Goal: Contribute content: Contribute content

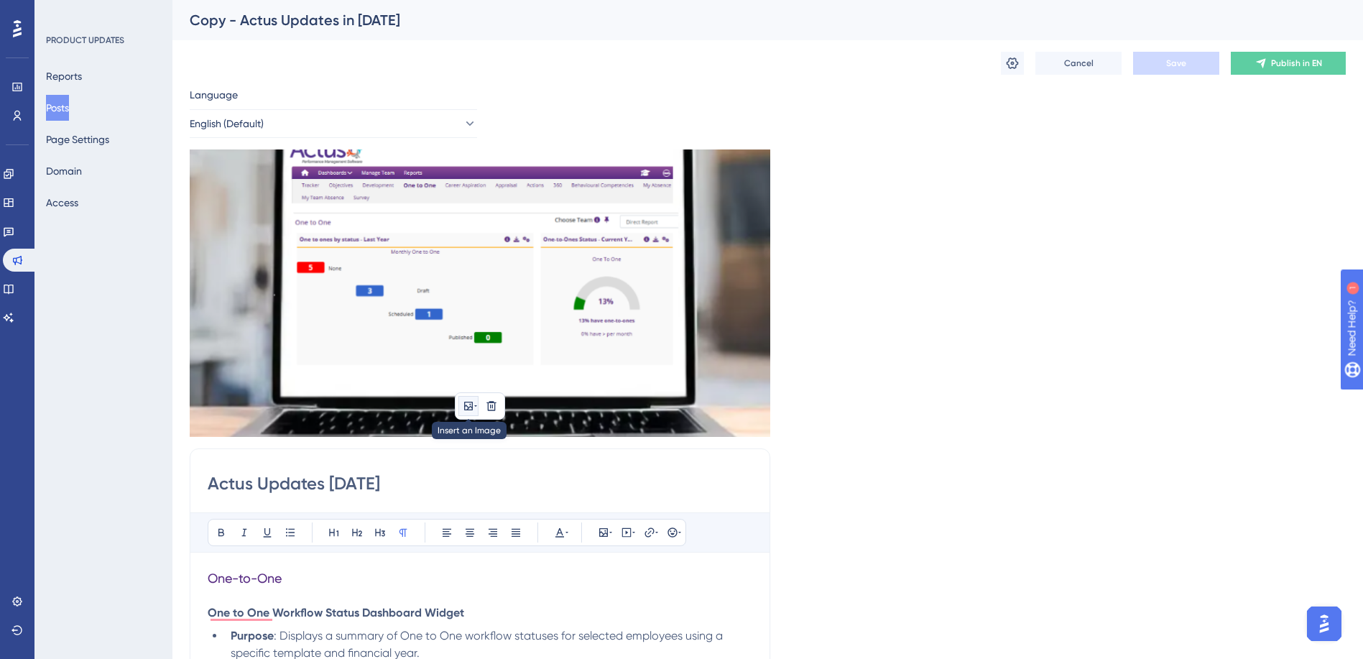
click at [470, 405] on icon at bounding box center [468, 406] width 9 height 9
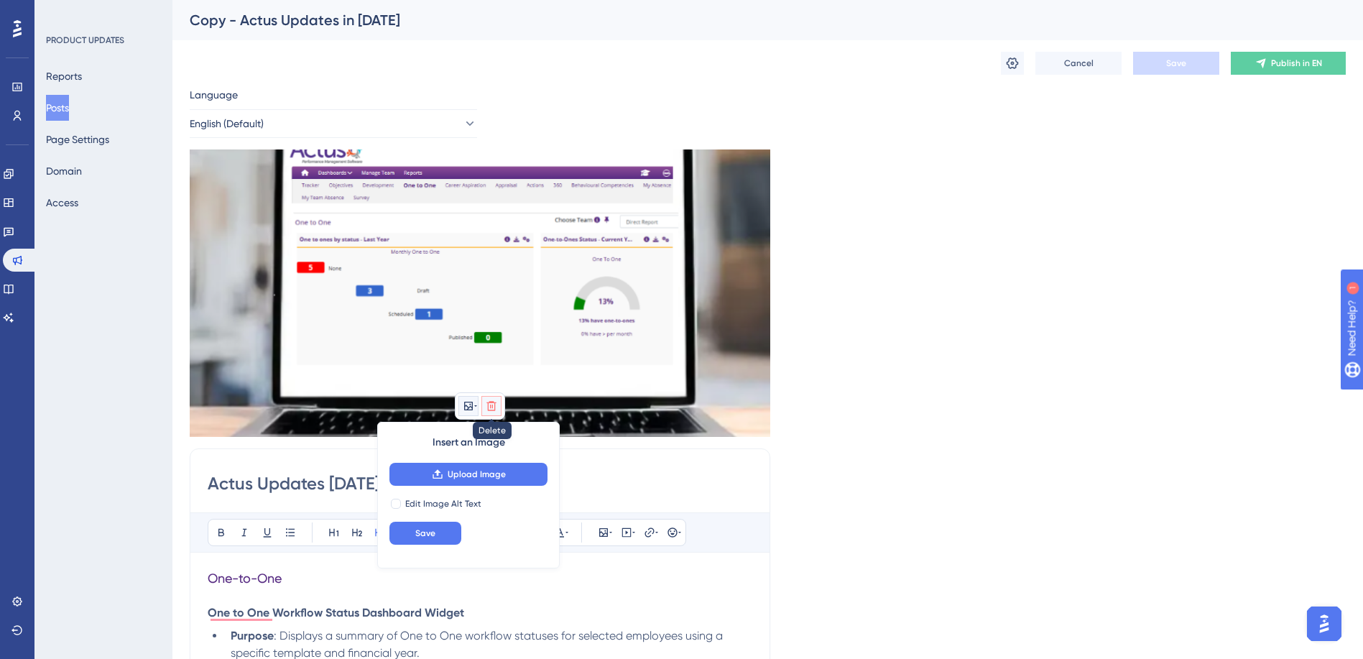
click at [488, 402] on icon at bounding box center [490, 405] width 9 height 9
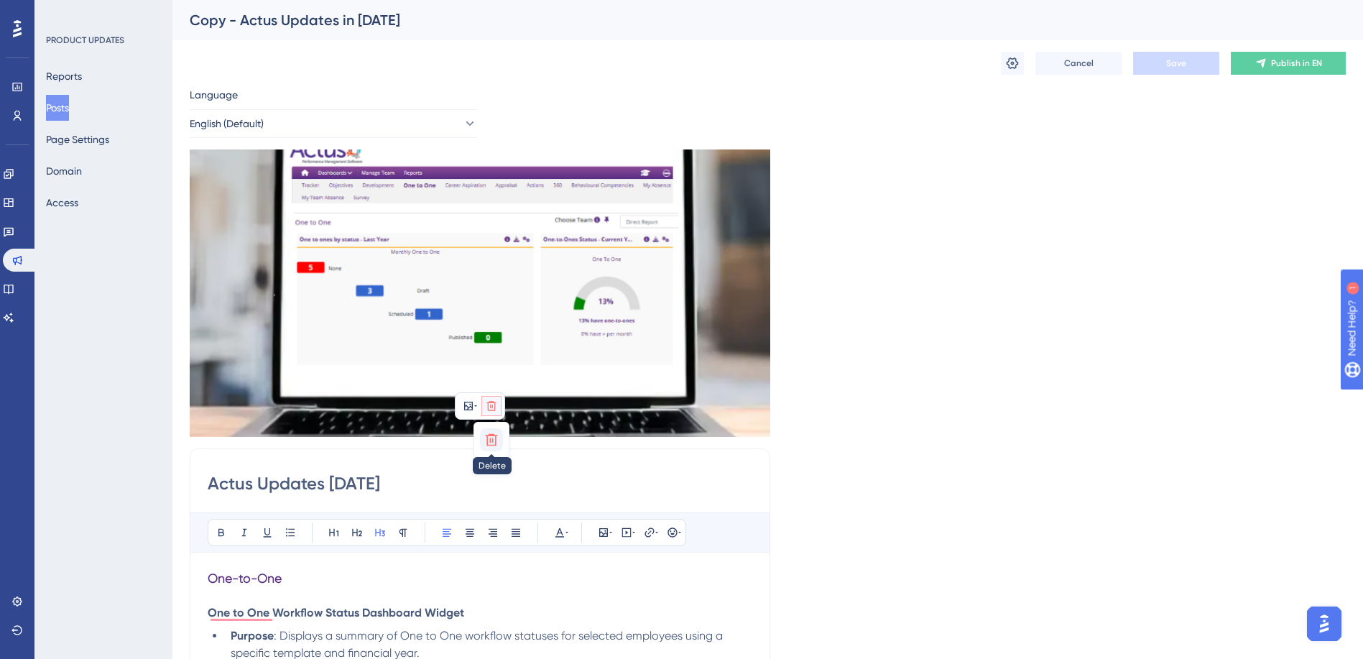
click at [490, 440] on icon at bounding box center [492, 440] width 12 height 12
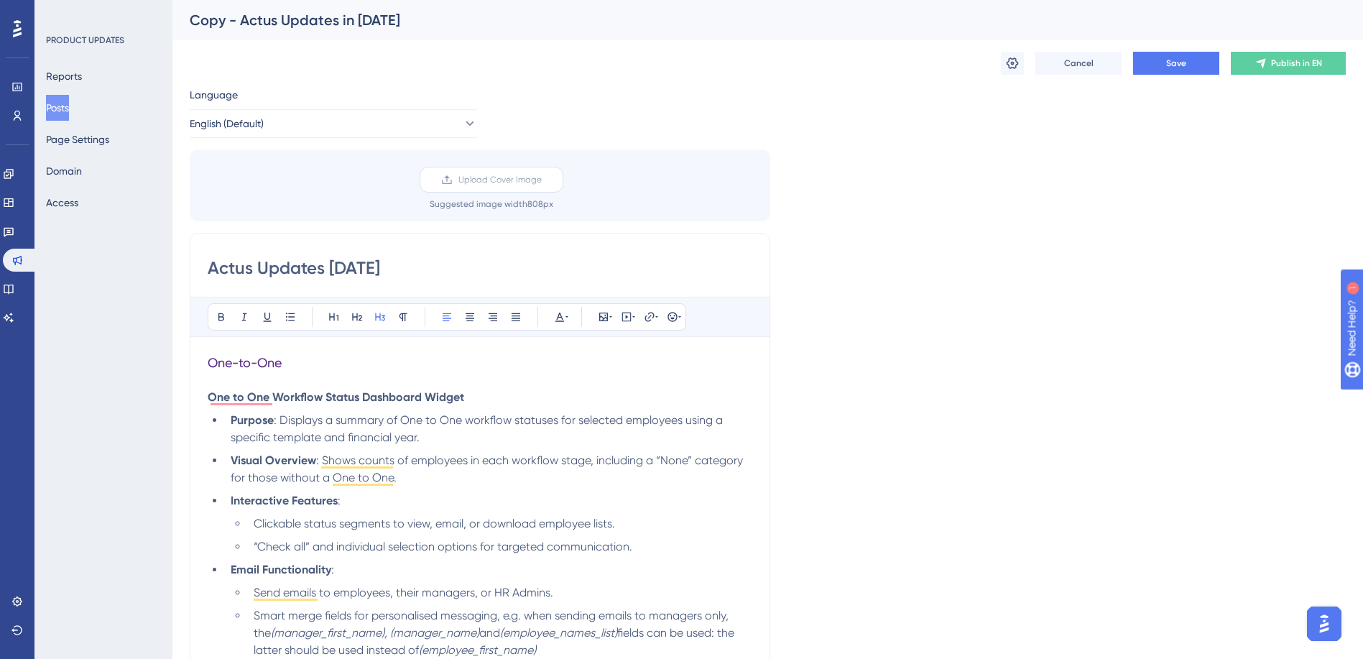
click at [469, 178] on span "Upload Cover Image" at bounding box center [499, 179] width 83 height 11
click at [542, 180] on input "Upload Cover Image" at bounding box center [542, 180] width 0 height 0
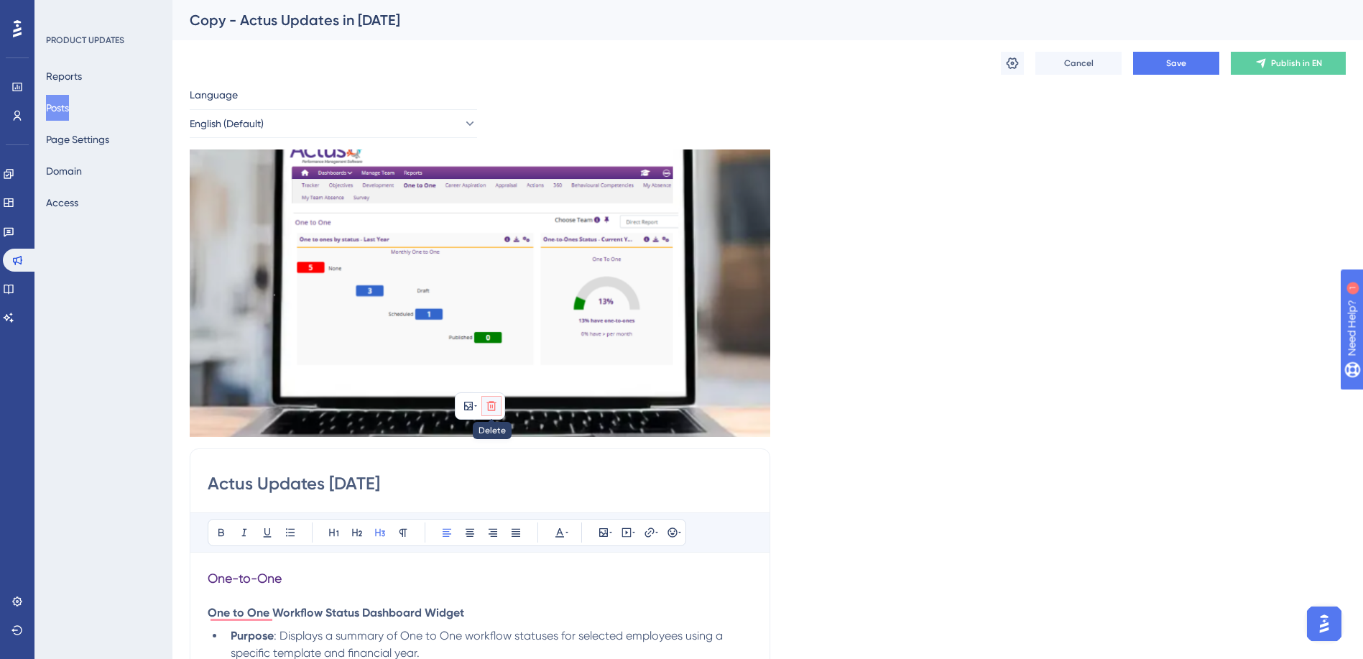
click at [493, 408] on icon at bounding box center [490, 405] width 9 height 9
click at [498, 440] on icon at bounding box center [491, 440] width 14 height 14
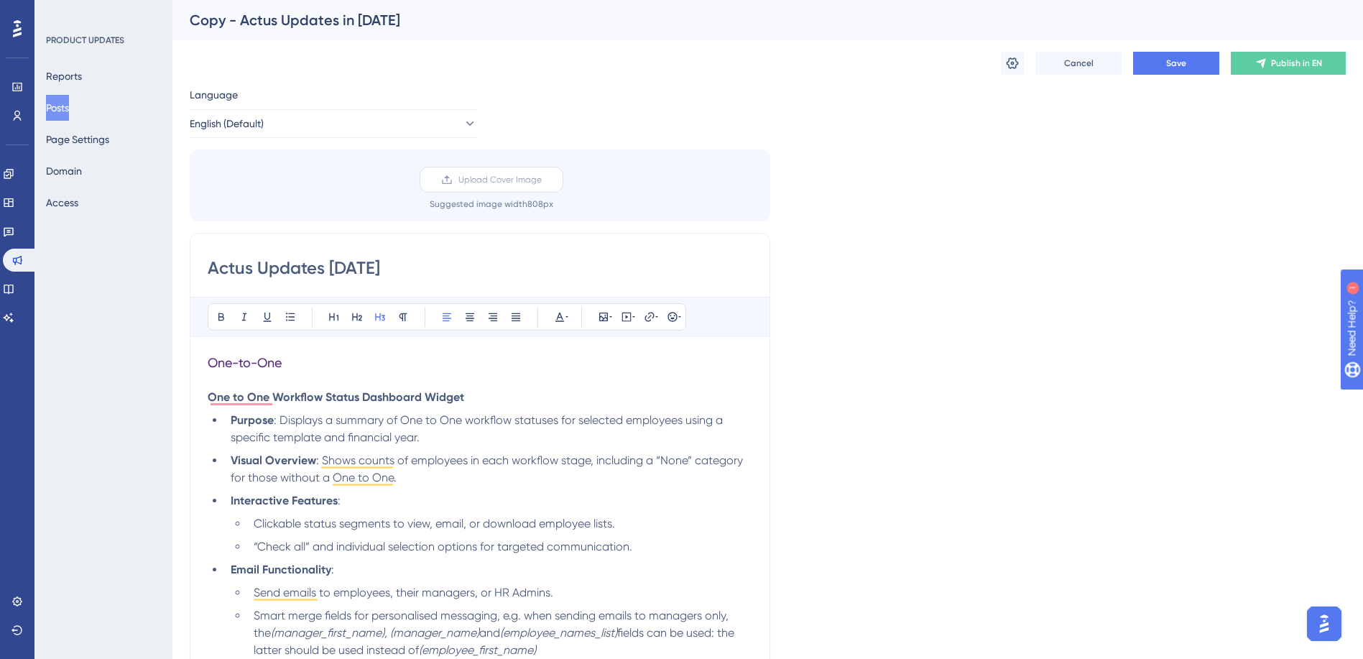
click at [499, 175] on span "Upload Cover Image" at bounding box center [499, 179] width 83 height 11
click at [542, 180] on input "Upload Cover Image" at bounding box center [542, 180] width 0 height 0
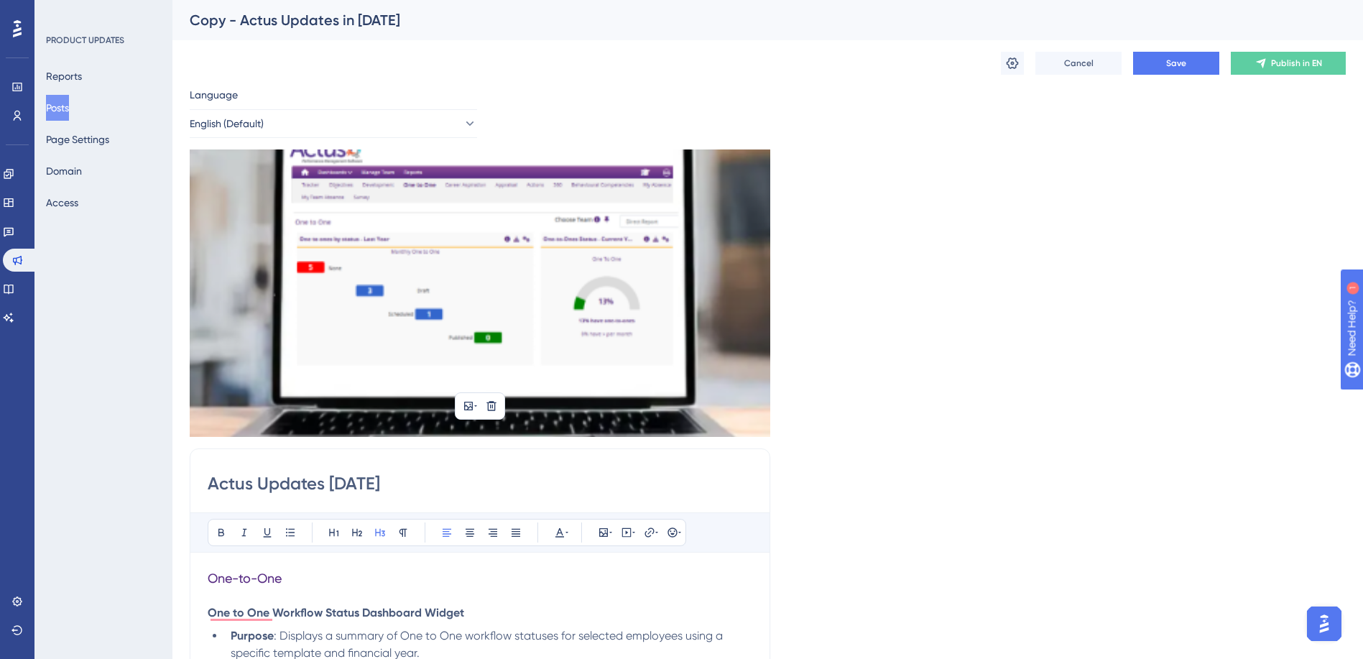
click at [463, 319] on img at bounding box center [480, 292] width 581 height 287
click at [492, 412] on button at bounding box center [491, 406] width 20 height 20
click at [492, 436] on icon at bounding box center [492, 440] width 12 height 12
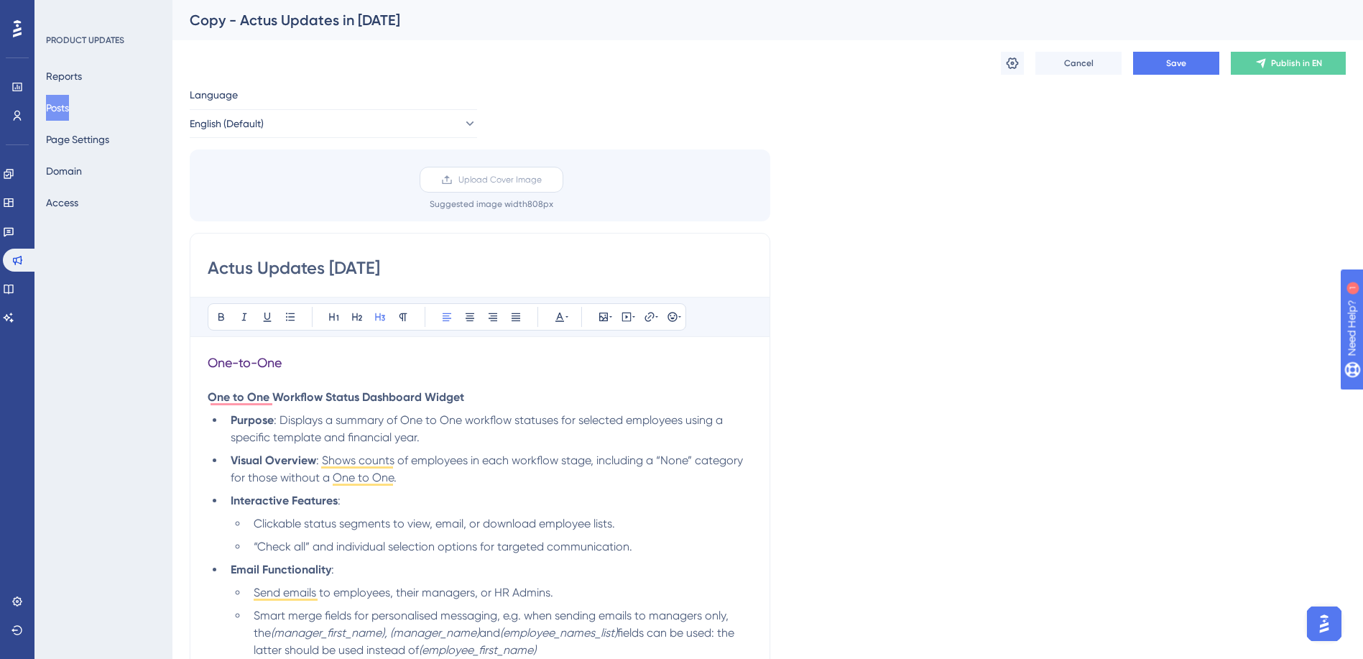
click at [488, 181] on span "Upload Cover Image" at bounding box center [499, 179] width 83 height 11
click at [542, 180] on input "Upload Cover Image" at bounding box center [542, 180] width 0 height 0
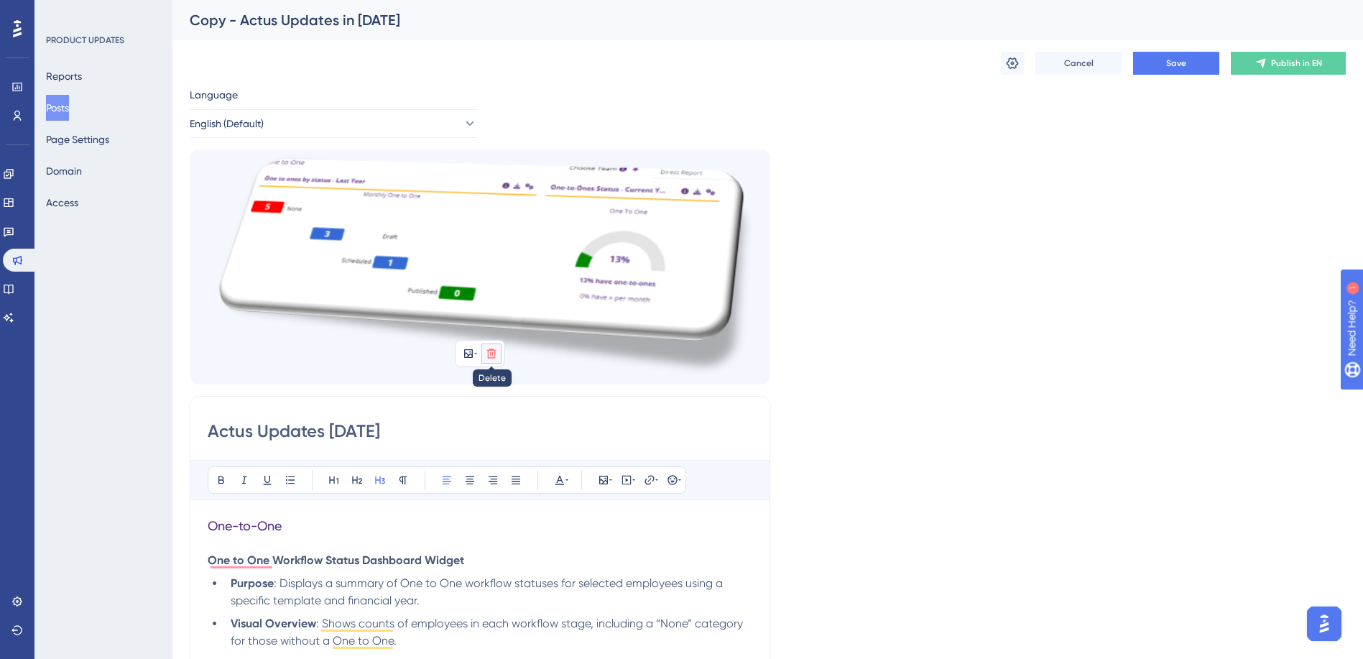
click at [492, 357] on icon at bounding box center [491, 353] width 11 height 11
click at [489, 383] on icon at bounding box center [492, 388] width 12 height 12
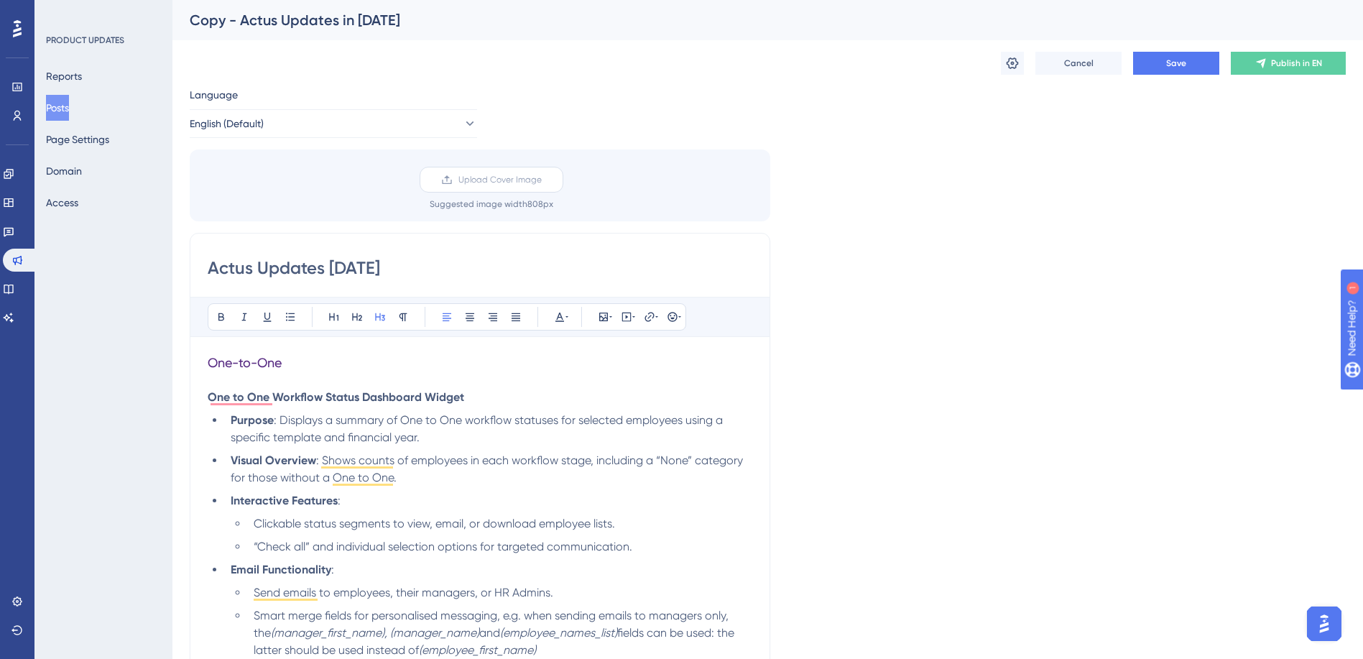
click at [492, 182] on span "Upload Cover Image" at bounding box center [499, 179] width 83 height 11
click at [542, 180] on input "Upload Cover Image" at bounding box center [542, 180] width 0 height 0
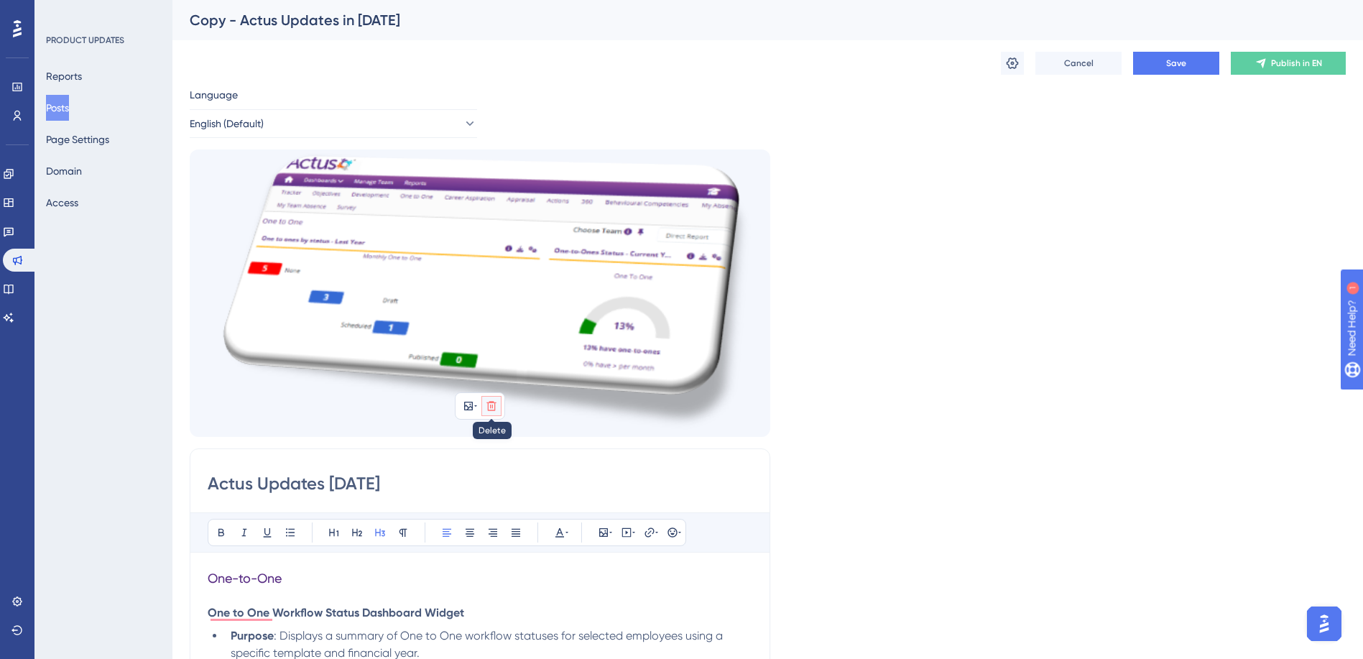
click at [499, 404] on button at bounding box center [491, 406] width 20 height 20
click at [489, 441] on icon at bounding box center [491, 440] width 14 height 14
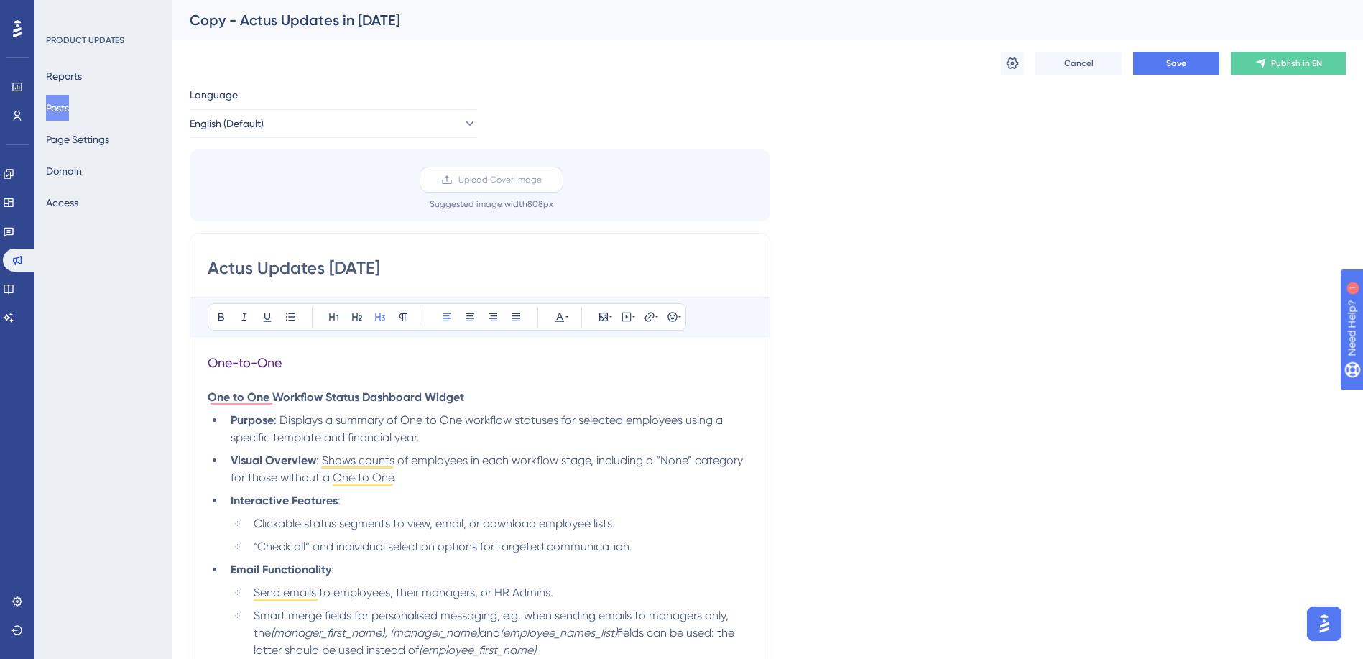
click at [471, 177] on span "Upload Cover Image" at bounding box center [499, 179] width 83 height 11
click at [542, 180] on input "Upload Cover Image" at bounding box center [542, 180] width 0 height 0
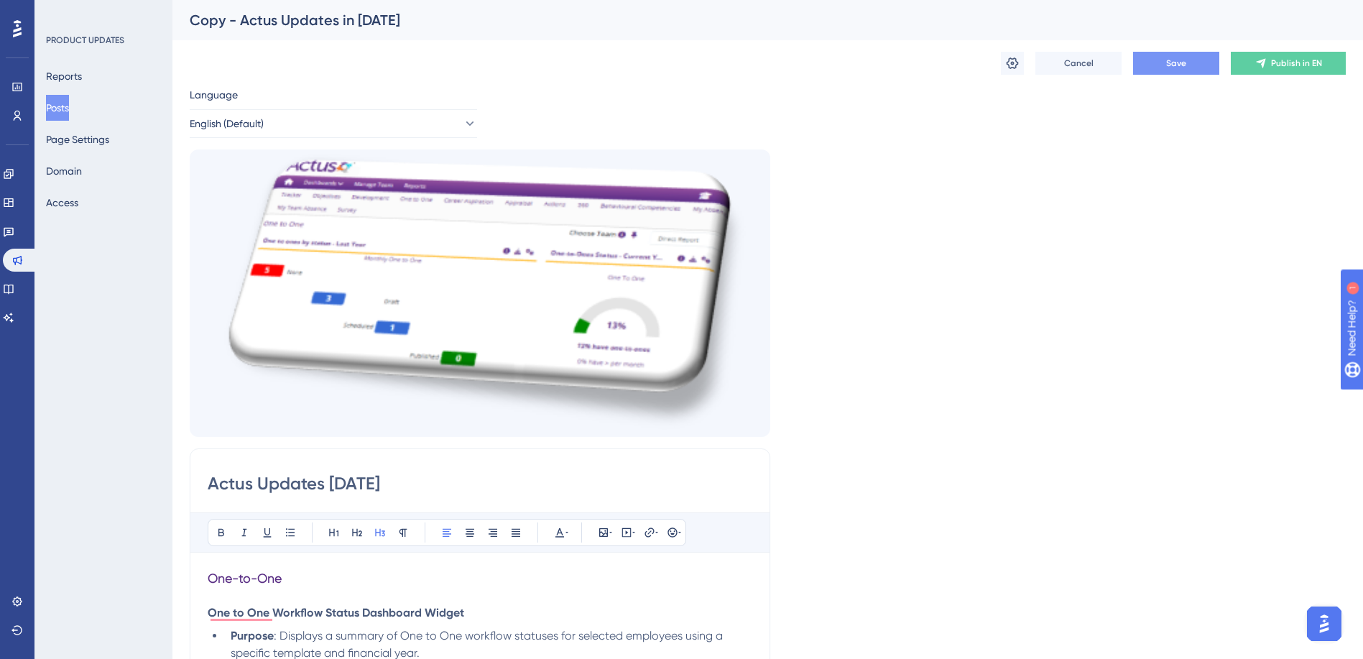
click at [1166, 66] on button "Save" at bounding box center [1176, 63] width 86 height 23
click at [66, 102] on button "Posts" at bounding box center [57, 108] width 23 height 26
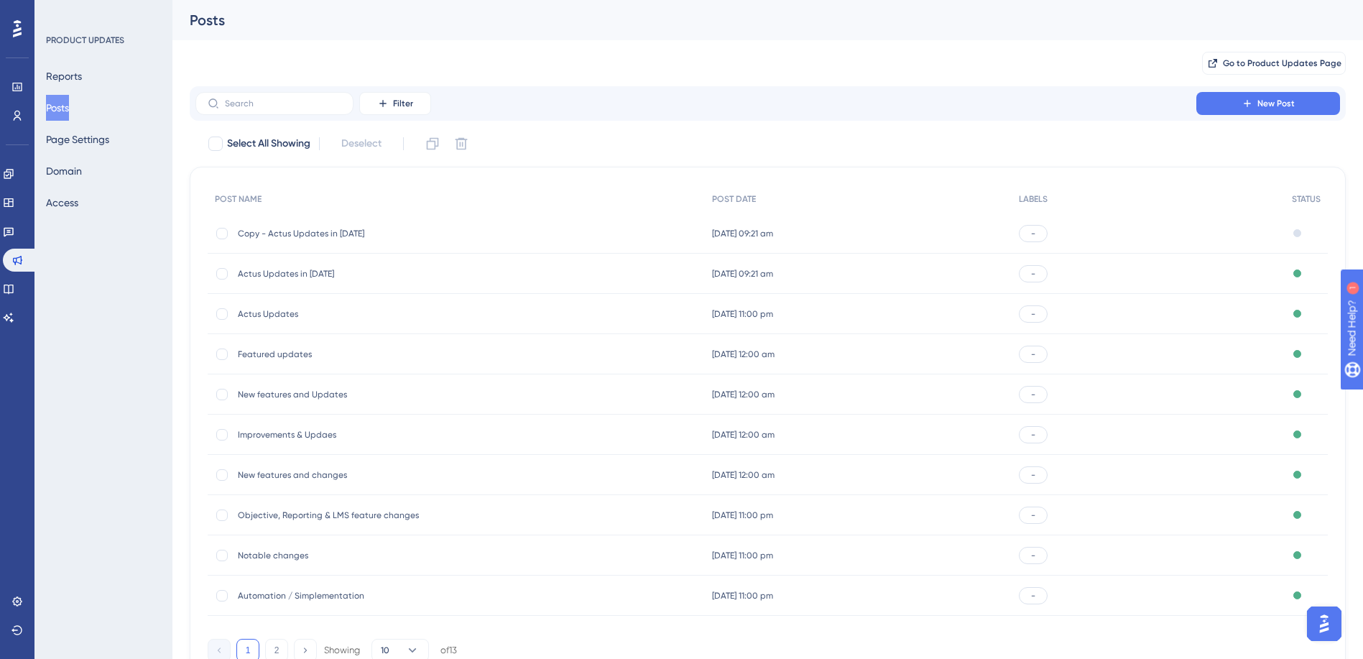
click at [296, 282] on div "Actus Updates in Jun 2025 Actus Updates in Jun 2025" at bounding box center [353, 274] width 230 height 40
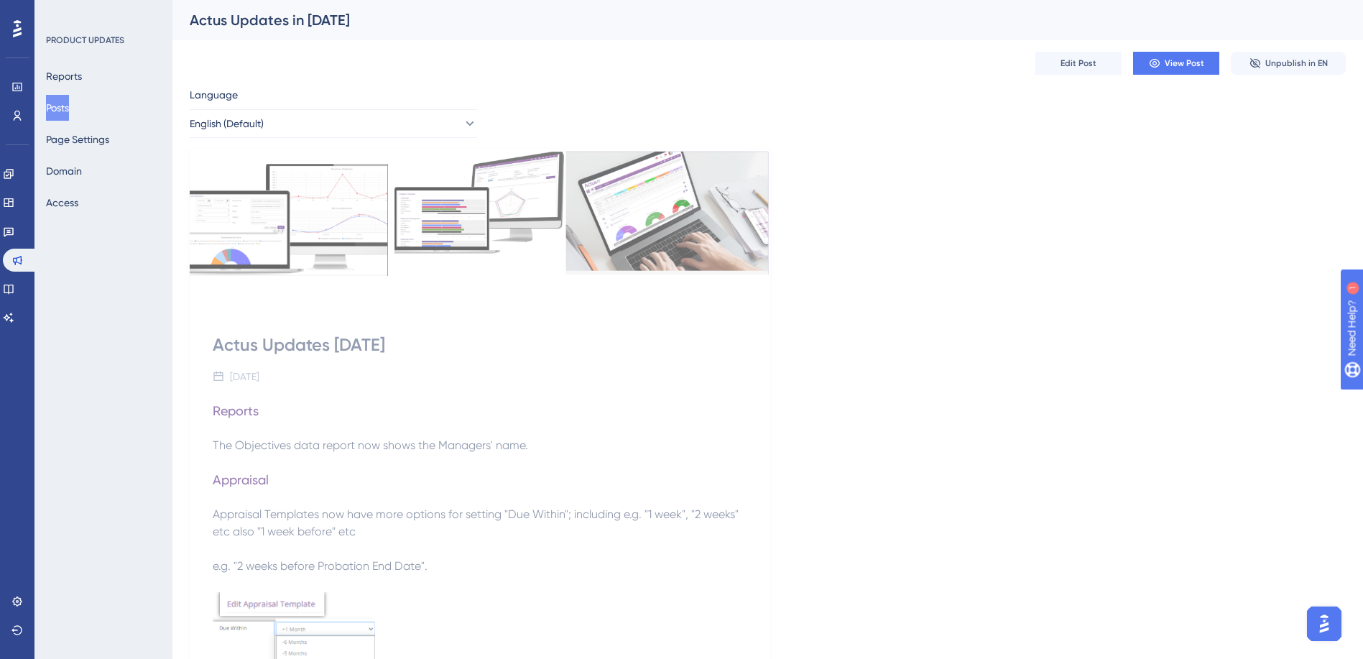
click at [55, 103] on button "Posts" at bounding box center [57, 108] width 23 height 26
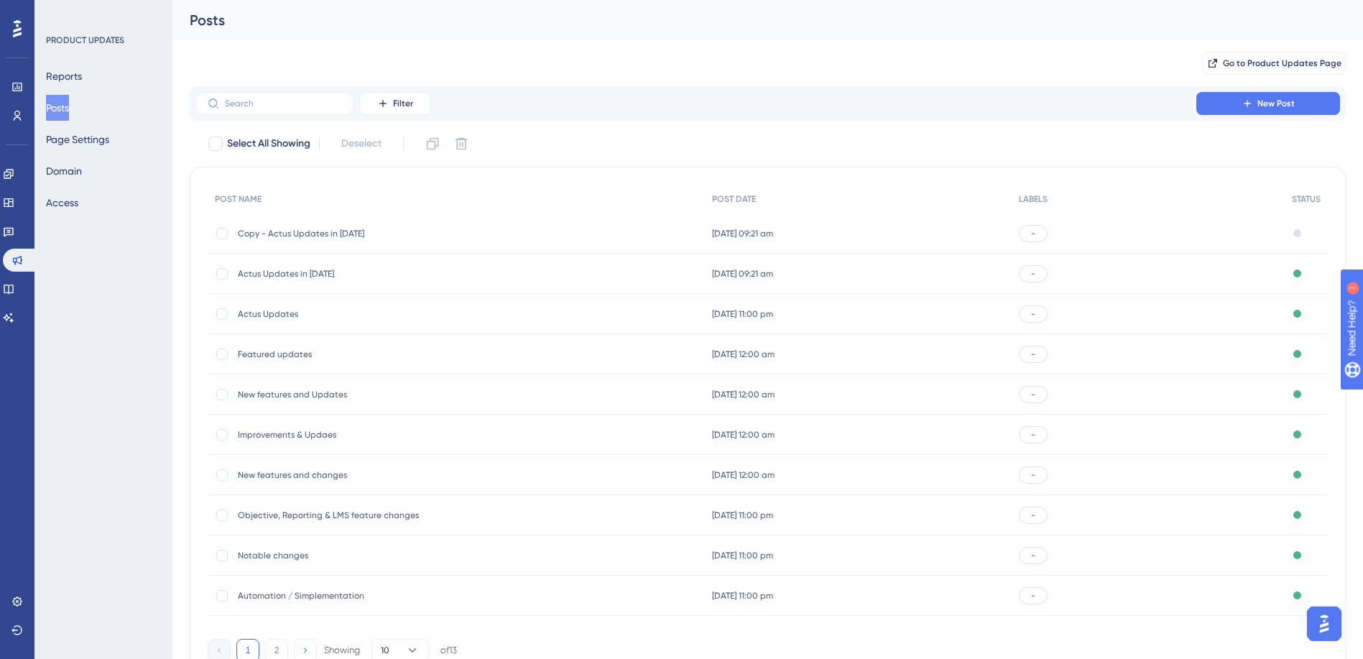
click at [277, 320] on div "Actus Updates Actus Updates" at bounding box center [353, 314] width 230 height 40
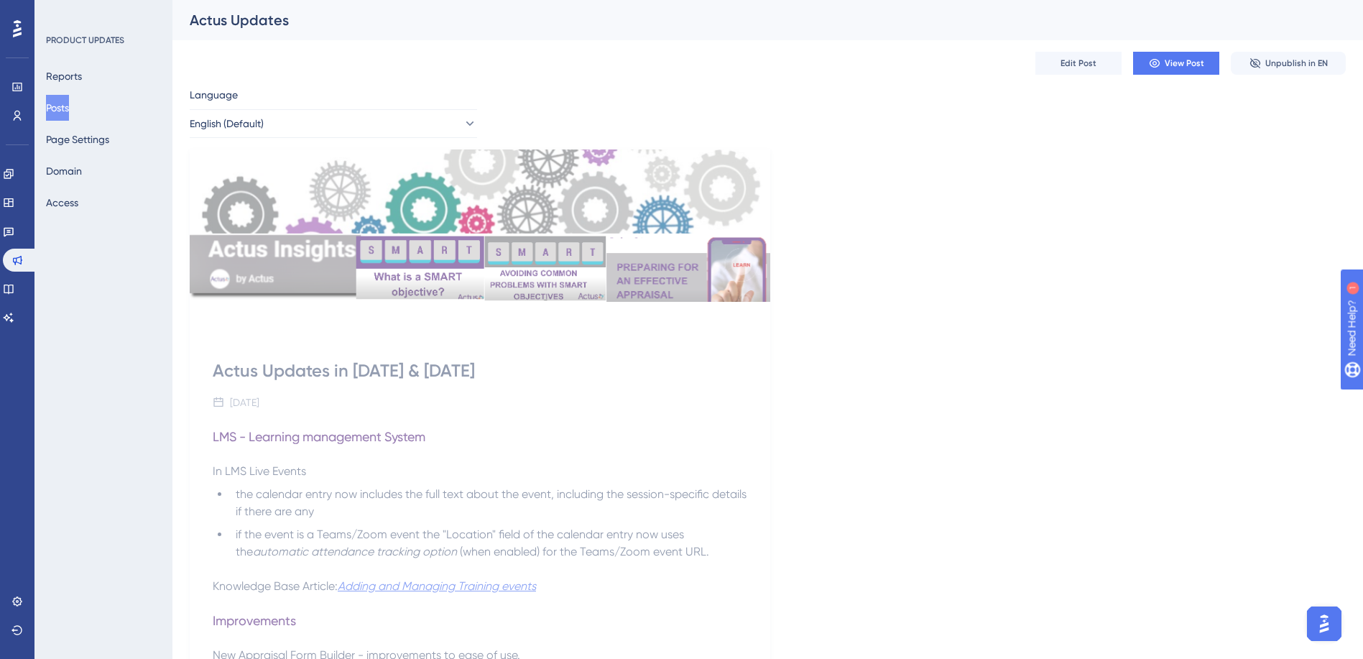
click at [68, 106] on button "Posts" at bounding box center [57, 108] width 23 height 26
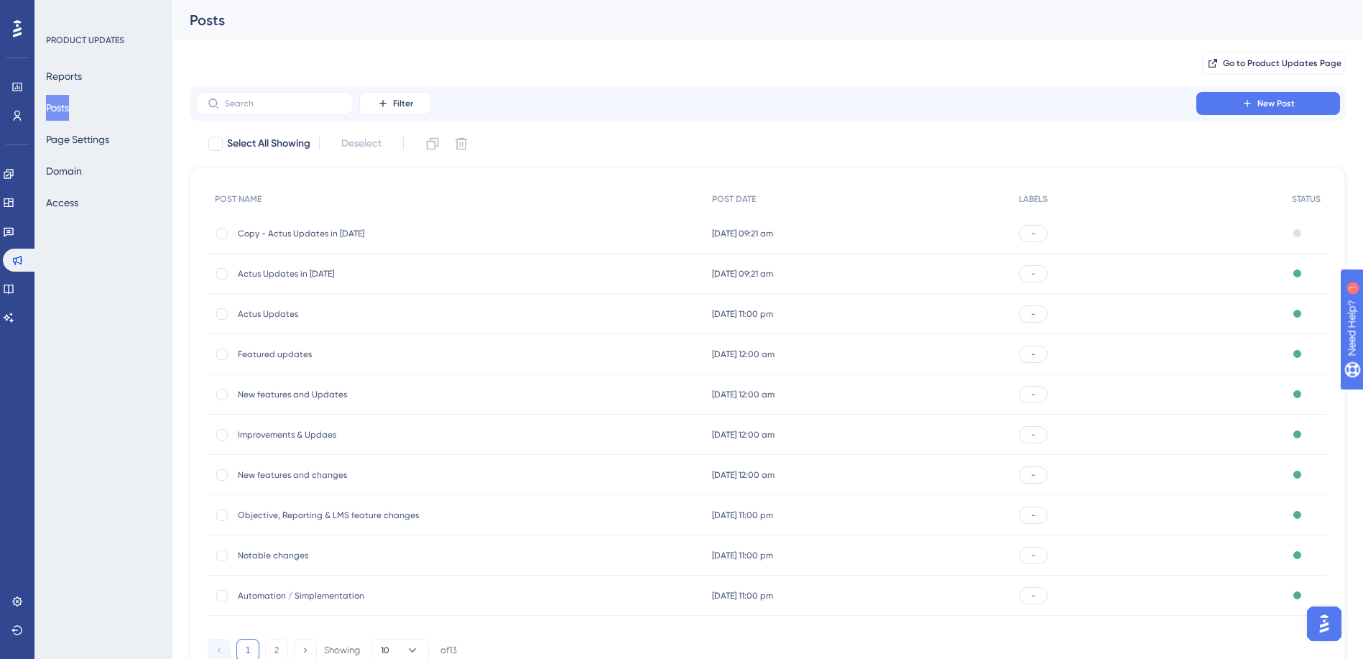
click at [306, 229] on span "Copy - Actus Updates in [DATE]" at bounding box center [353, 233] width 230 height 11
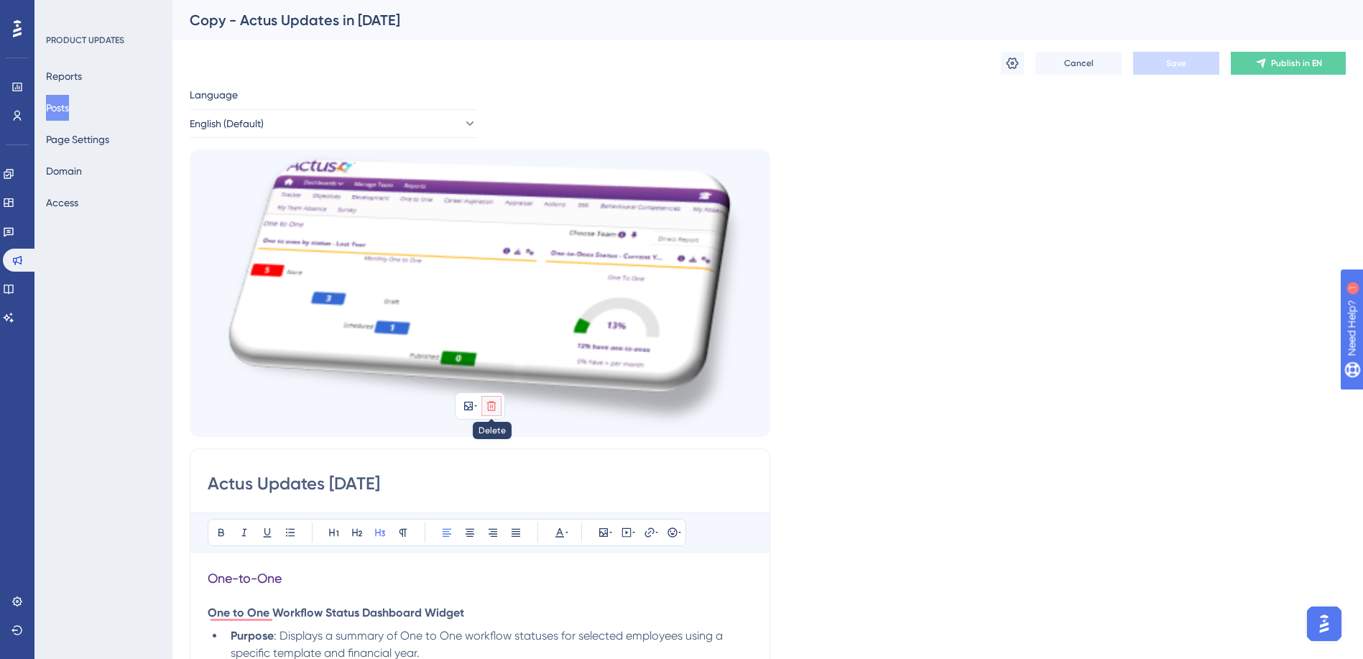
click at [495, 401] on icon at bounding box center [491, 405] width 11 height 11
click at [496, 443] on icon at bounding box center [492, 440] width 12 height 12
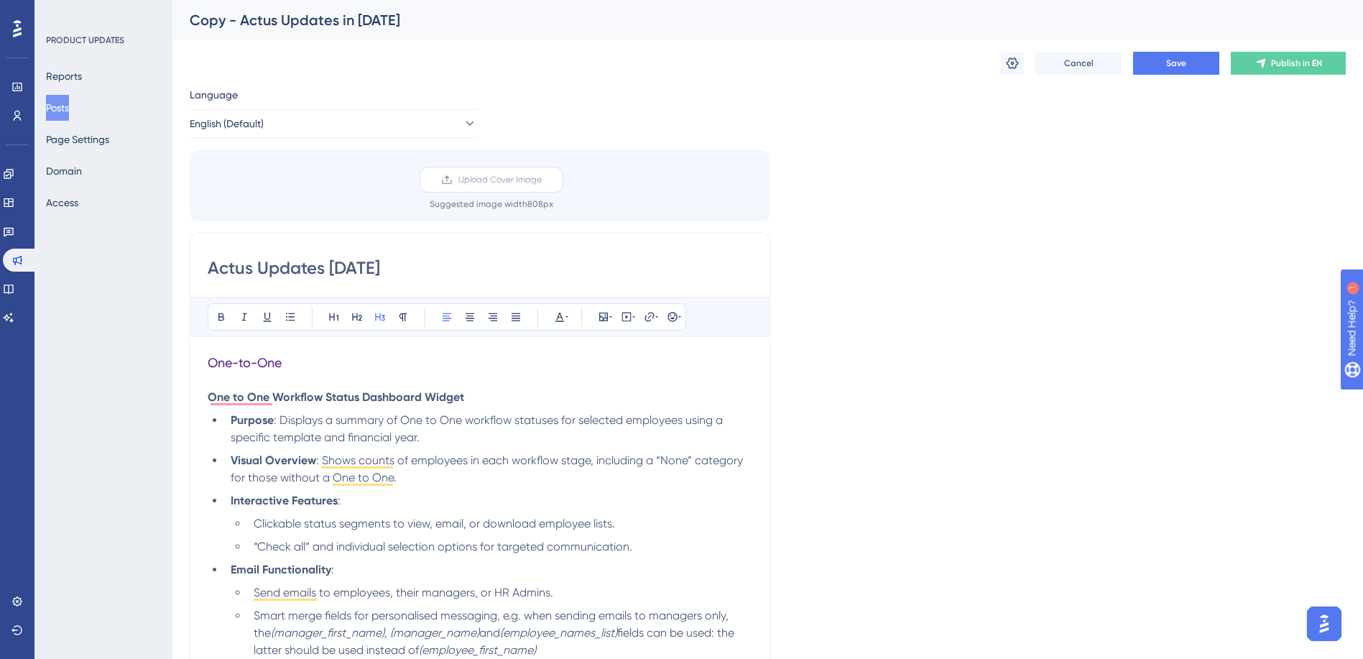
click at [461, 175] on span "Upload Cover Image" at bounding box center [499, 179] width 83 height 11
click at [542, 180] on input "Upload Cover Image" at bounding box center [542, 180] width 0 height 0
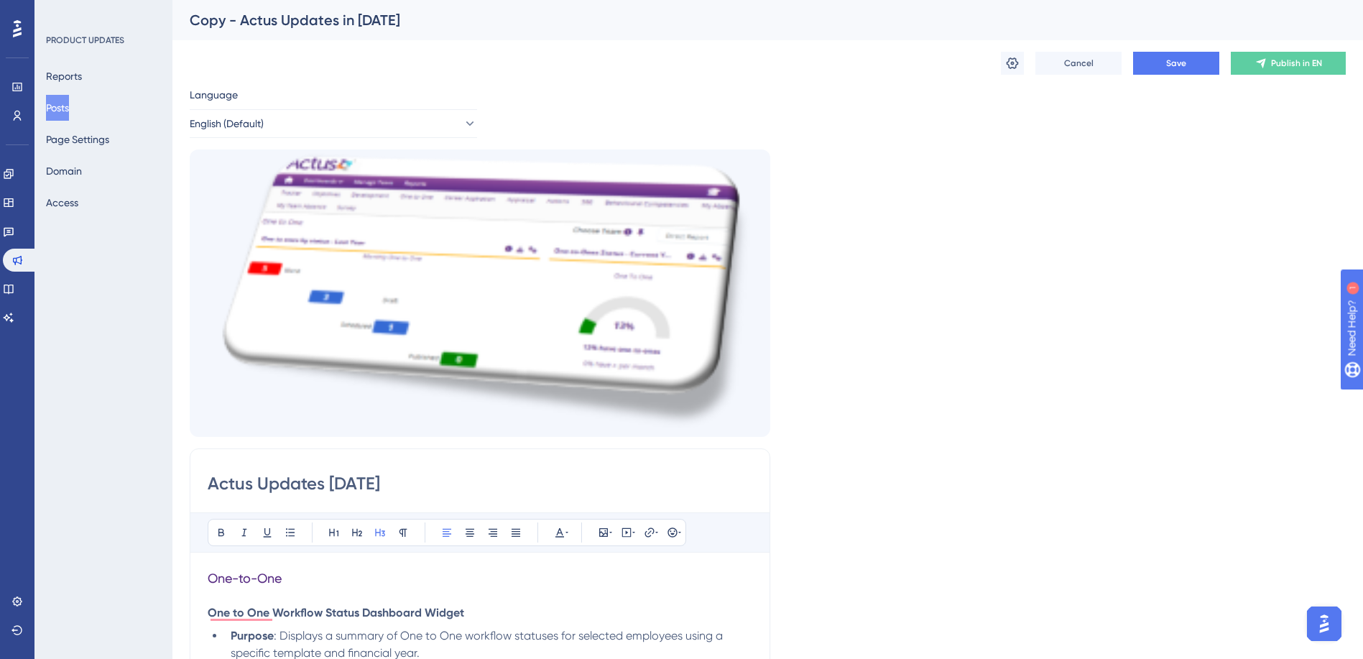
click at [698, 26] on div "Copy - Actus Updates in [DATE]" at bounding box center [750, 20] width 1120 height 20
click at [494, 409] on icon at bounding box center [490, 405] width 9 height 9
click at [497, 443] on icon at bounding box center [491, 440] width 14 height 14
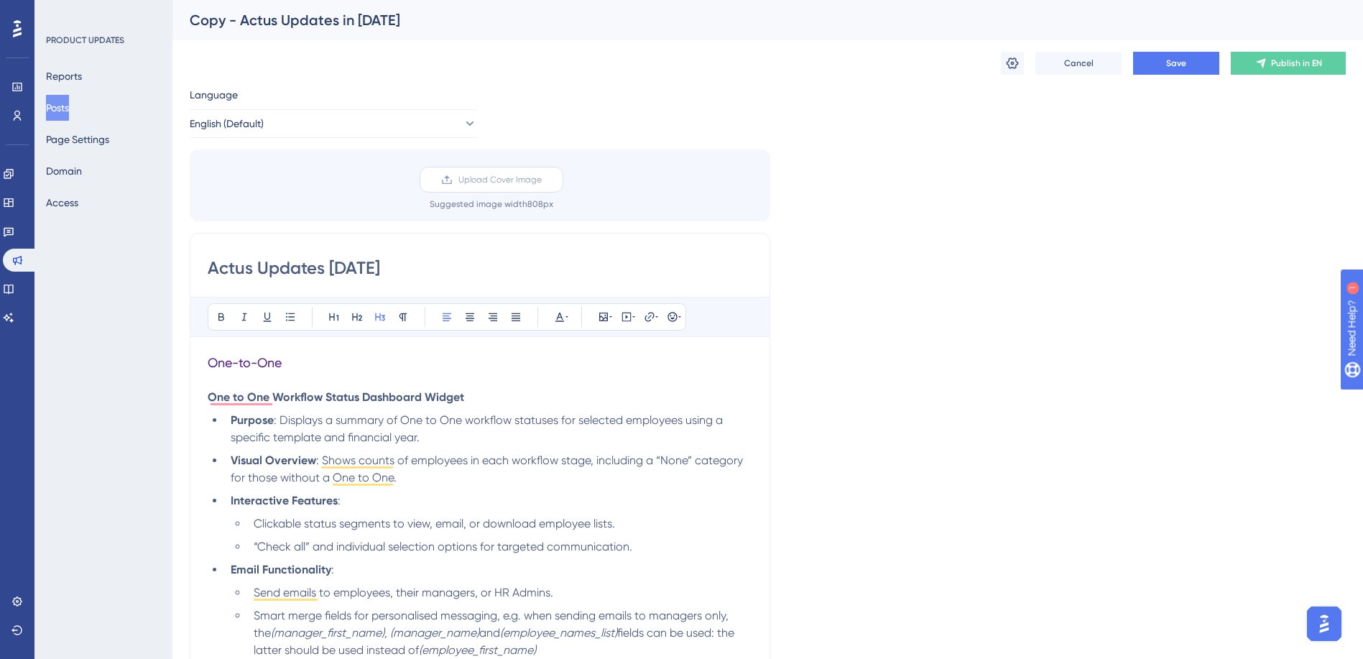
click at [488, 181] on span "Upload Cover Image" at bounding box center [499, 179] width 83 height 11
click at [542, 180] on input "Upload Cover Image" at bounding box center [542, 180] width 0 height 0
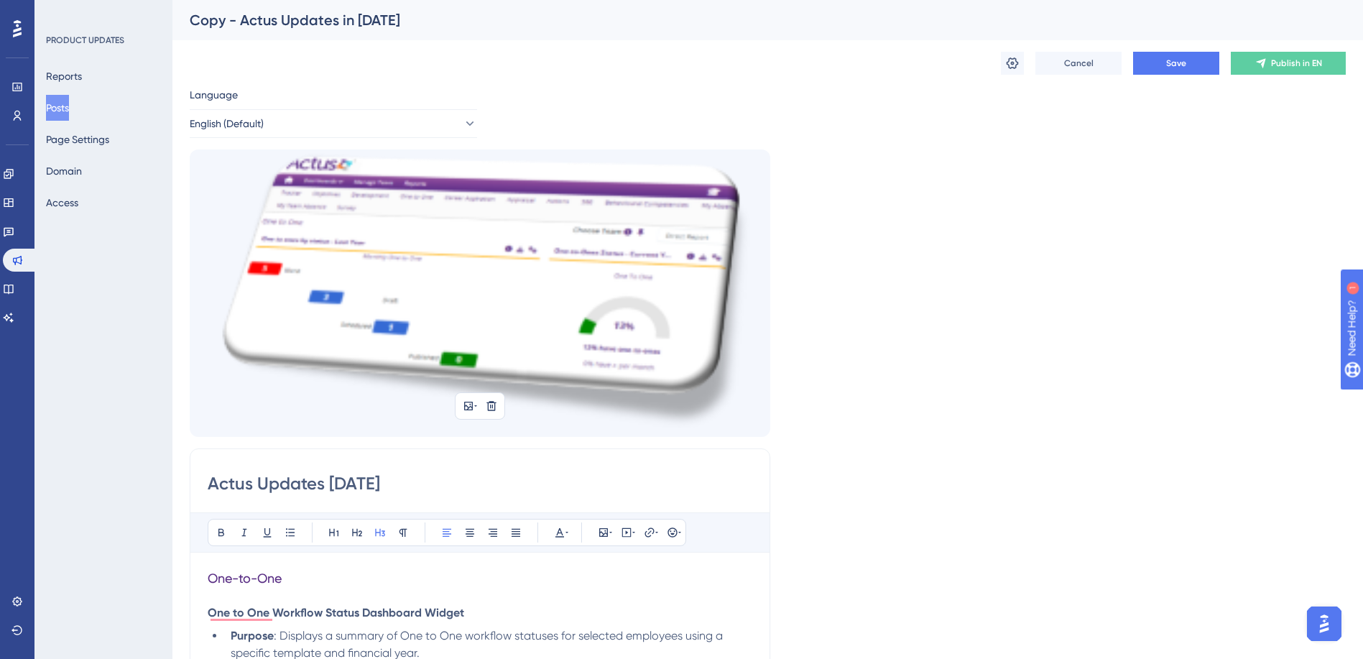
click at [463, 374] on img at bounding box center [480, 292] width 581 height 287
click at [492, 408] on icon at bounding box center [491, 405] width 11 height 11
click at [496, 443] on icon at bounding box center [492, 440] width 12 height 12
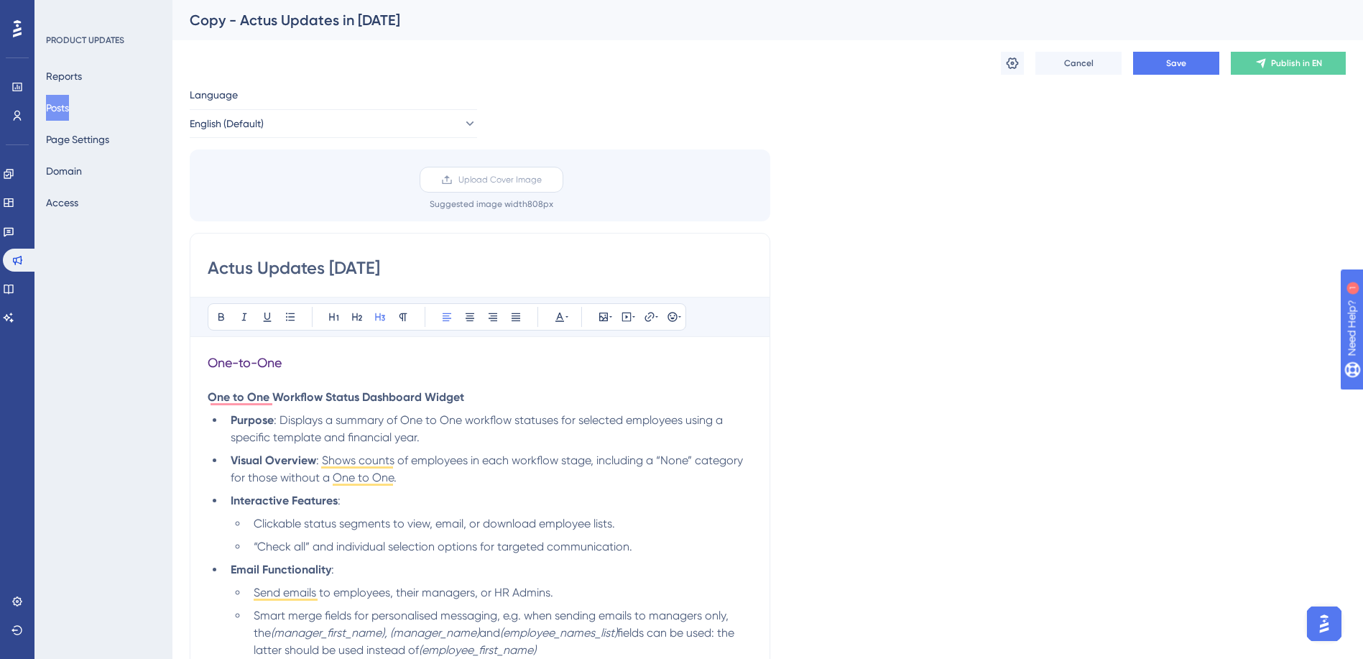
click at [460, 179] on span "Upload Cover Image" at bounding box center [499, 179] width 83 height 11
click at [542, 180] on input "Upload Cover Image" at bounding box center [542, 180] width 0 height 0
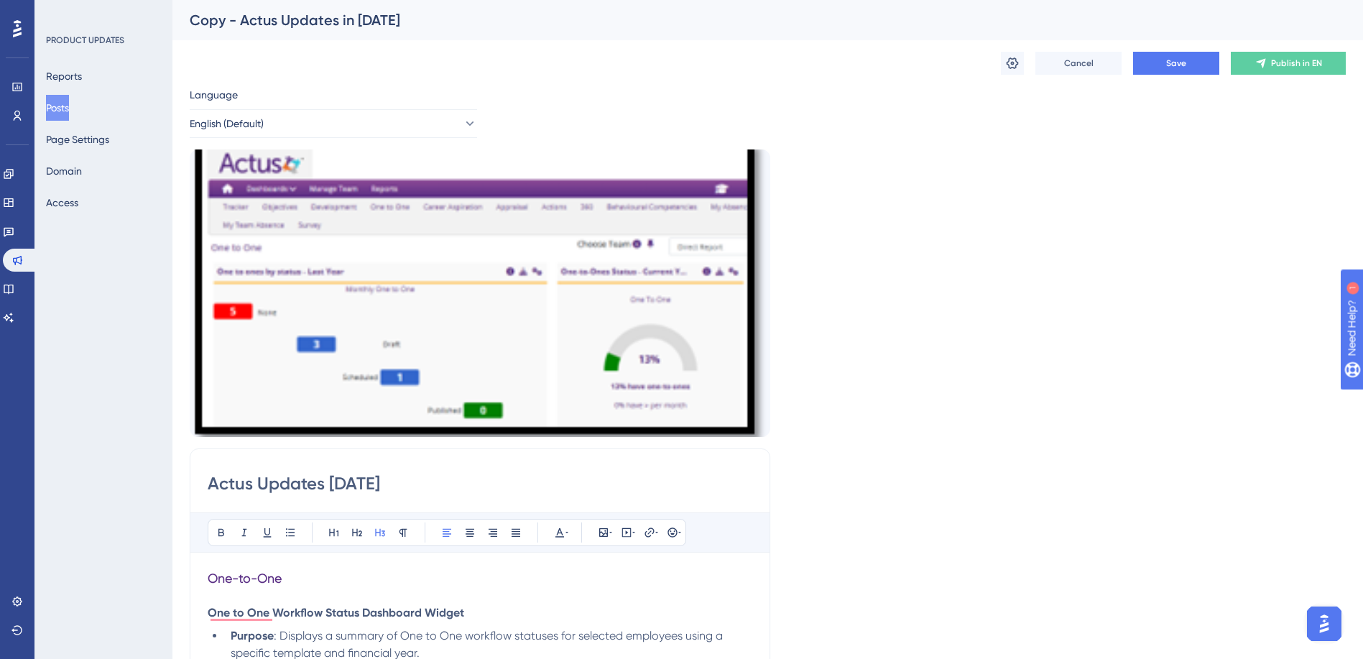
click at [494, 412] on button at bounding box center [491, 406] width 20 height 20
click at [494, 446] on icon at bounding box center [491, 440] width 14 height 14
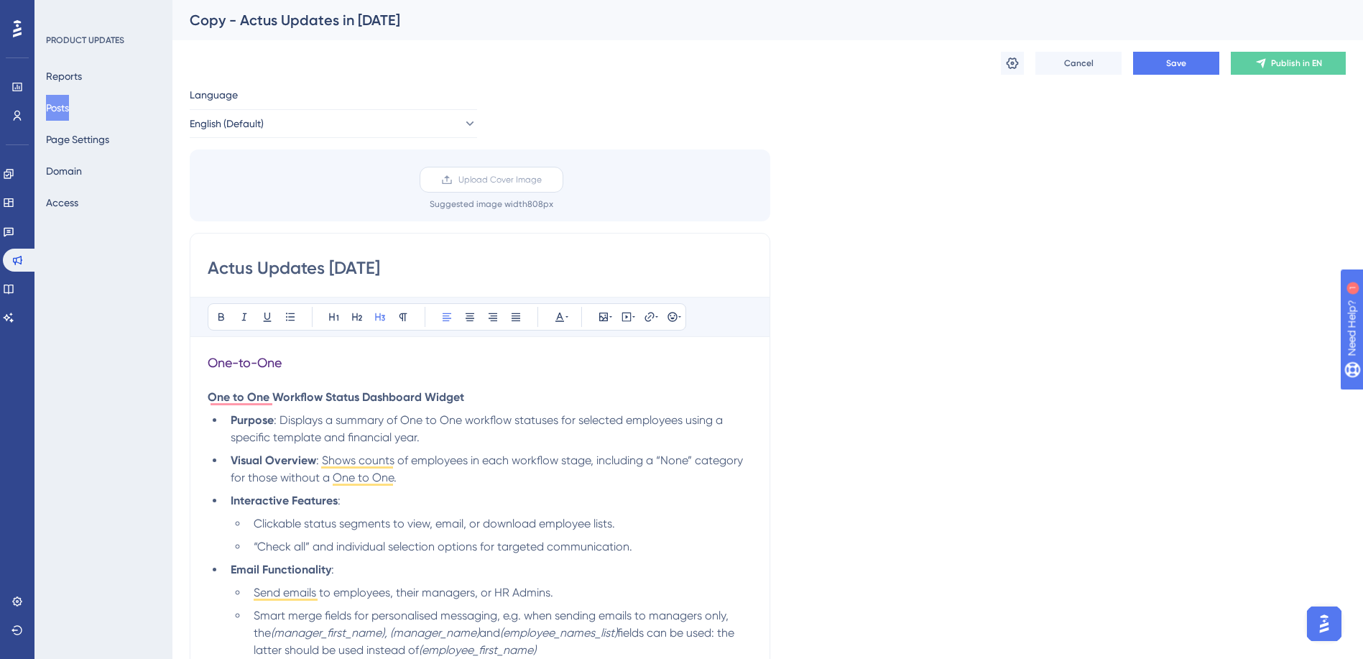
click at [484, 183] on span "Upload Cover Image" at bounding box center [499, 179] width 83 height 11
click at [542, 180] on input "Upload Cover Image" at bounding box center [542, 180] width 0 height 0
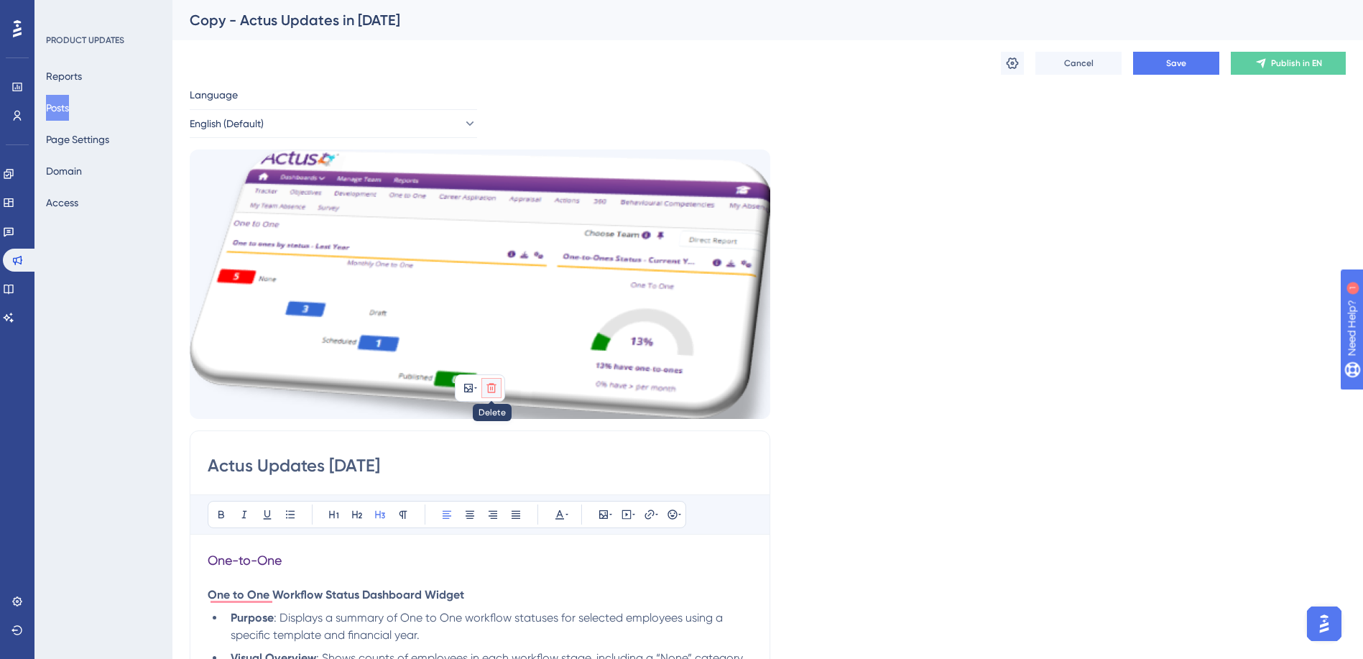
click at [492, 392] on icon at bounding box center [491, 387] width 11 height 11
click at [492, 417] on icon at bounding box center [492, 422] width 12 height 12
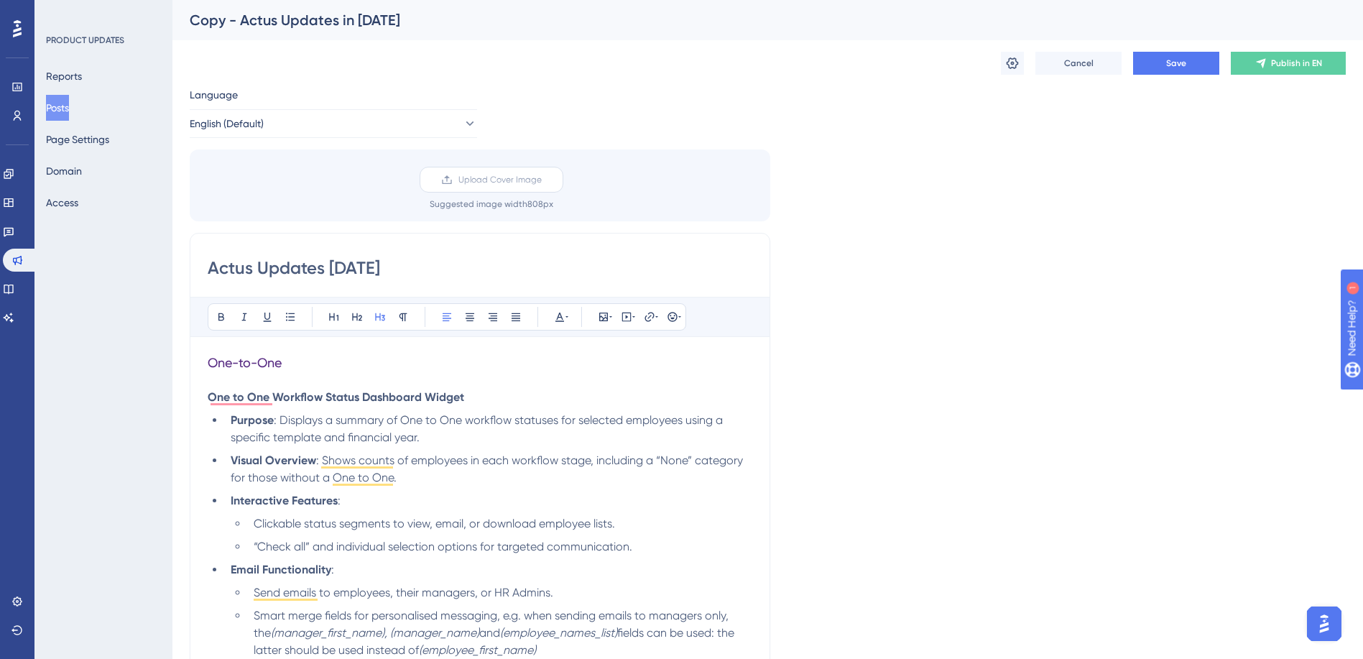
click at [472, 175] on span "Upload Cover Image" at bounding box center [499, 179] width 83 height 11
click at [542, 180] on input "Upload Cover Image" at bounding box center [542, 180] width 0 height 0
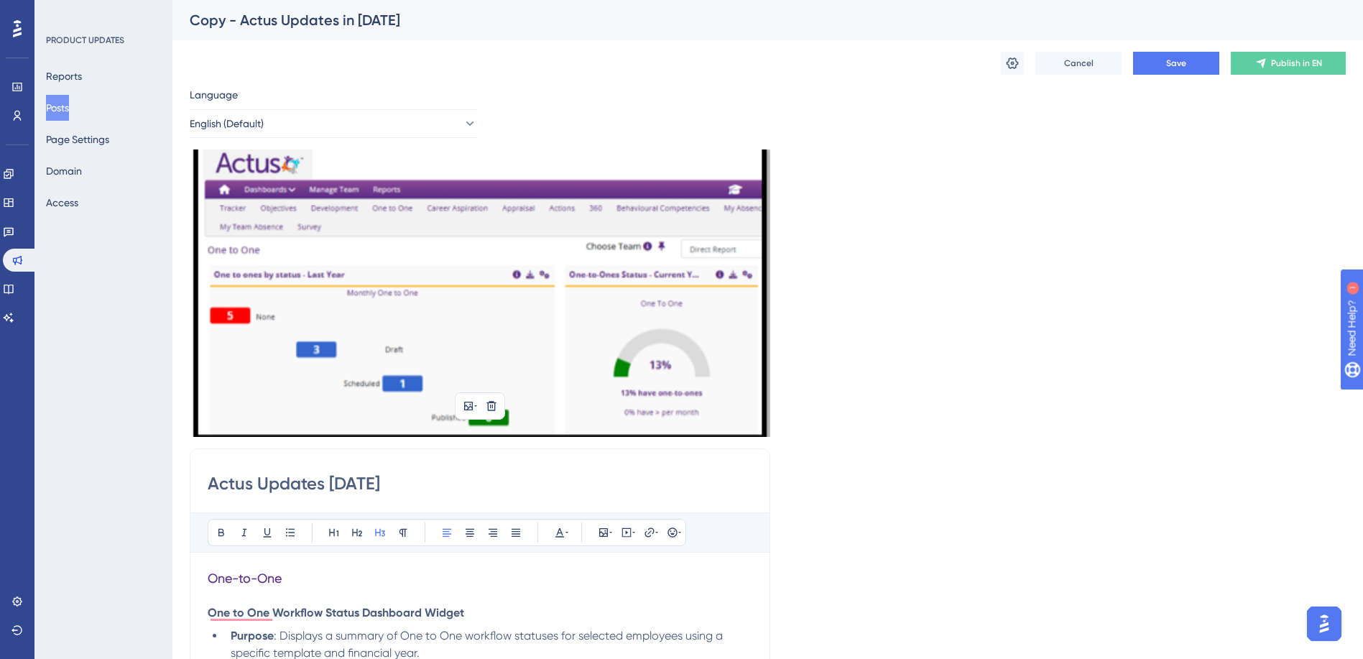
click at [641, 280] on img at bounding box center [480, 292] width 581 height 287
click at [490, 408] on icon at bounding box center [490, 405] width 9 height 9
click at [483, 435] on button at bounding box center [491, 439] width 23 height 23
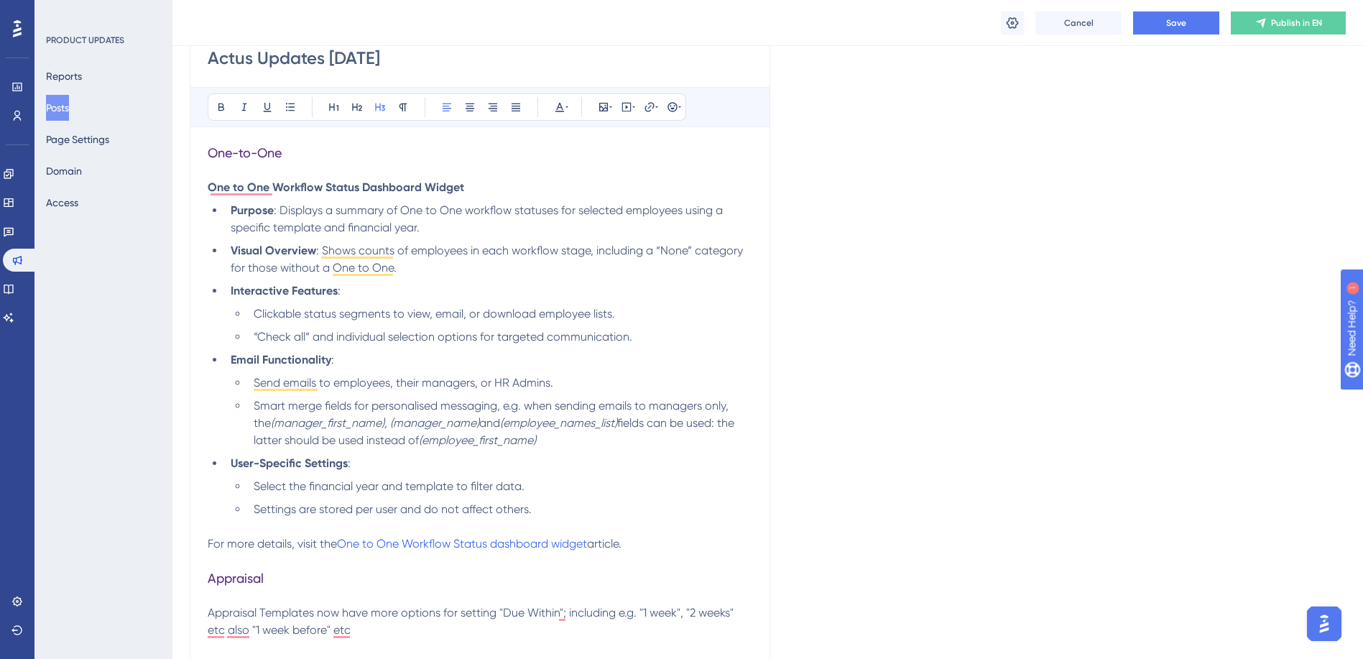
scroll to position [287, 0]
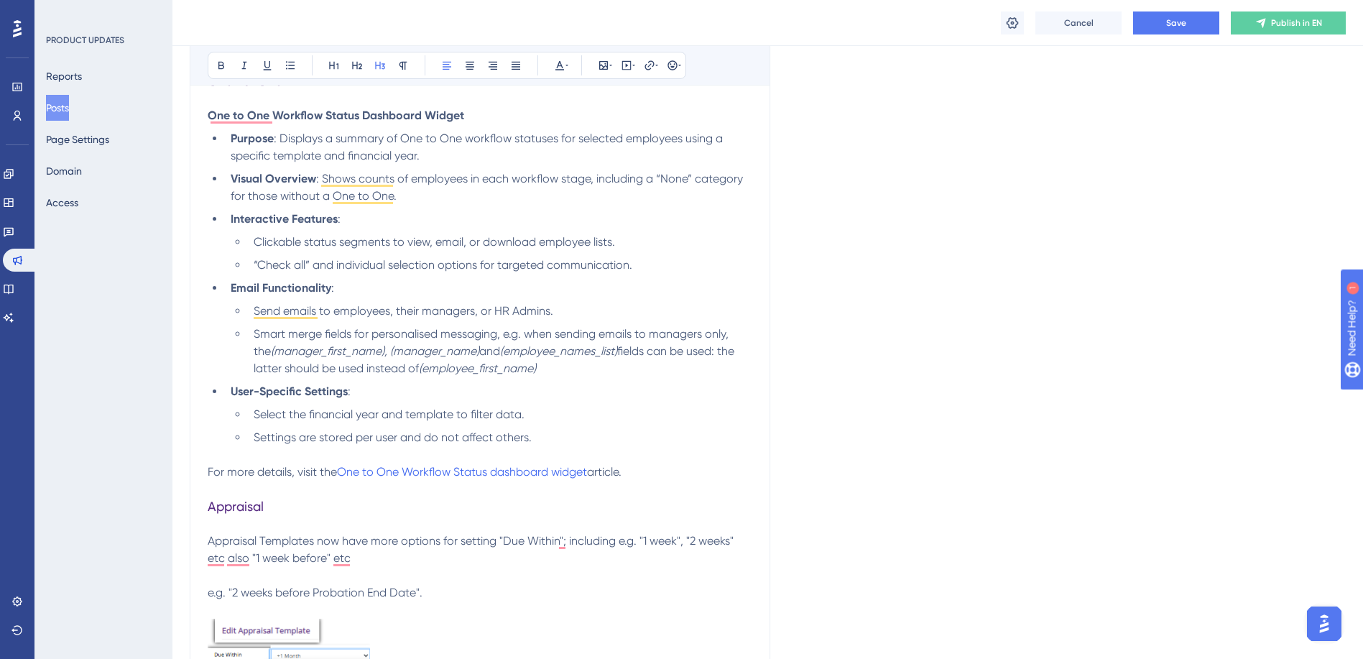
click at [474, 114] on p "One to One Workflow Status Dashboard Widget" at bounding box center [480, 115] width 545 height 17
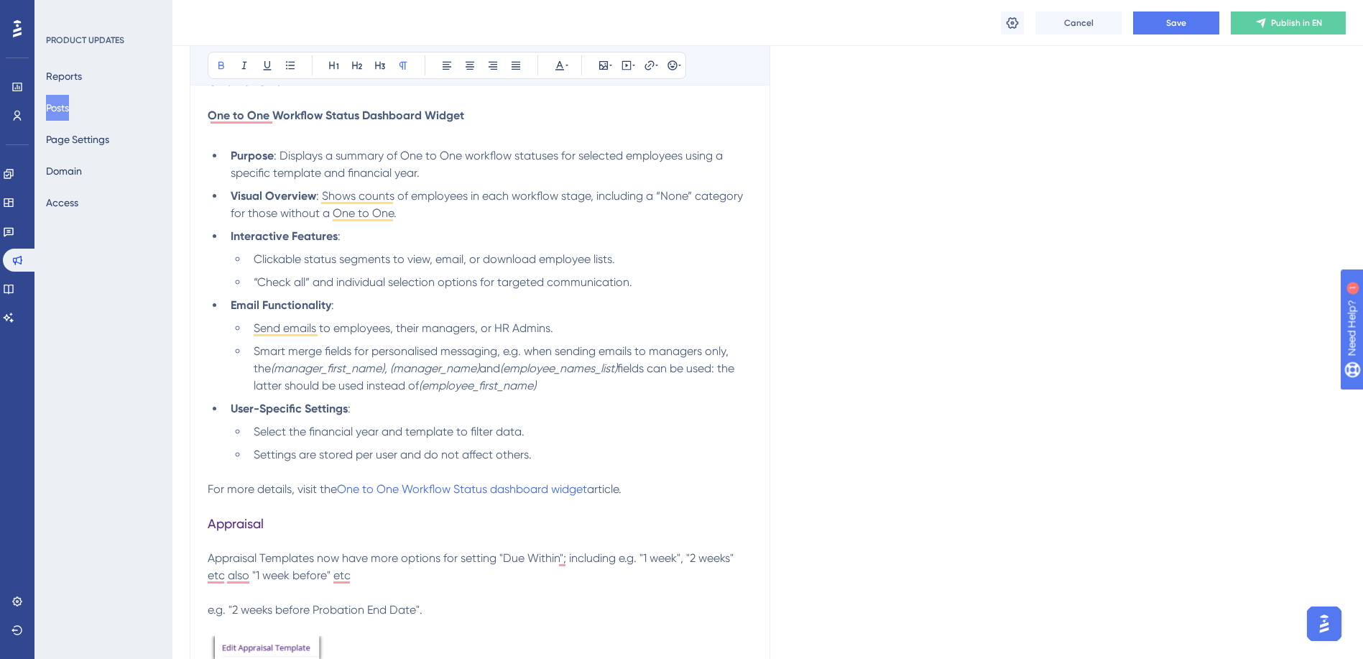
click at [227, 138] on p "To enrich screen reader interactions, please activate Accessibility in Grammarl…" at bounding box center [480, 132] width 545 height 17
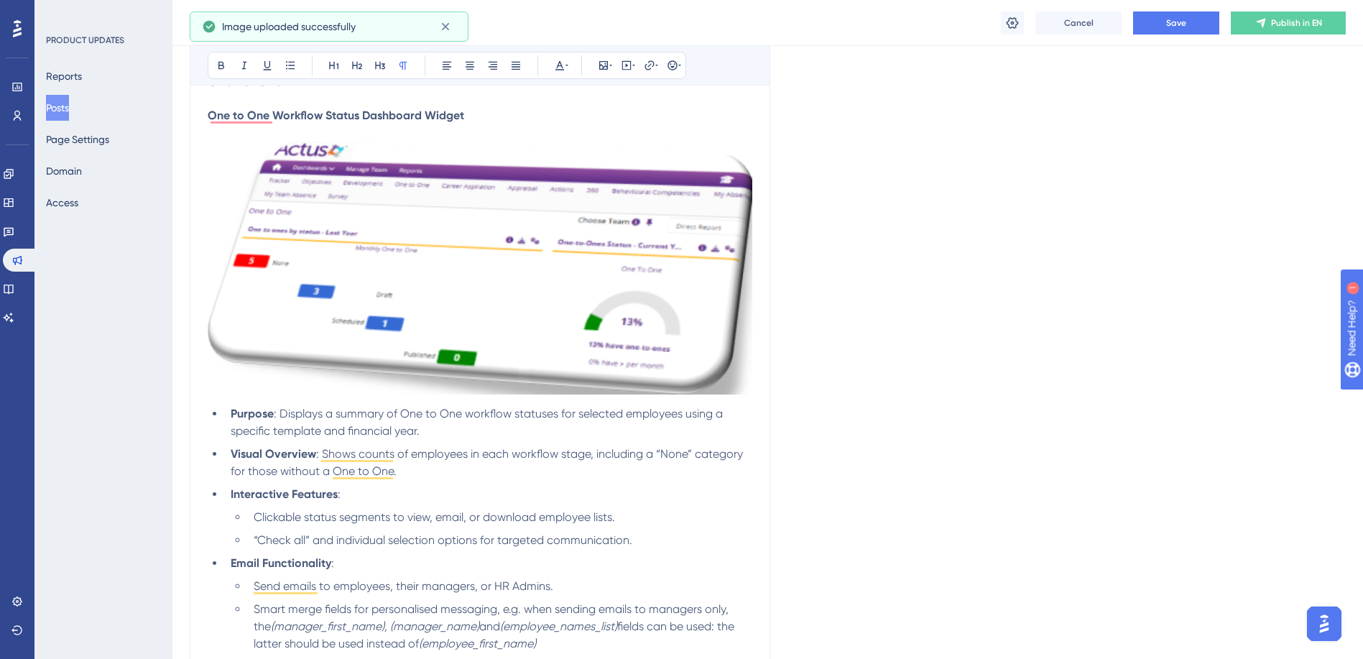
click at [516, 299] on img "To enrich screen reader interactions, please activate Accessibility in Grammarl…" at bounding box center [480, 268] width 545 height 253
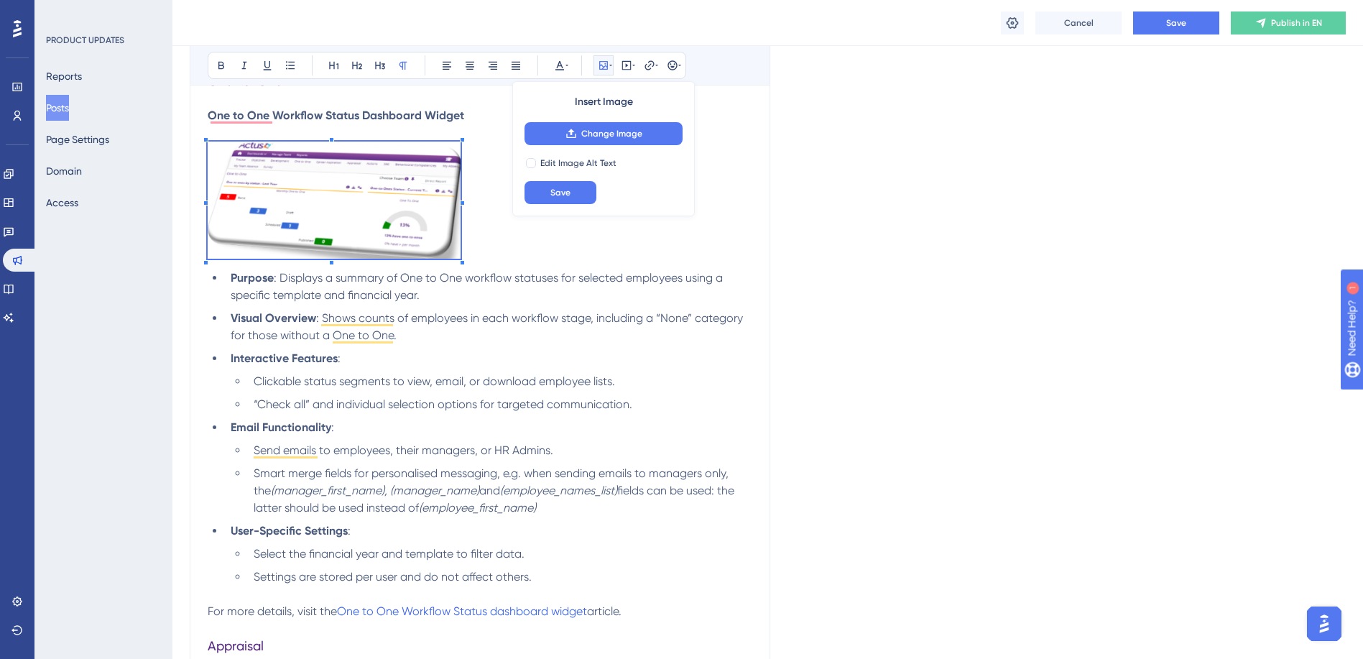
click at [463, 244] on p "To enrich screen reader interactions, please activate Accessibility in Grammarl…" at bounding box center [480, 203] width 545 height 122
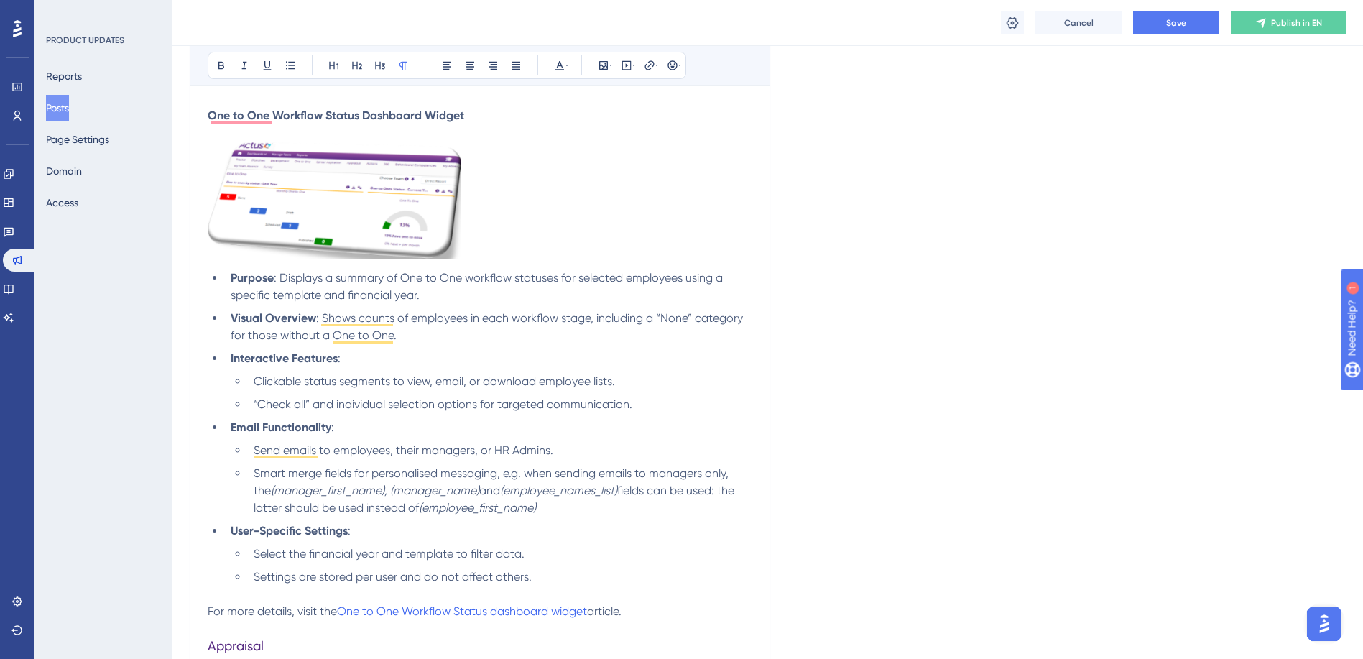
click at [507, 240] on p "To enrich screen reader interactions, please activate Accessibility in Grammarl…" at bounding box center [480, 203] width 545 height 122
click at [376, 230] on img "To enrich screen reader interactions, please activate Accessibility in Grammarl…" at bounding box center [334, 200] width 253 height 117
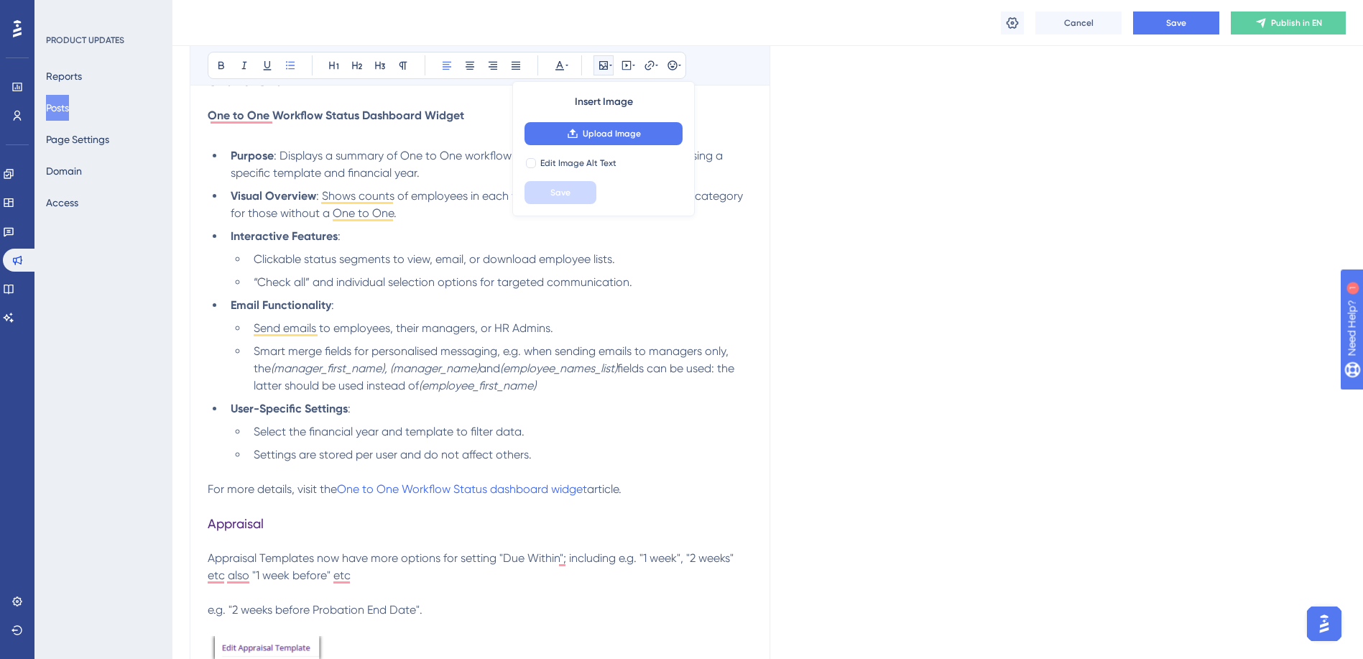
click at [435, 134] on p "To enrich screen reader interactions, please activate Accessibility in Grammarl…" at bounding box center [480, 132] width 545 height 17
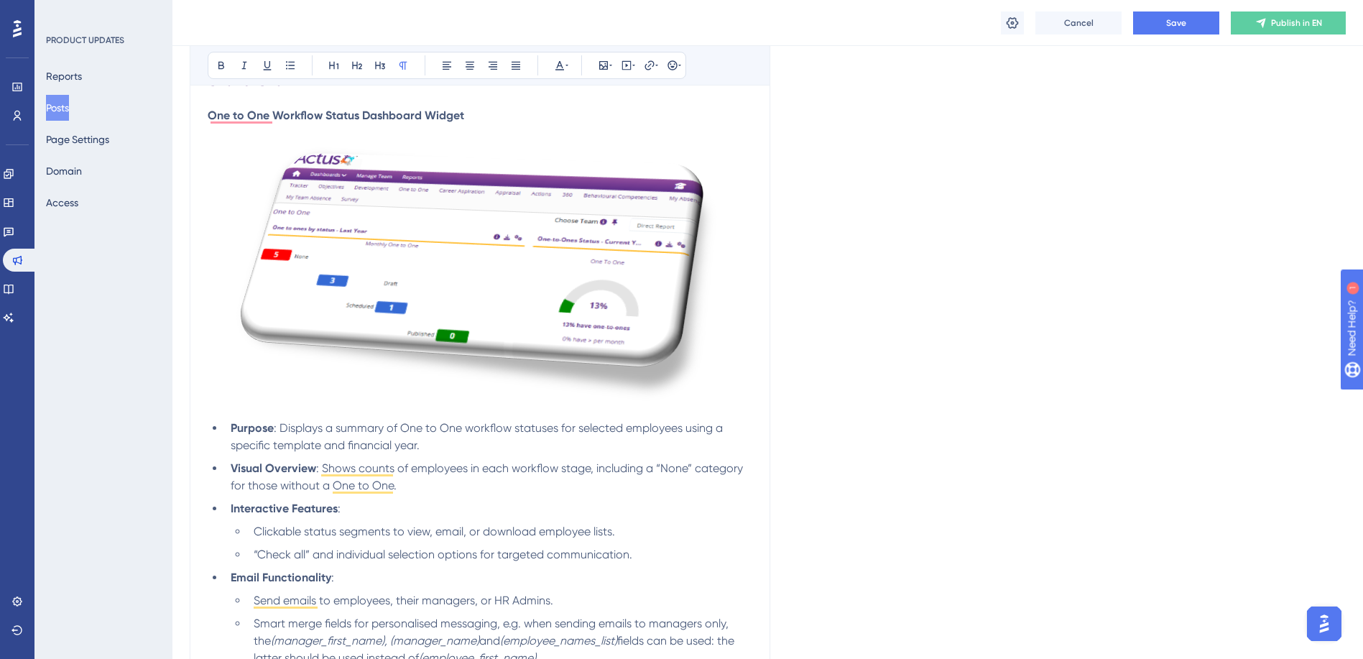
click at [682, 337] on img "To enrich screen reader interactions, please activate Accessibility in Grammarl…" at bounding box center [472, 275] width 529 height 267
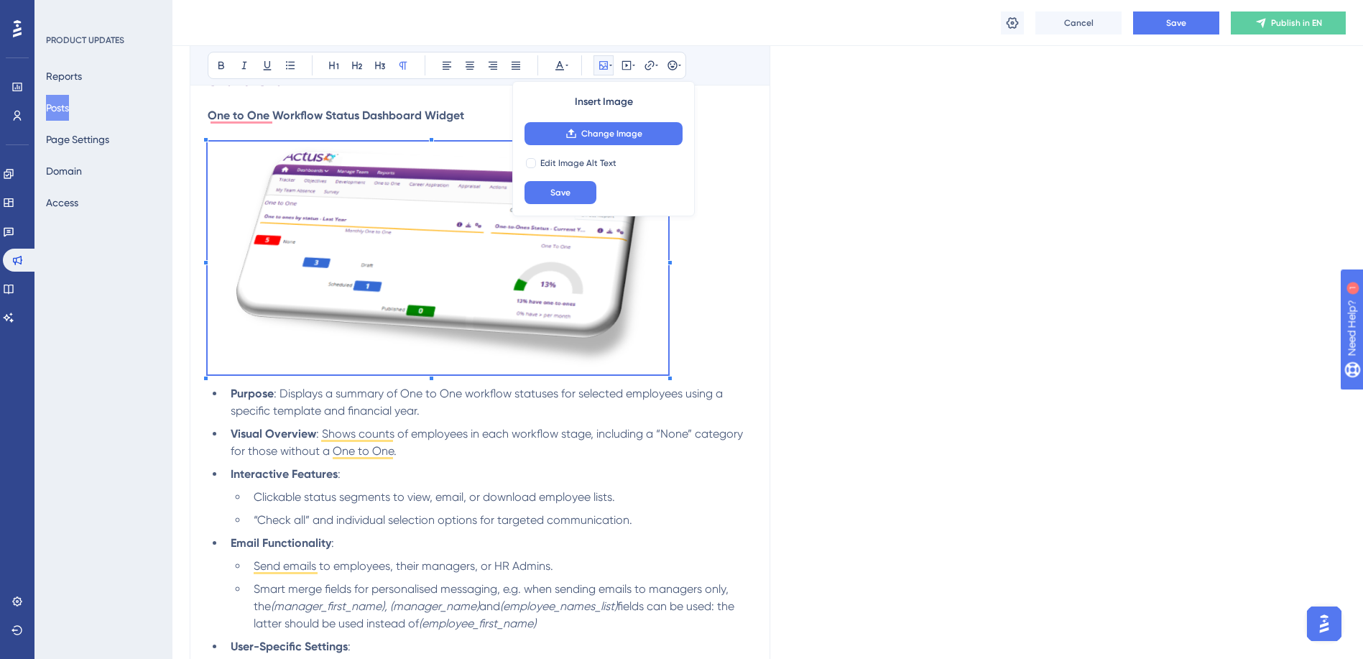
click at [668, 349] on p "To enrich screen reader interactions, please activate Accessibility in Grammarl…" at bounding box center [480, 261] width 545 height 238
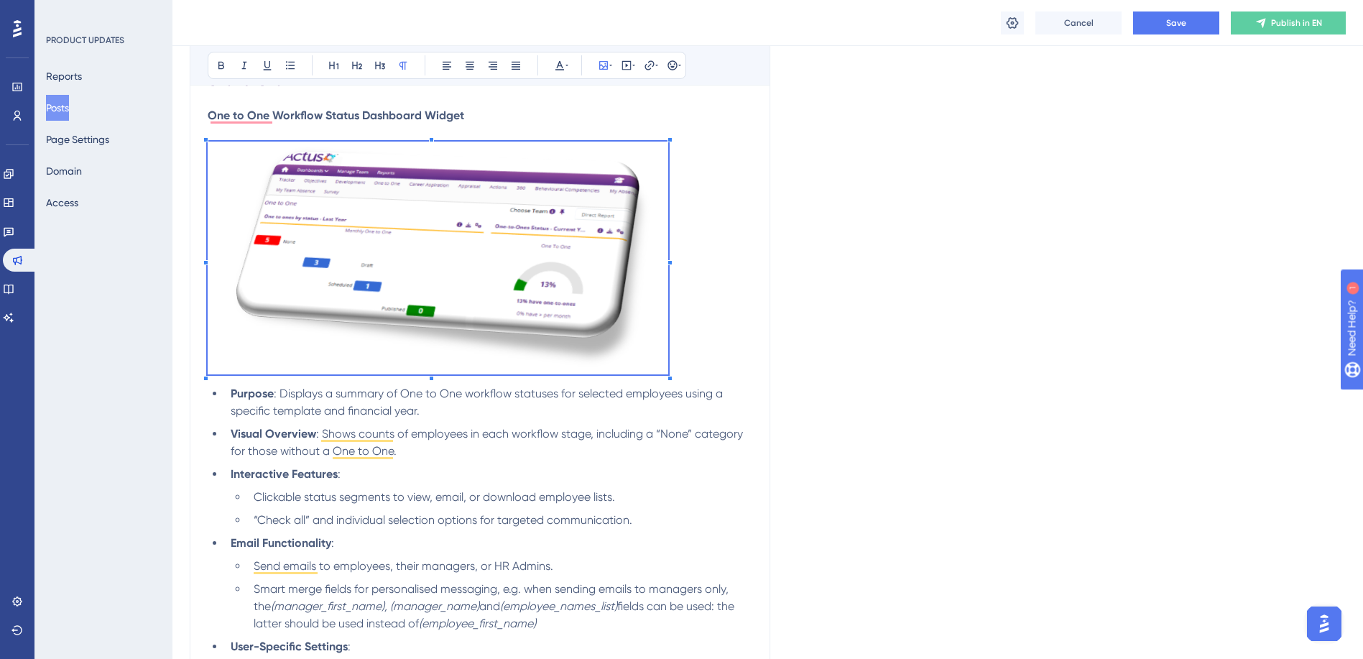
click at [729, 371] on p "To enrich screen reader interactions, please activate Accessibility in Grammarl…" at bounding box center [480, 261] width 545 height 238
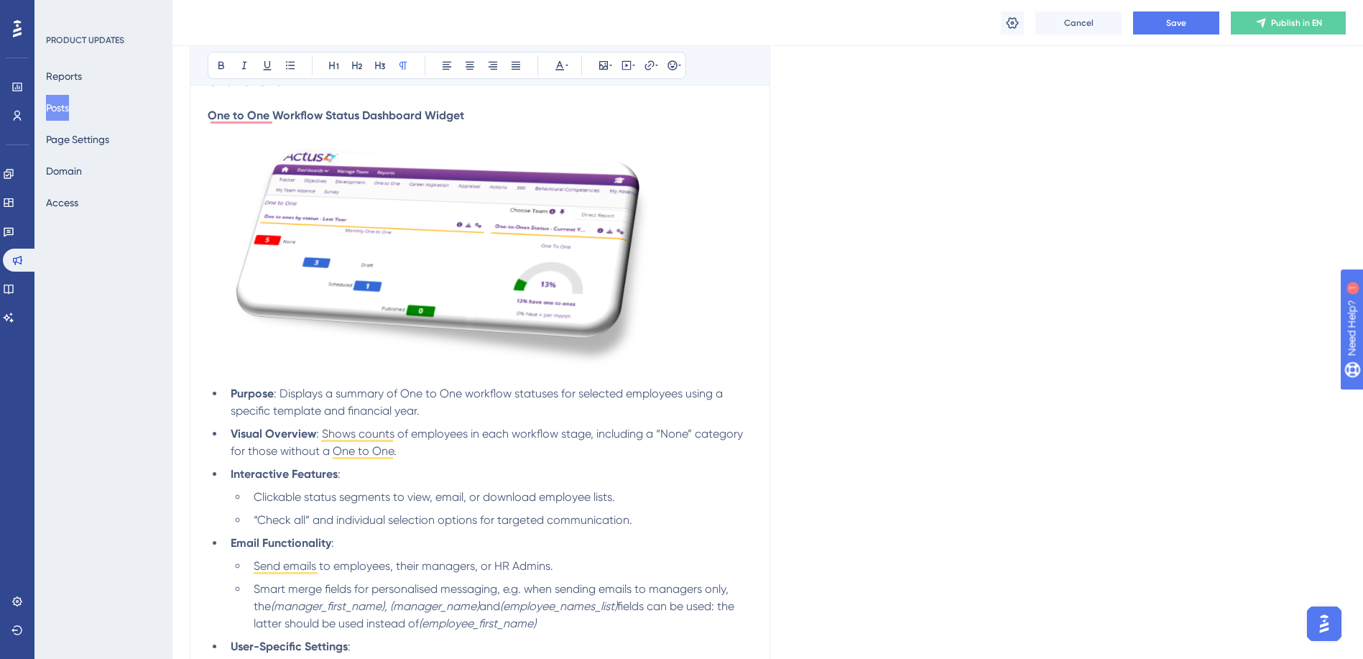
click at [587, 280] on img "To enrich screen reader interactions, please activate Accessibility in Grammarl…" at bounding box center [438, 258] width 461 height 233
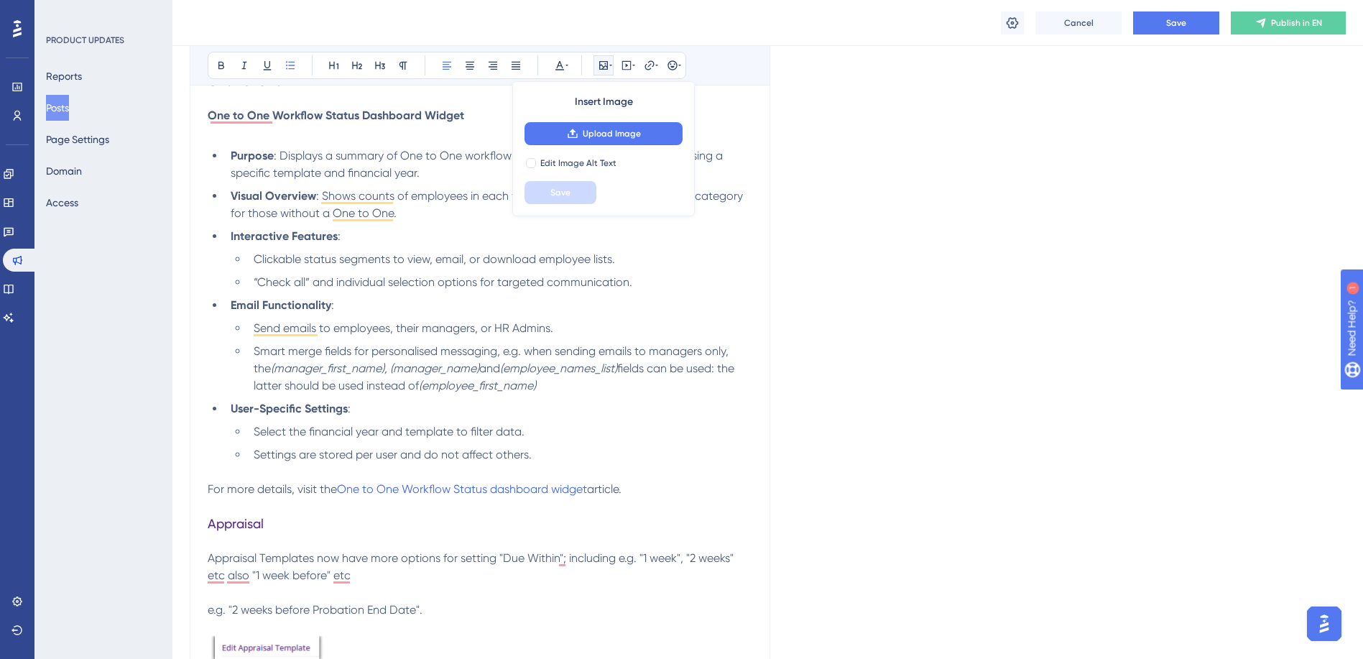
click at [425, 135] on p "To enrich screen reader interactions, please activate Accessibility in Grammarl…" at bounding box center [480, 132] width 545 height 17
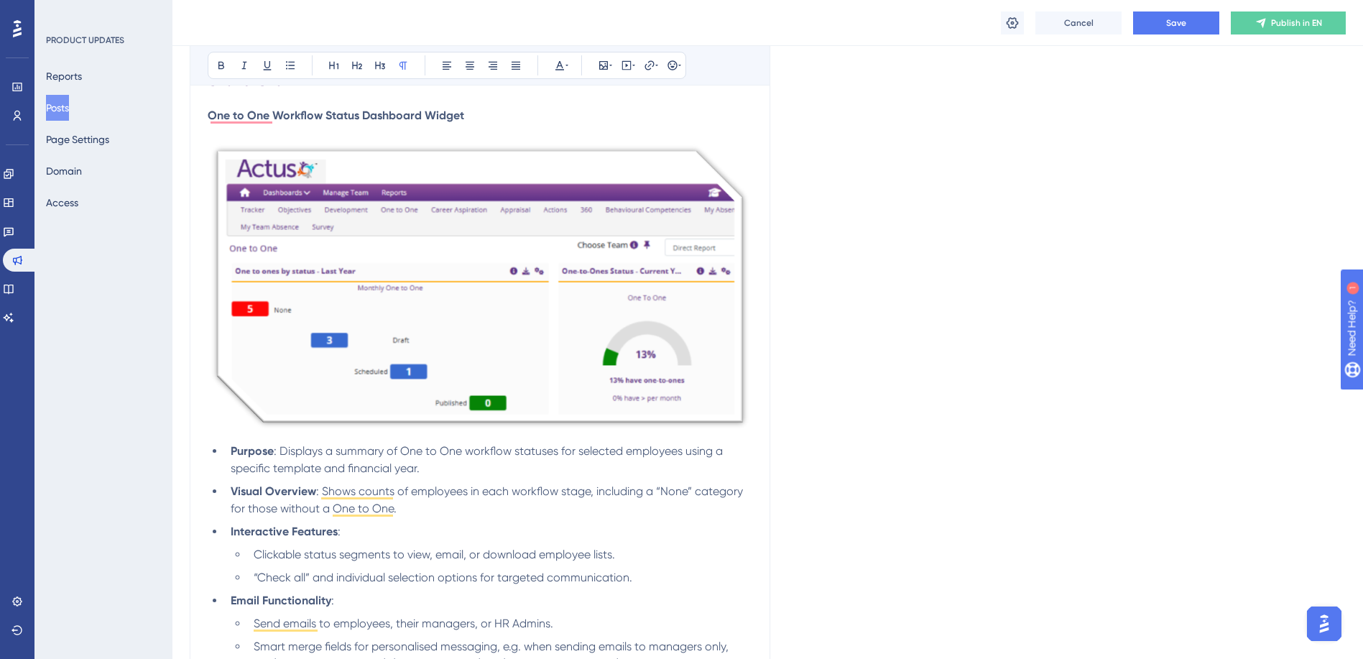
click at [669, 390] on img "To enrich screen reader interactions, please activate Accessibility in Grammarl…" at bounding box center [480, 287] width 545 height 290
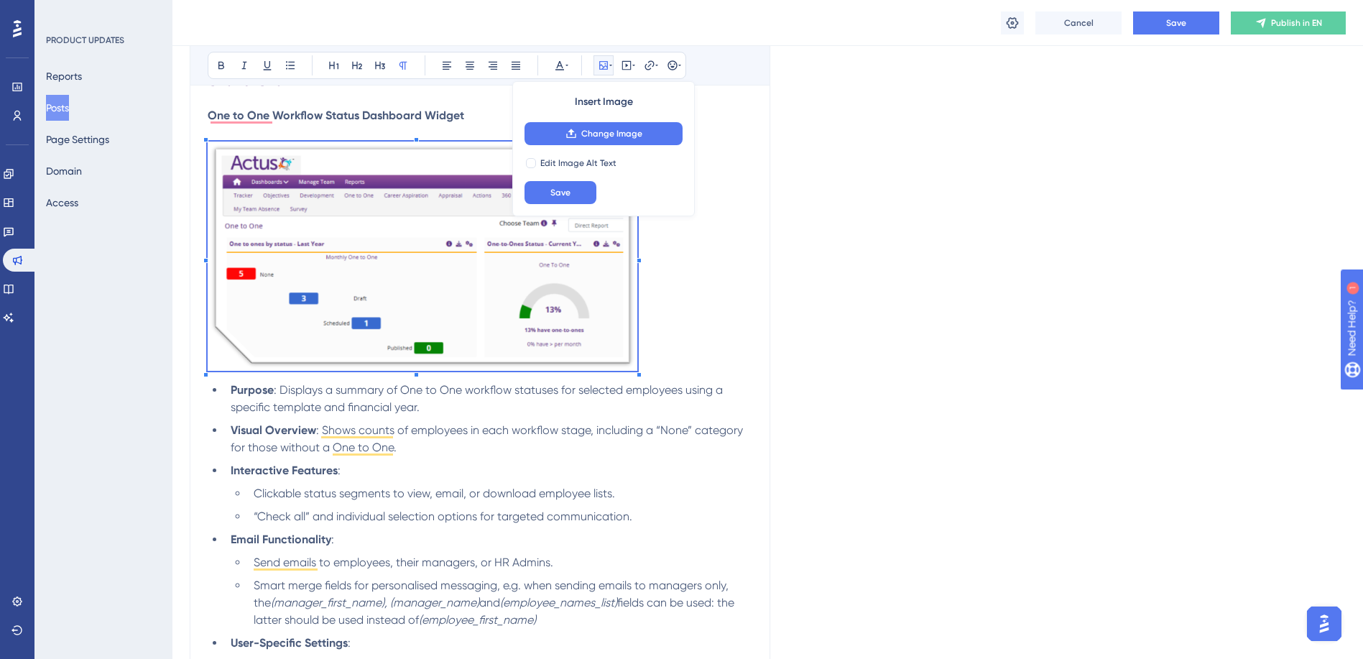
click at [640, 370] on p "To enrich screen reader interactions, please activate Accessibility in Grammarl…" at bounding box center [480, 259] width 545 height 234
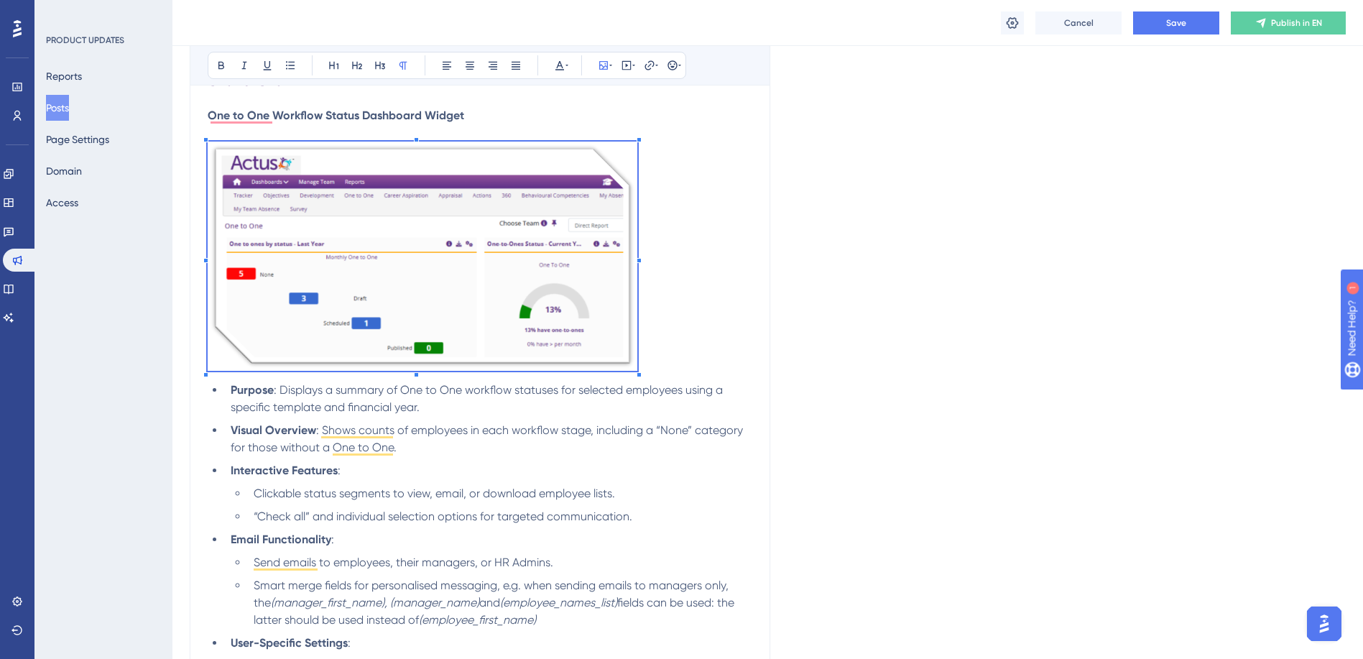
click at [737, 369] on p "To enrich screen reader interactions, please activate Accessibility in Grammarl…" at bounding box center [480, 259] width 545 height 234
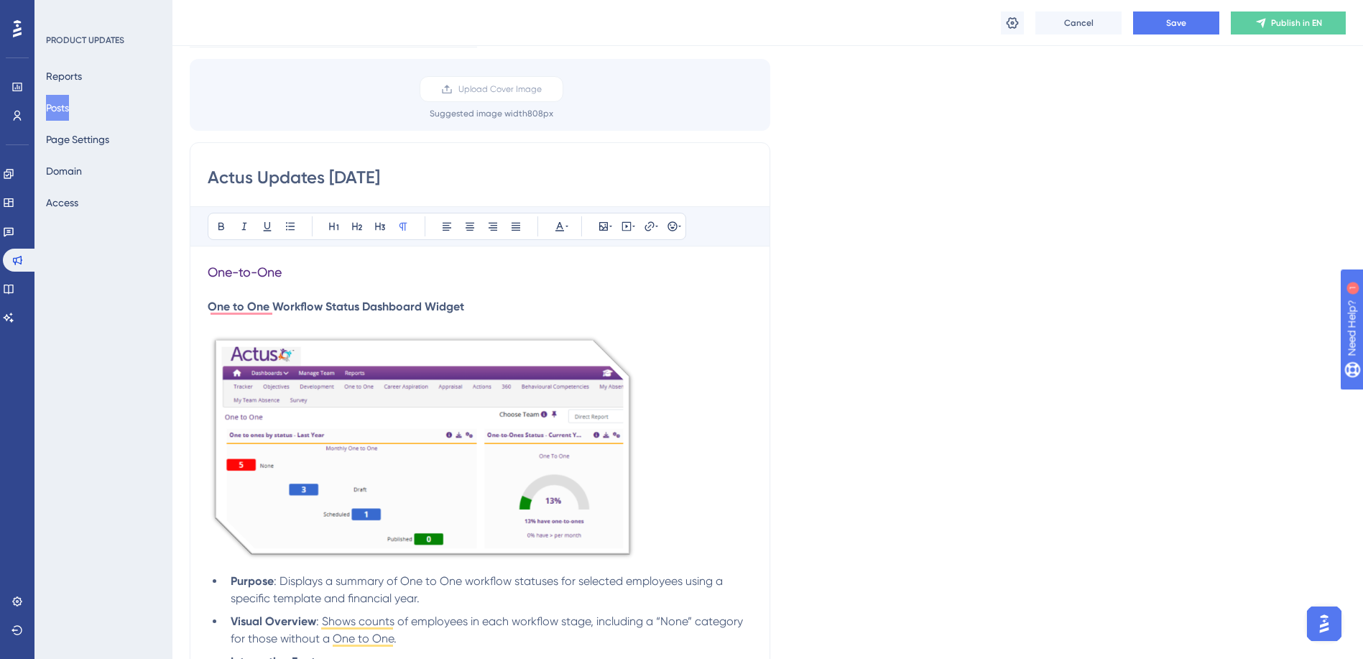
scroll to position [72, 0]
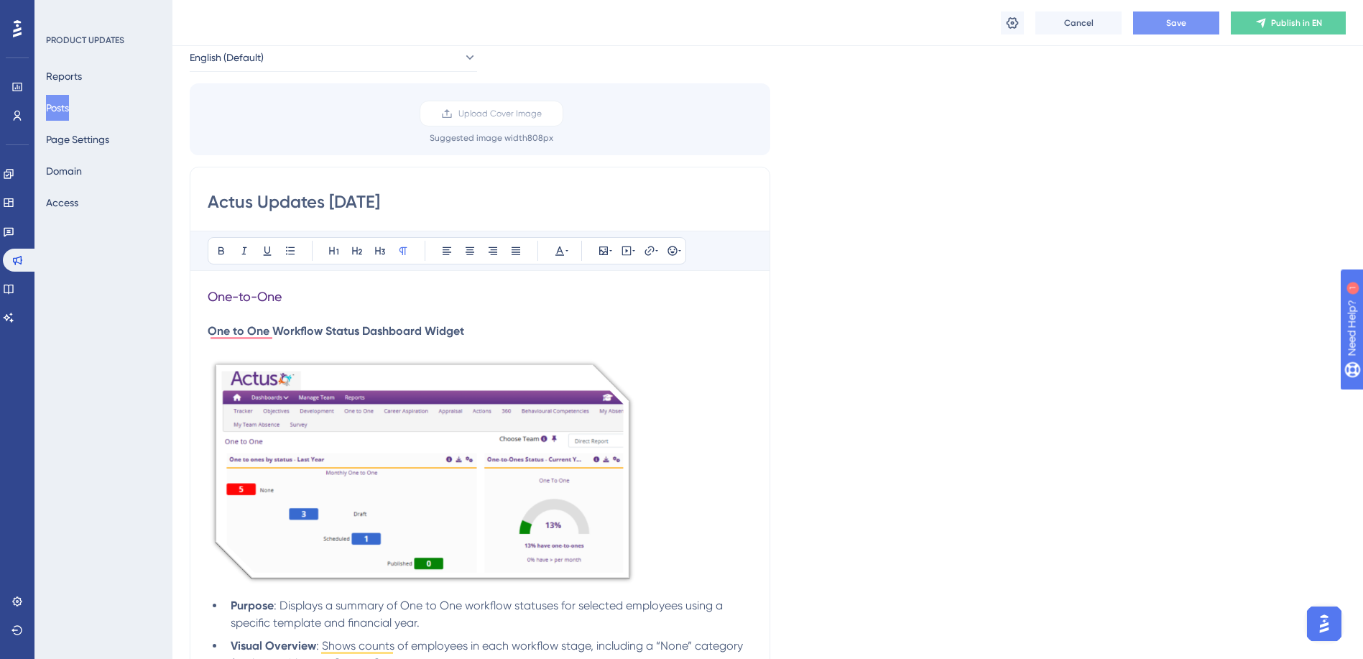
click at [1166, 24] on button "Save" at bounding box center [1176, 22] width 86 height 23
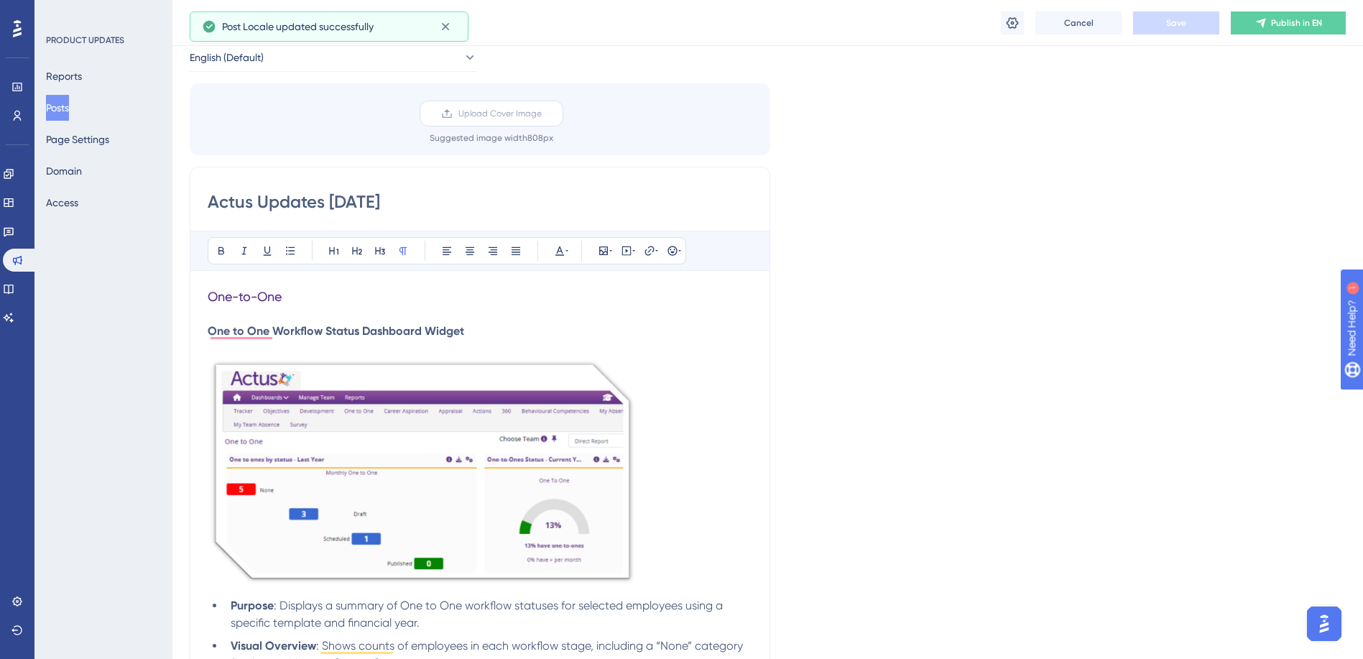
click at [497, 112] on span "Upload Cover Image" at bounding box center [499, 113] width 83 height 11
click at [542, 114] on input "Upload Cover Image" at bounding box center [542, 114] width 0 height 0
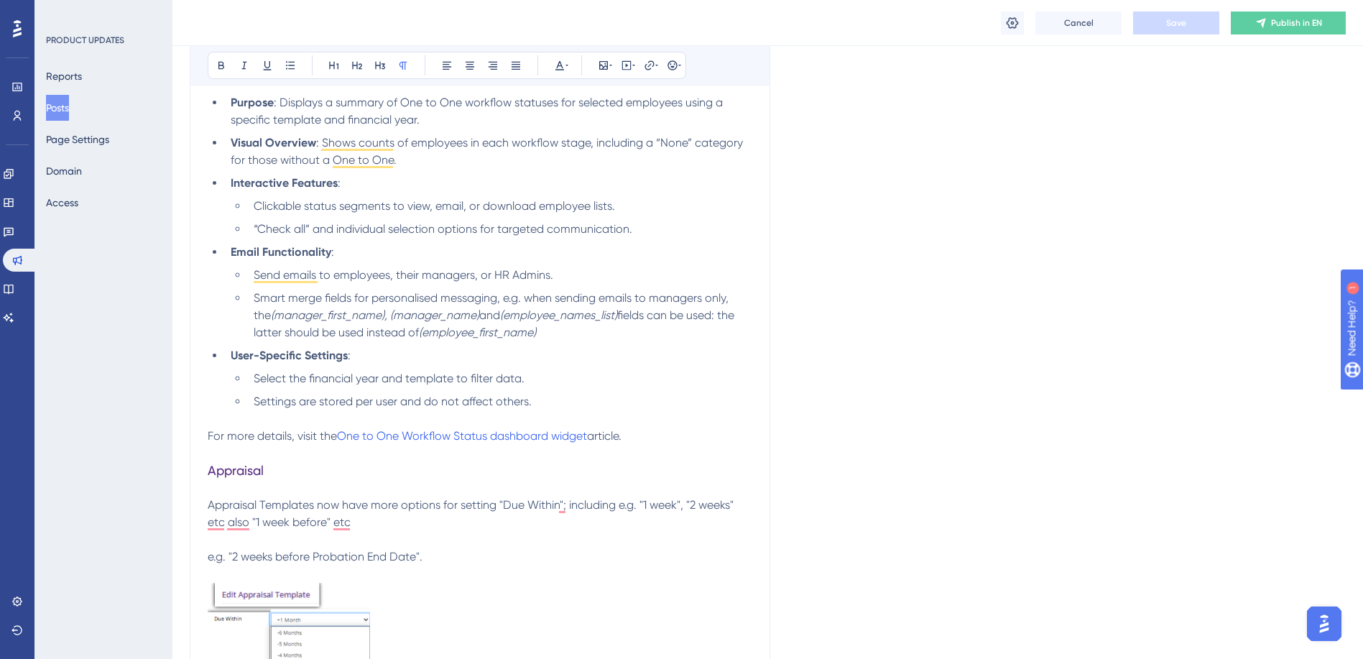
scroll to position [647, 0]
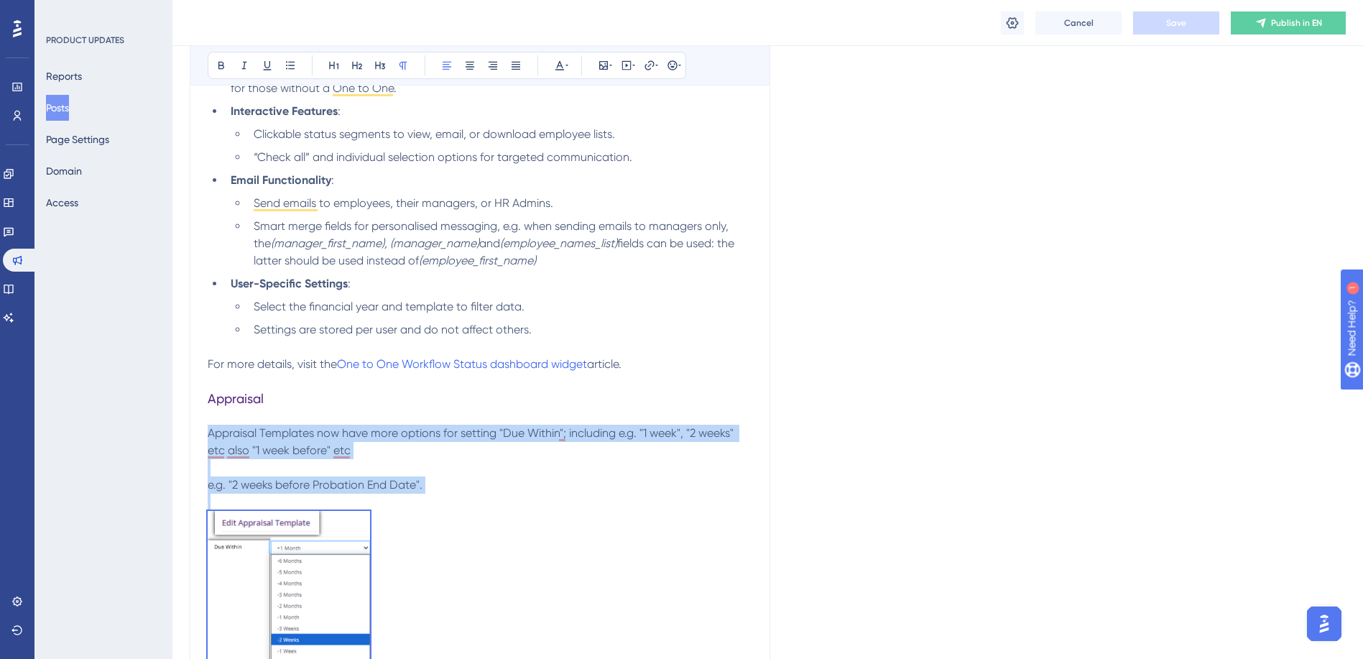
drag, startPoint x: 208, startPoint y: 432, endPoint x: 458, endPoint y: 582, distance: 291.7
click at [458, 582] on div "One-to-One One to One Workflow Status Dashboard Widget Purpose : Displays a sum…" at bounding box center [480, 393] width 545 height 1360
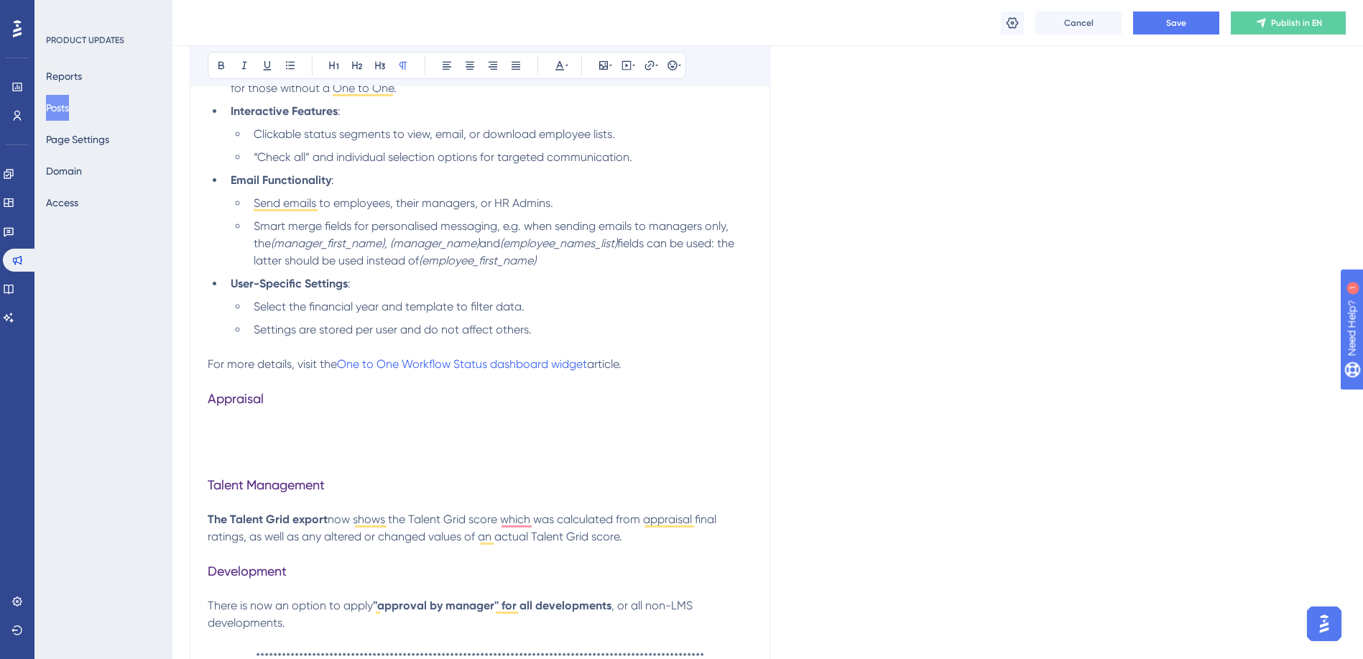
scroll to position [790, 0]
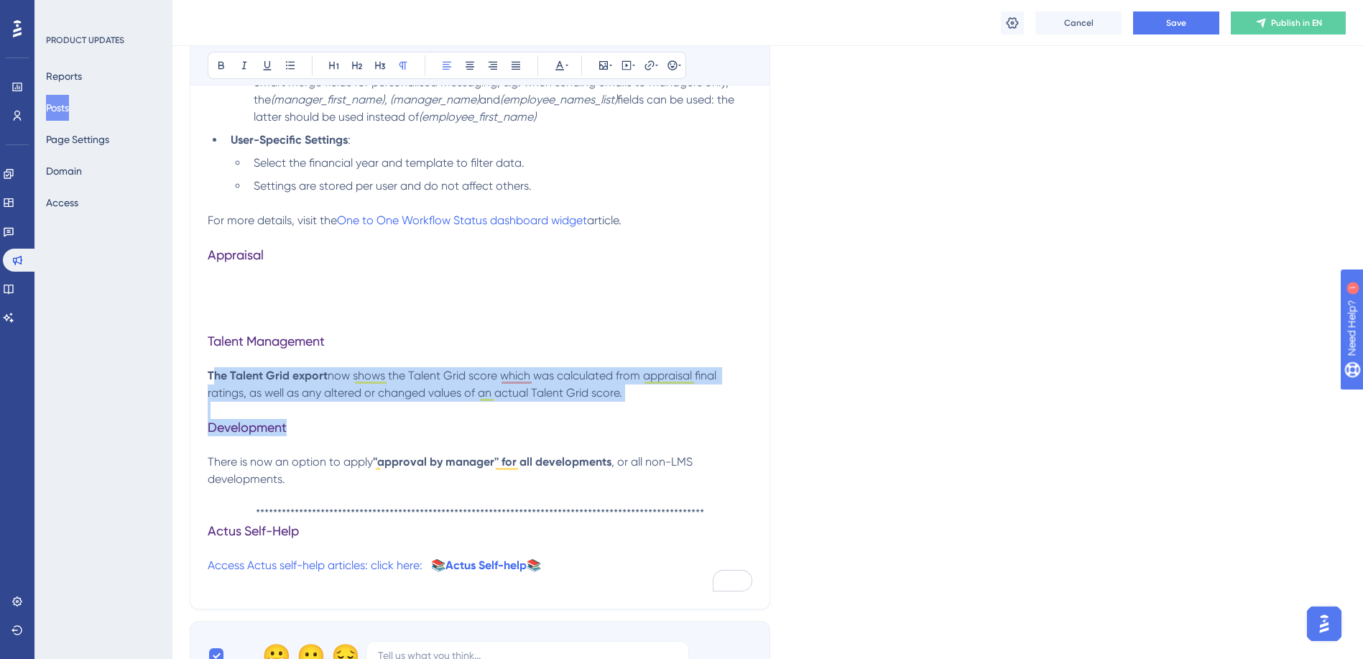
drag, startPoint x: 212, startPoint y: 376, endPoint x: 513, endPoint y: 428, distance: 305.5
click at [513, 428] on div "One-to-One One to One Workflow Status Dashboard Widget Purpose : Displays a sum…" at bounding box center [480, 81] width 545 height 1022
click at [513, 428] on h3 "Development" at bounding box center [480, 427] width 545 height 17
drag, startPoint x: 643, startPoint y: 404, endPoint x: 199, endPoint y: 377, distance: 444.9
click at [199, 377] on div "Actus Updates [DATE] Bold Italic Underline Bullet Point Heading 1 Heading 2 Hea…" at bounding box center [480, 28] width 581 height 1161
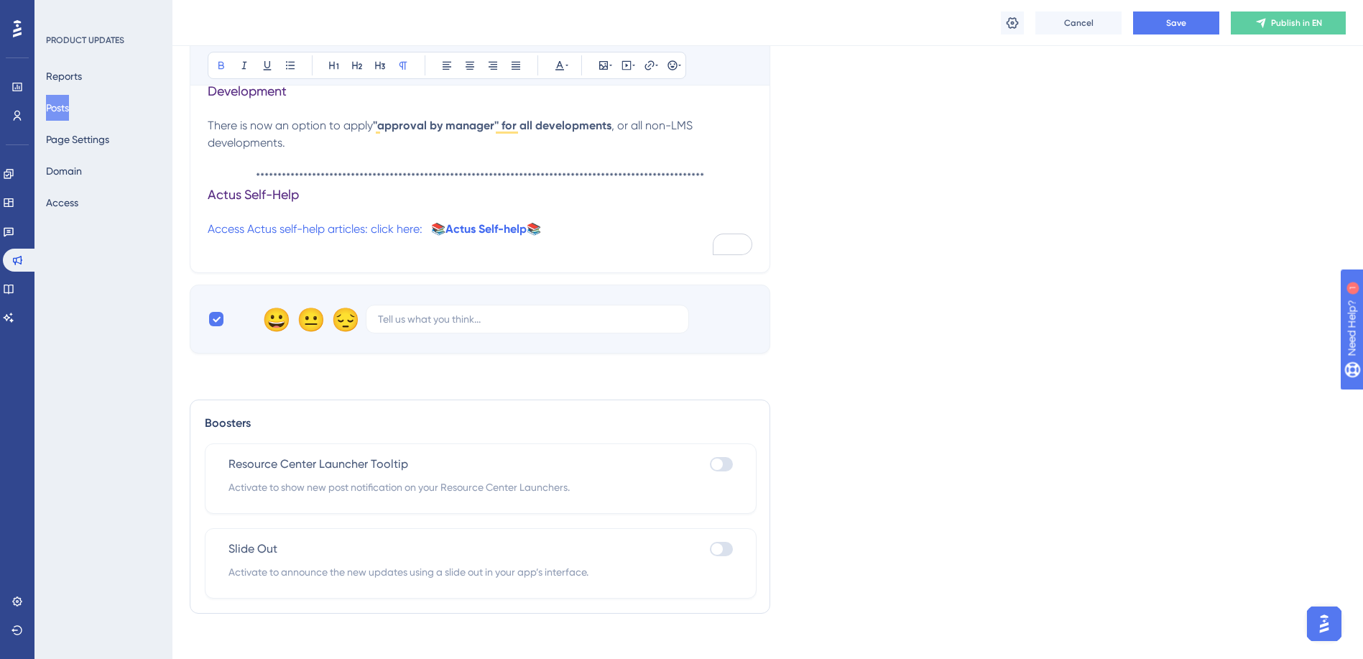
scroll to position [1104, 0]
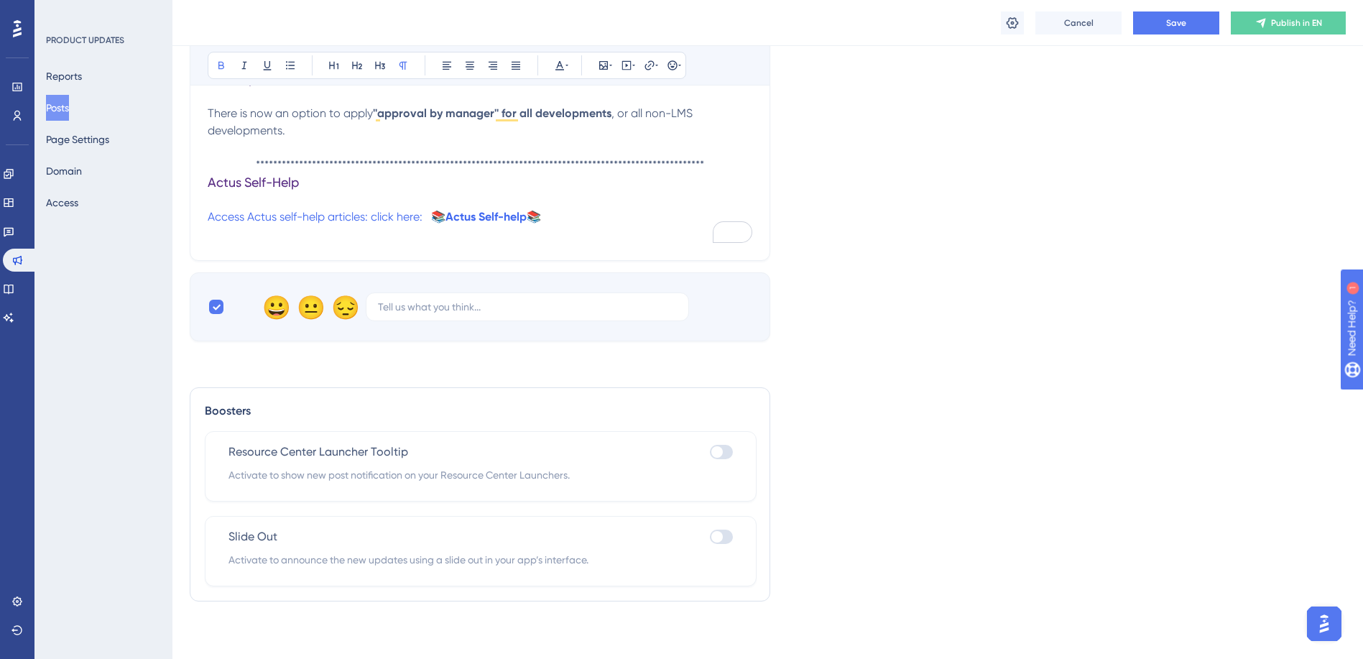
click at [726, 539] on div at bounding box center [721, 537] width 23 height 14
click at [710, 537] on input "checkbox" at bounding box center [709, 536] width 1 height 1
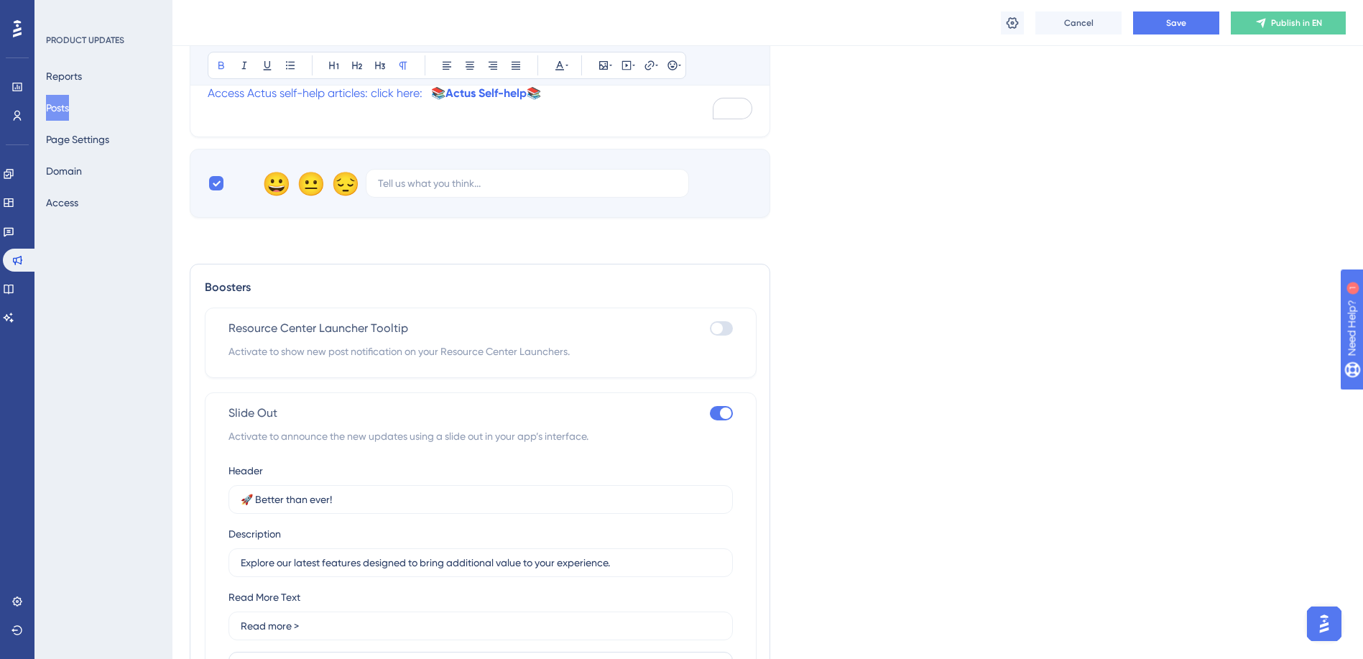
scroll to position [1248, 0]
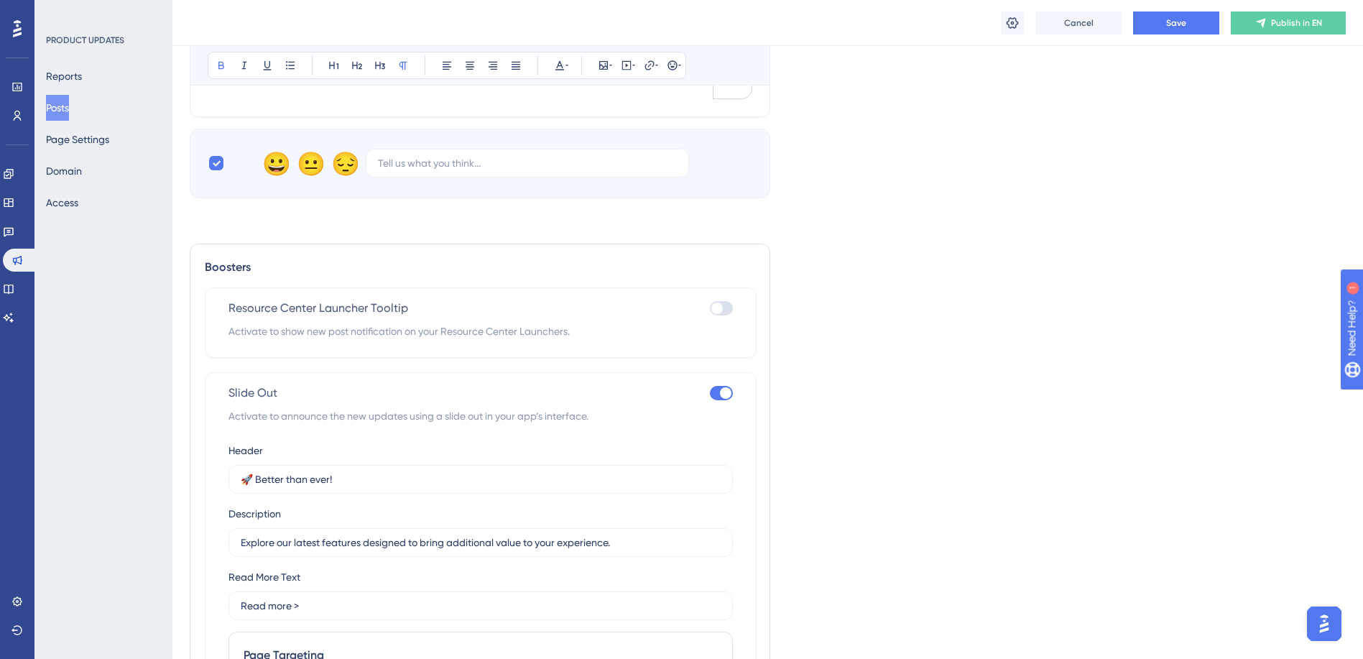
click at [725, 397] on div at bounding box center [725, 392] width 11 height 11
click at [710, 393] on input "checkbox" at bounding box center [709, 392] width 1 height 1
checkbox input "false"
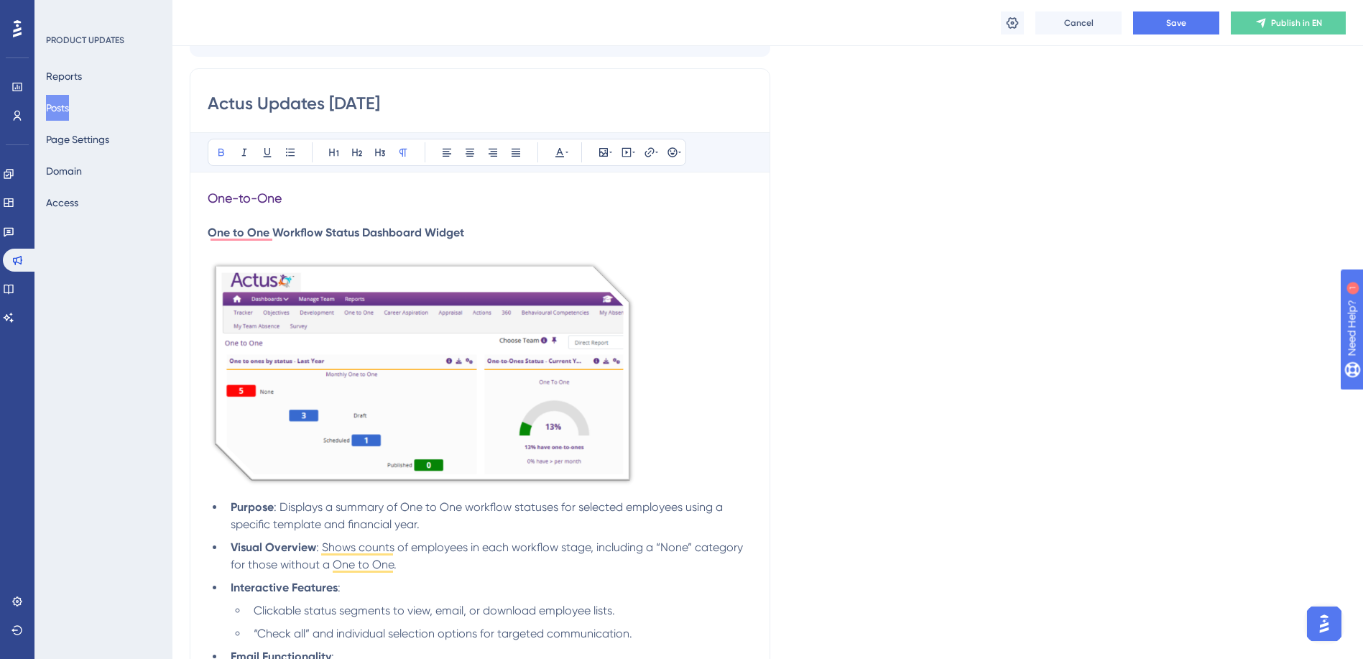
scroll to position [0, 0]
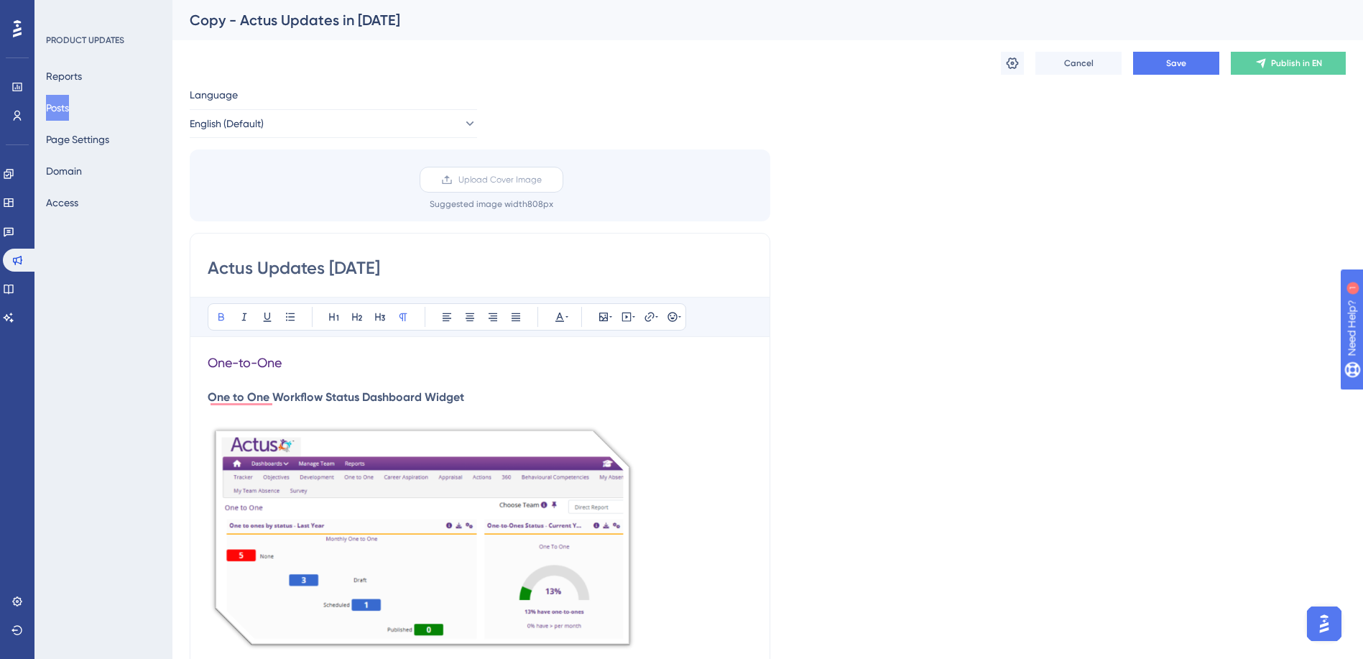
click at [479, 184] on span "Upload Cover Image" at bounding box center [499, 179] width 83 height 11
click at [542, 180] on input "Upload Cover Image" at bounding box center [542, 180] width 0 height 0
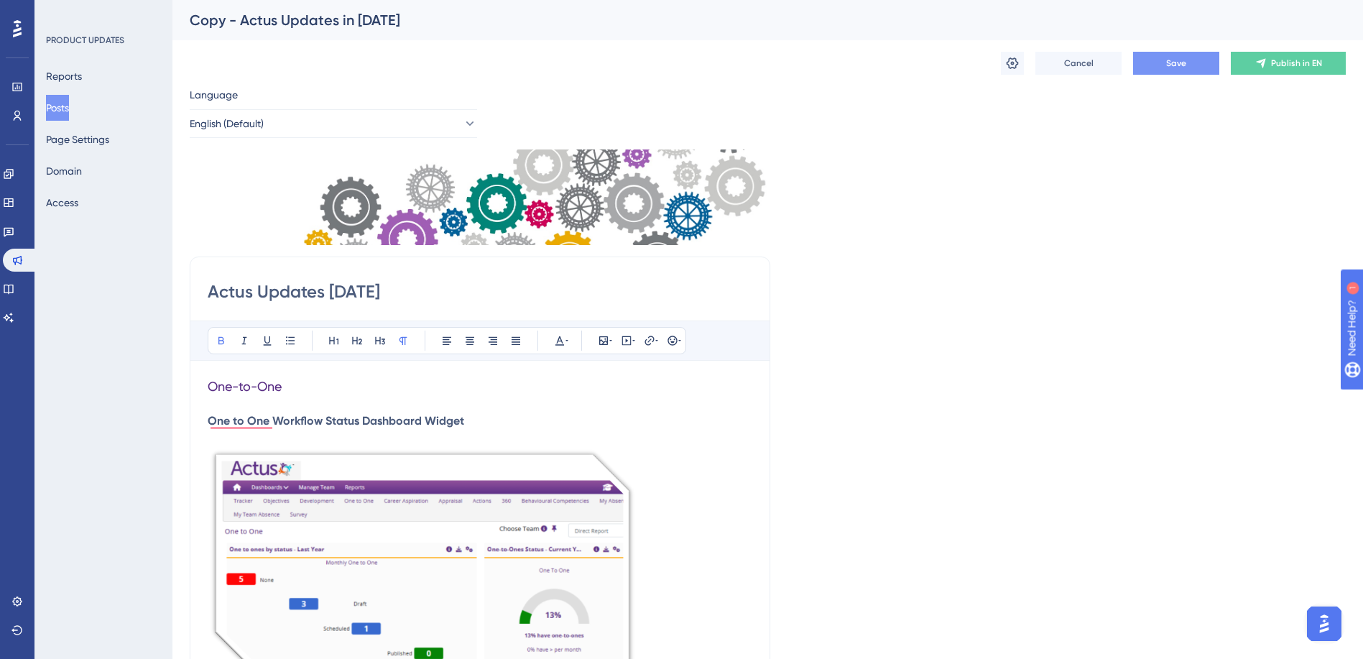
click at [1168, 68] on span "Save" at bounding box center [1176, 62] width 20 height 11
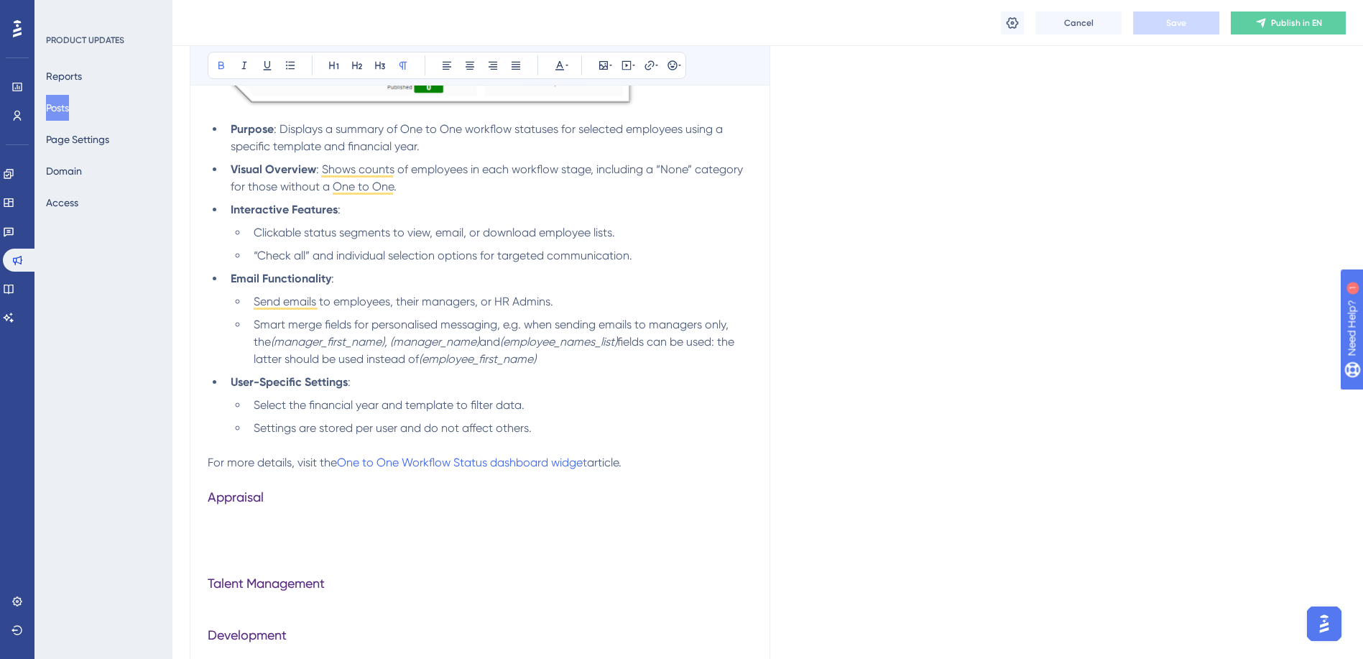
scroll to position [575, 0]
click at [209, 465] on span "For more details, visit the" at bounding box center [272, 460] width 129 height 14
click at [671, 61] on icon at bounding box center [672, 64] width 9 height 9
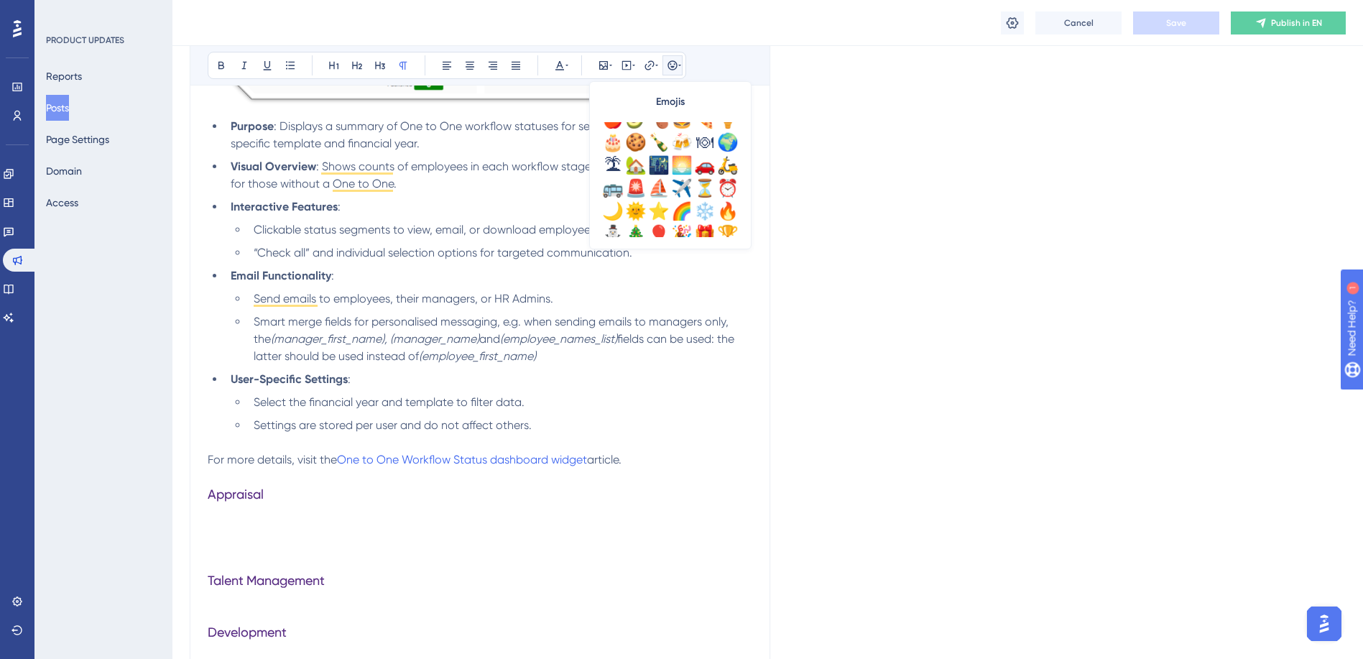
scroll to position [359, 0]
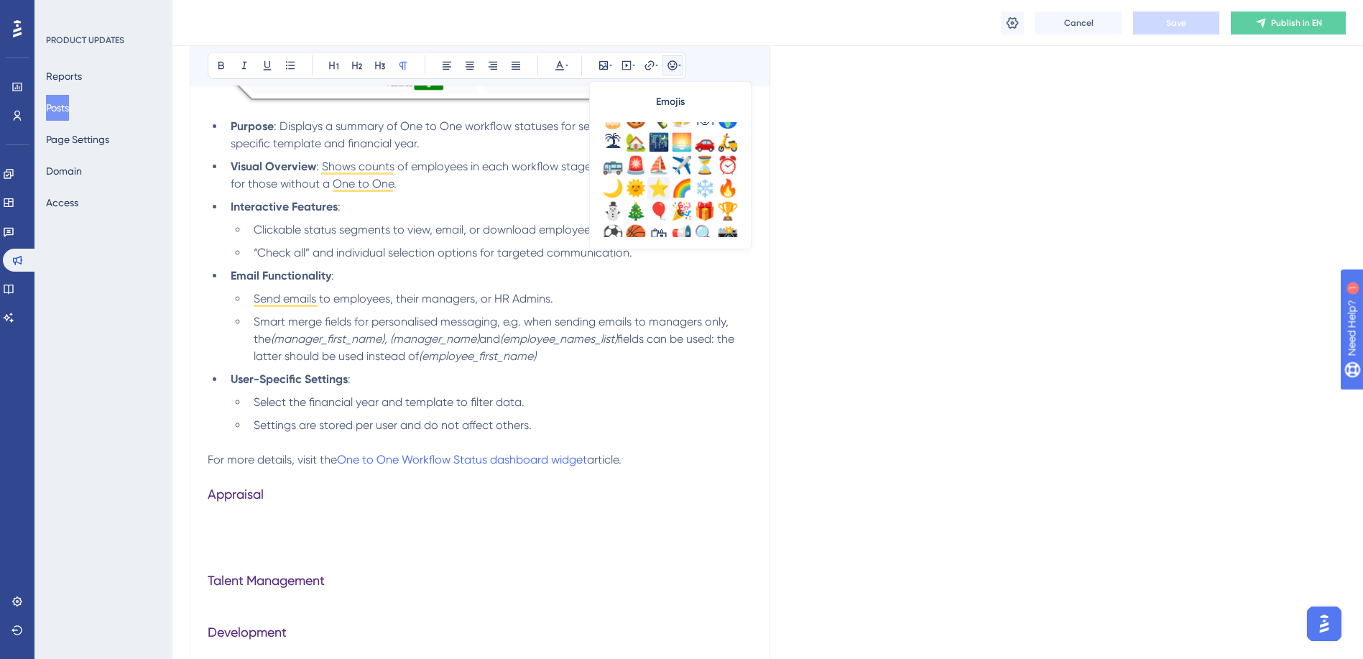
click at [660, 185] on div "⭐" at bounding box center [658, 188] width 23 height 23
drag, startPoint x: 650, startPoint y: 463, endPoint x: 223, endPoint y: 460, distance: 426.1
click at [223, 460] on p "⭐ For more details, visit the One to One Workflow Status dashboard widget artic…" at bounding box center [480, 459] width 545 height 17
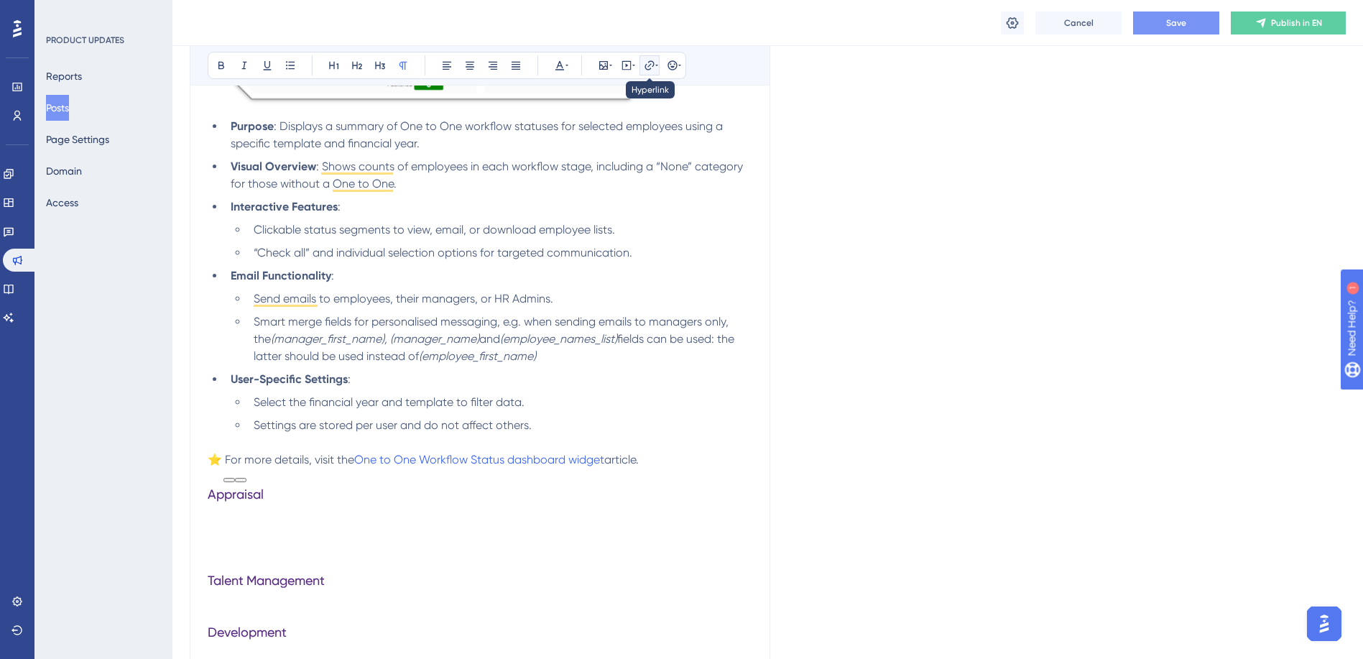
click at [652, 67] on icon at bounding box center [649, 64] width 9 height 9
click at [508, 460] on span "One to One Workflow Status dashboard widget" at bounding box center [479, 460] width 250 height 14
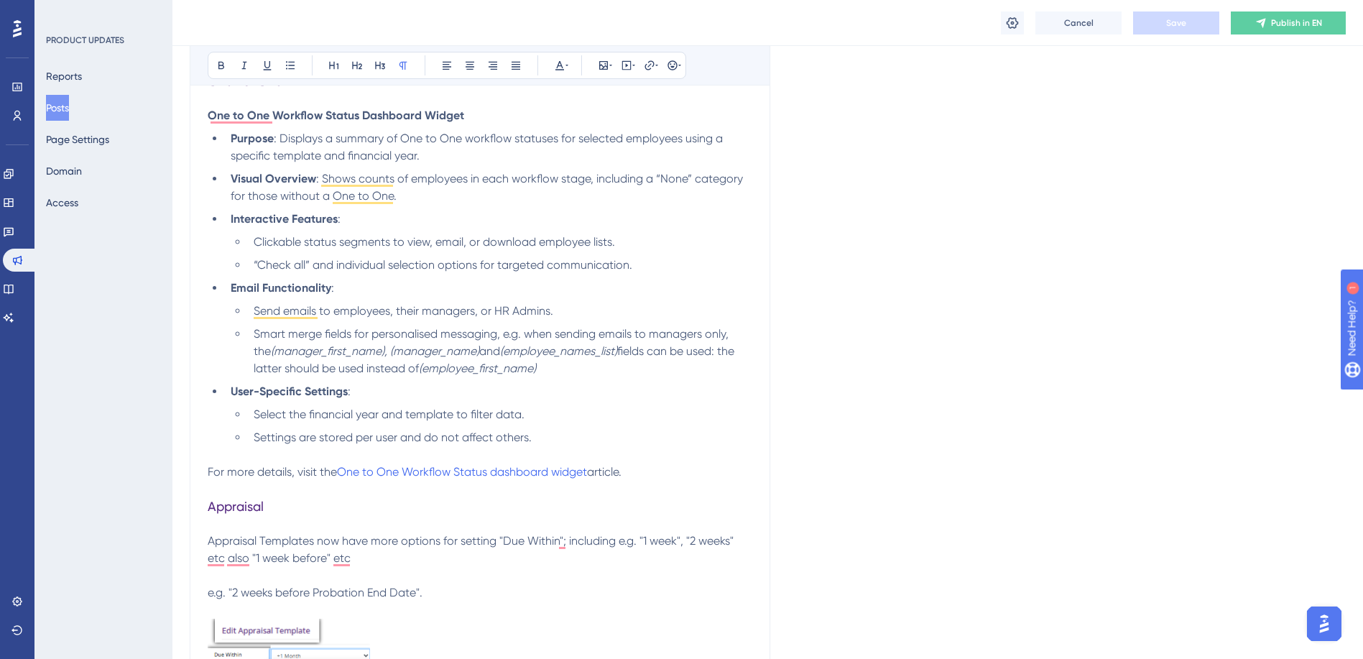
scroll to position [144, 0]
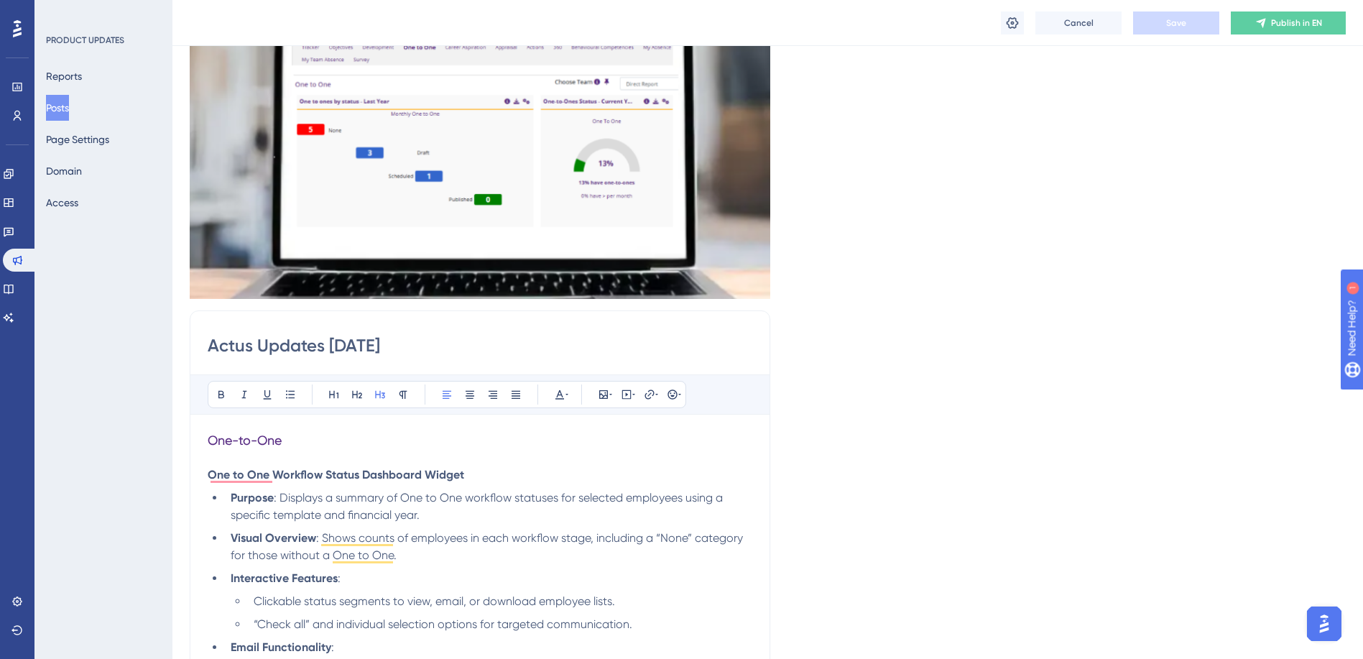
click at [455, 451] on p "To enrich screen reader interactions, please activate Accessibility in Grammarl…" at bounding box center [480, 457] width 545 height 17
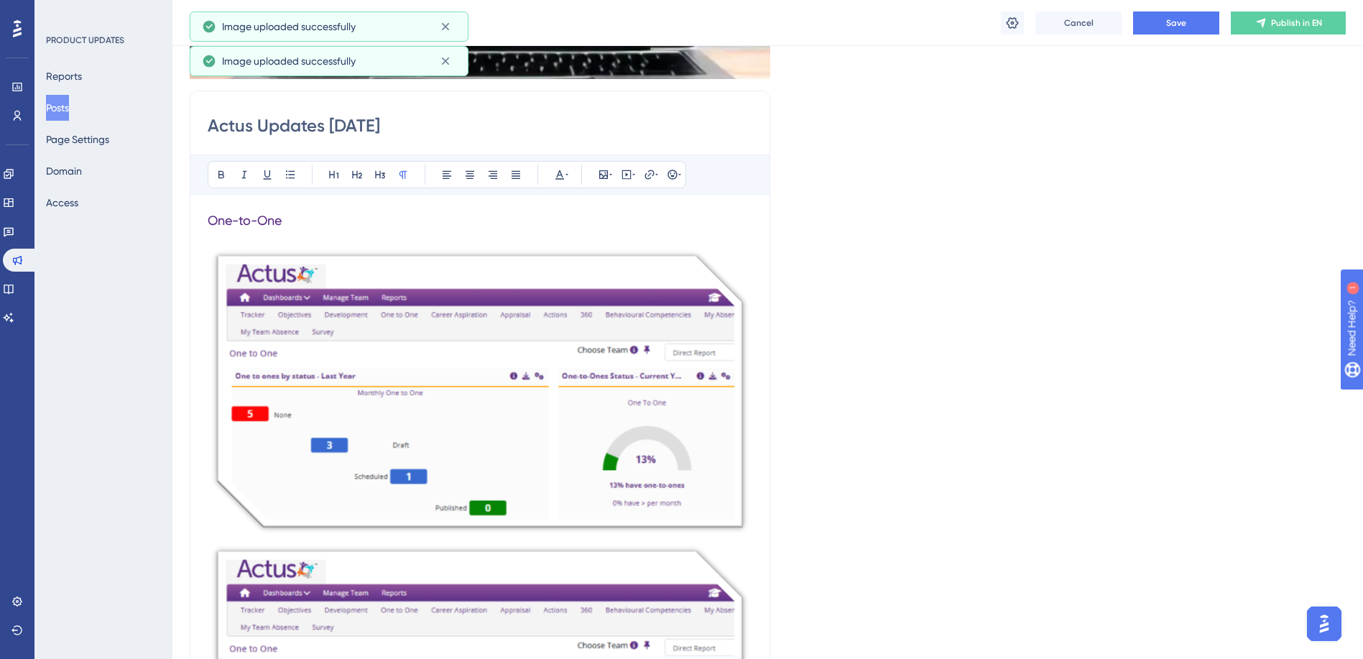
scroll to position [503, 0]
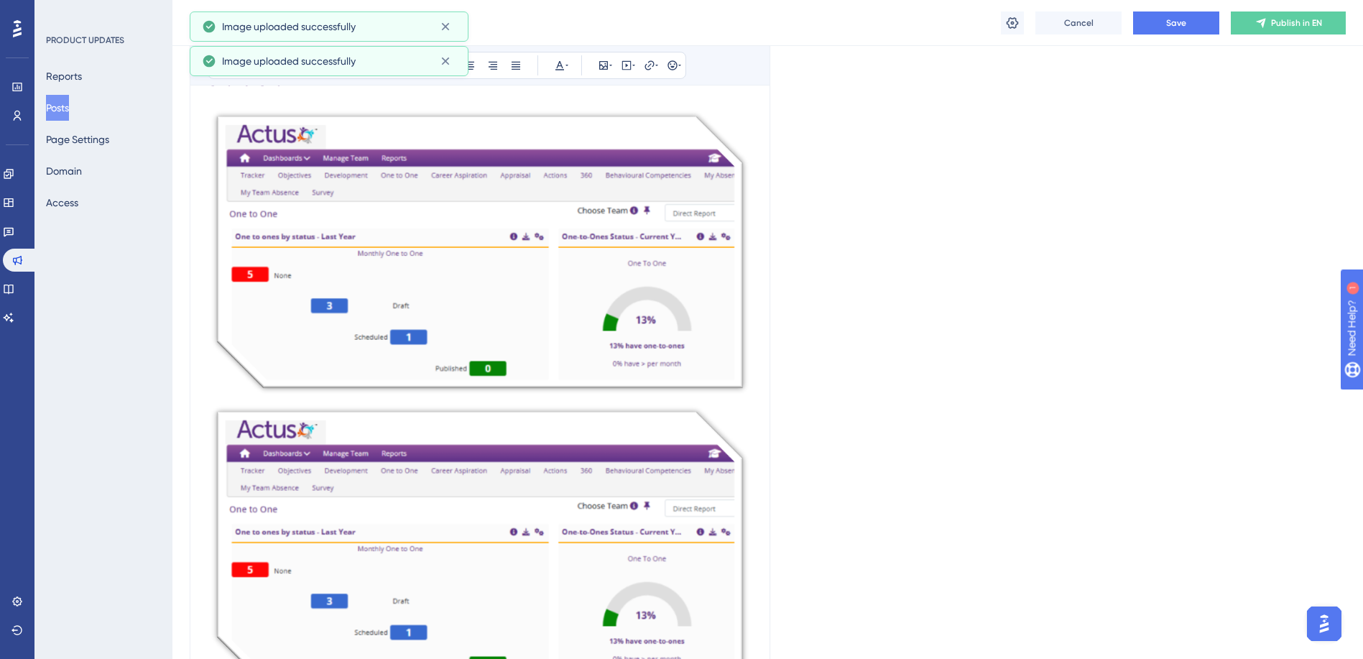
click at [570, 479] on img "To enrich screen reader interactions, please activate Accessibility in Grammarl…" at bounding box center [480, 547] width 545 height 290
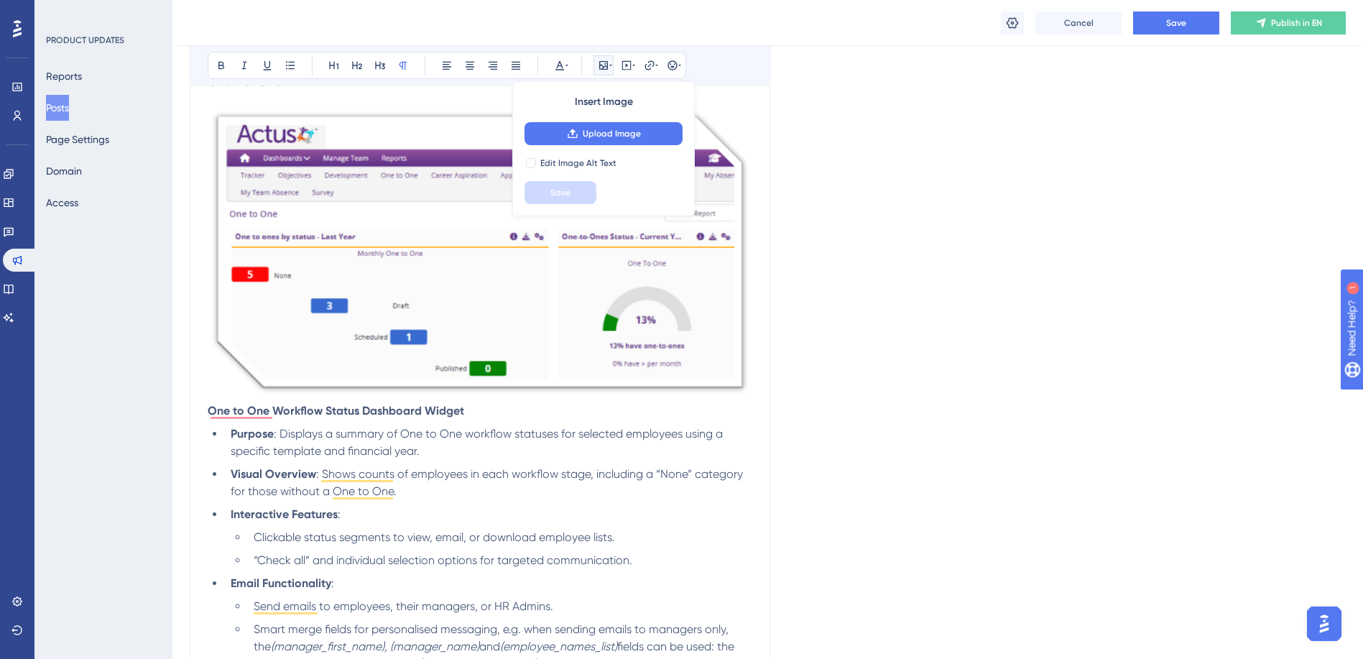
click at [720, 369] on img "To enrich screen reader interactions, please activate Accessibility in Grammarl…" at bounding box center [480, 252] width 545 height 290
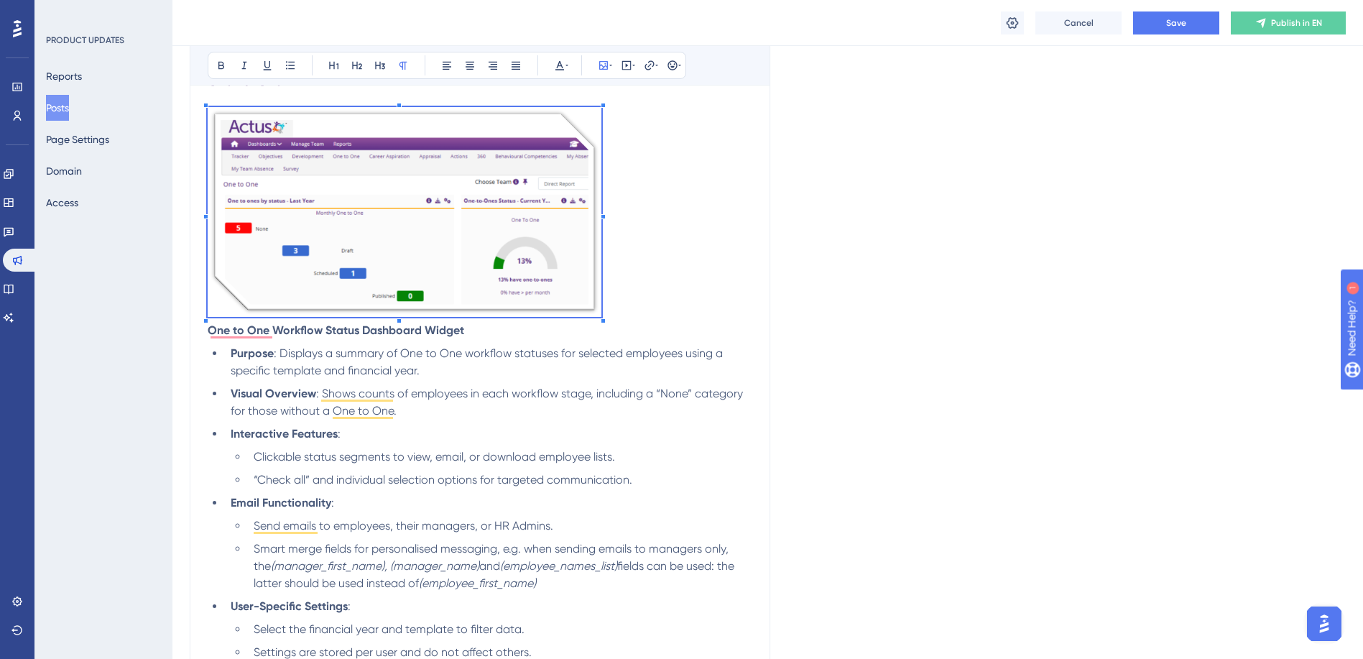
click at [601, 315] on span "To enrich screen reader interactions, please activate Accessibility in Grammarl…" at bounding box center [405, 214] width 394 height 215
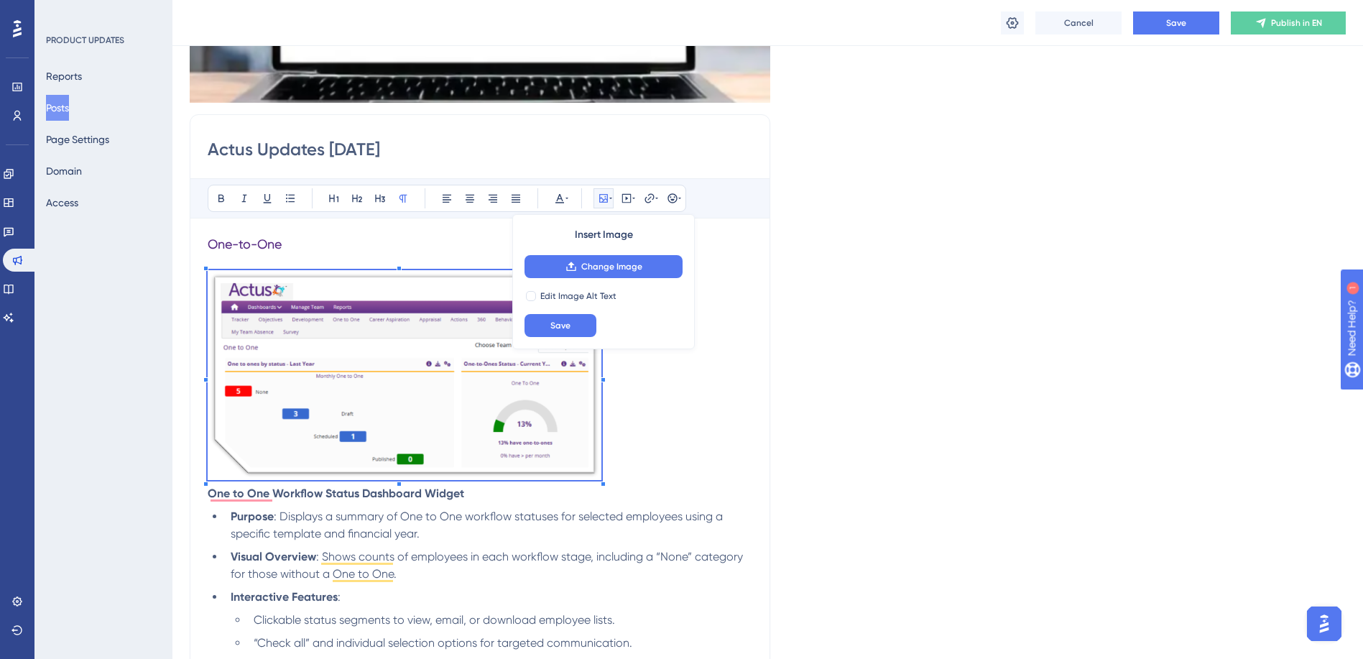
scroll to position [359, 0]
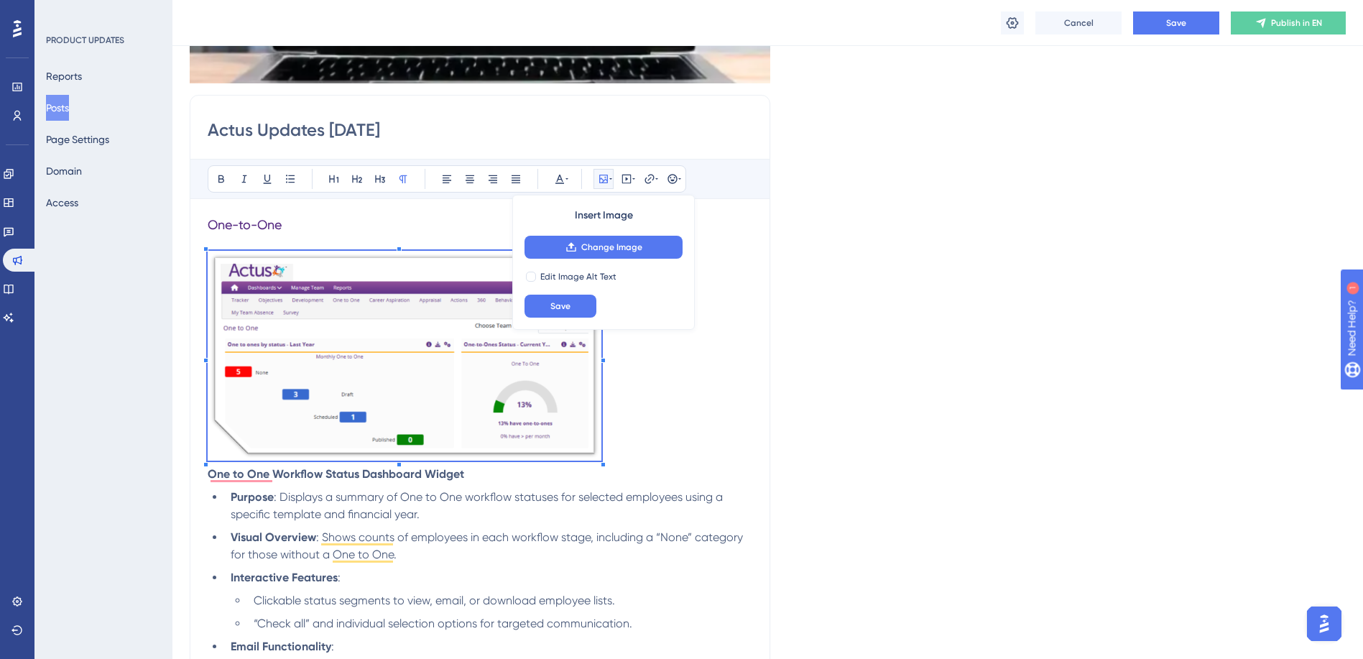
click at [548, 443] on img "To enrich screen reader interactions, please activate Accessibility in Grammarl…" at bounding box center [405, 356] width 394 height 210
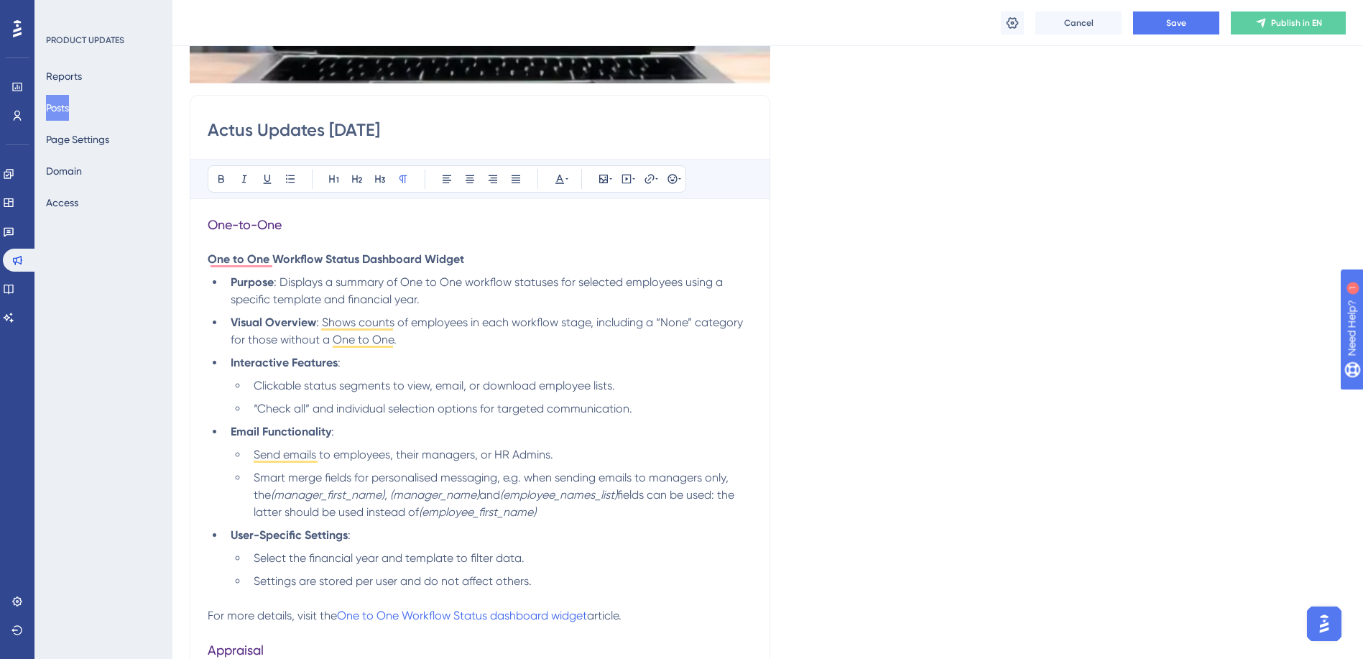
click at [478, 259] on p "One to One Workflow Status Dashboard Widget" at bounding box center [480, 259] width 545 height 17
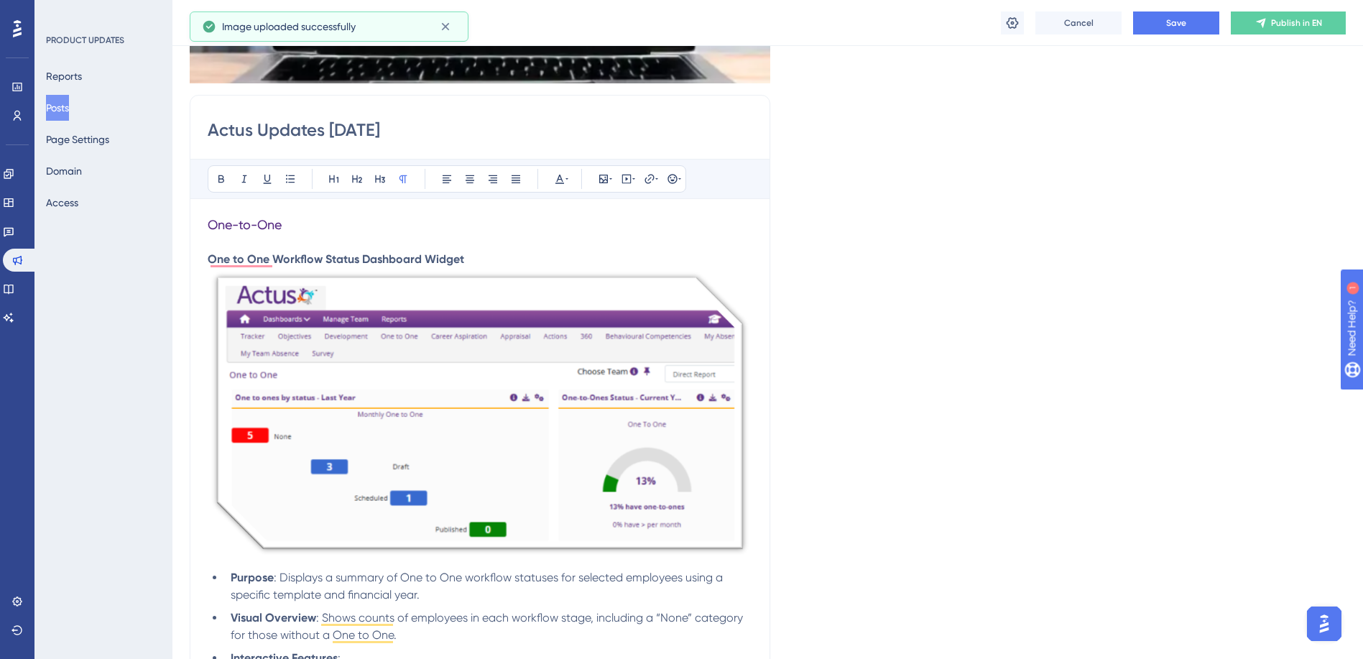
click at [732, 538] on img "To enrich screen reader interactions, please activate Accessibility in Grammarl…" at bounding box center [480, 413] width 545 height 290
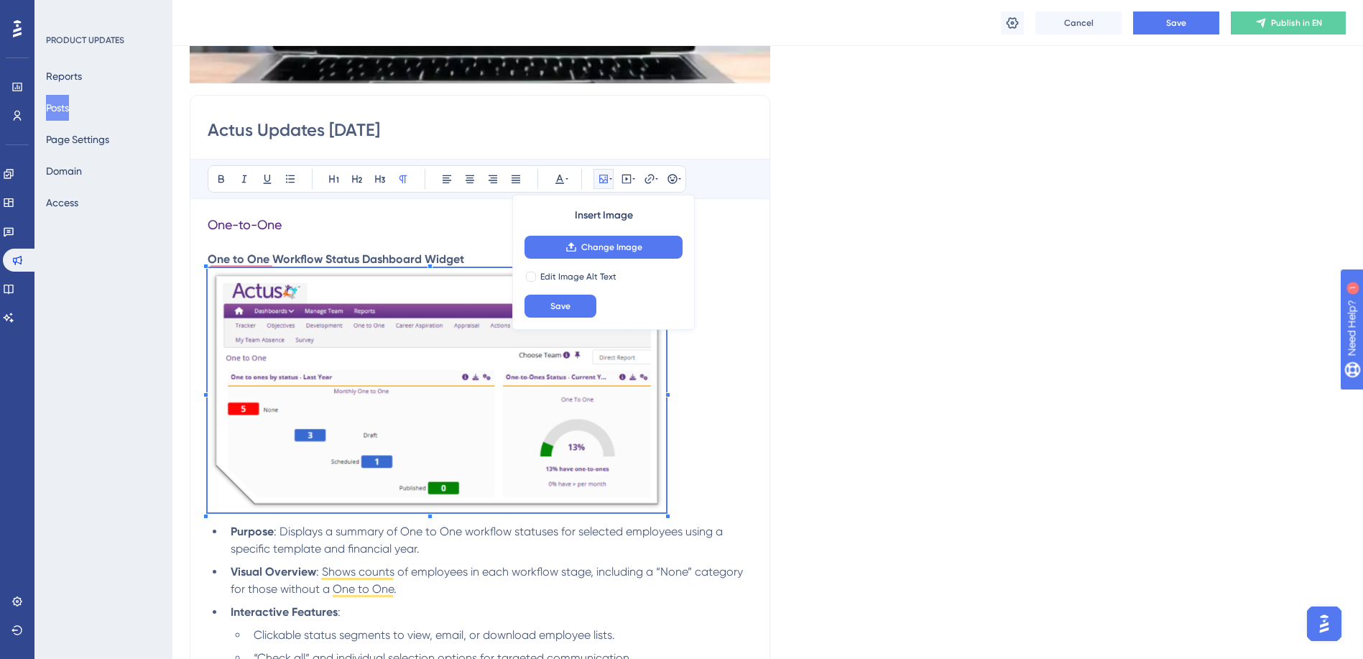
click at [666, 509] on p "To enrich screen reader interactions, please activate Accessibility in Grammarl…" at bounding box center [480, 392] width 545 height 249
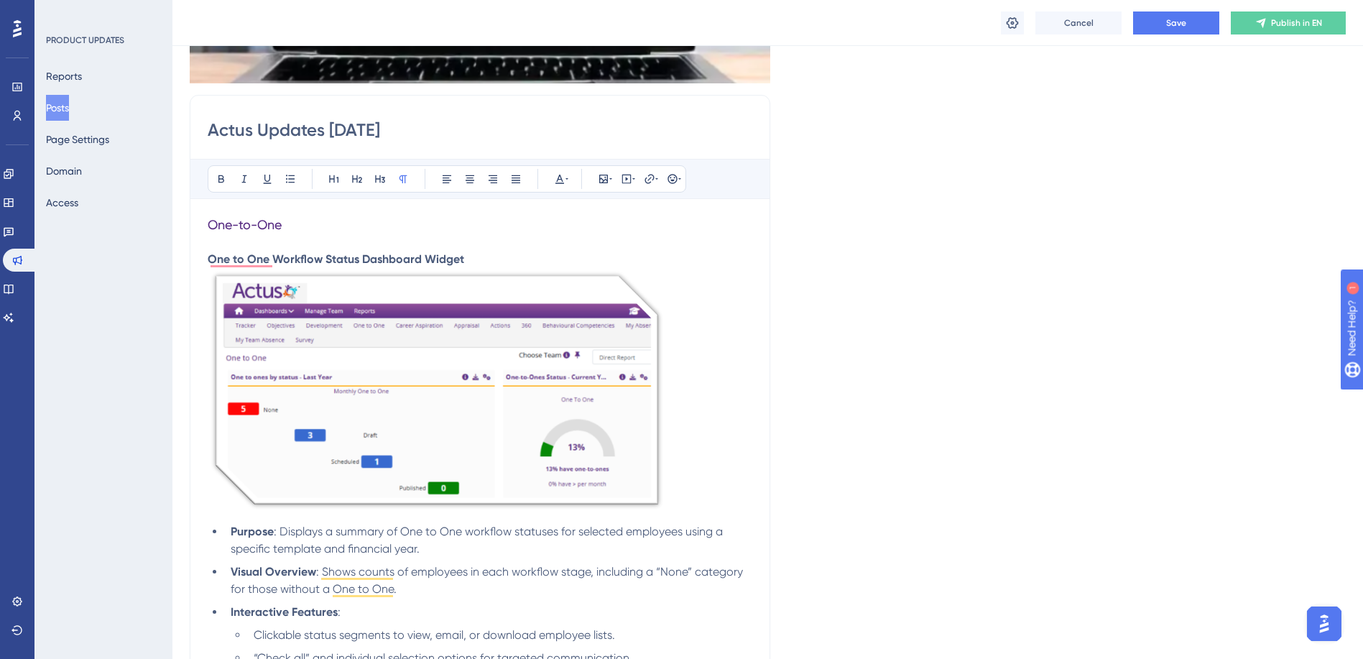
click at [747, 510] on p "To enrich screen reader interactions, please activate Accessibility in Grammarl…" at bounding box center [480, 392] width 545 height 249
click at [1187, 32] on button "Save" at bounding box center [1176, 22] width 86 height 23
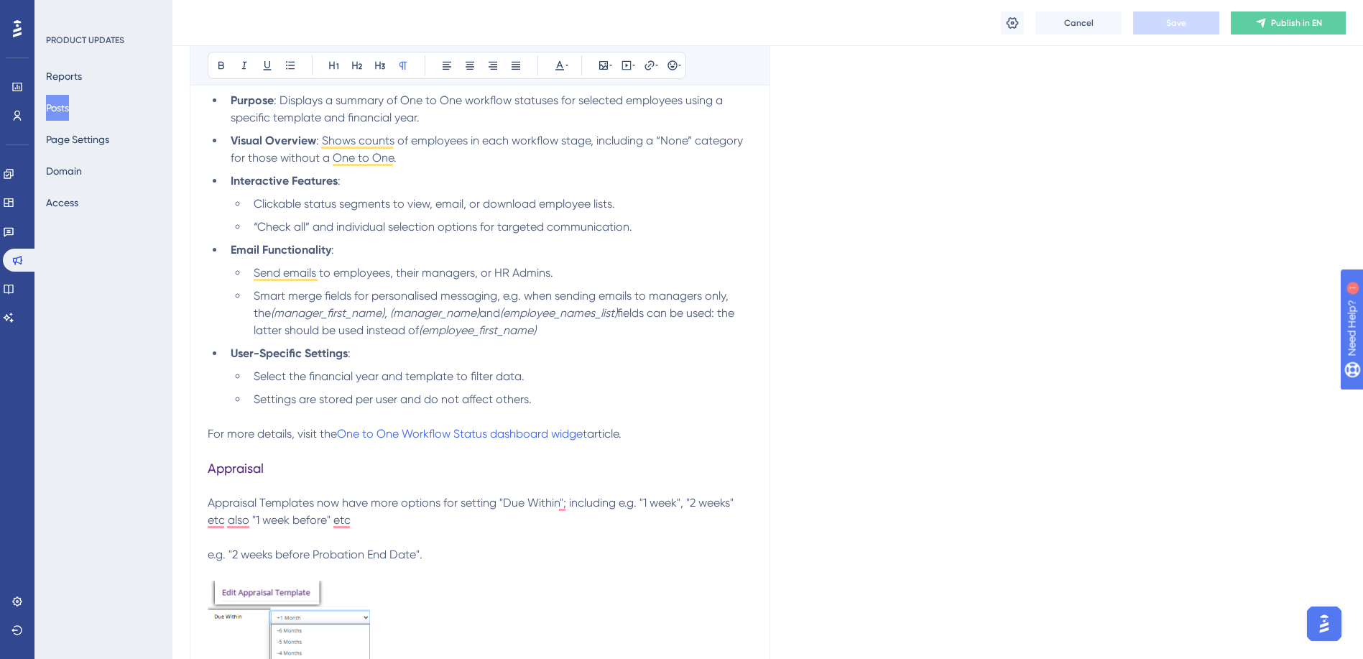
scroll to position [862, 0]
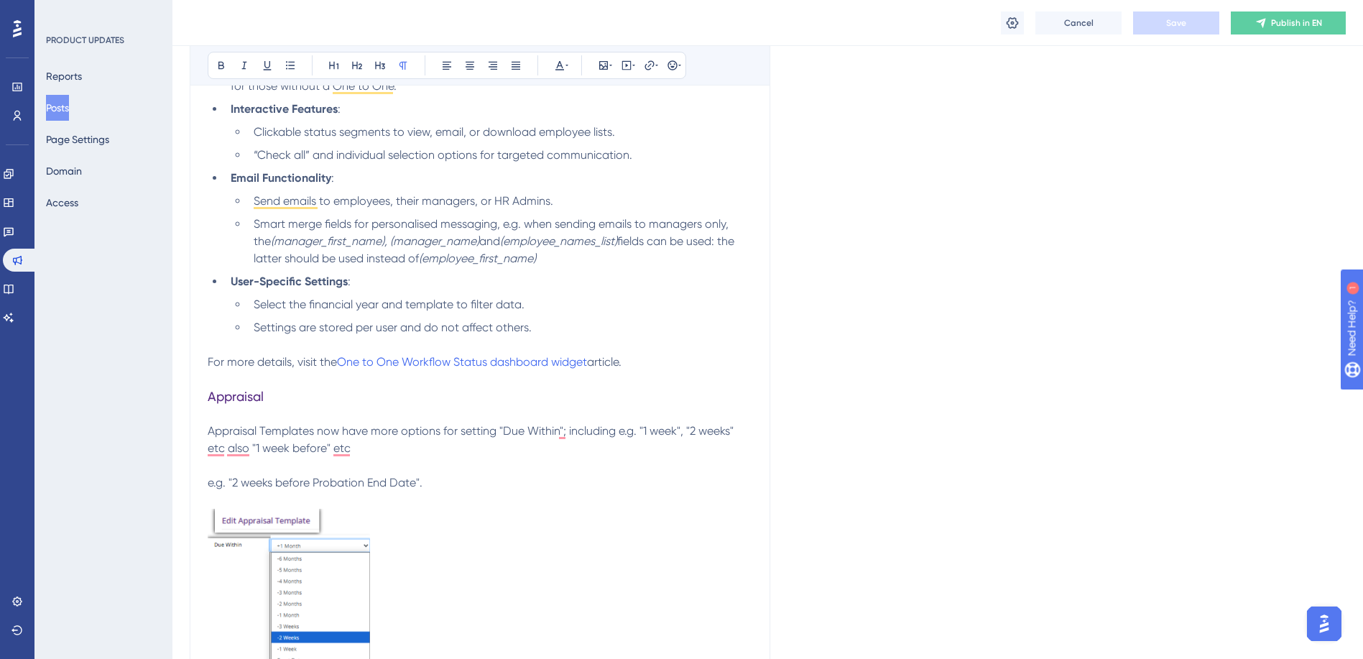
drag, startPoint x: 364, startPoint y: 364, endPoint x: 644, endPoint y: 366, distance: 279.5
click at [644, 366] on p "For more details, visit the One to One Workflow Status dashboard widget article." at bounding box center [480, 362] width 545 height 17
click at [648, 65] on icon at bounding box center [649, 65] width 11 height 11
drag, startPoint x: 631, startPoint y: 159, endPoint x: 577, endPoint y: 158, distance: 53.9
click at [577, 158] on label "https://" at bounding box center [650, 159] width 158 height 29
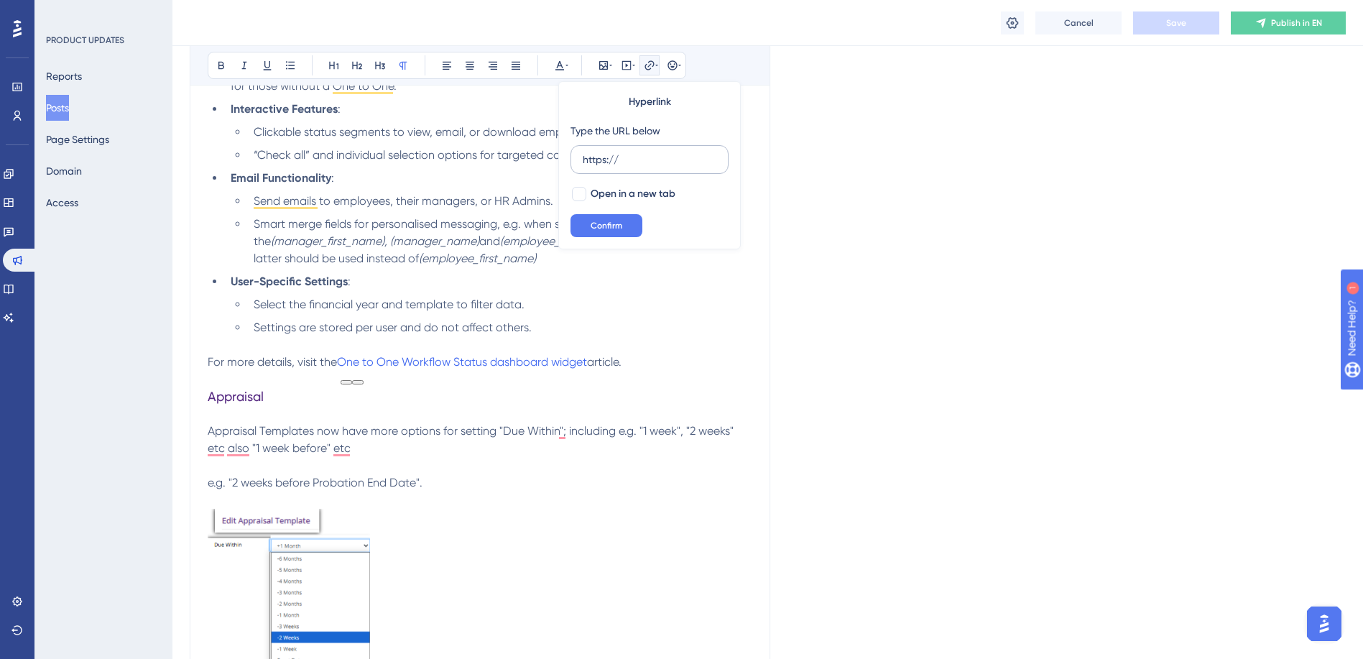
click at [583, 158] on input "https://" at bounding box center [650, 160] width 134 height 16
click at [621, 158] on input "text" at bounding box center [650, 160] width 134 height 16
paste input "[URL][DOMAIN_NAME]"
type input "[URL][DOMAIN_NAME]"
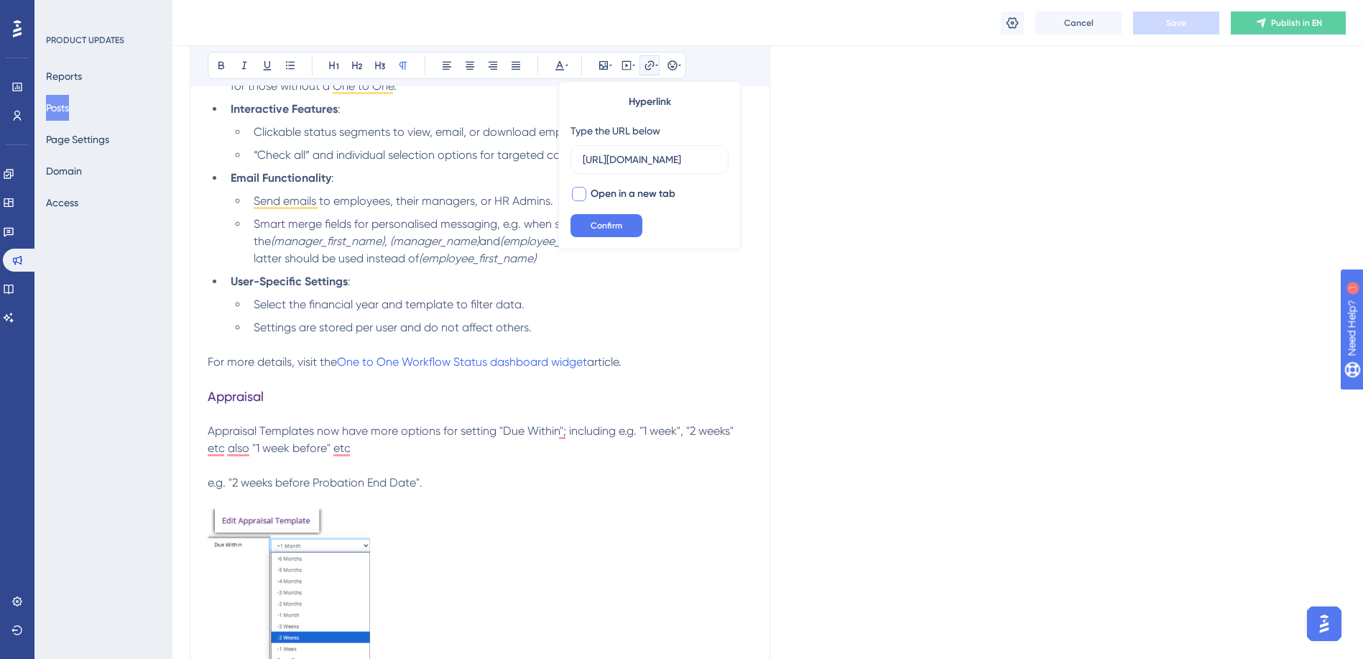
scroll to position [0, 0]
click at [584, 193] on div at bounding box center [579, 194] width 14 height 14
checkbox input "true"
click at [609, 229] on span "Confirm" at bounding box center [607, 225] width 32 height 11
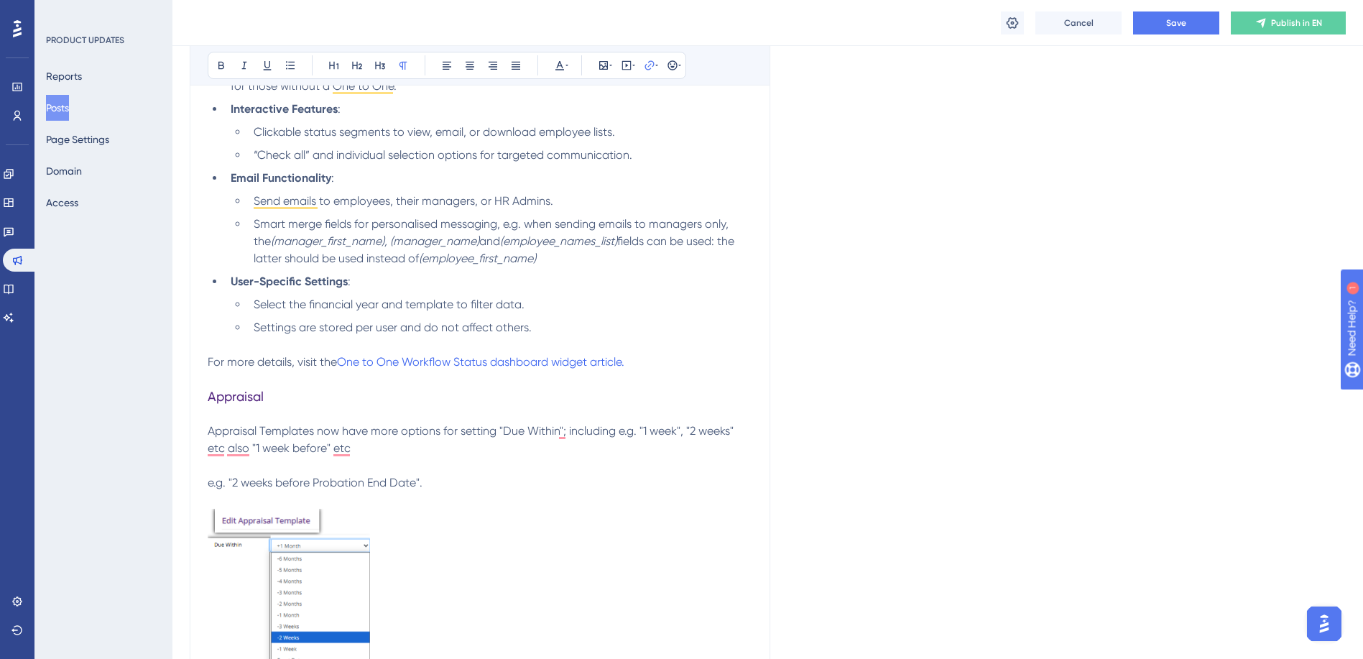
click at [643, 366] on p "For more details, visit the One to One Workflow Status dashboard widget article." at bounding box center [480, 362] width 545 height 17
click at [636, 363] on p "For more details, visit the One to One Workflow Status dashboard widget article." at bounding box center [480, 362] width 545 height 17
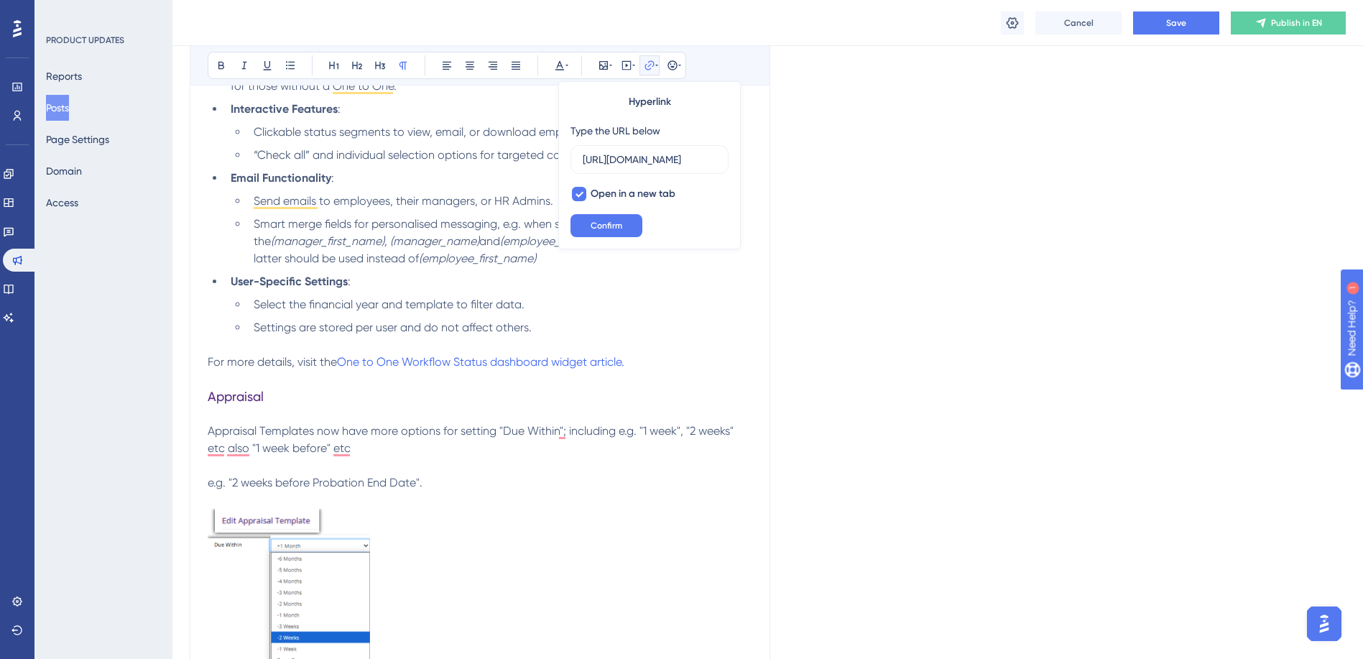
scroll to position [0, 80]
type input "[URL][DOMAIN_NAME]"
click at [632, 362] on p "For more details, visit the One to One Workflow Status dashboard widget article." at bounding box center [480, 362] width 545 height 17
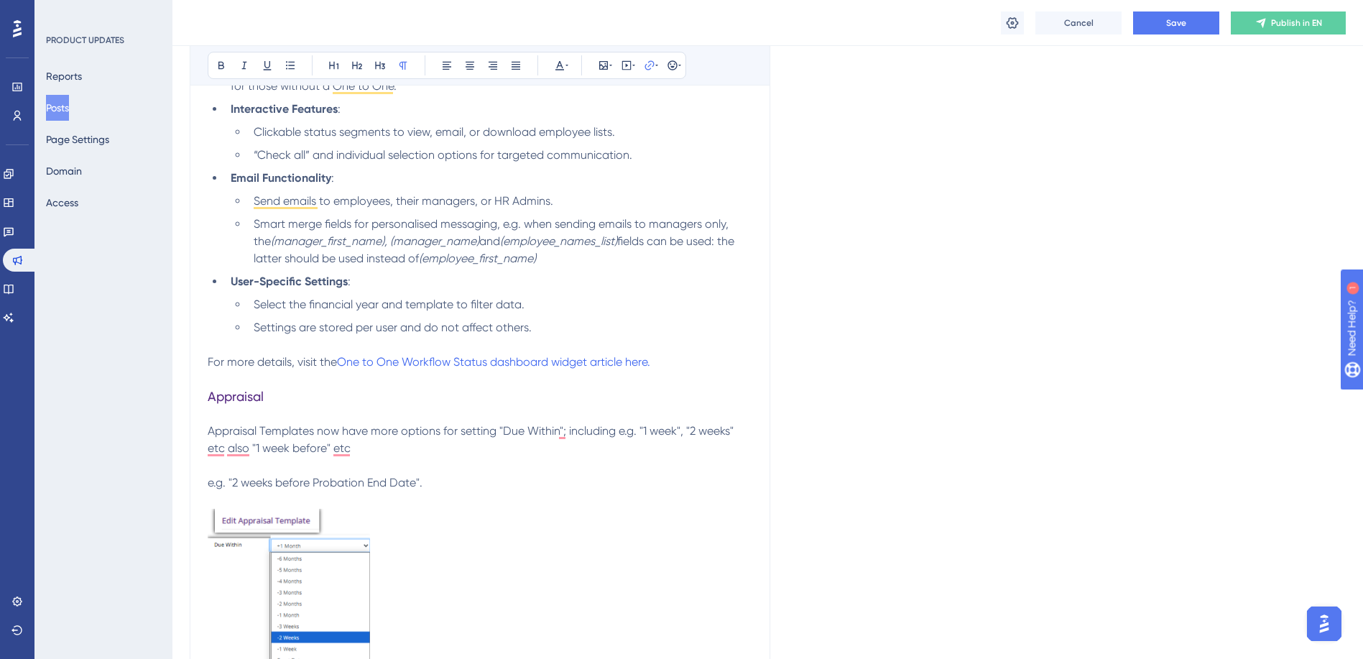
click at [210, 372] on p "To enrich screen reader interactions, please activate Accessibility in Grammarl…" at bounding box center [480, 379] width 545 height 17
click at [209, 363] on span "For more details, visit the" at bounding box center [272, 362] width 129 height 14
click at [671, 62] on icon at bounding box center [672, 64] width 9 height 9
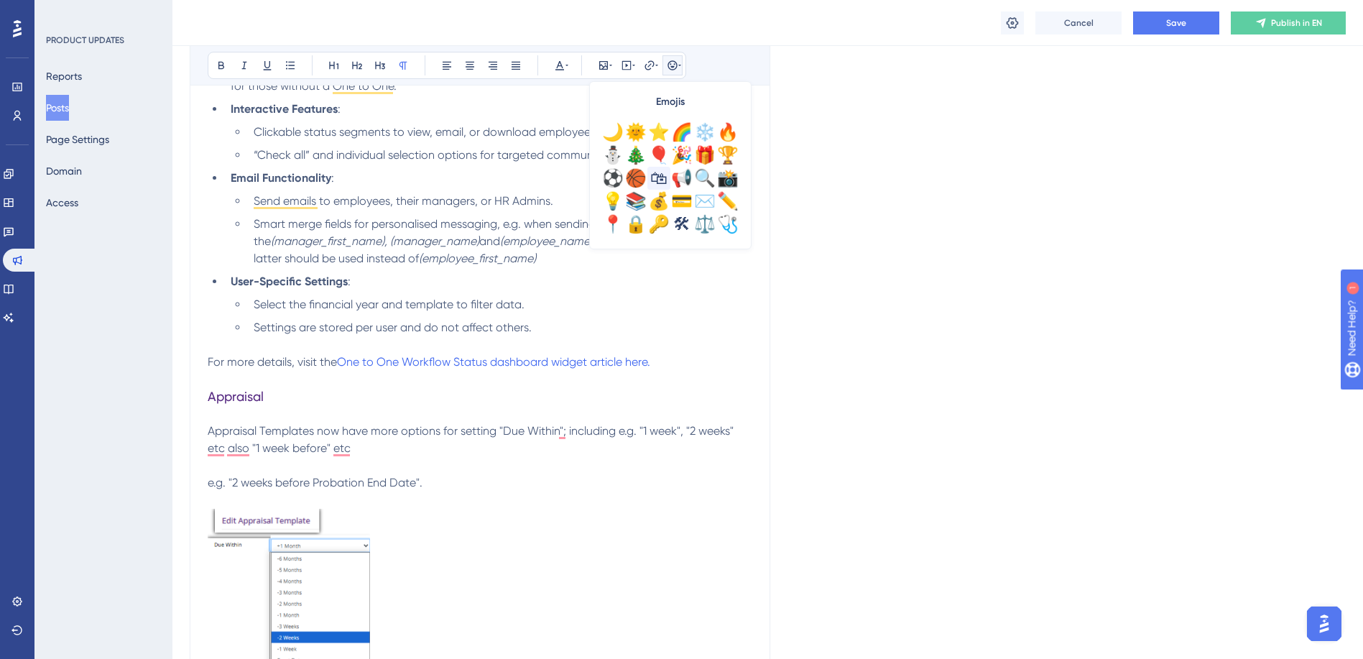
scroll to position [434, 0]
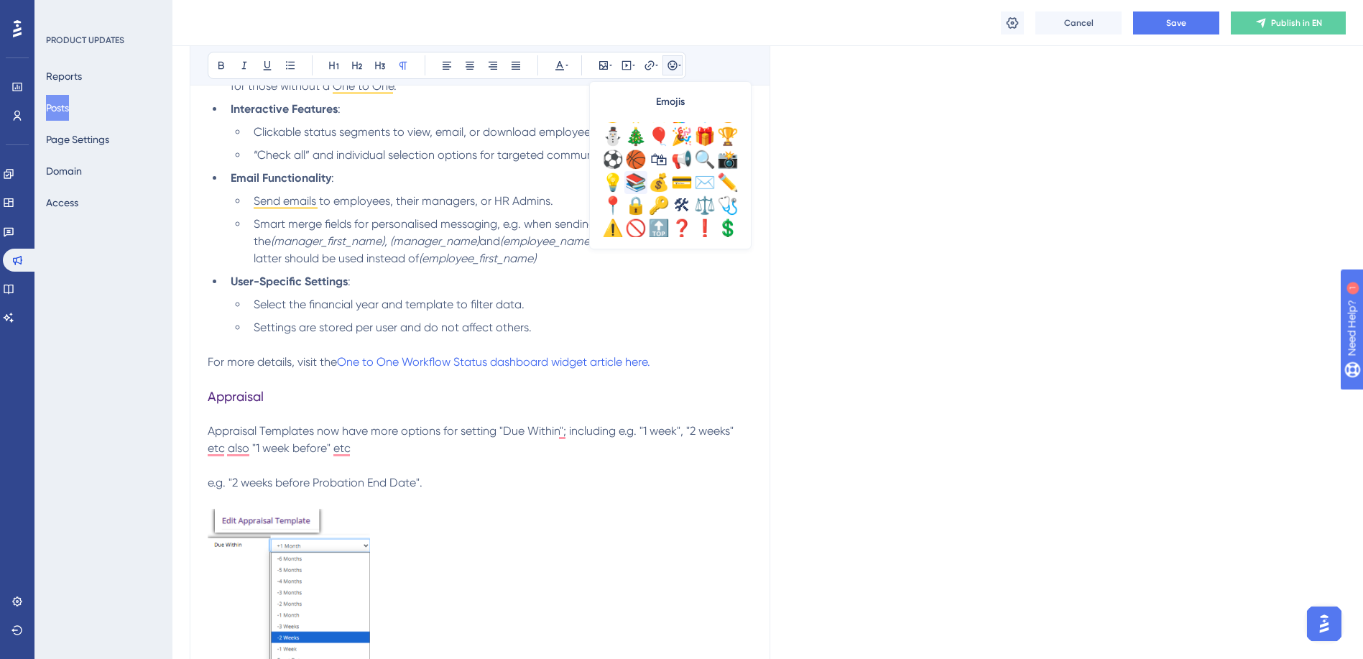
click at [645, 189] on div "📚" at bounding box center [635, 182] width 23 height 23
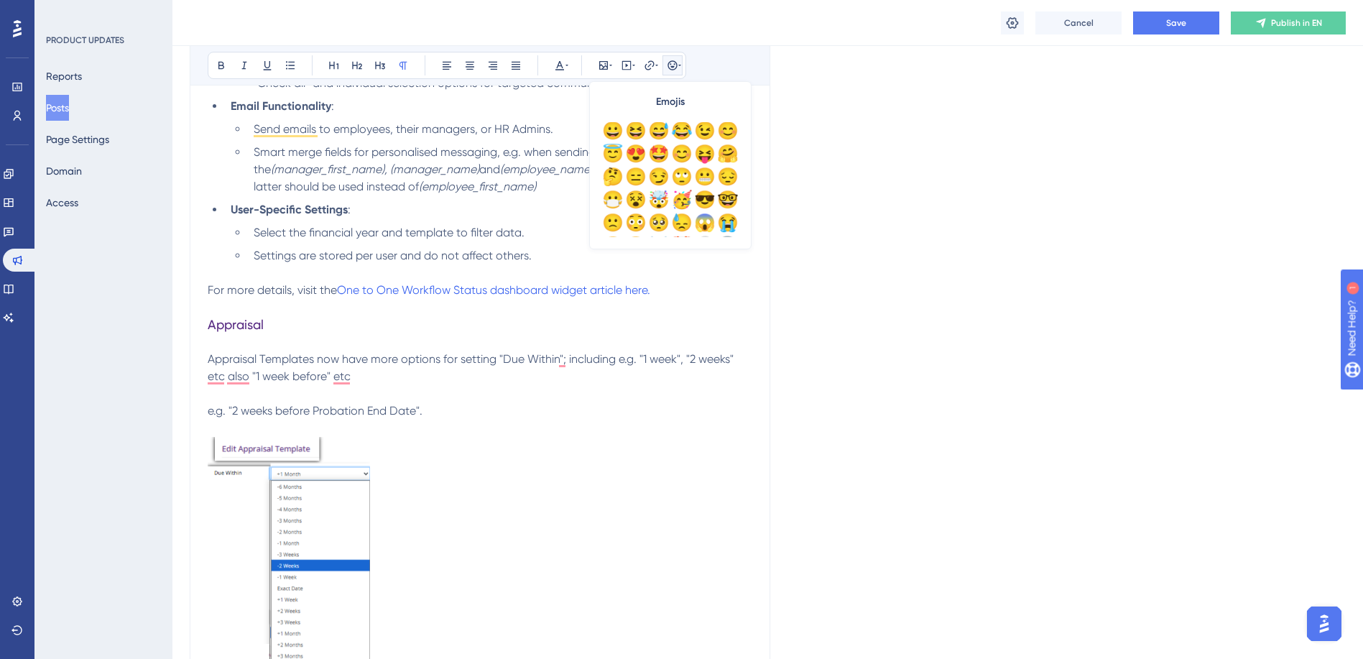
scroll to position [0, 0]
click at [503, 328] on h3 "Appraisal" at bounding box center [480, 324] width 545 height 17
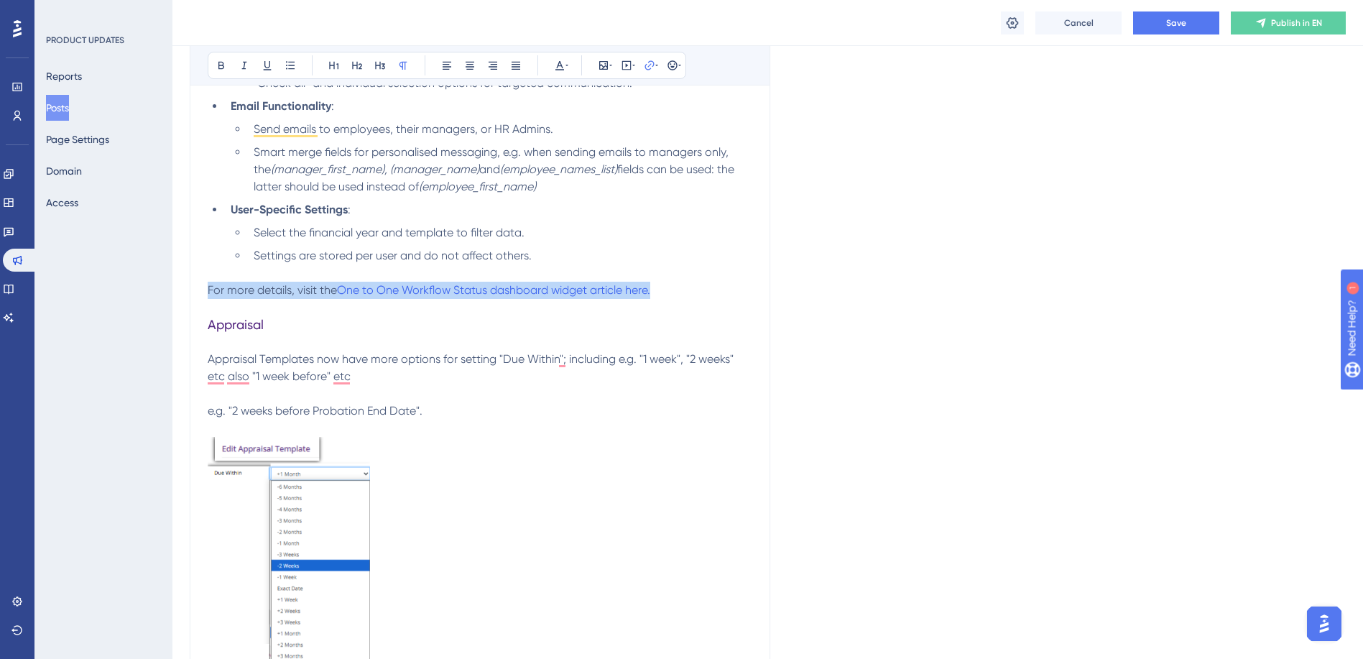
drag, startPoint x: 209, startPoint y: 290, endPoint x: 676, endPoint y: 295, distance: 467.1
click at [676, 295] on p "For more details, visit the One to One Workflow Status dashboard widget article…" at bounding box center [480, 290] width 545 height 17
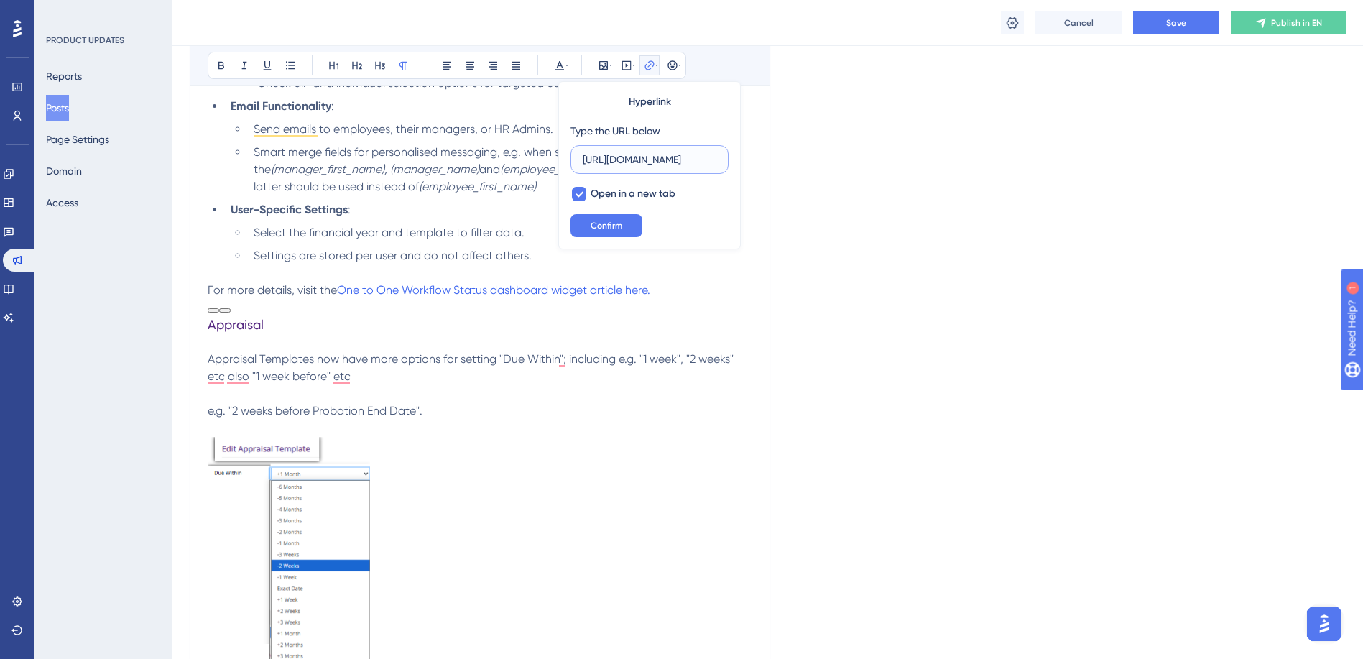
scroll to position [0, 80]
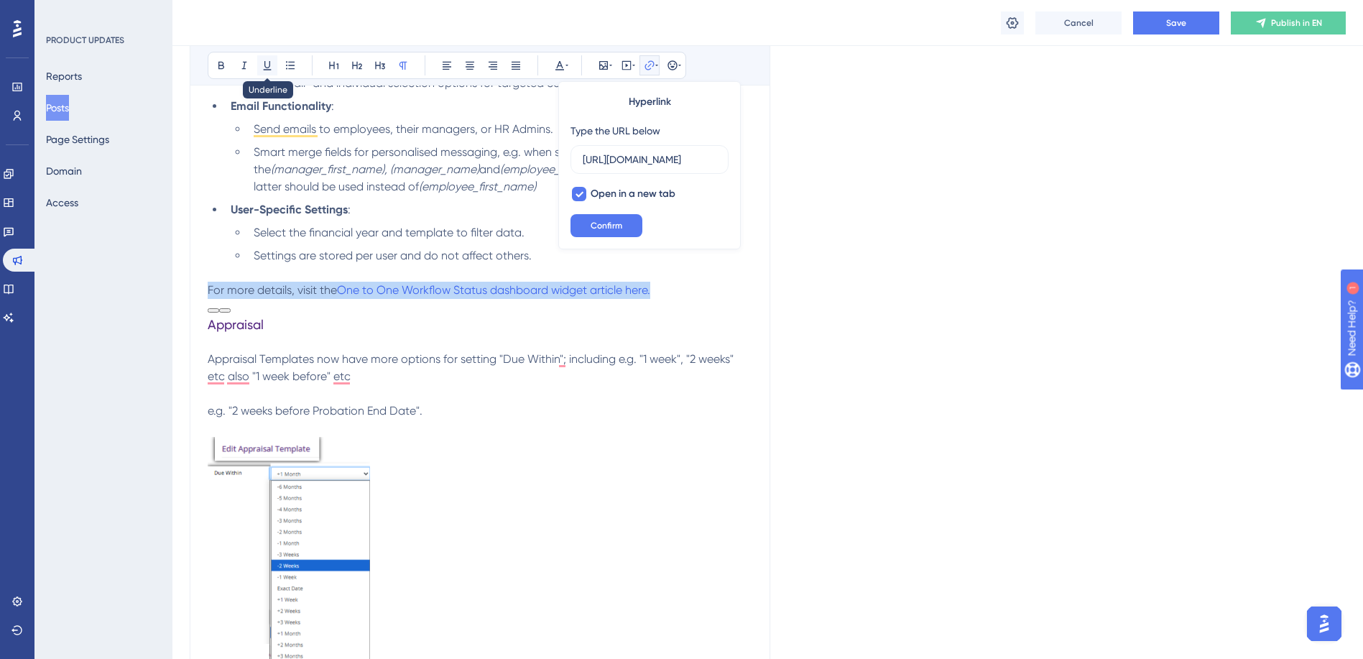
click at [269, 68] on icon at bounding box center [268, 65] width 8 height 9
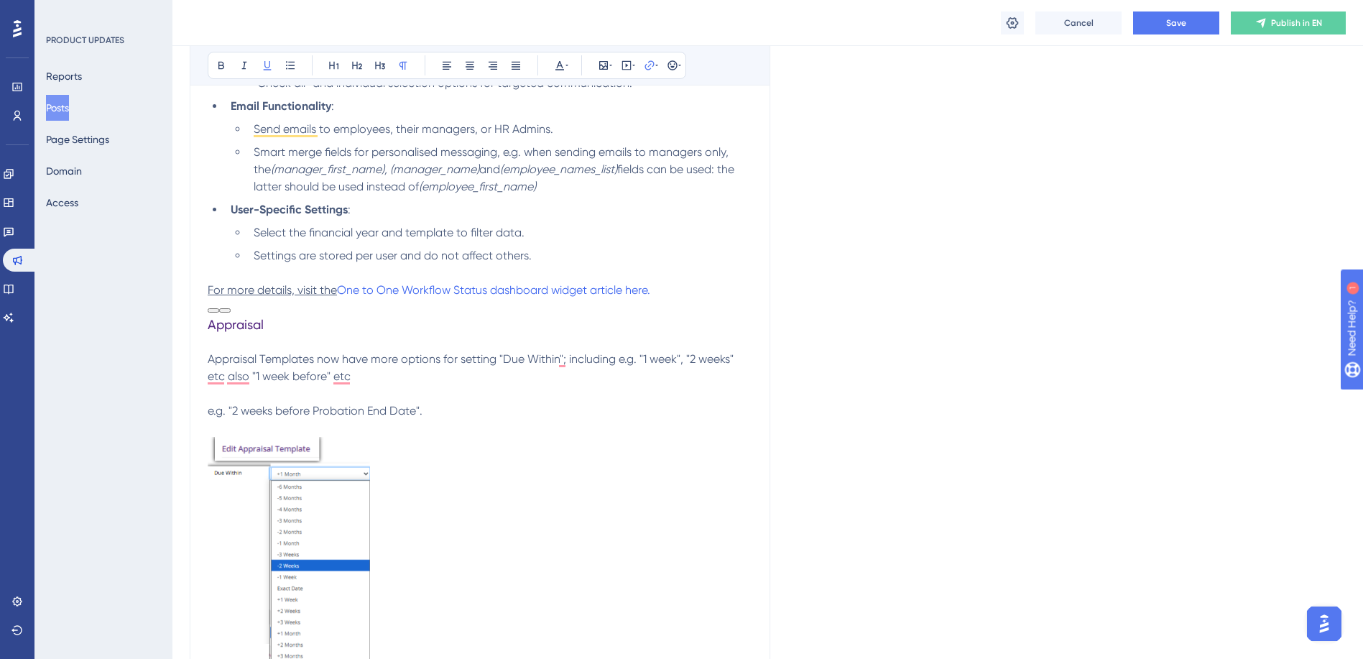
click at [387, 328] on h3 "Appraisal" at bounding box center [480, 324] width 545 height 17
click at [1158, 20] on button "Save" at bounding box center [1176, 22] width 86 height 23
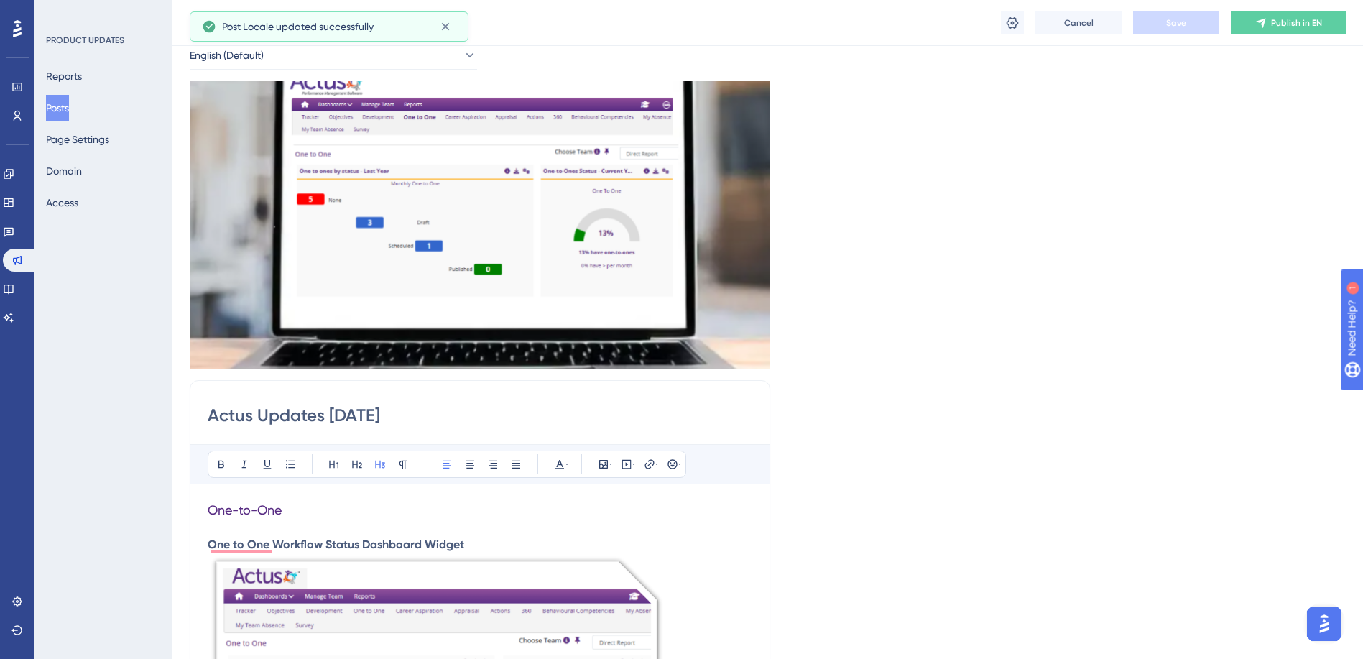
scroll to position [72, 0]
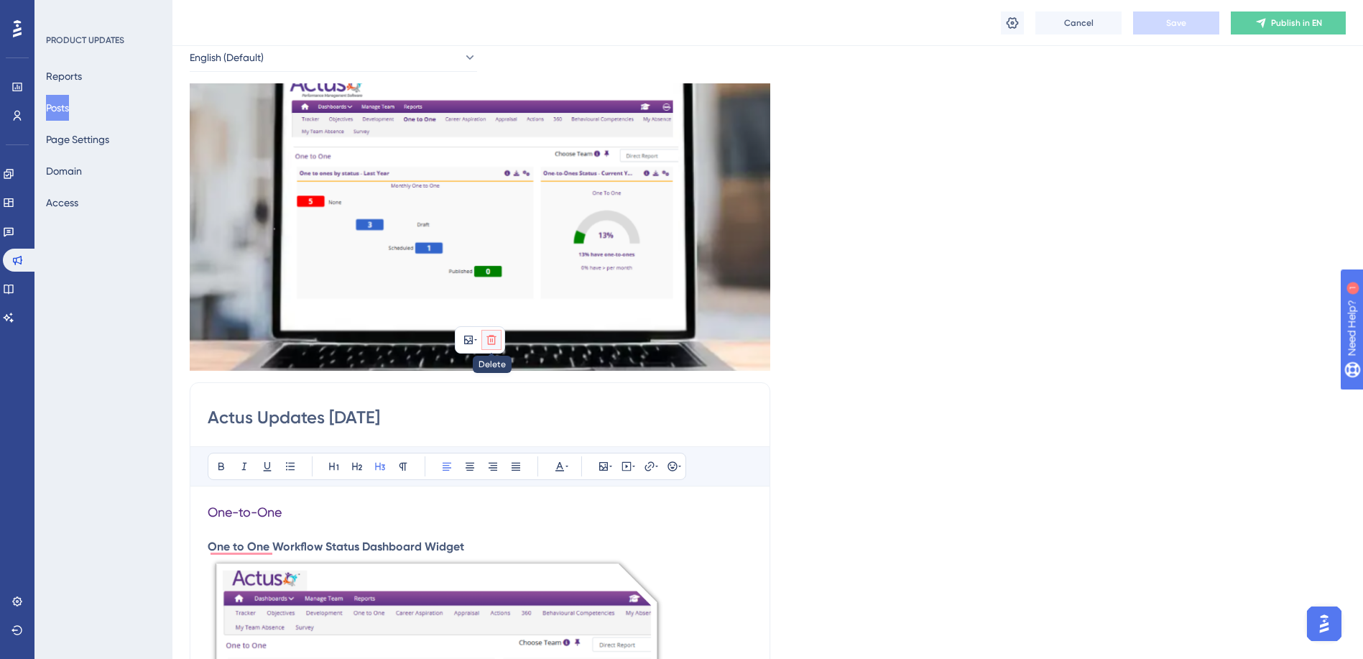
click at [494, 345] on icon at bounding box center [491, 339] width 11 height 11
click at [493, 368] on icon at bounding box center [492, 374] width 12 height 12
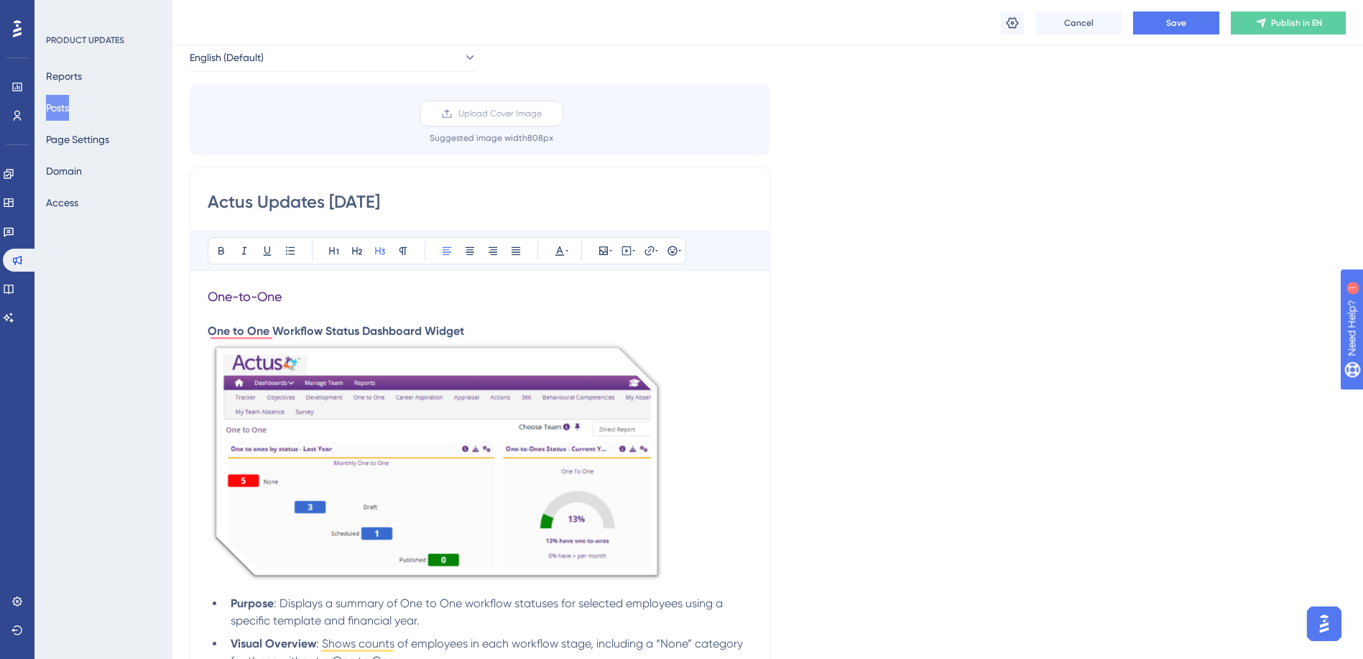
click at [515, 111] on span "Upload Cover Image" at bounding box center [499, 113] width 83 height 11
click at [542, 114] on input "Upload Cover Image" at bounding box center [542, 114] width 0 height 0
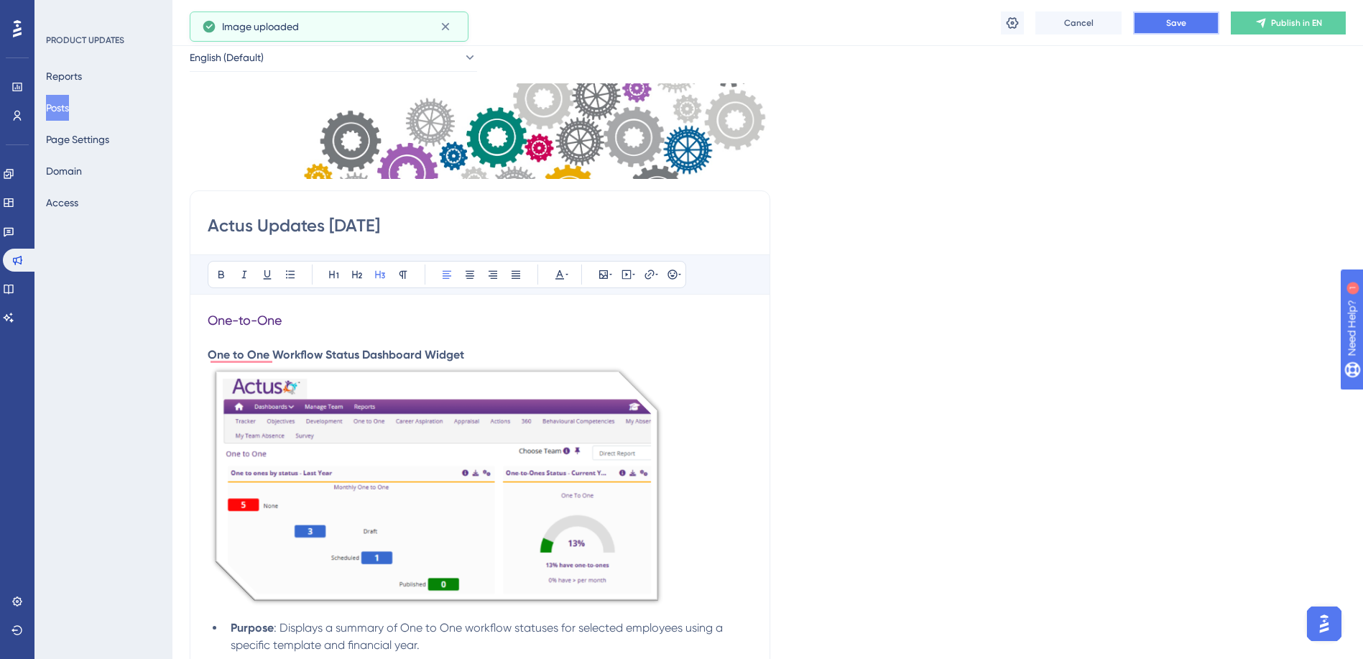
click at [1163, 26] on button "Save" at bounding box center [1176, 22] width 86 height 23
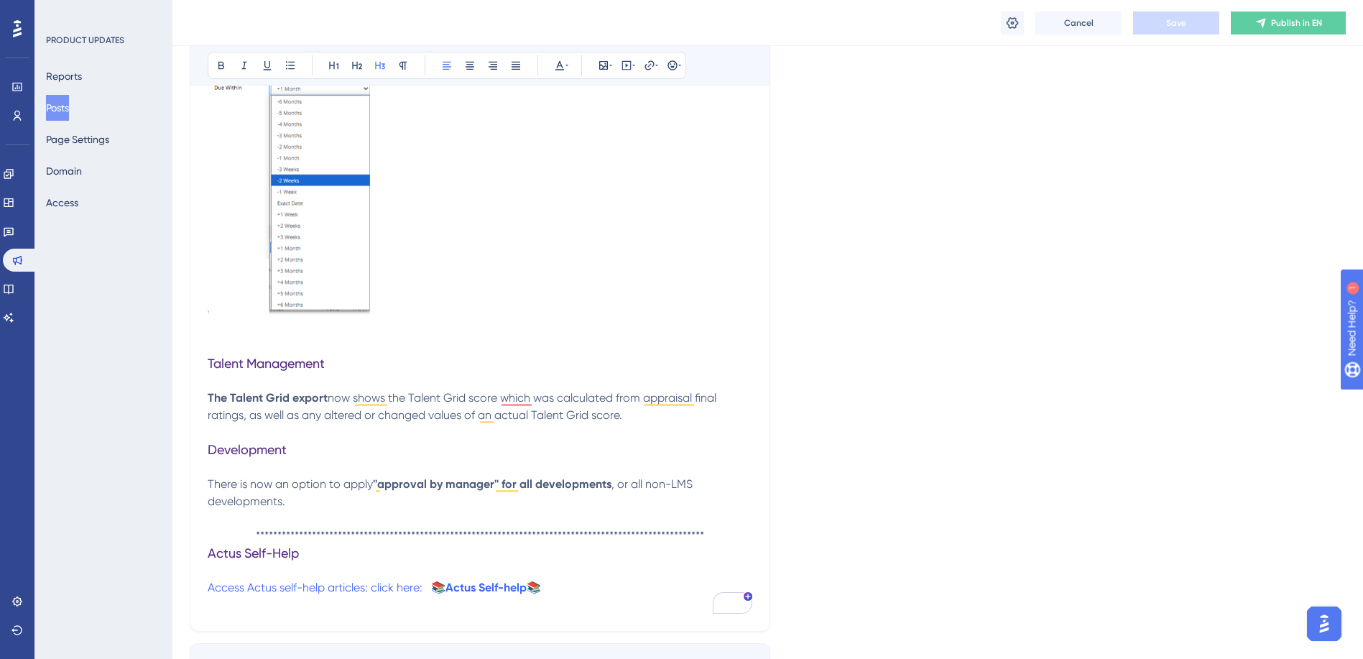
scroll to position [1150, 0]
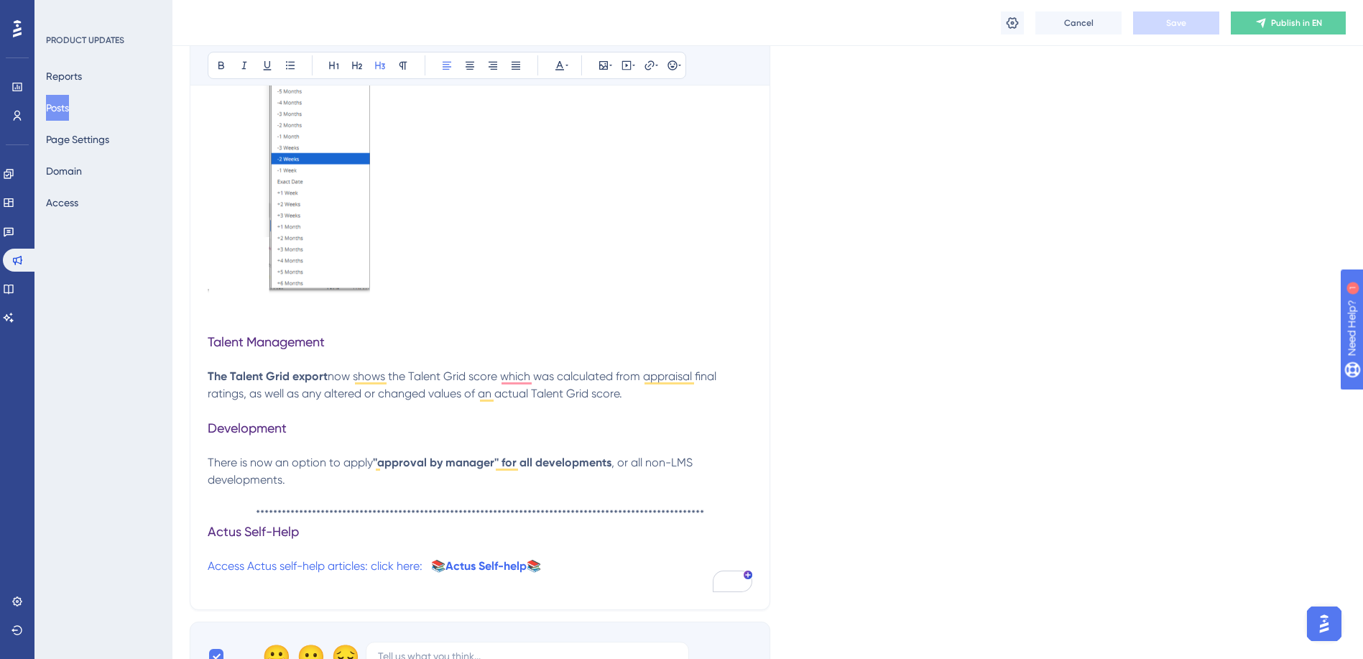
click at [439, 440] on p "To enrich screen reader interactions, please activate Accessibility in Grammarl…" at bounding box center [480, 445] width 545 height 17
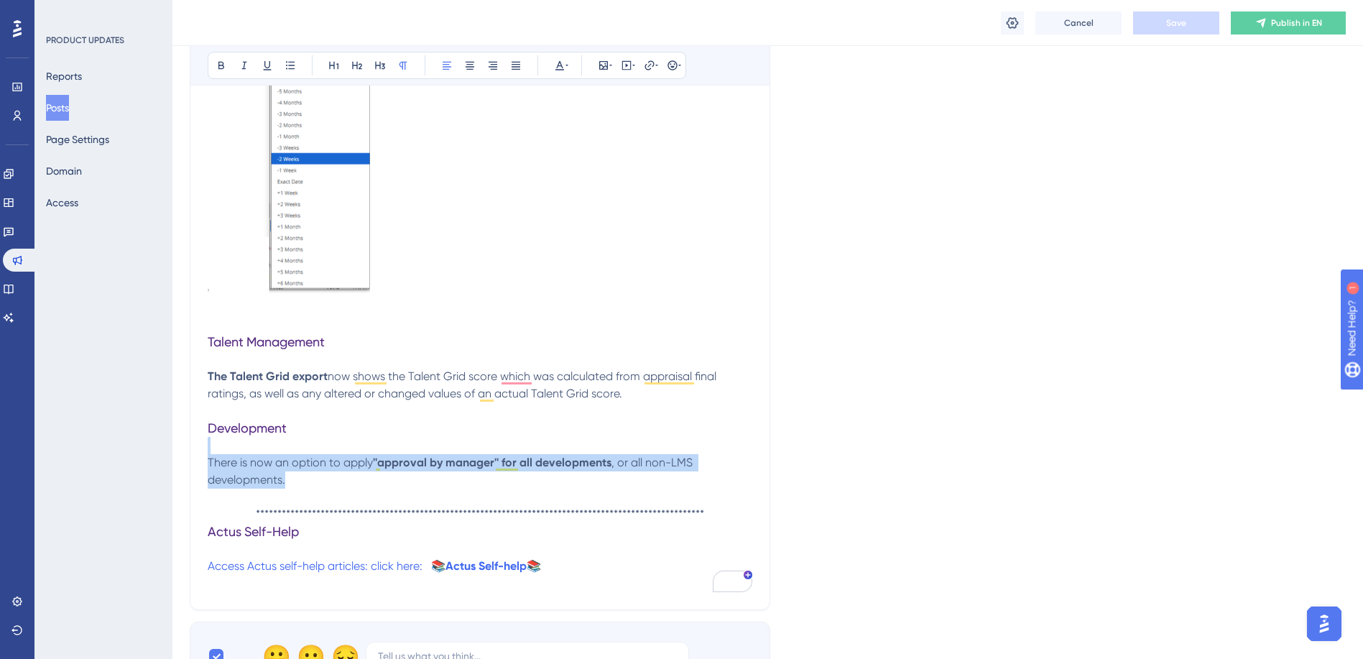
drag, startPoint x: 299, startPoint y: 477, endPoint x: 224, endPoint y: 448, distance: 80.3
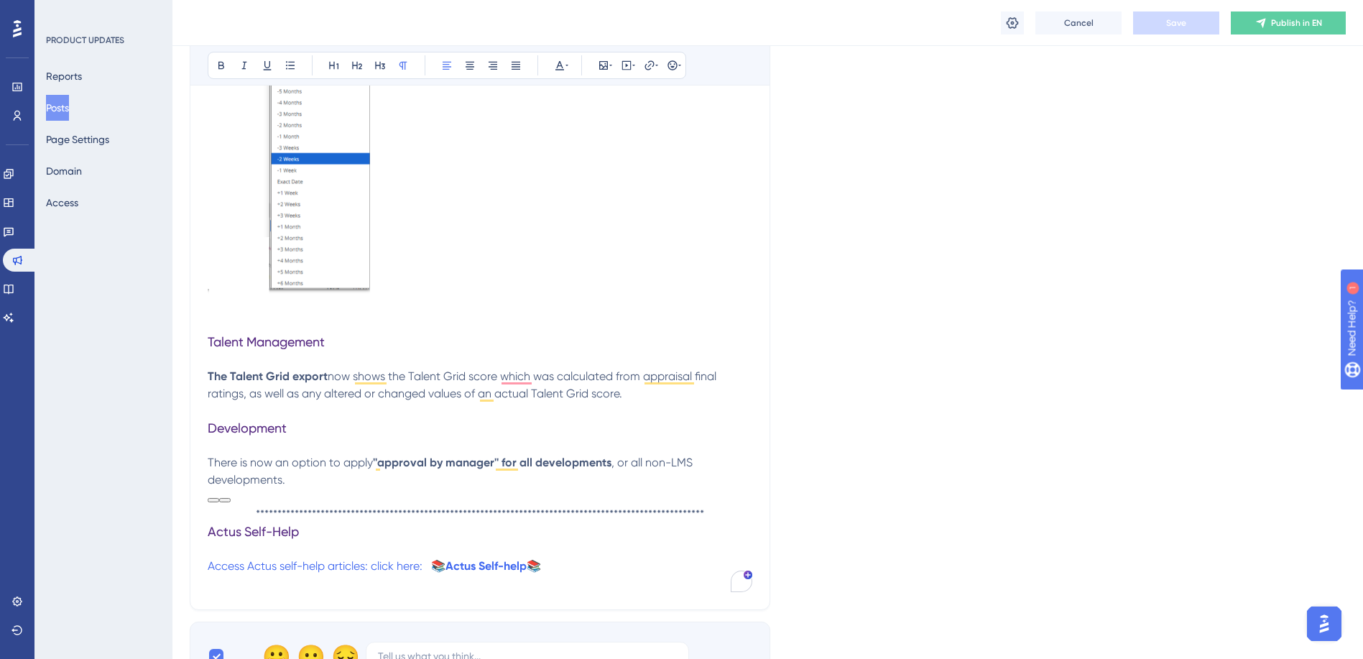
click at [299, 425] on h3 "Development" at bounding box center [480, 428] width 545 height 17
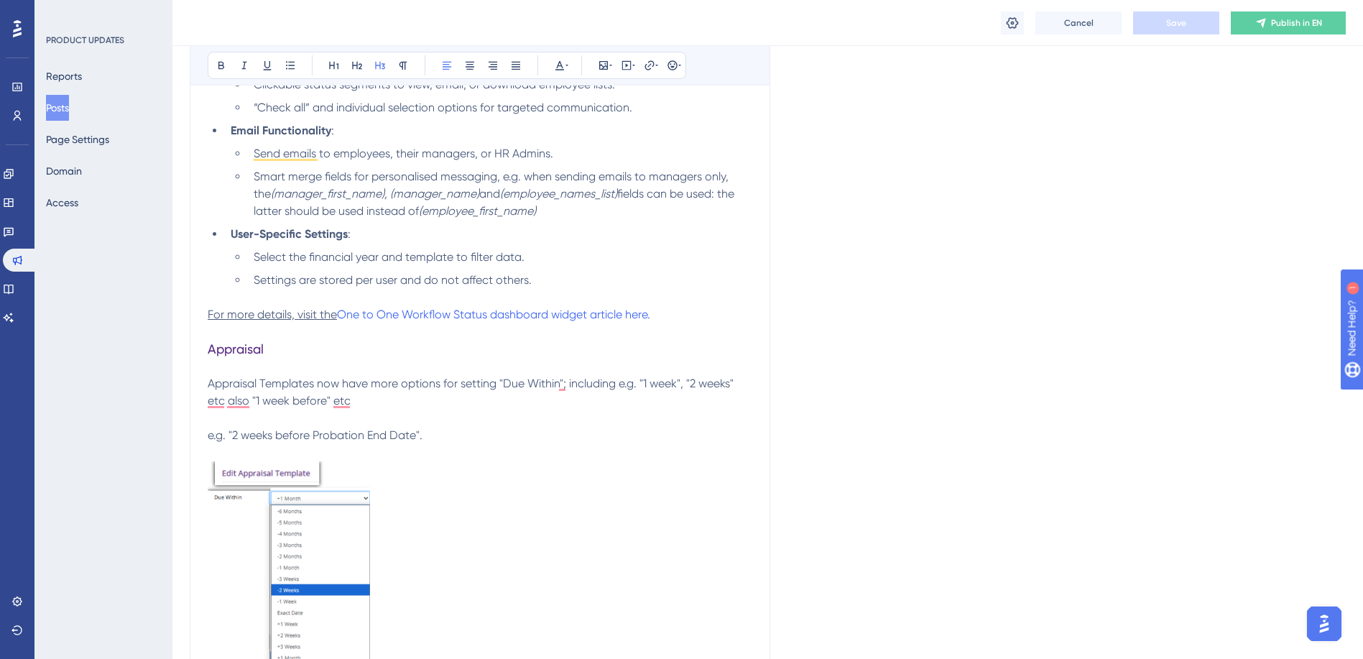
click at [355, 525] on img "To enrich screen reader interactions, please activate Accessibility in Grammarl…" at bounding box center [289, 593] width 162 height 264
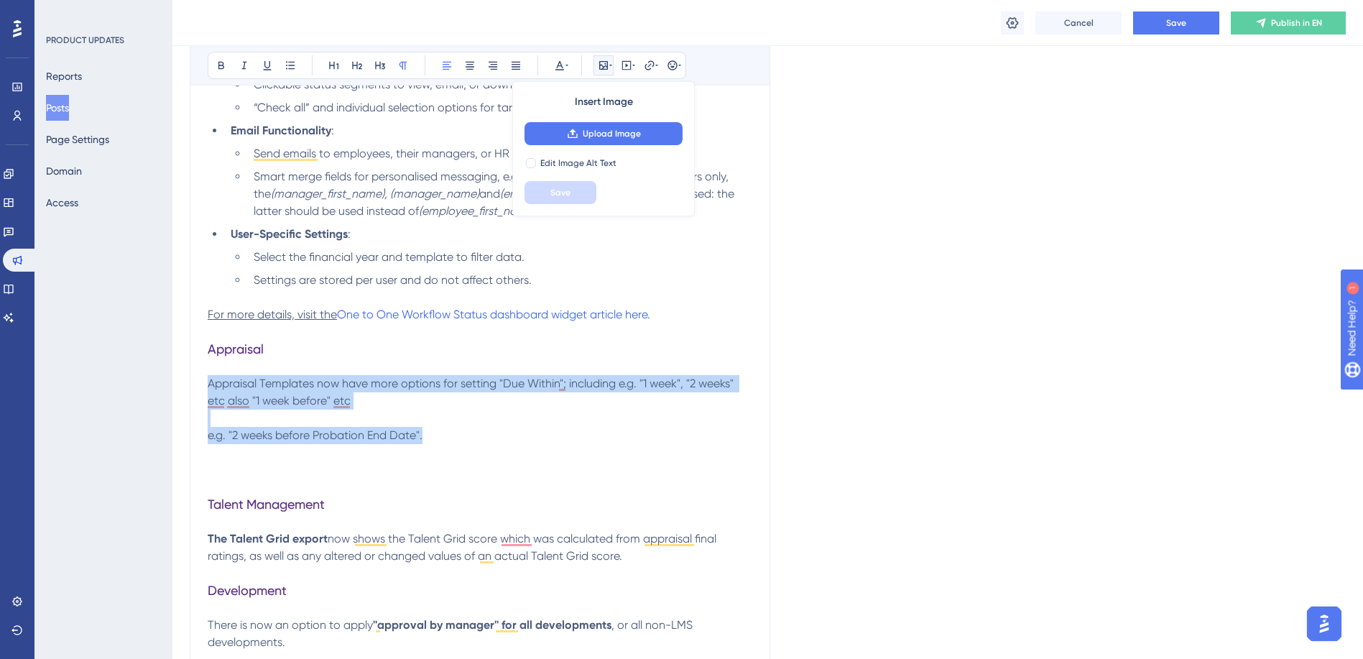
drag, startPoint x: 437, startPoint y: 430, endPoint x: 208, endPoint y: 385, distance: 233.7
click at [208, 385] on div "One-to-One One to One Workflow Status Dashboard Widget Purpose : Displays a sum…" at bounding box center [480, 209] width 545 height 1089
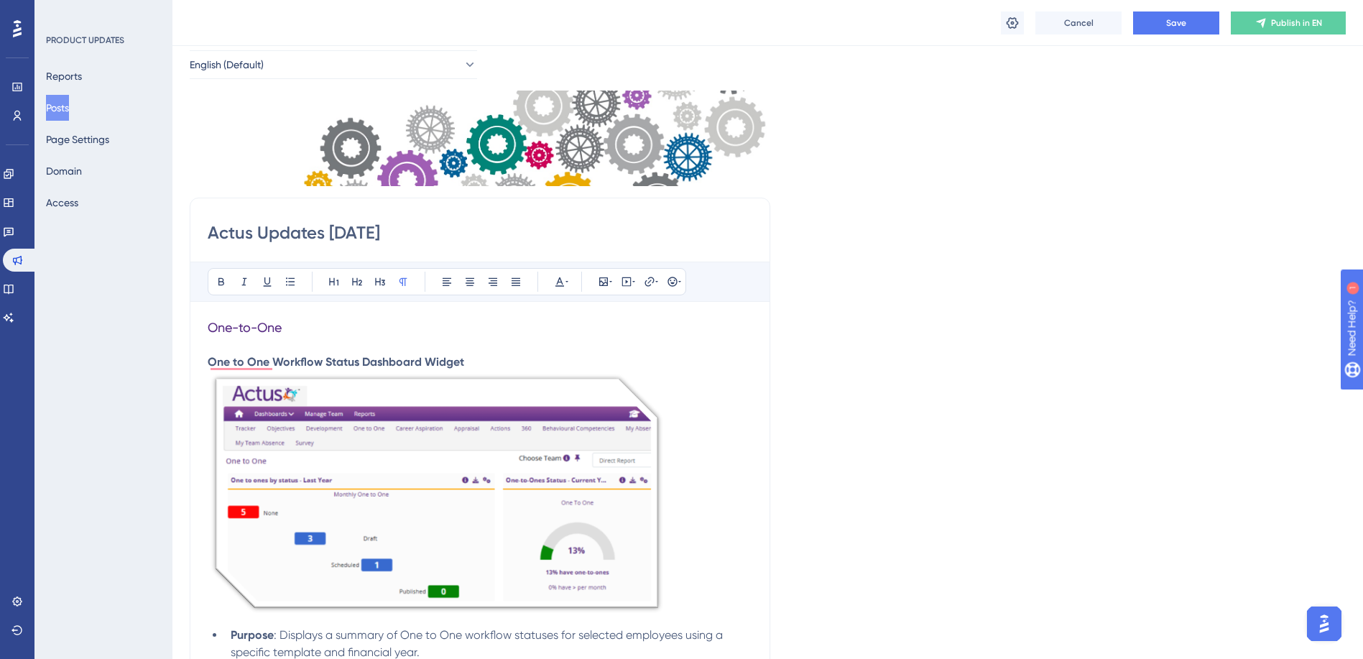
scroll to position [0, 0]
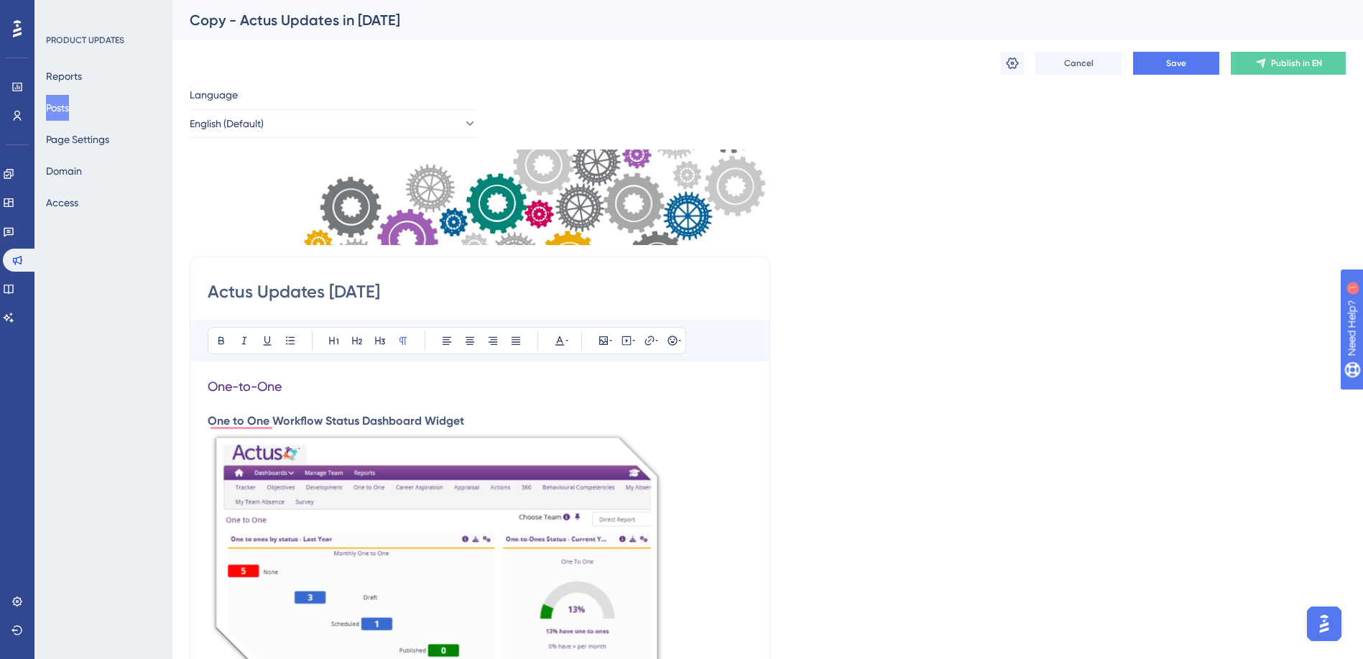
click at [291, 18] on div "Copy - Actus Updates in [DATE]" at bounding box center [750, 20] width 1120 height 20
click at [1013, 62] on icon at bounding box center [1013, 62] width 12 height 11
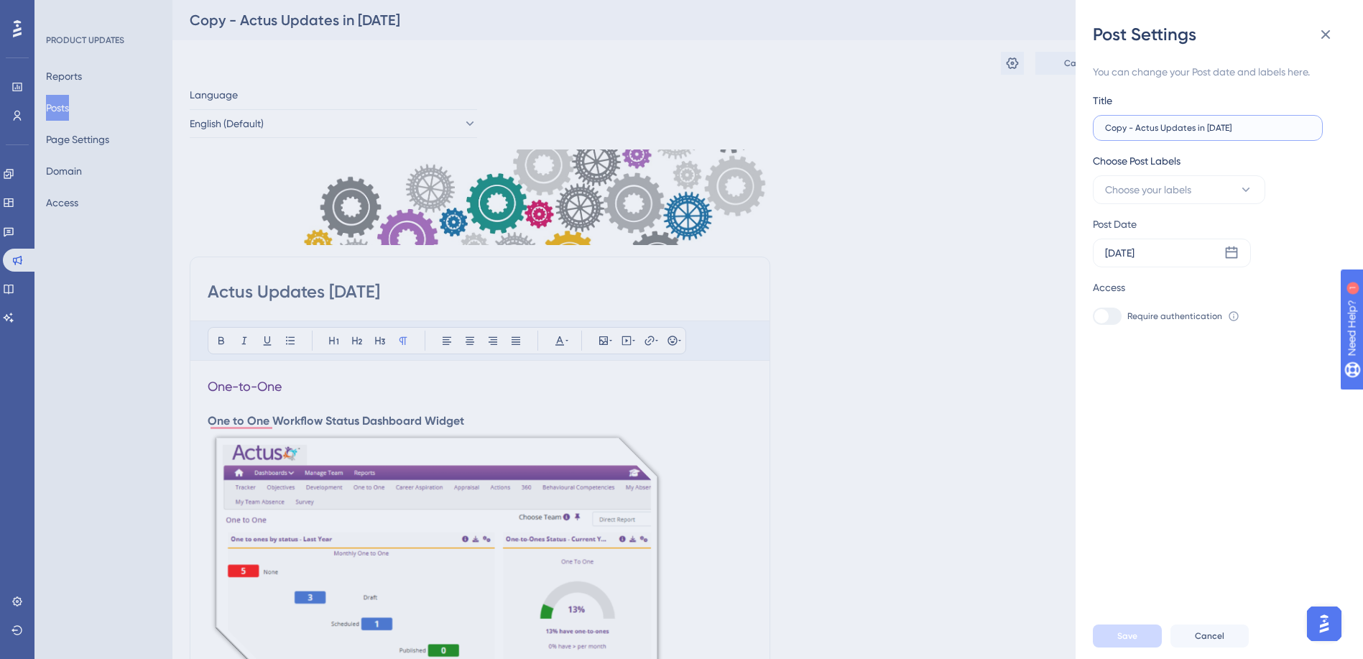
drag, startPoint x: 1245, startPoint y: 130, endPoint x: 1124, endPoint y: 131, distance: 120.7
click at [1124, 131] on input "Copy - Actus Updates in [DATE]" at bounding box center [1208, 128] width 206 height 10
click at [1143, 130] on input "Copy - Actus Updates in [DATE]" at bounding box center [1208, 128] width 206 height 10
click at [1135, 130] on input "Copy - Actus Updates in [DATE]" at bounding box center [1208, 128] width 206 height 10
click at [1193, 129] on input "Actus Updates in [DATE]" at bounding box center [1208, 128] width 206 height 10
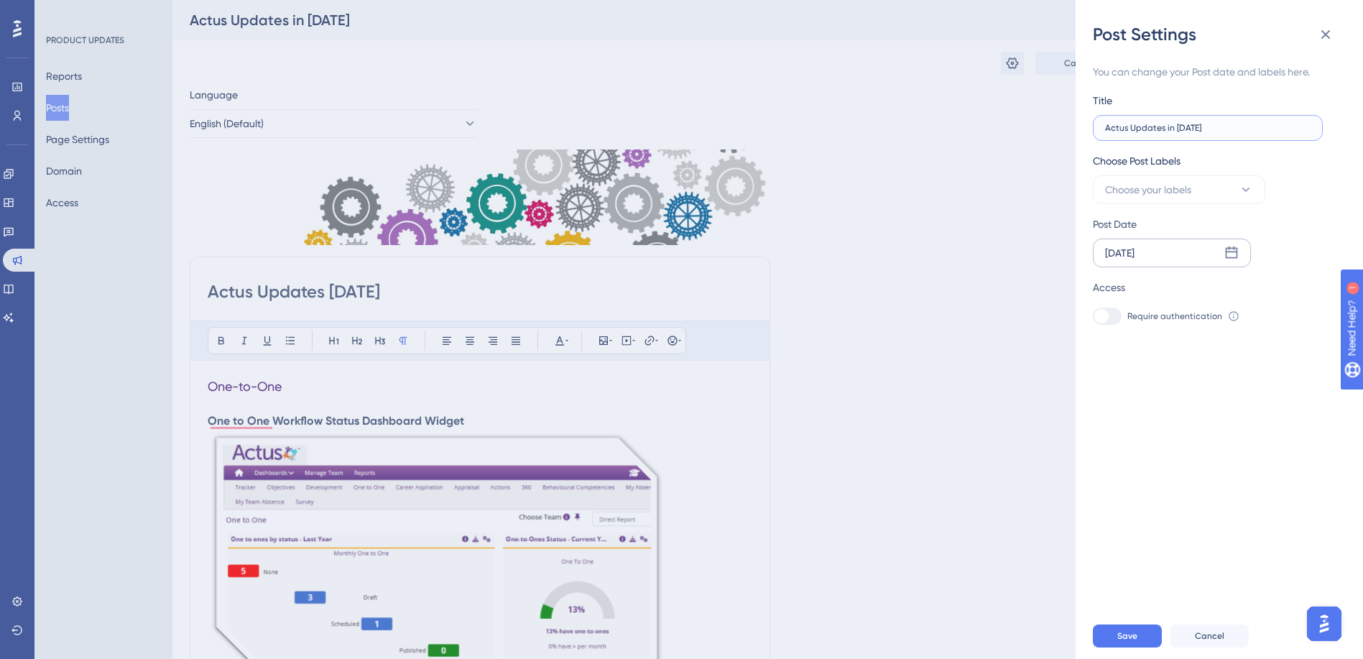
type input "Actus Updates in [DATE]"
click at [1184, 255] on div "[DATE]" at bounding box center [1172, 253] width 158 height 29
click at [1319, 295] on icon at bounding box center [1318, 294] width 4 height 5
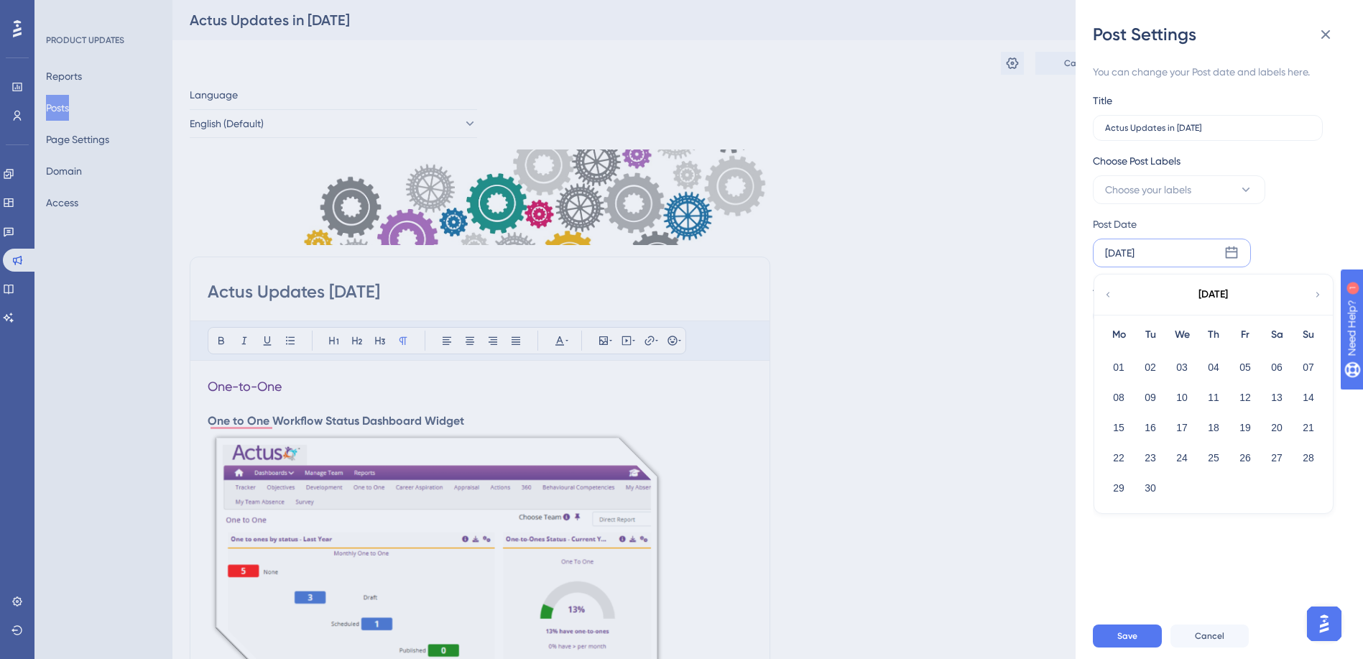
click at [1319, 295] on icon at bounding box center [1318, 294] width 4 height 5
click at [1248, 400] on button "10" at bounding box center [1245, 397] width 24 height 24
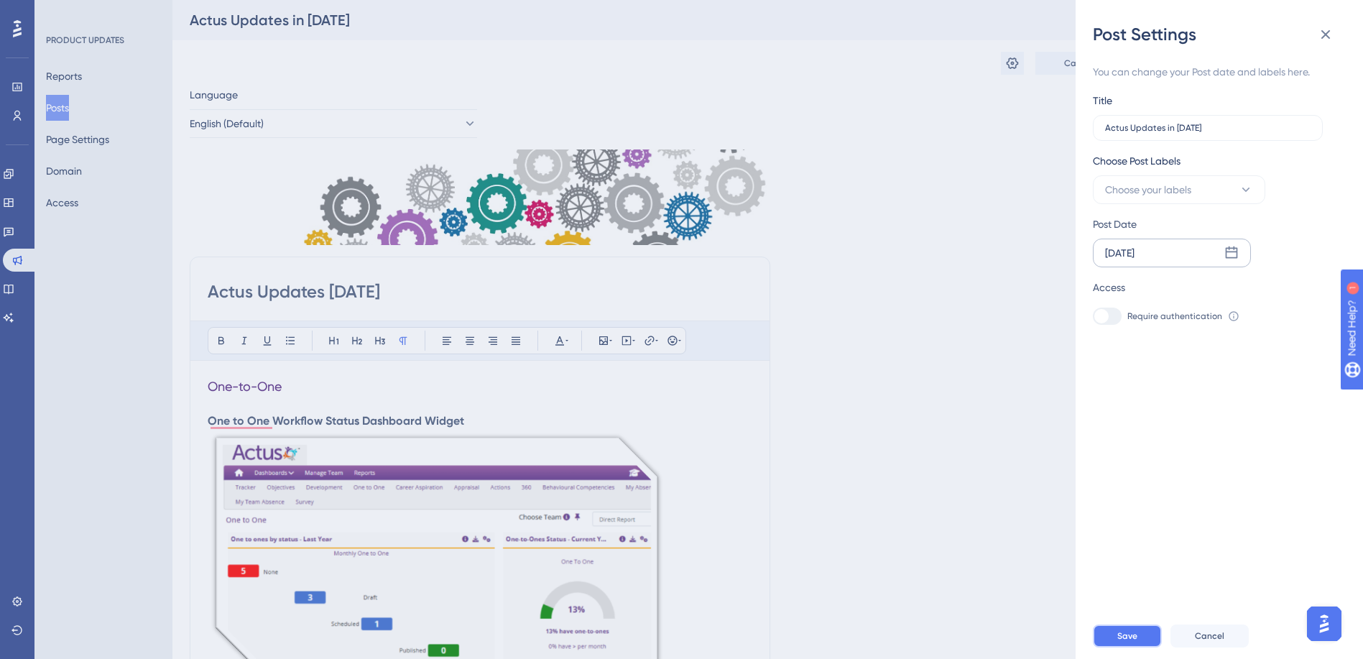
click at [1143, 636] on button "Save" at bounding box center [1127, 635] width 69 height 23
click at [1334, 34] on button at bounding box center [1325, 34] width 29 height 29
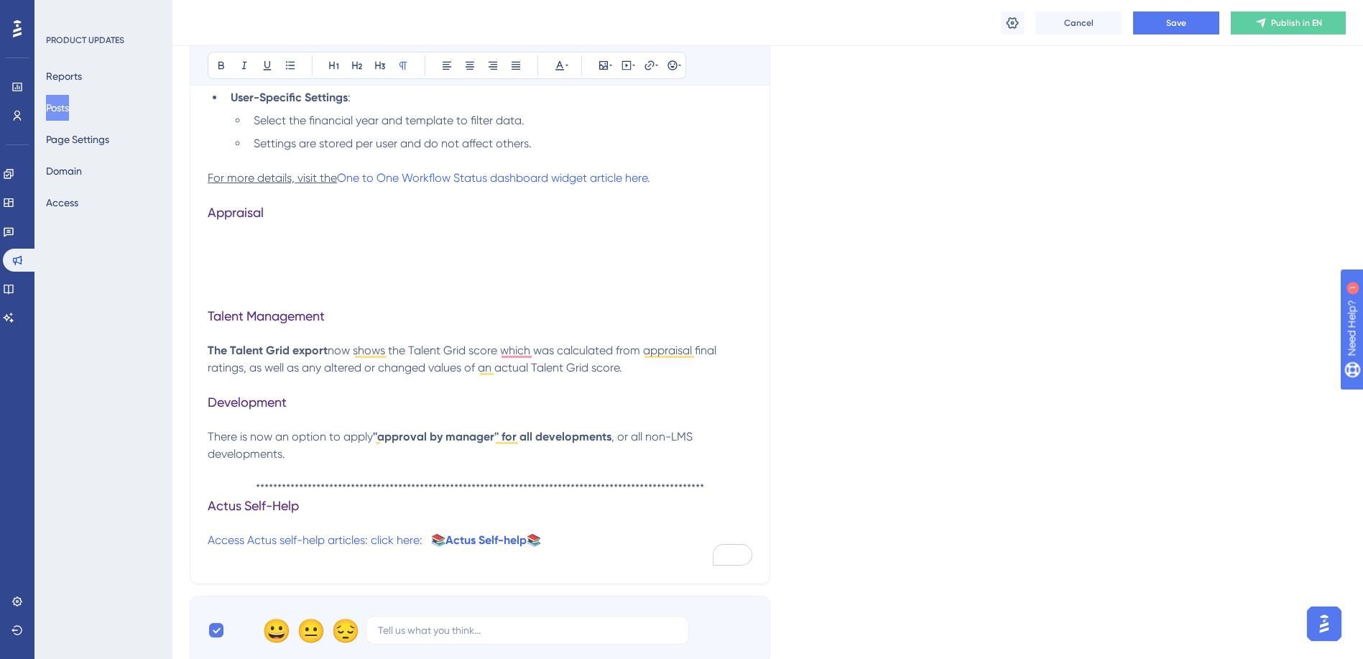
scroll to position [862, 0]
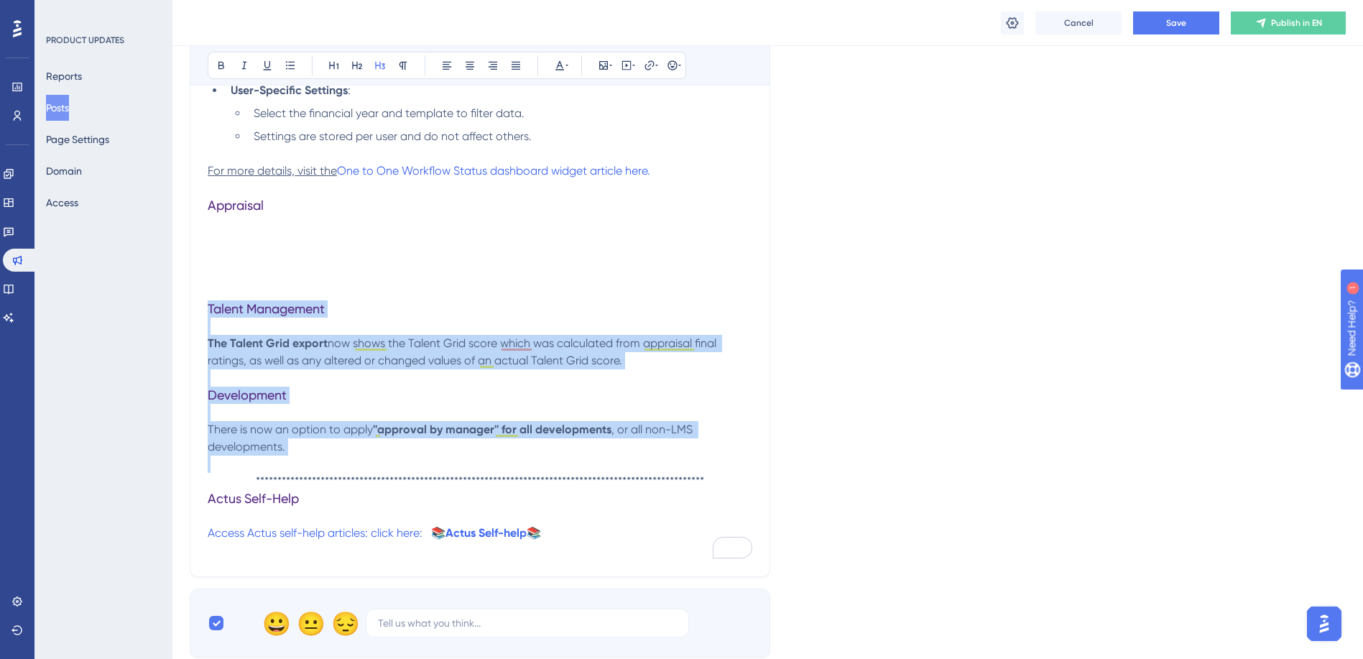
drag, startPoint x: 208, startPoint y: 303, endPoint x: 492, endPoint y: 459, distance: 324.2
click at [492, 459] on div "One-to-One One to One Workflow Status Dashboard Widget Purpose : Displays a sum…" at bounding box center [480, 39] width 545 height 1037
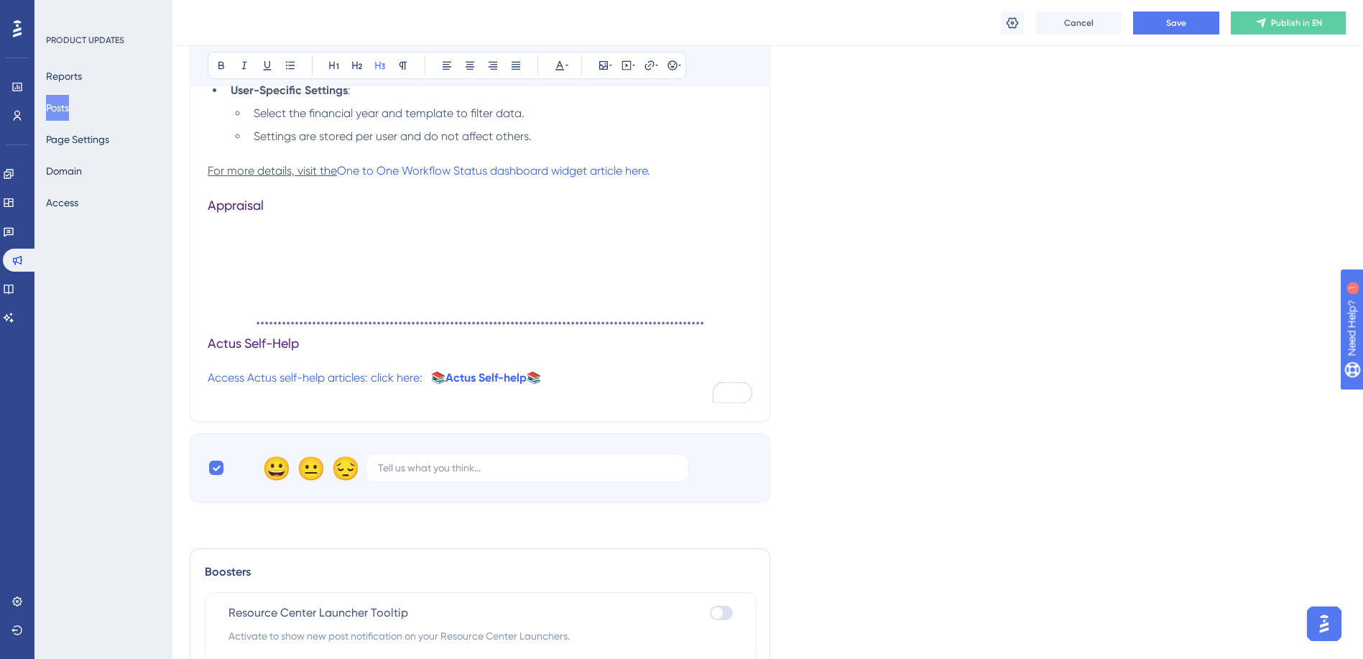
click at [226, 260] on p "To enrich screen reader interactions, please activate Accessibility in Grammarl…" at bounding box center [480, 257] width 545 height 17
click at [276, 204] on h3 "Appraisal" at bounding box center [480, 205] width 545 height 17
drag, startPoint x: 276, startPoint y: 204, endPoint x: 201, endPoint y: 206, distance: 74.7
click at [261, 218] on p "To enrich screen reader interactions, please activate Accessibility in Grammarl…" at bounding box center [480, 222] width 545 height 17
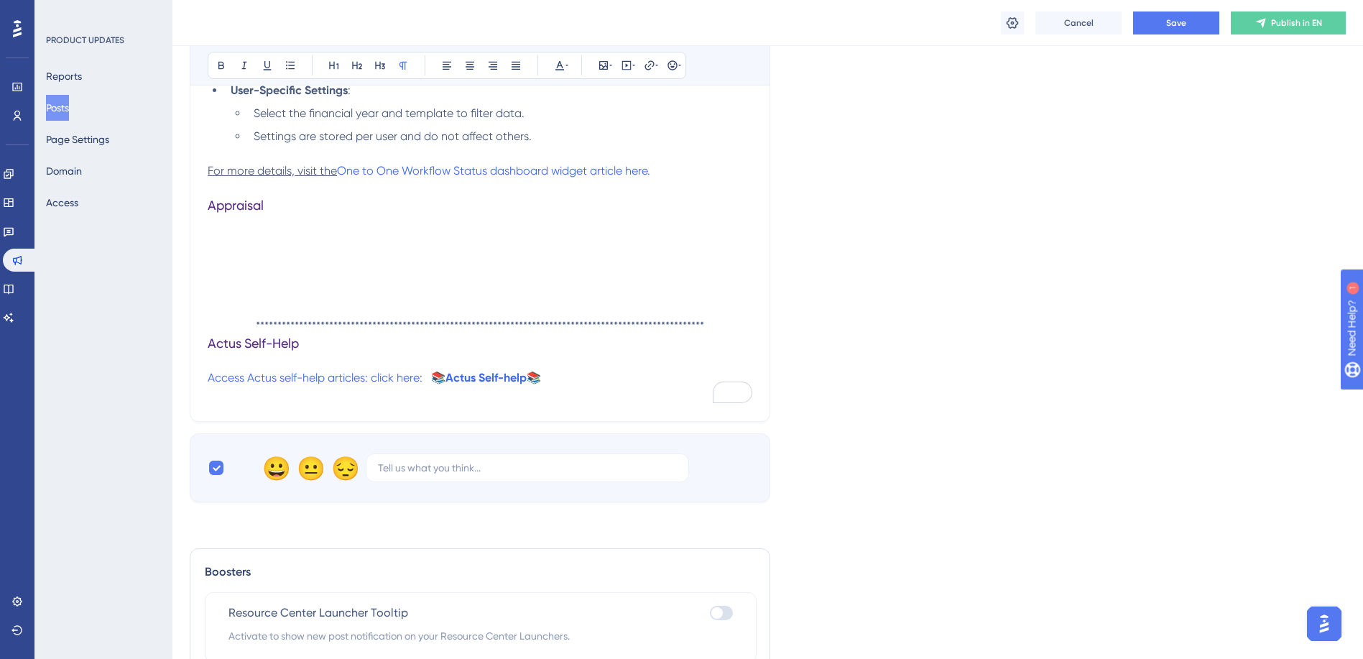
click at [279, 208] on h3 "Appraisal" at bounding box center [480, 205] width 545 height 17
click at [236, 240] on p "To enrich screen reader interactions, please activate Accessibility in Grammarl…" at bounding box center [480, 239] width 545 height 17
drag, startPoint x: 239, startPoint y: 239, endPoint x: 202, endPoint y: 239, distance: 36.6
click at [223, 64] on icon at bounding box center [221, 66] width 6 height 8
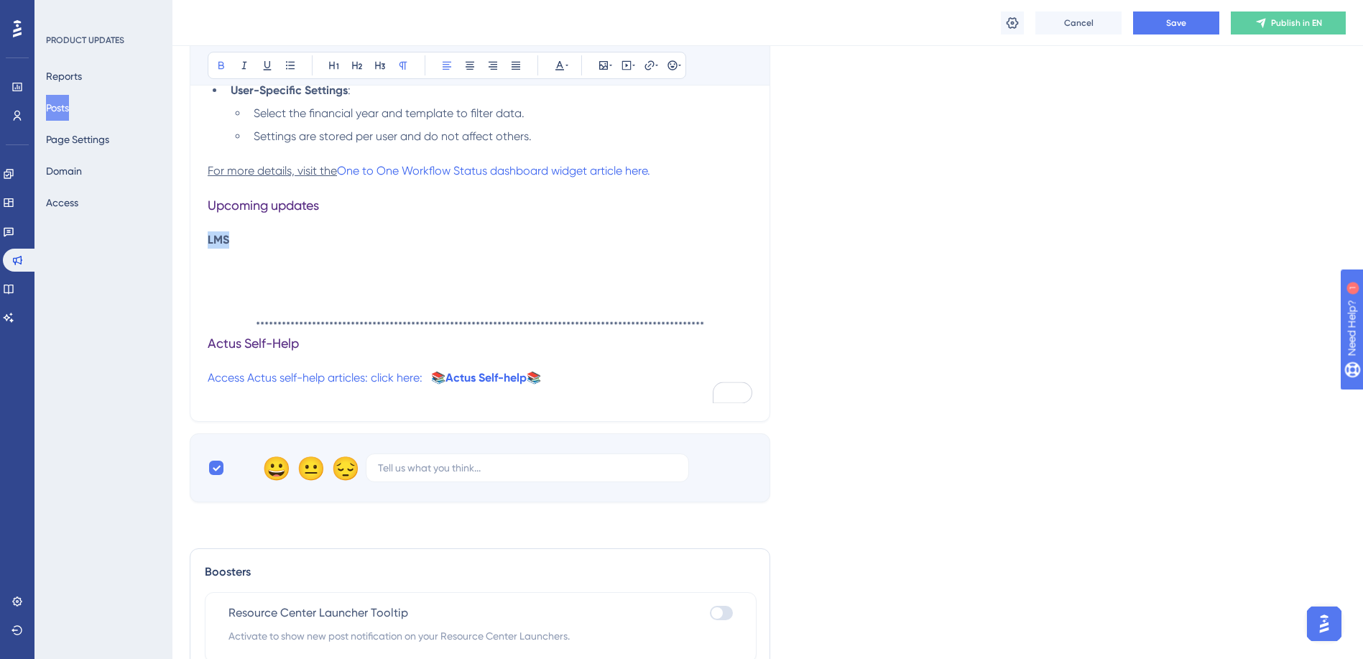
click at [242, 244] on p "LMS" at bounding box center [480, 239] width 545 height 17
click at [224, 66] on icon at bounding box center [221, 65] width 11 height 11
click at [242, 239] on span "introduction of automated scheduling of" at bounding box center [344, 240] width 213 height 14
click at [458, 240] on p "LMS - introduction of automated scheduling of" at bounding box center [480, 239] width 545 height 17
click at [382, 242] on span "introduction of automated scheduling of [PERSON_NAME]" at bounding box center [388, 240] width 301 height 14
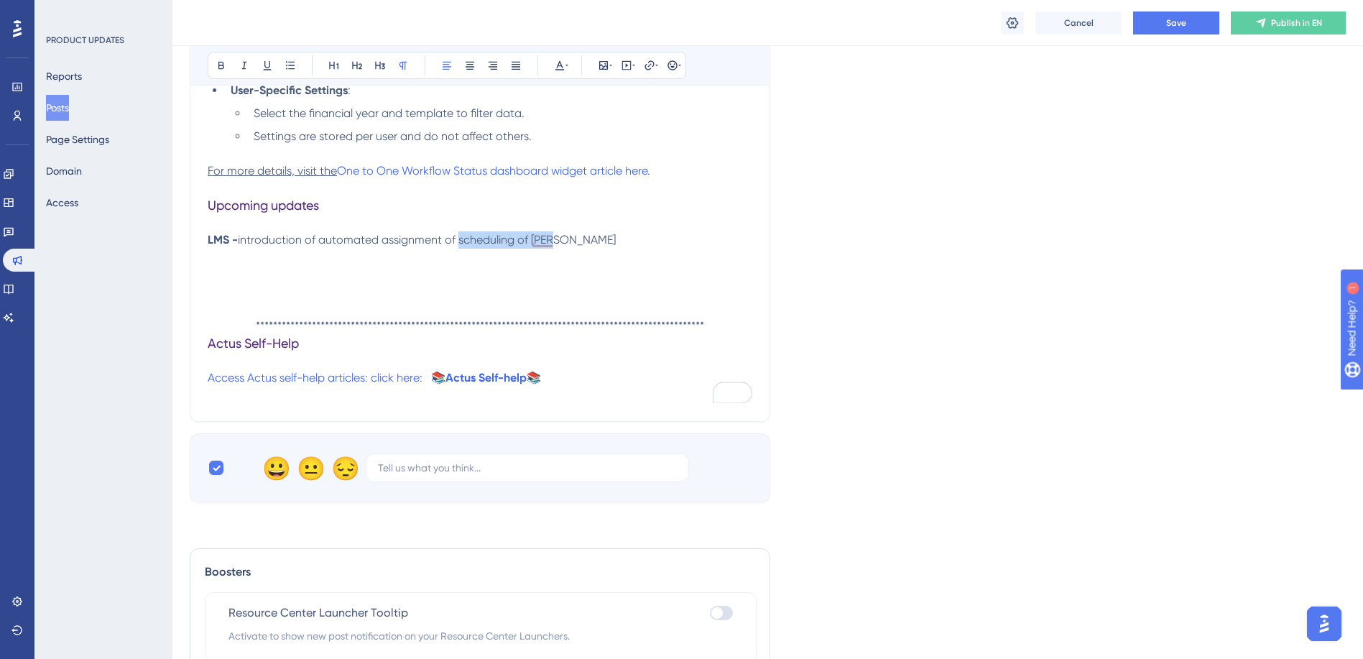
drag, startPoint x: 557, startPoint y: 240, endPoint x: 459, endPoint y: 239, distance: 97.7
click at [459, 239] on p "LMS - introduction of automated assignment of scheduling of [PERSON_NAME]" at bounding box center [480, 239] width 545 height 17
click at [210, 206] on span "Upcoming updates" at bounding box center [263, 205] width 111 height 15
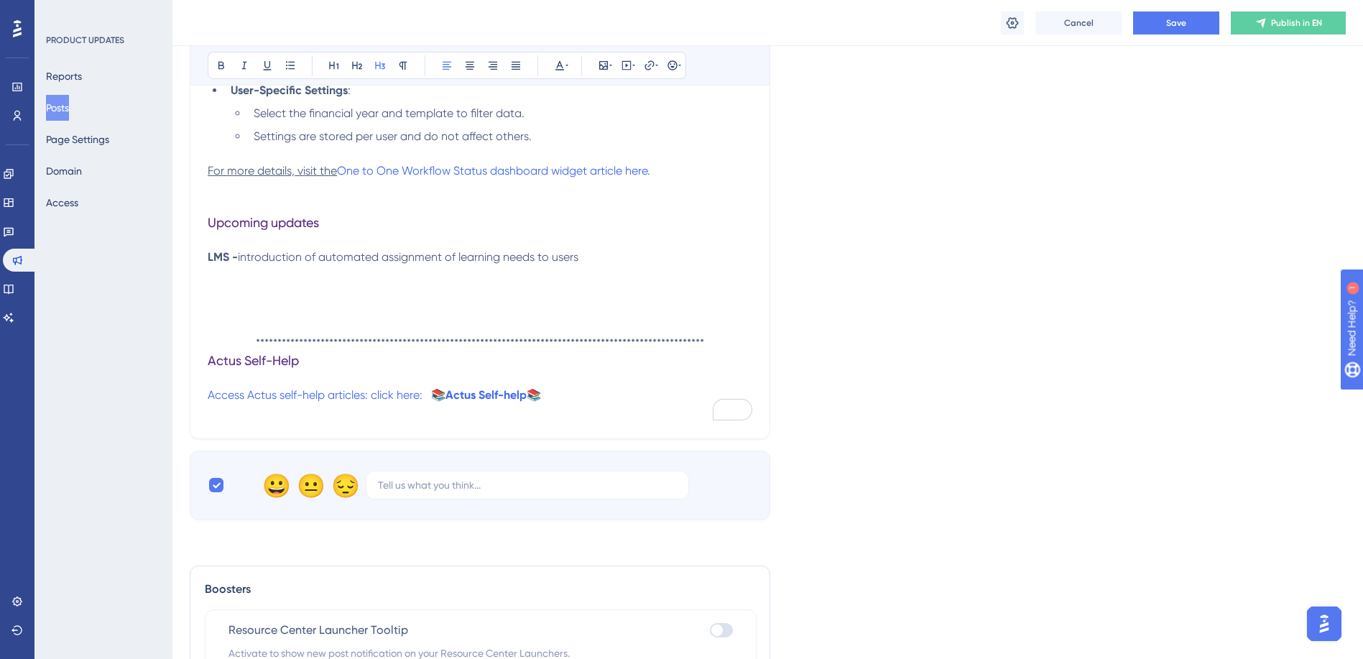
click at [338, 227] on h3 "Upcoming updates" at bounding box center [480, 222] width 545 height 17
click at [238, 261] on strong "LMS -" at bounding box center [223, 257] width 30 height 14
drag, startPoint x: 239, startPoint y: 259, endPoint x: 305, endPoint y: 259, distance: 66.8
click at [305, 259] on strong "LMS - Look out for" at bounding box center [257, 257] width 98 height 14
click at [215, 55] on button at bounding box center [221, 65] width 20 height 20
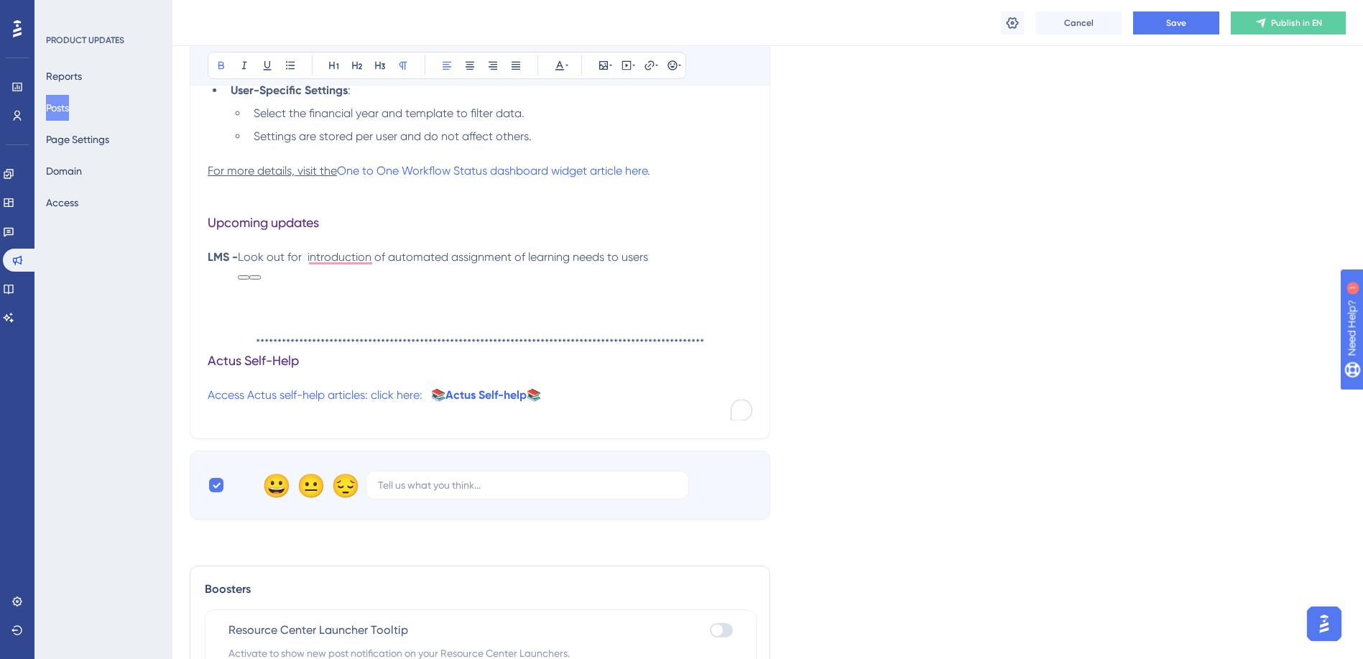
click at [308, 263] on span "introduction of automated assignment of learning needs to users" at bounding box center [478, 257] width 341 height 14
drag, startPoint x: 305, startPoint y: 259, endPoint x: 323, endPoint y: 257, distance: 18.1
click at [319, 257] on strong "the" at bounding box center [310, 257] width 17 height 14
click at [221, 68] on icon at bounding box center [221, 65] width 11 height 11
click at [394, 255] on span "introduction of automated assignment of learning needs to users" at bounding box center [495, 257] width 341 height 14
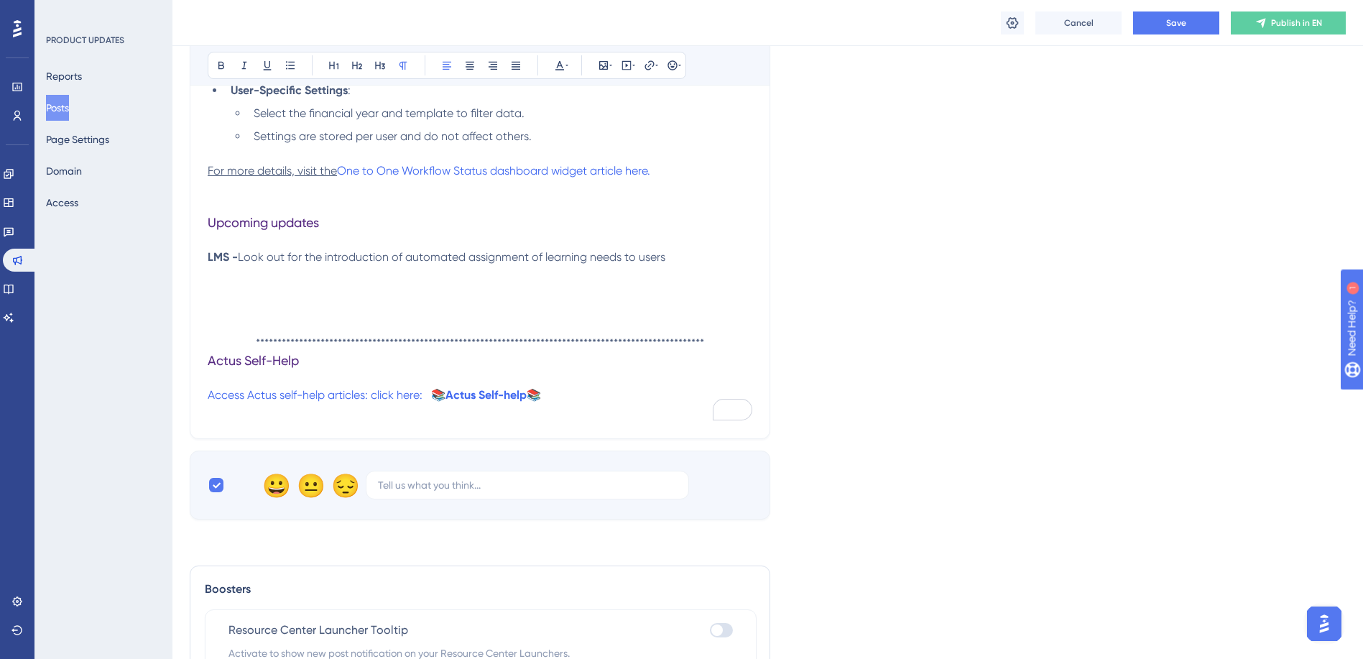
click at [673, 259] on p "LMS - Look out for the introduction of automated assignment of learning needs t…" at bounding box center [480, 257] width 545 height 17
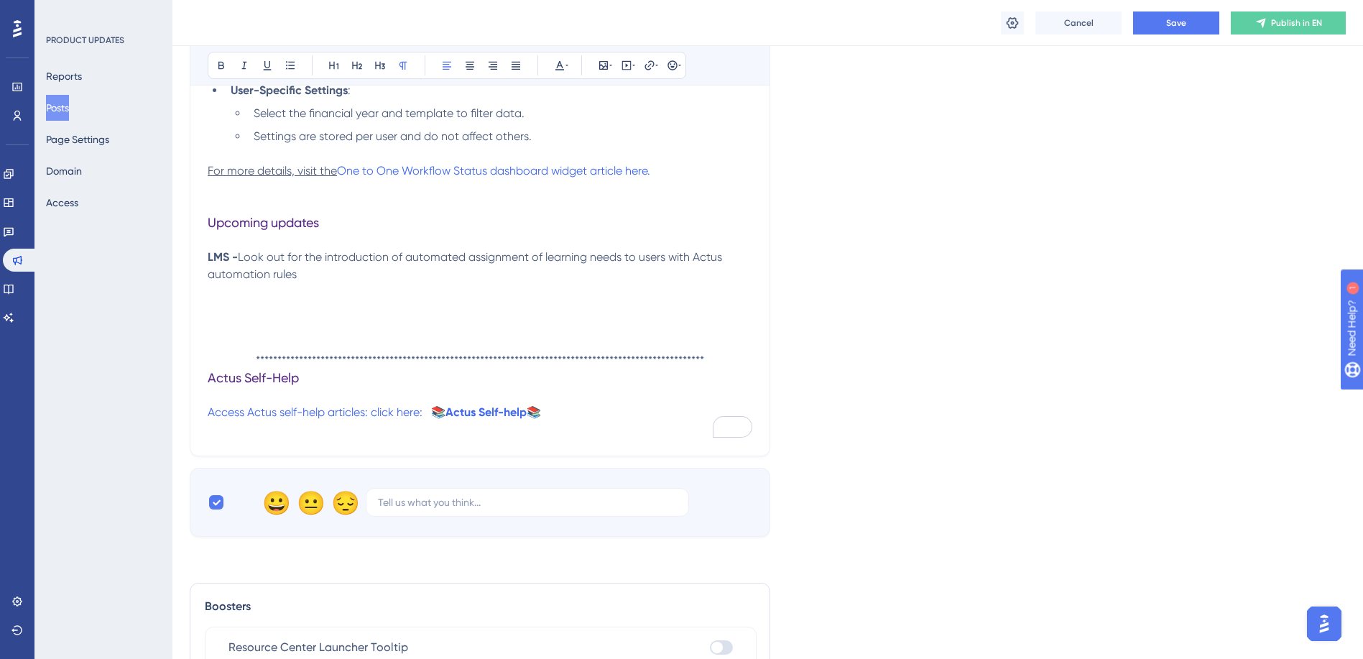
click at [267, 320] on p "To enrich screen reader interactions, please activate Accessibility in Grammarl…" at bounding box center [480, 326] width 545 height 17
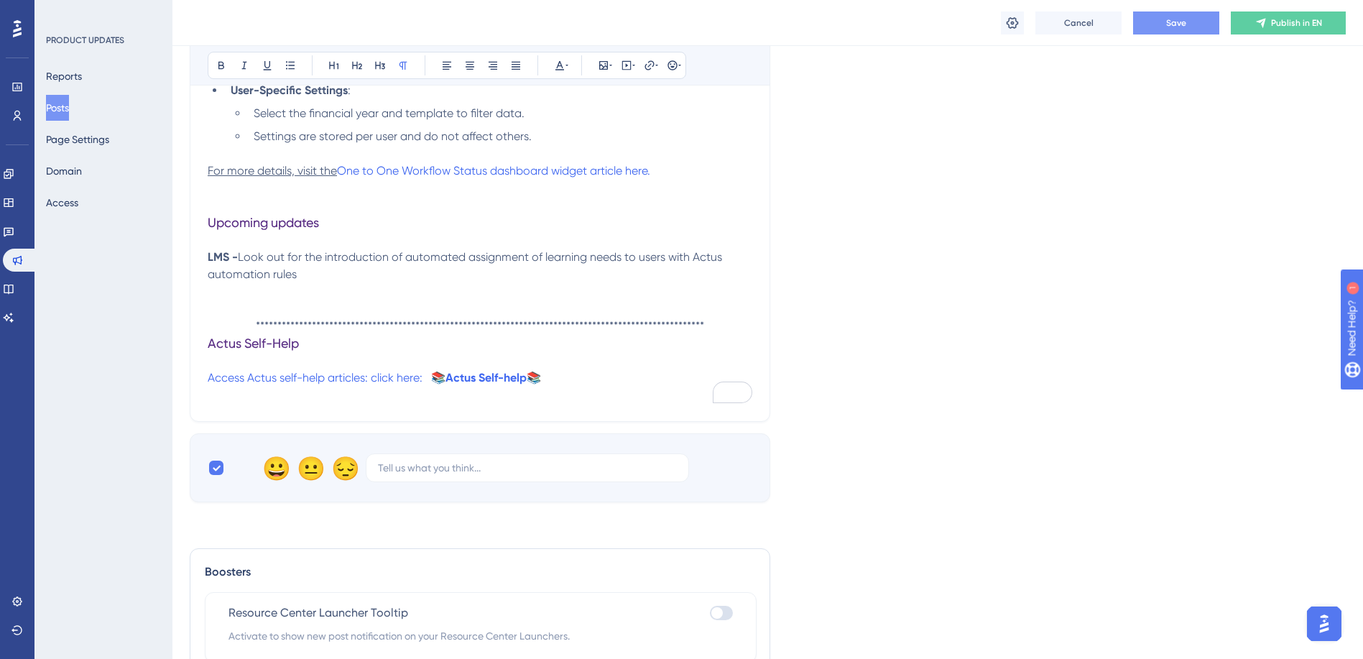
click at [1168, 29] on button "Save" at bounding box center [1176, 22] width 86 height 23
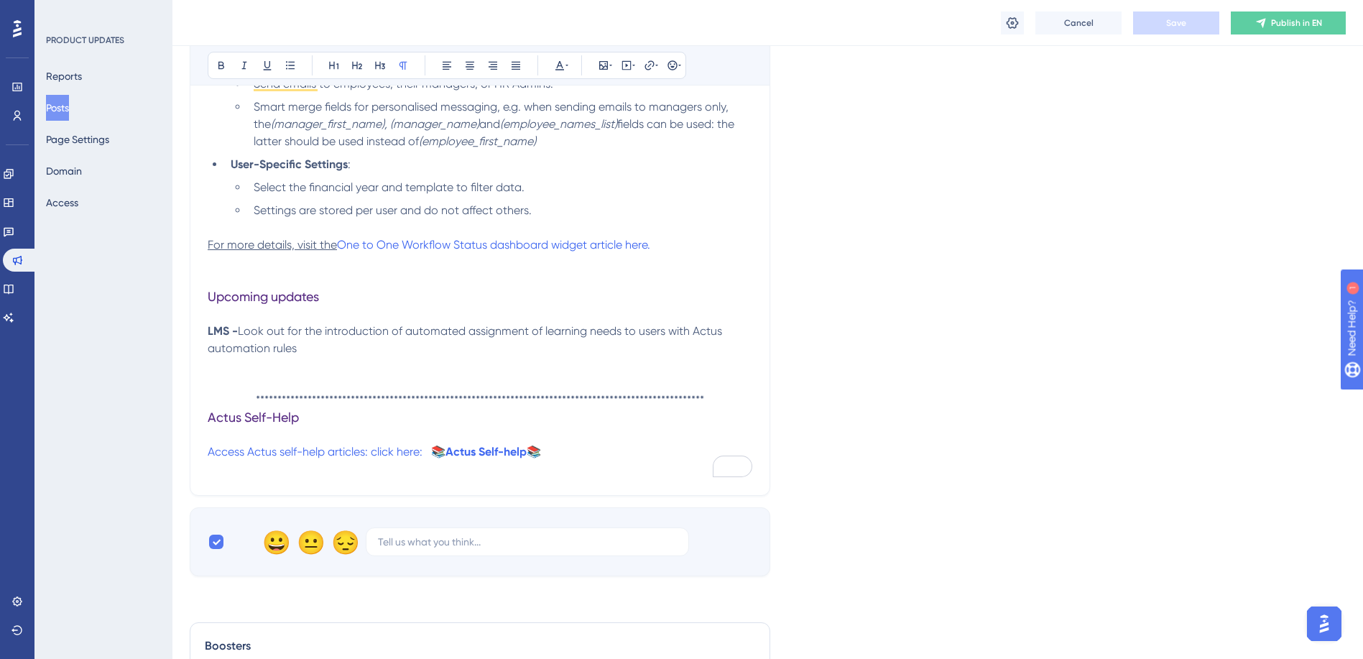
scroll to position [790, 0]
click at [215, 331] on strong "LMS -" at bounding box center [223, 329] width 30 height 14
click at [269, 328] on strong "Learning MS -" at bounding box center [245, 329] width 74 height 14
click at [256, 332] on strong "Learning MS -" at bounding box center [245, 329] width 74 height 14
click at [233, 326] on strong "LMS -" at bounding box center [223, 329] width 30 height 14
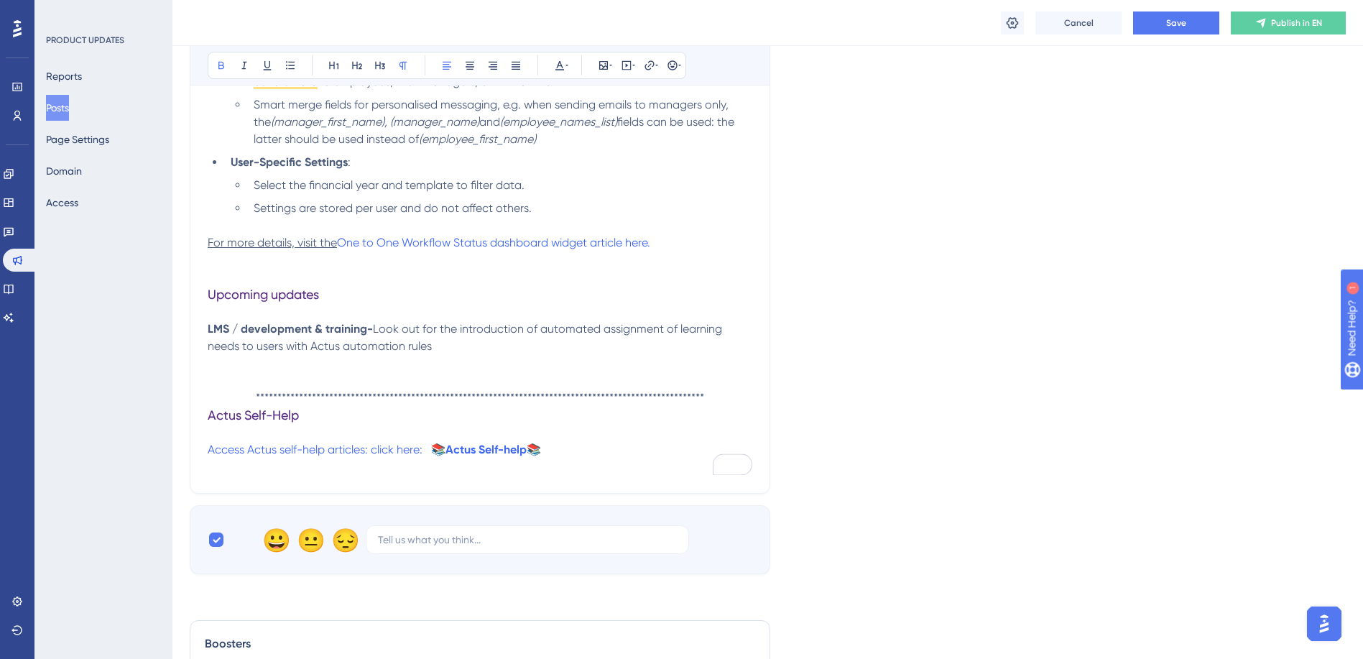
click at [247, 330] on strong "LMS / development & training-" at bounding box center [290, 329] width 165 height 14
click at [331, 329] on strong "LMS / Development & training-" at bounding box center [291, 329] width 166 height 14
click at [369, 330] on strong "LMS / Development & Training-" at bounding box center [291, 329] width 167 height 14
click at [1182, 19] on span "Save" at bounding box center [1176, 22] width 20 height 11
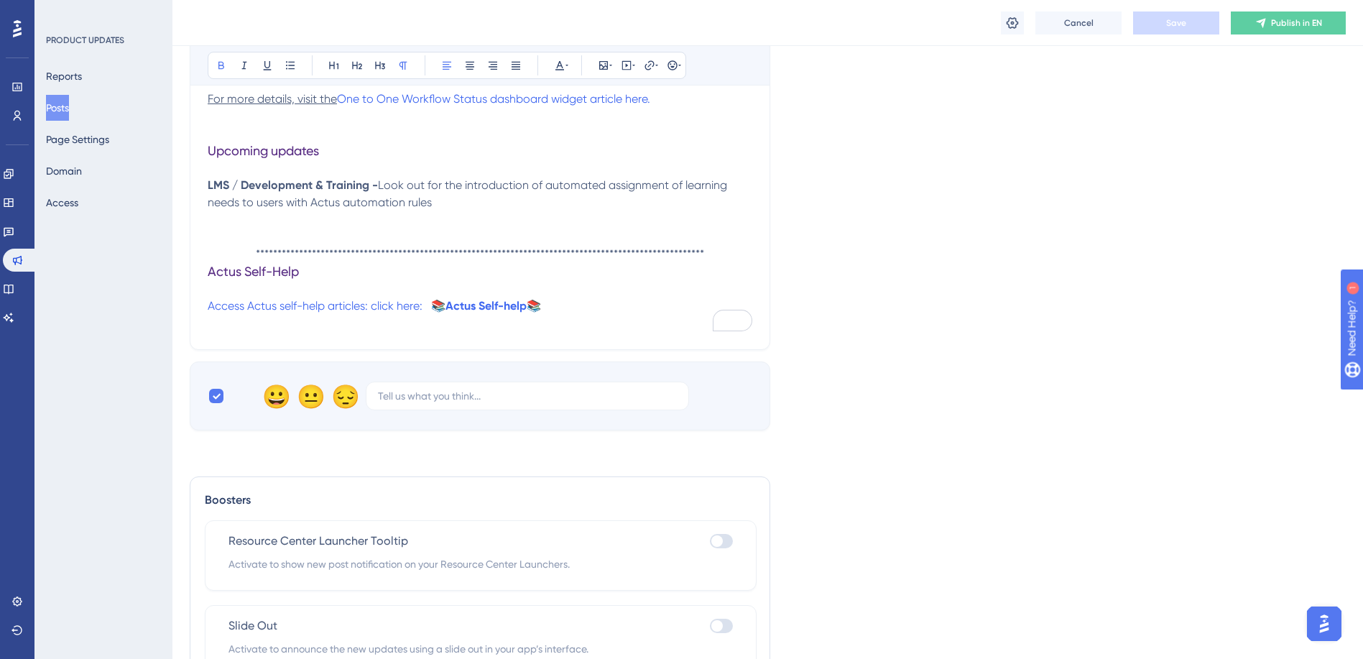
scroll to position [1023, 0]
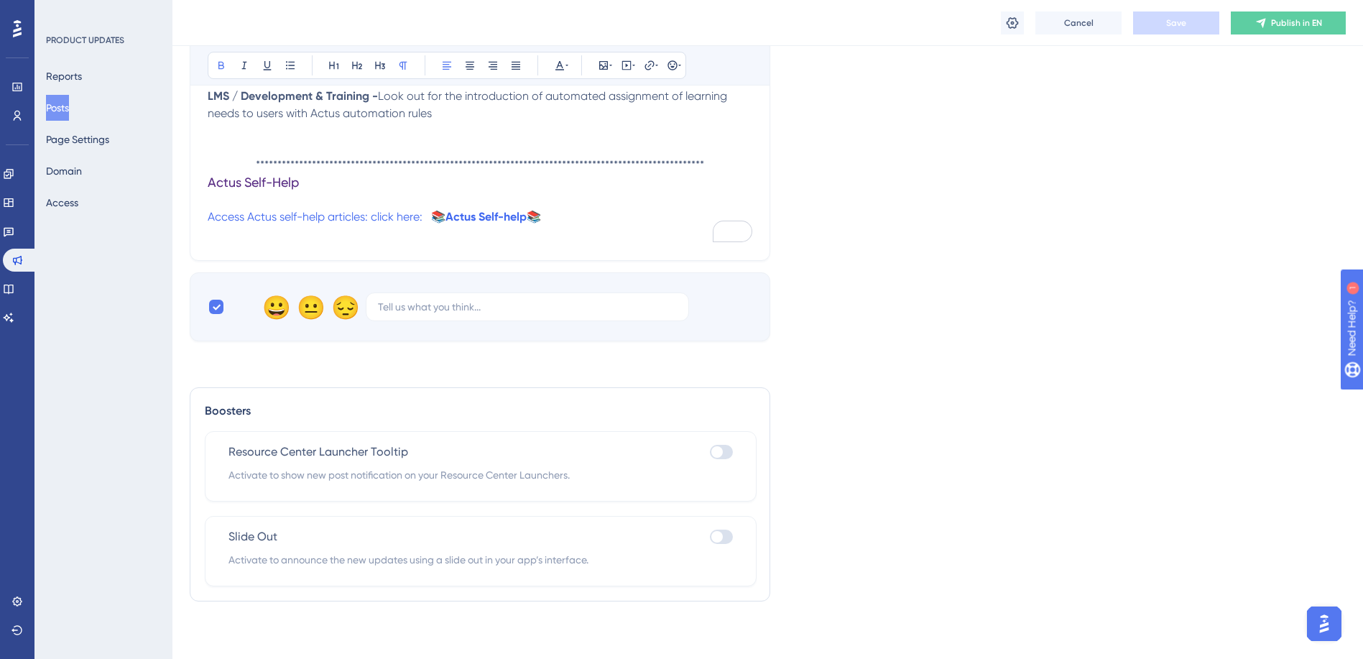
click at [730, 455] on div at bounding box center [721, 452] width 23 height 14
click at [710, 452] on input "checkbox" at bounding box center [709, 451] width 1 height 1
checkbox input "true"
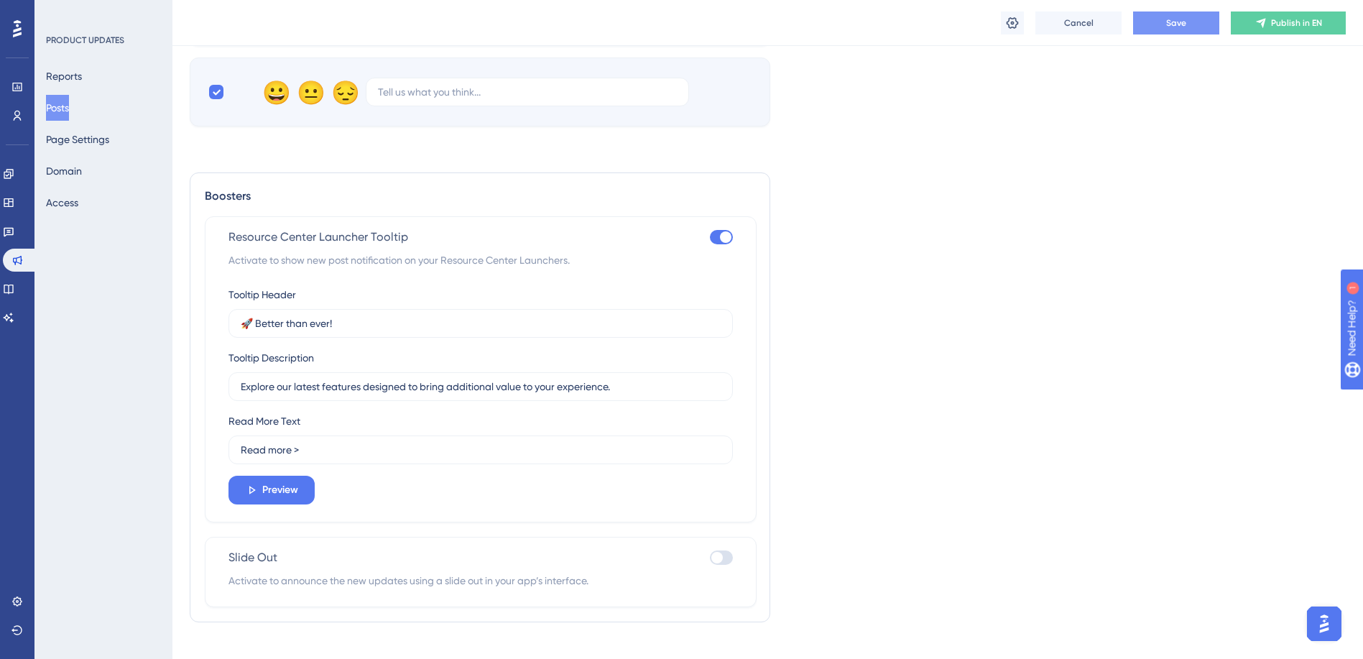
scroll to position [1239, 0]
click at [287, 484] on span "Preview" at bounding box center [280, 489] width 36 height 17
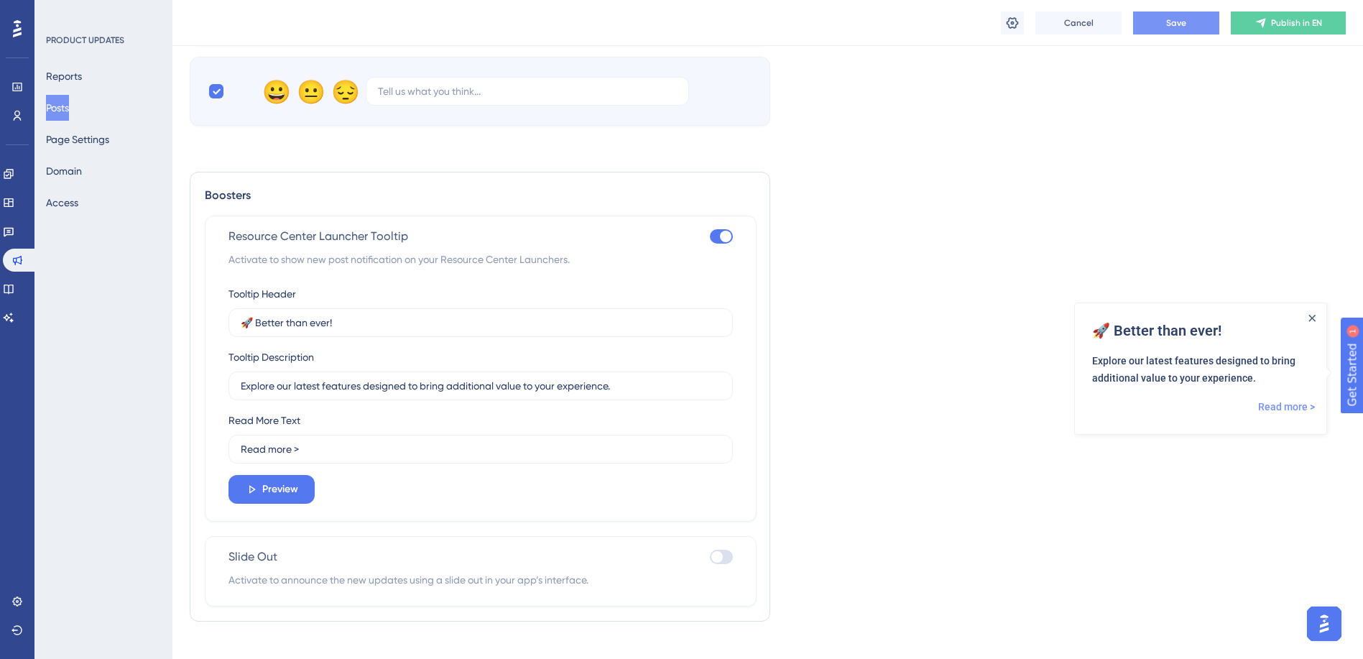
click at [1301, 410] on link "Read more >" at bounding box center [1286, 406] width 57 height 17
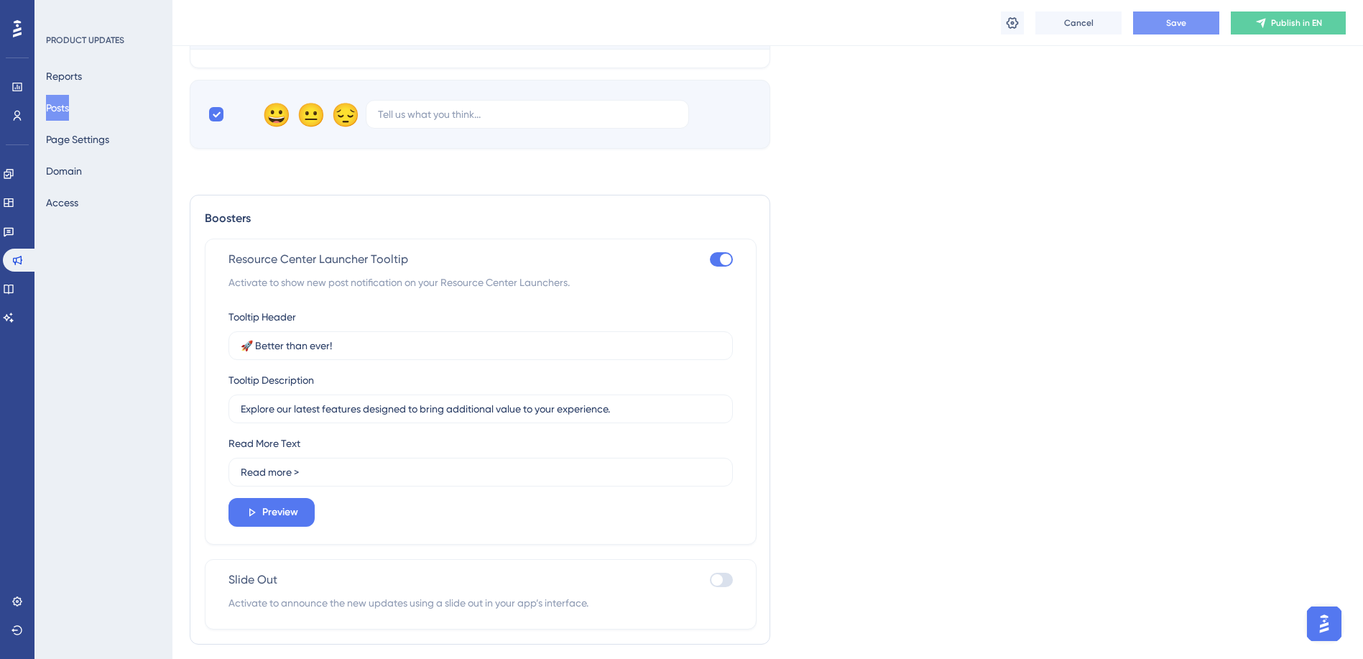
scroll to position [1239, 0]
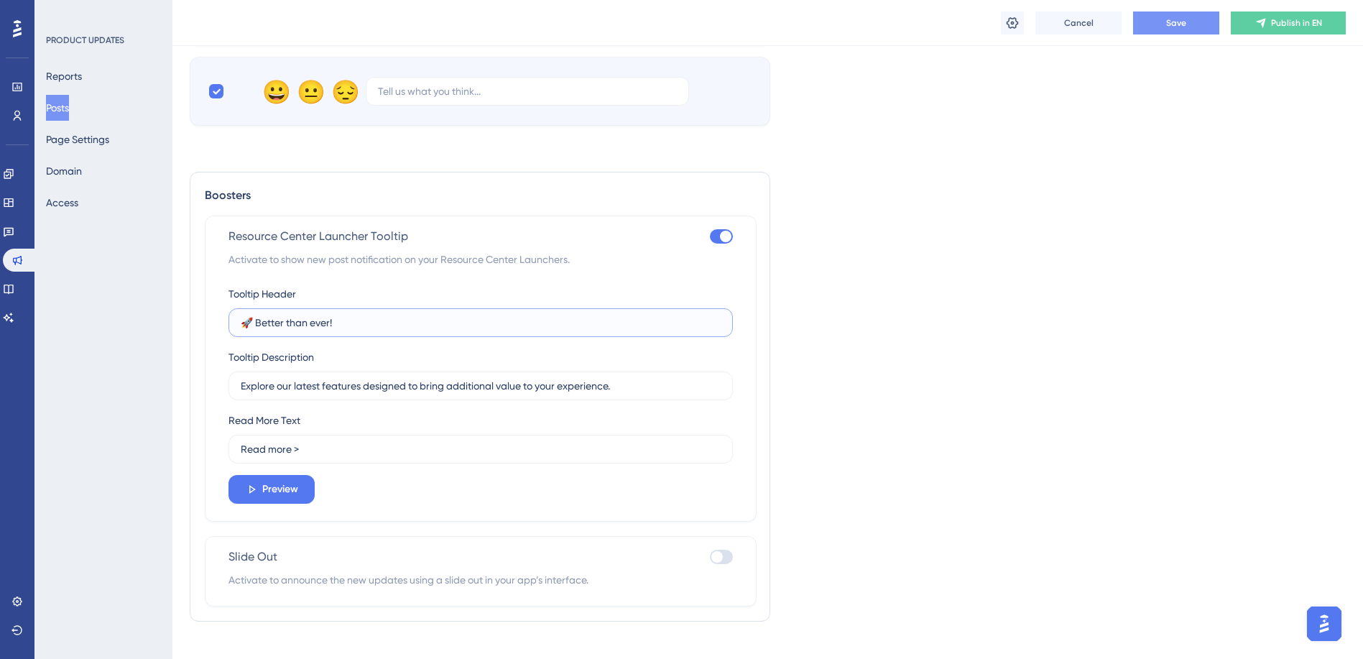
drag, startPoint x: 347, startPoint y: 321, endPoint x: 255, endPoint y: 321, distance: 92.0
click at [255, 321] on input "🚀 Better than ever!" at bounding box center [481, 323] width 480 height 16
type input "🚀"
type input "Actus Product Updates!"
click at [300, 487] on button "Preview" at bounding box center [272, 489] width 86 height 29
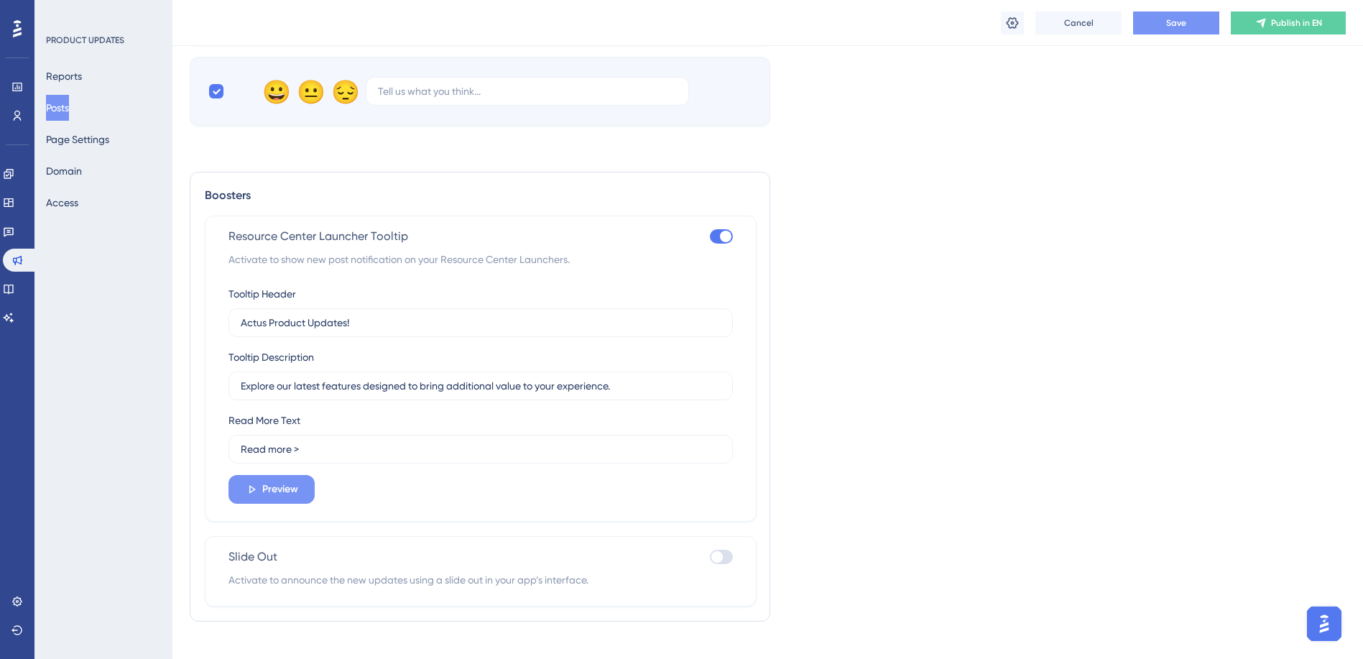
scroll to position [0, 0]
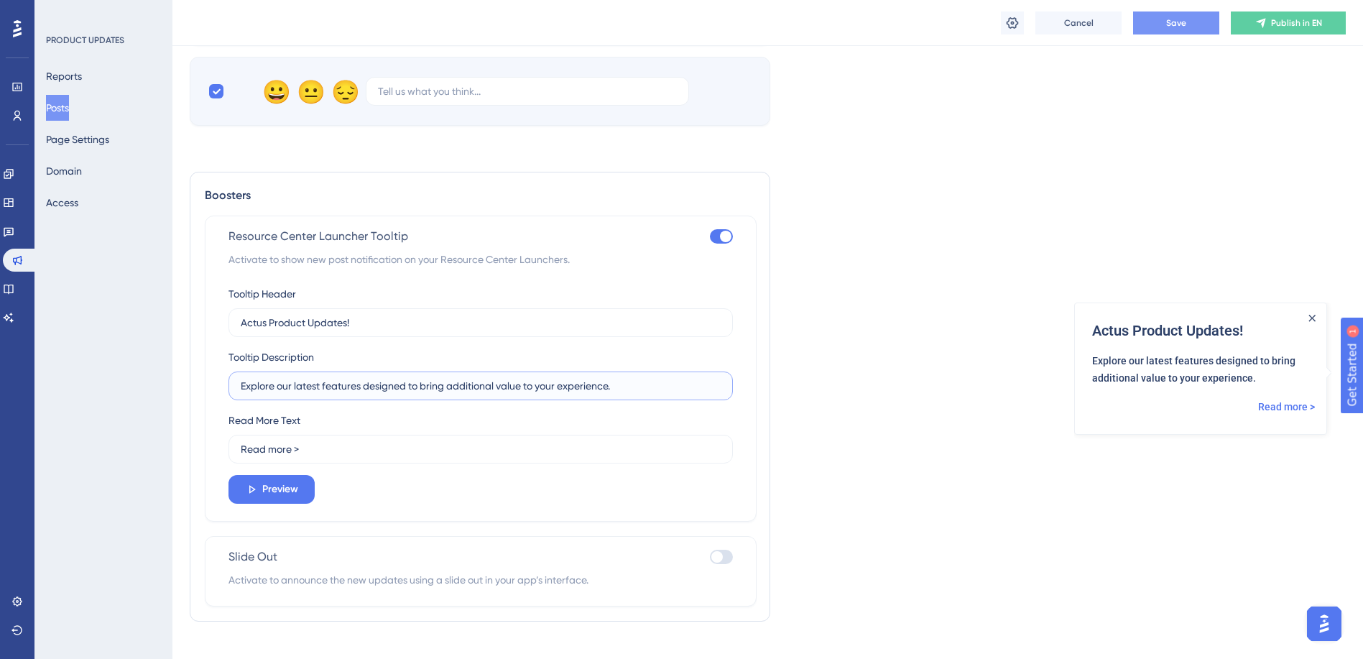
click at [297, 388] on input "Explore our latest features designed to bring additional value to your experien…" at bounding box center [481, 386] width 480 height 16
click at [326, 387] on input "Explore our latest features designed to bring additional value to your experien…" at bounding box center [481, 386] width 480 height 16
drag, startPoint x: 326, startPoint y: 387, endPoint x: 622, endPoint y: 389, distance: 296.8
click at [622, 389] on input "Explore our latest features designed to bring additional value to your experien…" at bounding box center [481, 386] width 480 height 16
type input "Explore our latest update to our One to One dashboard widget."
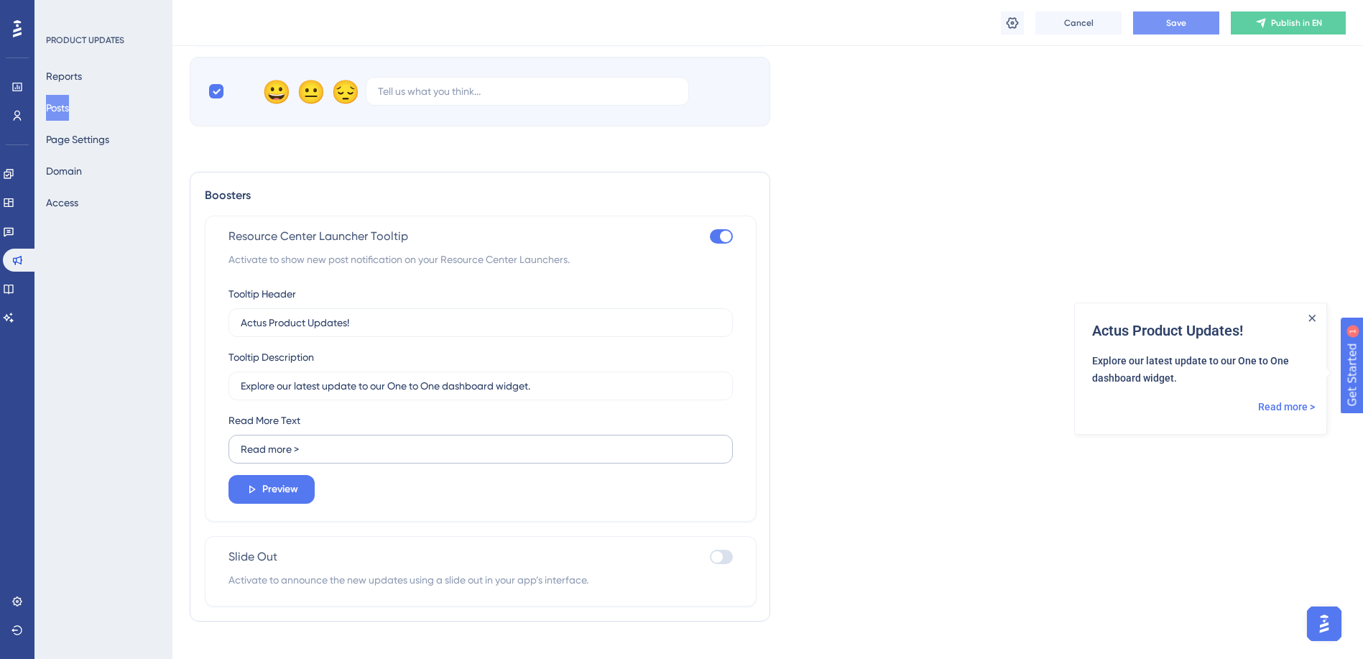
click at [244, 458] on label "Read more >" at bounding box center [481, 449] width 504 height 29
click at [244, 457] on input "Read more >" at bounding box center [481, 449] width 480 height 16
click at [242, 451] on input "Read more >" at bounding box center [481, 449] width 480 height 16
click at [308, 447] on input "Click here to Read more >" at bounding box center [481, 449] width 480 height 16
type input "Click here to read more >"
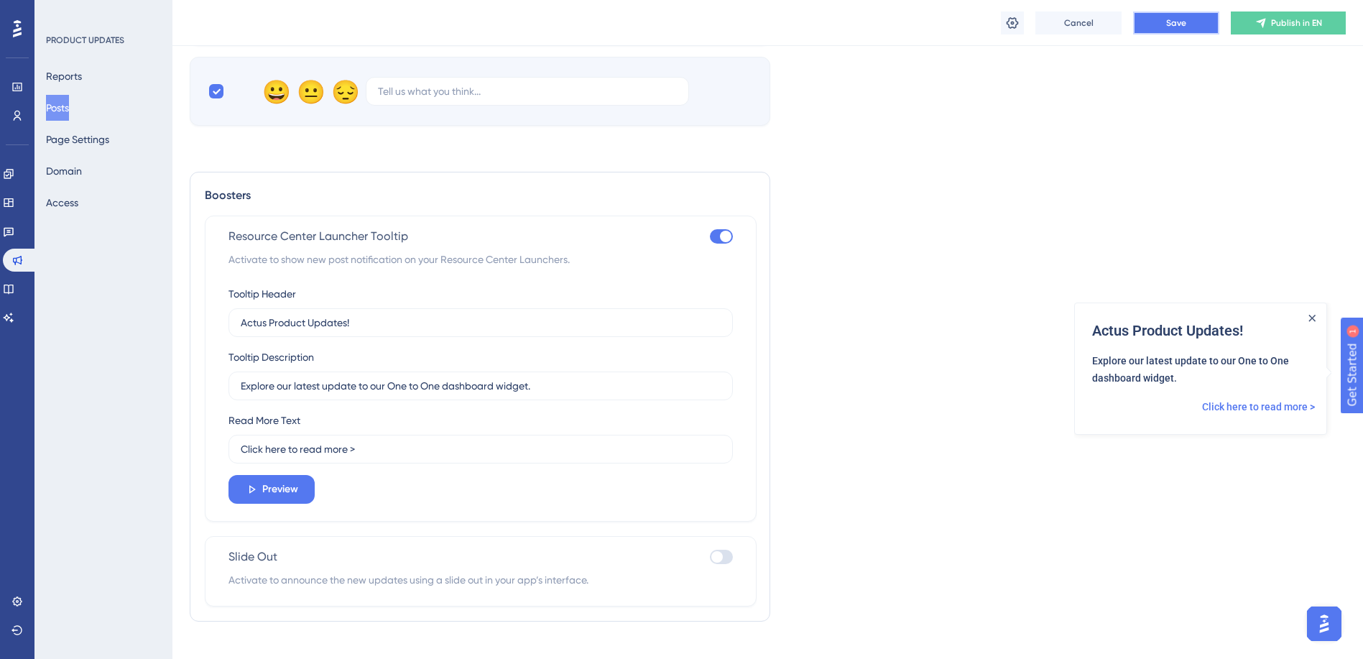
click at [1161, 27] on button "Save" at bounding box center [1176, 22] width 86 height 23
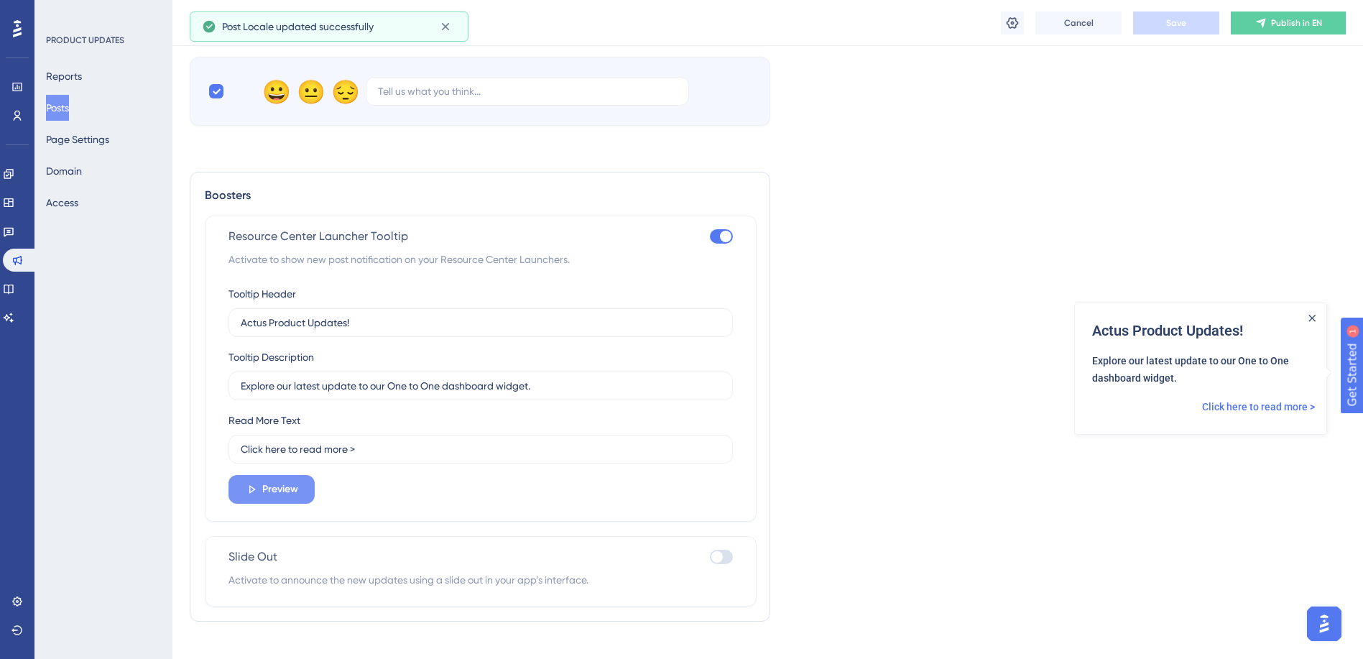
click at [294, 487] on span "Preview" at bounding box center [280, 489] width 36 height 17
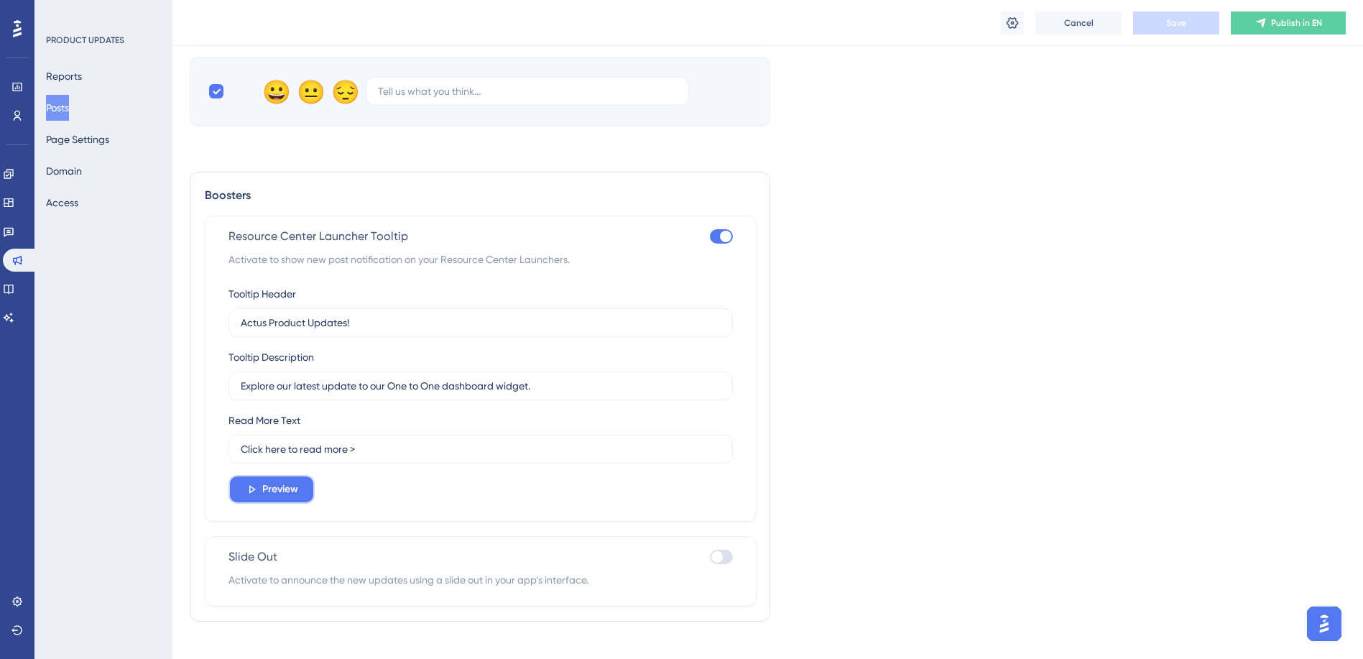
click at [300, 484] on button "Preview" at bounding box center [272, 489] width 86 height 29
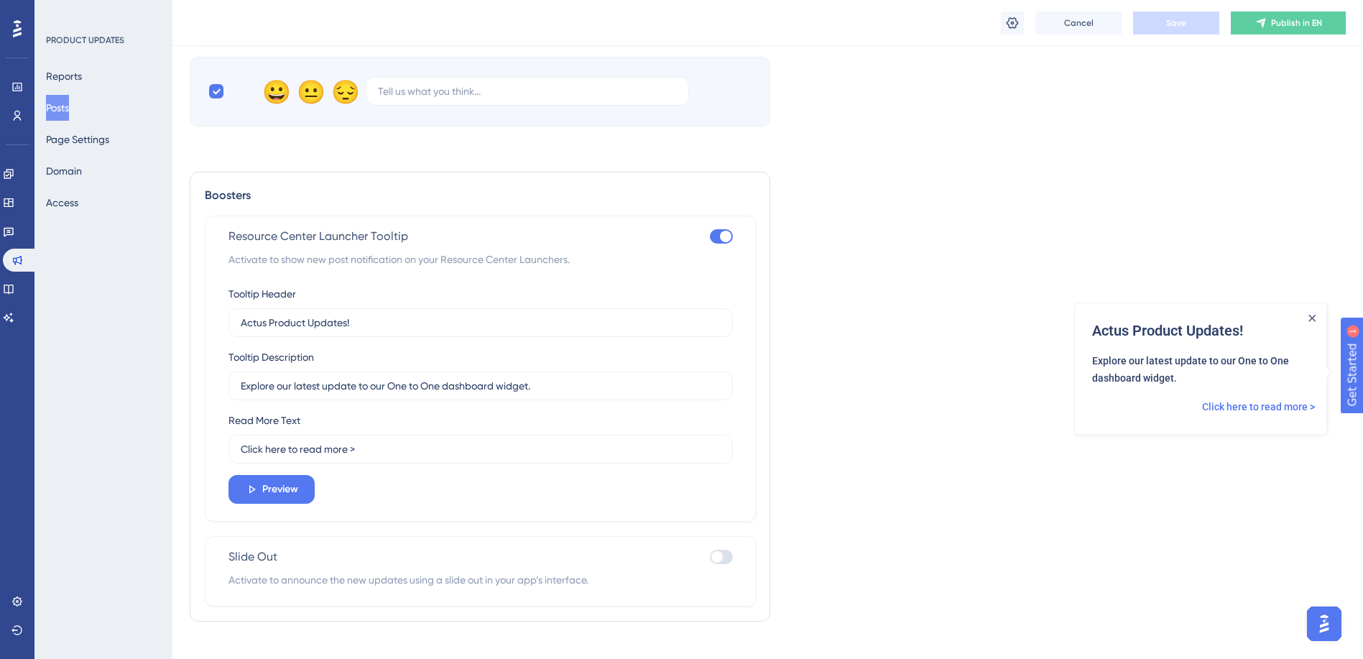
click at [1235, 394] on div "Actus Product Updates! Explore our latest update to our One to One dashboard wi…" at bounding box center [1201, 350] width 252 height 95
click at [1233, 402] on link "Click here to read more >" at bounding box center [1258, 406] width 113 height 17
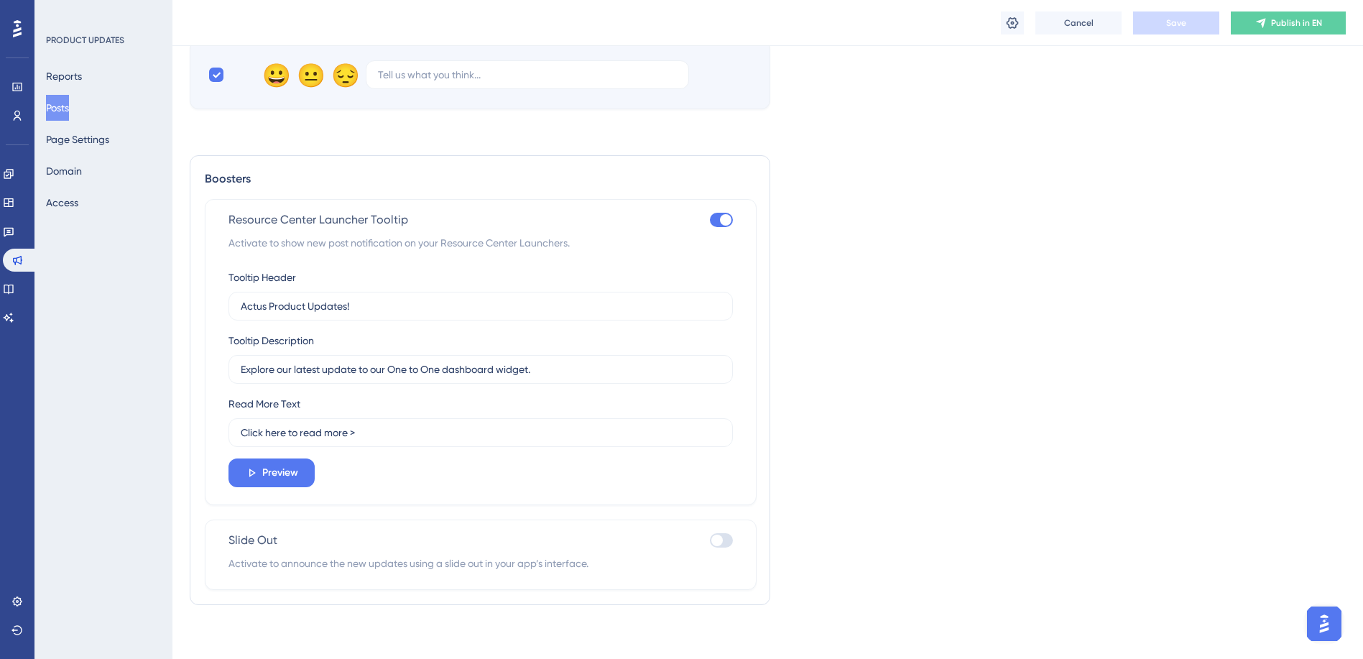
scroll to position [1259, 0]
click at [724, 537] on div at bounding box center [721, 537] width 23 height 14
click at [710, 537] on input "checkbox" at bounding box center [709, 536] width 1 height 1
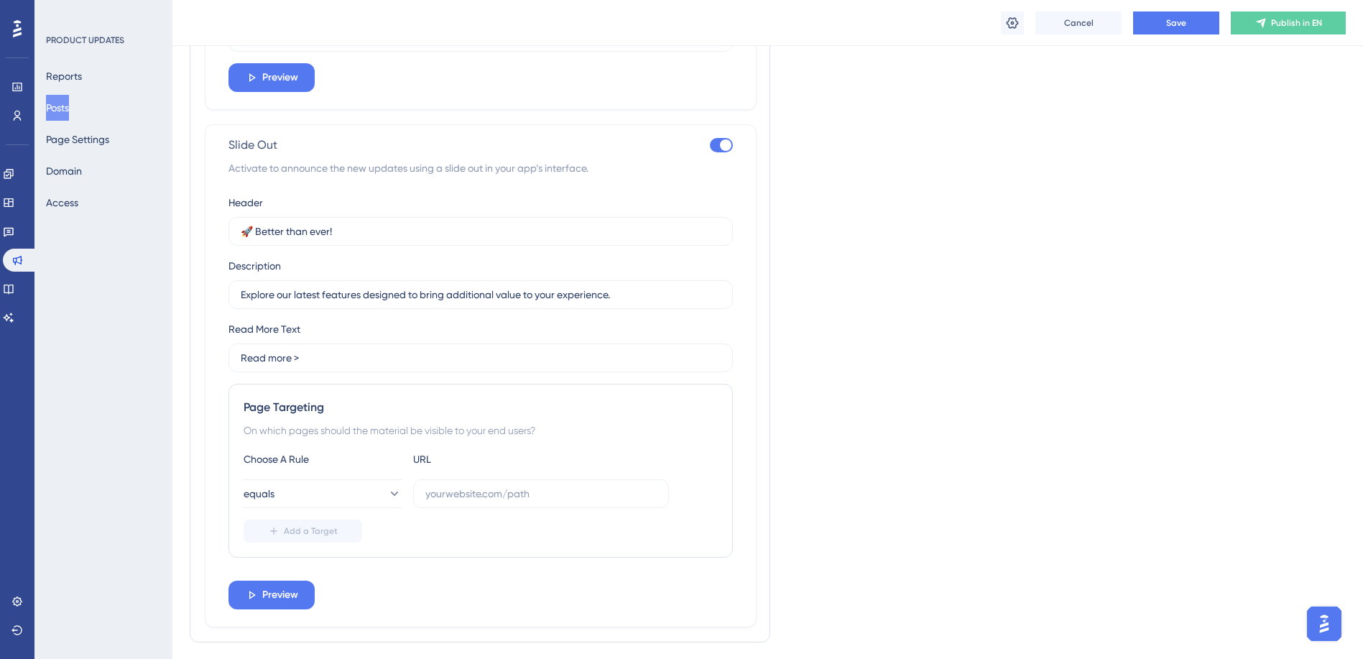
scroll to position [1618, 0]
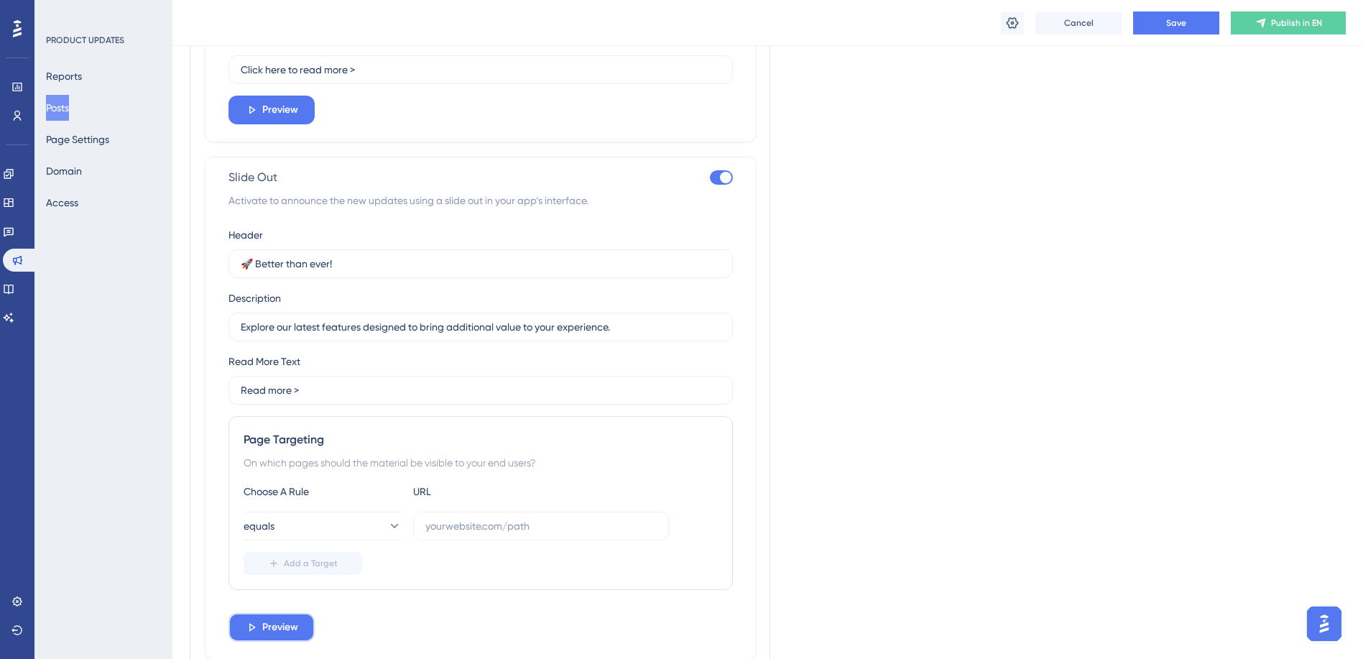
click at [283, 621] on span "Preview" at bounding box center [280, 627] width 36 height 17
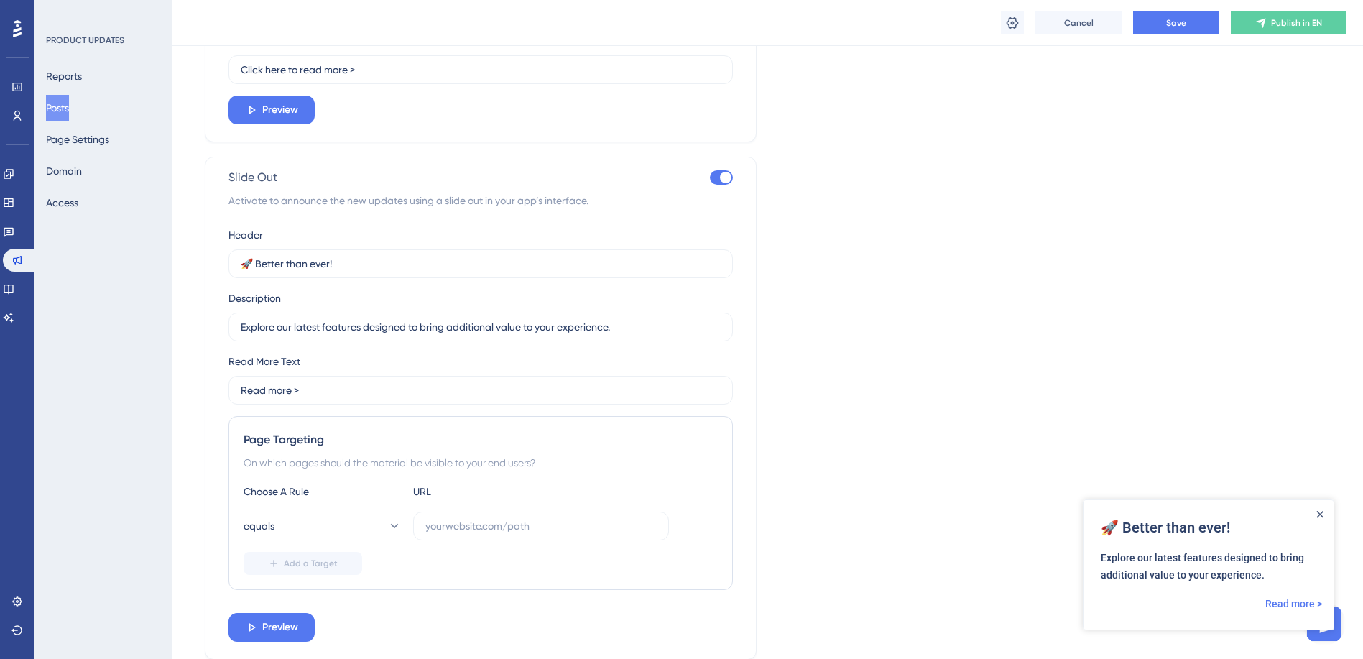
click at [723, 177] on div at bounding box center [725, 177] width 11 height 11
click at [710, 177] on input "checkbox" at bounding box center [709, 177] width 1 height 1
checkbox input "false"
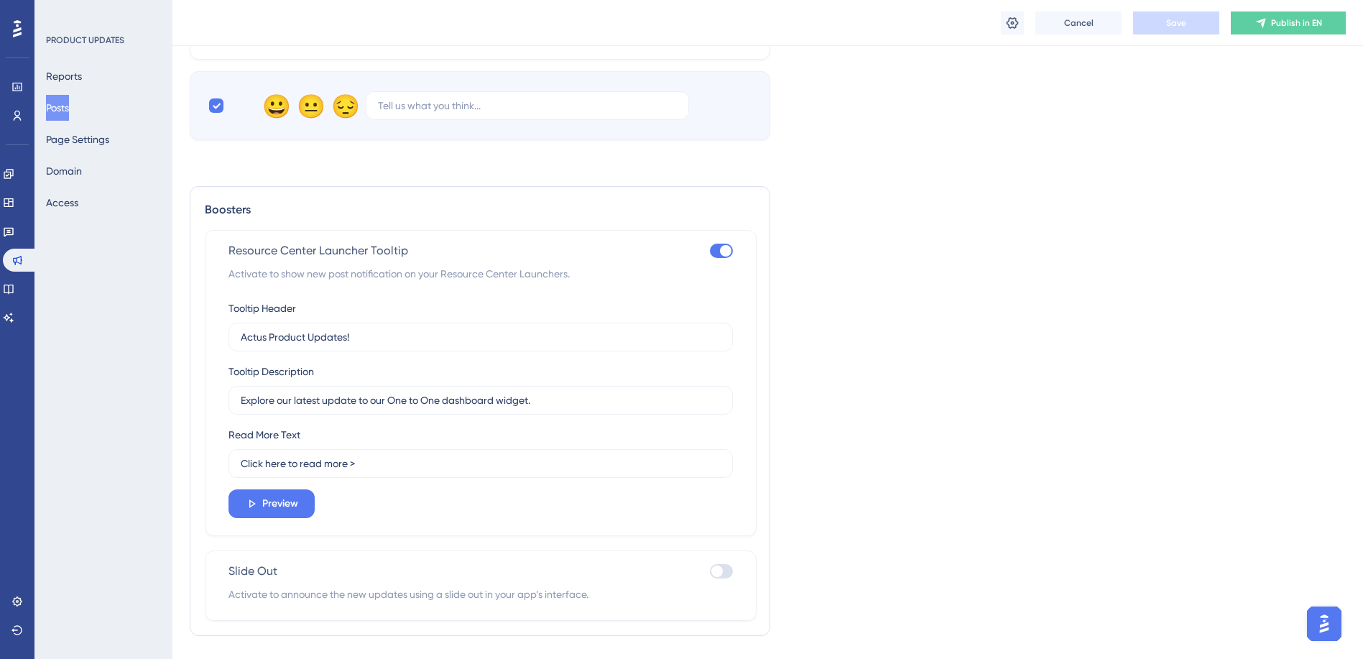
scroll to position [1259, 0]
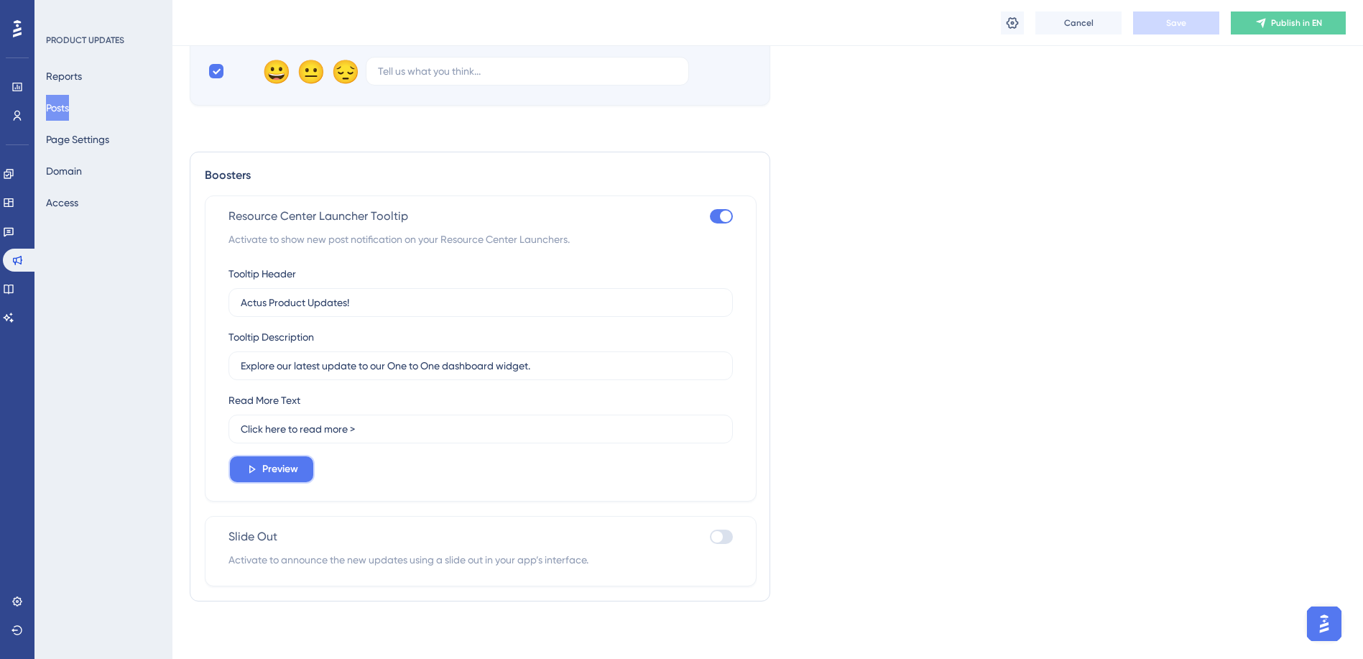
click at [278, 471] on span "Preview" at bounding box center [280, 469] width 36 height 17
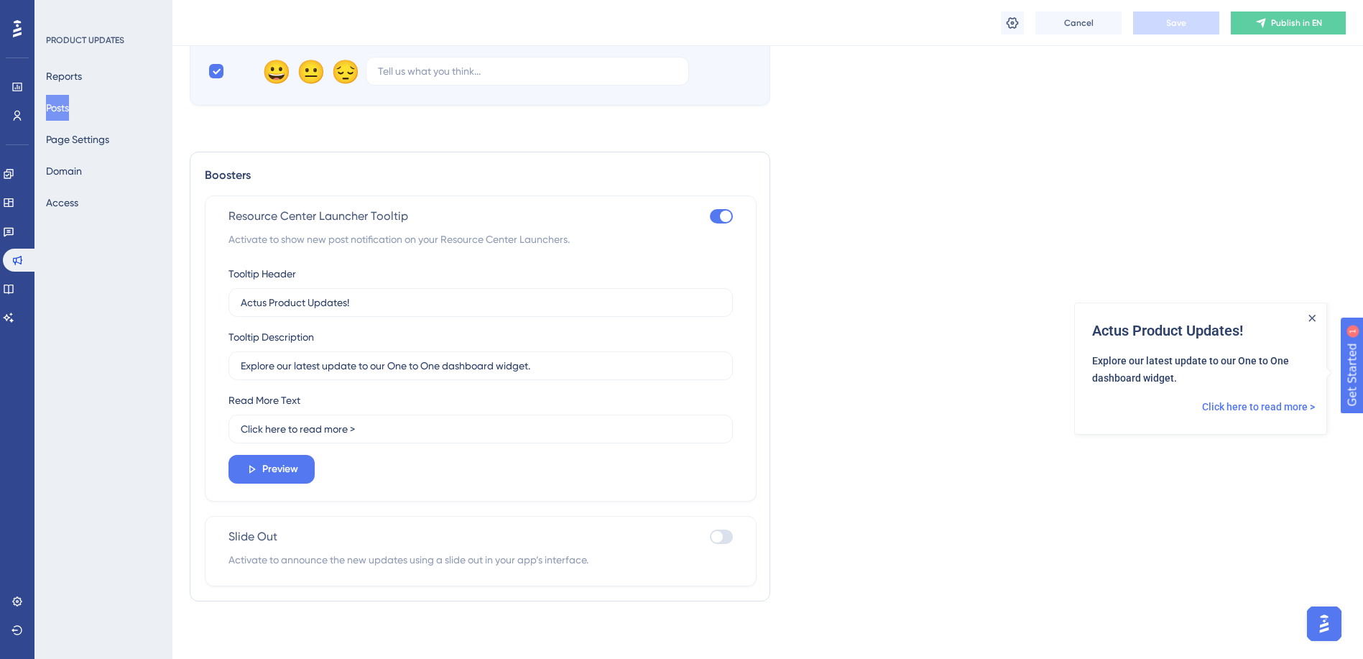
click at [719, 222] on div at bounding box center [721, 216] width 23 height 14
click at [710, 216] on input "checkbox" at bounding box center [709, 216] width 1 height 1
checkbox input "false"
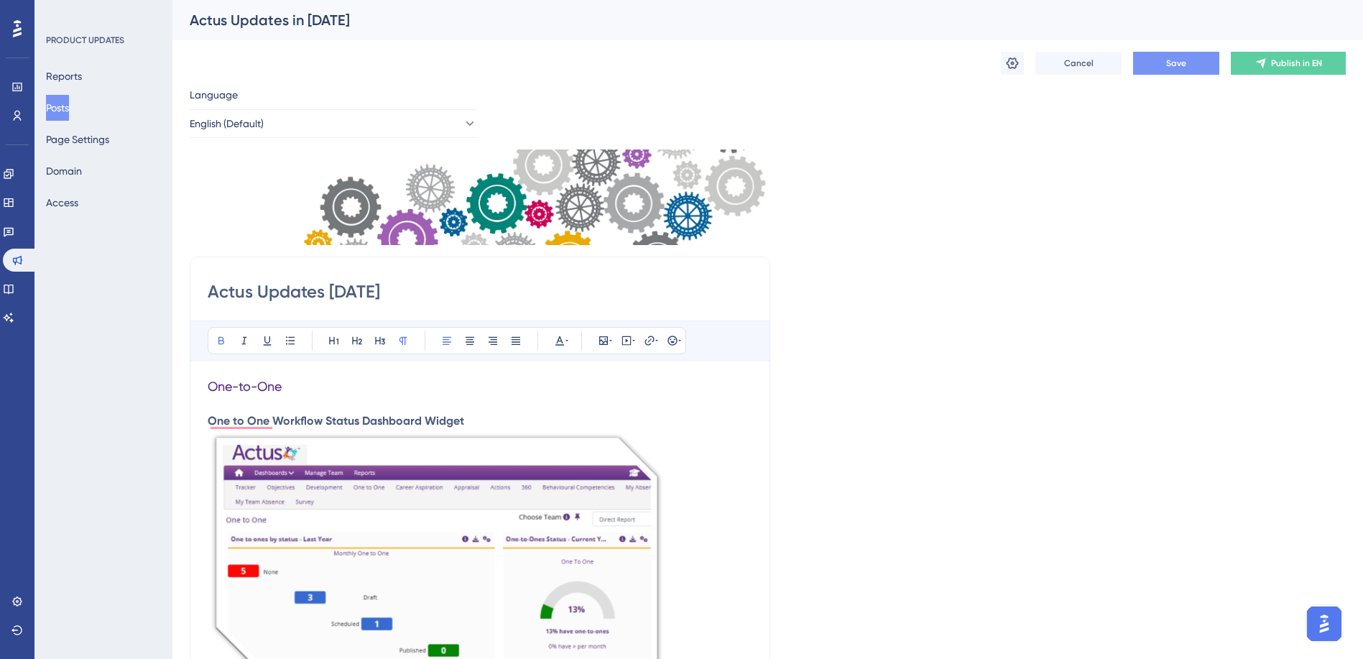
click at [1173, 65] on span "Save" at bounding box center [1176, 62] width 20 height 11
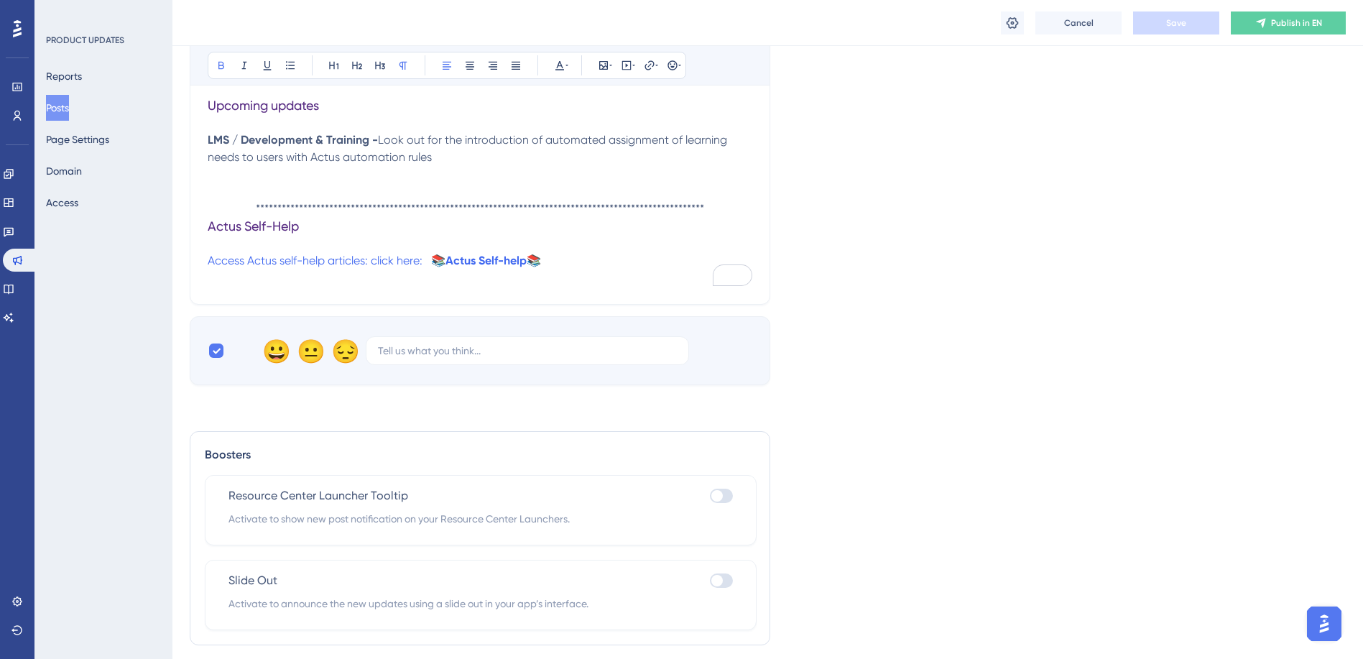
scroll to position [1023, 0]
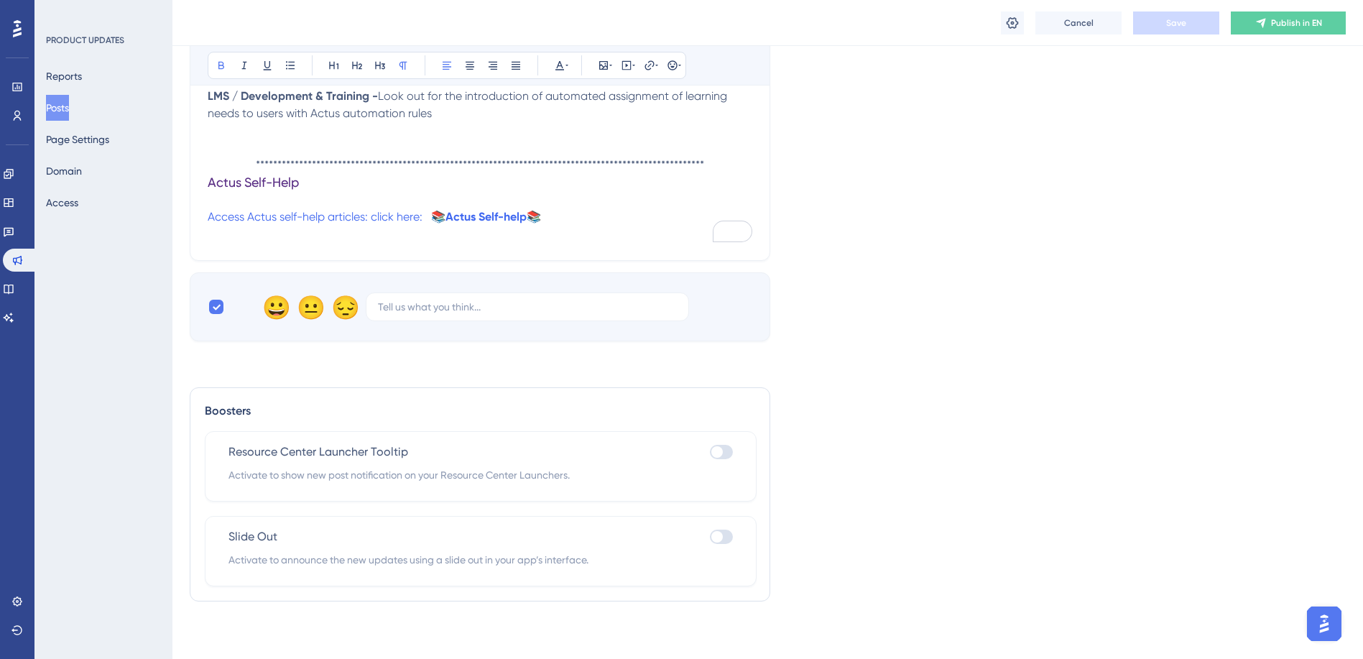
click at [719, 540] on div at bounding box center [716, 536] width 11 height 11
click at [710, 537] on input "checkbox" at bounding box center [709, 536] width 1 height 1
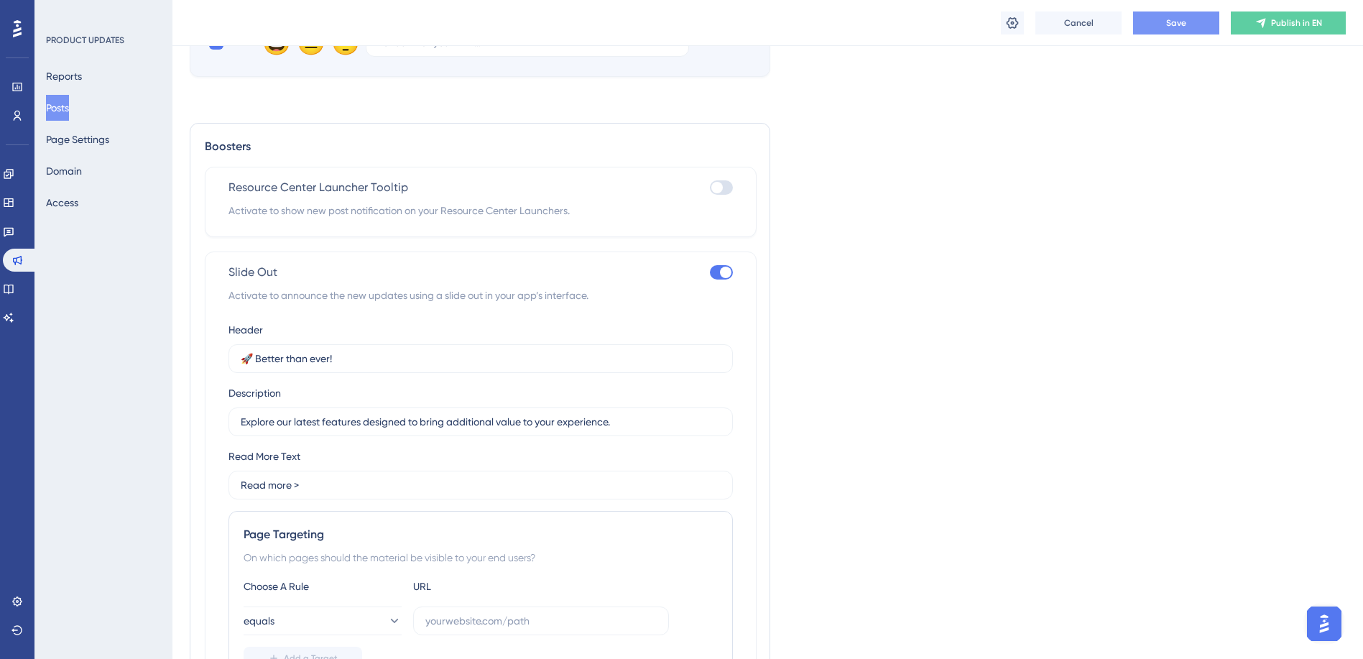
scroll to position [1456, 0]
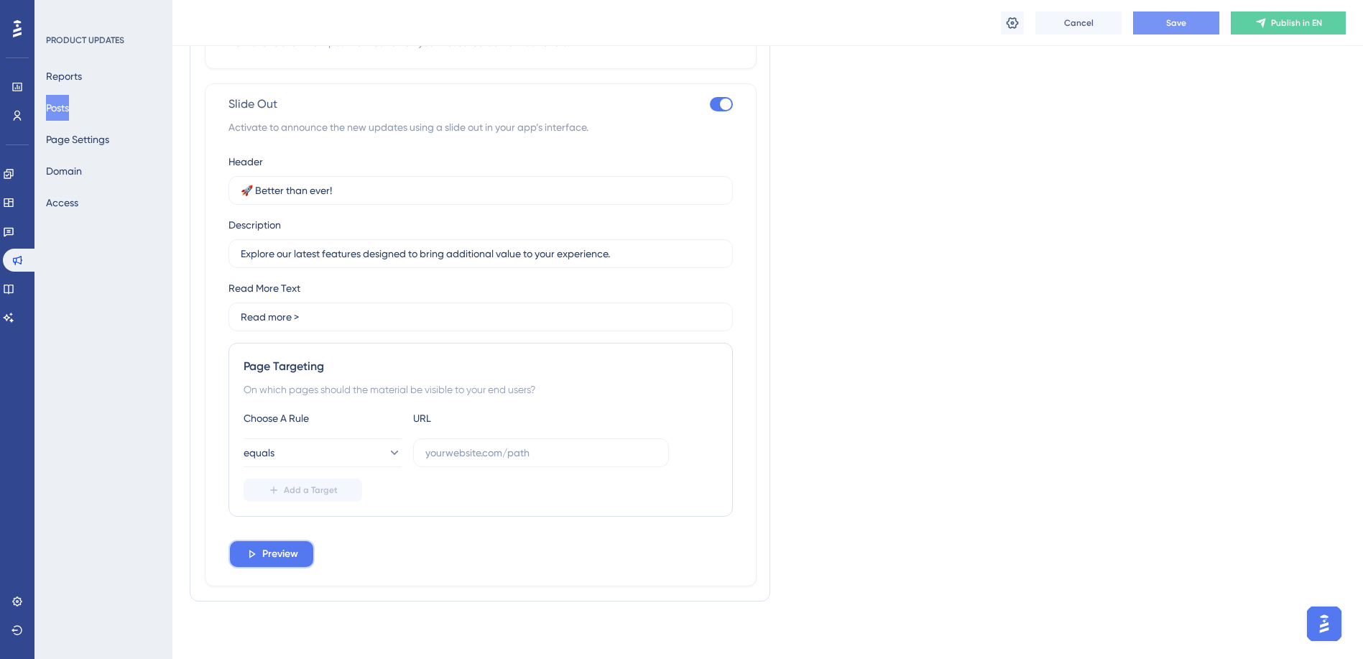
click at [287, 558] on span "Preview" at bounding box center [280, 553] width 36 height 17
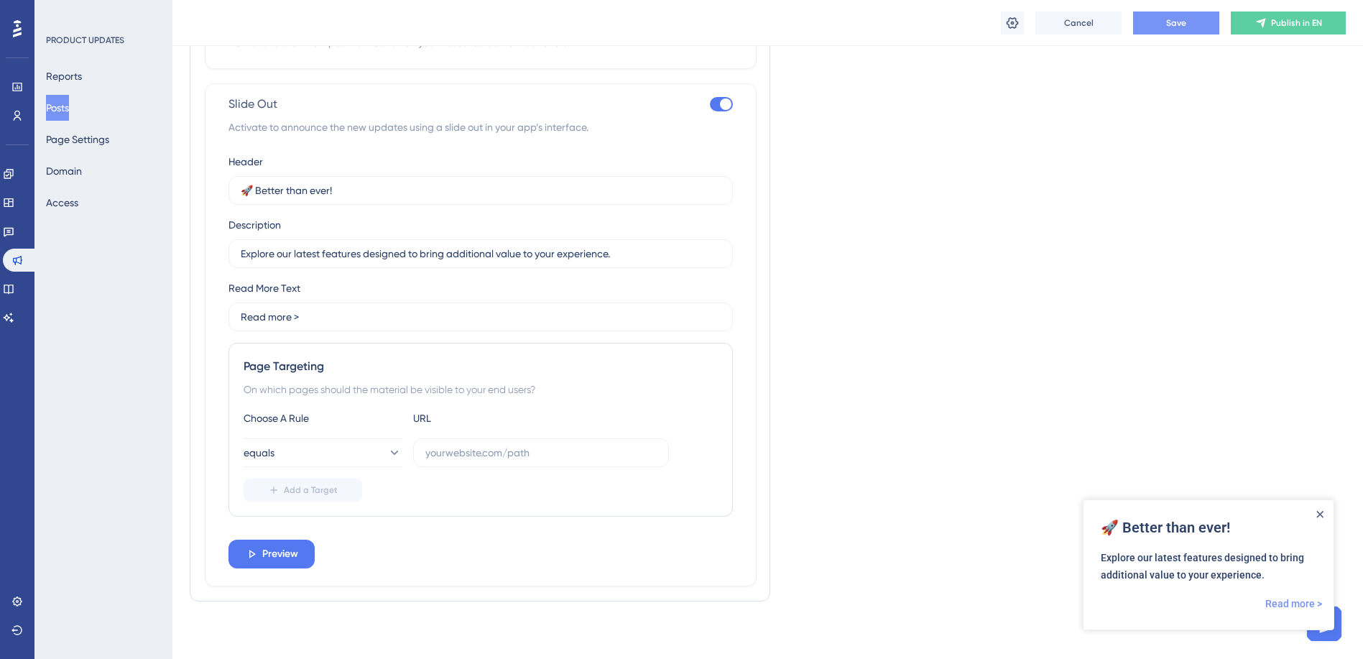
click at [1302, 604] on link "Read more >" at bounding box center [1293, 603] width 57 height 17
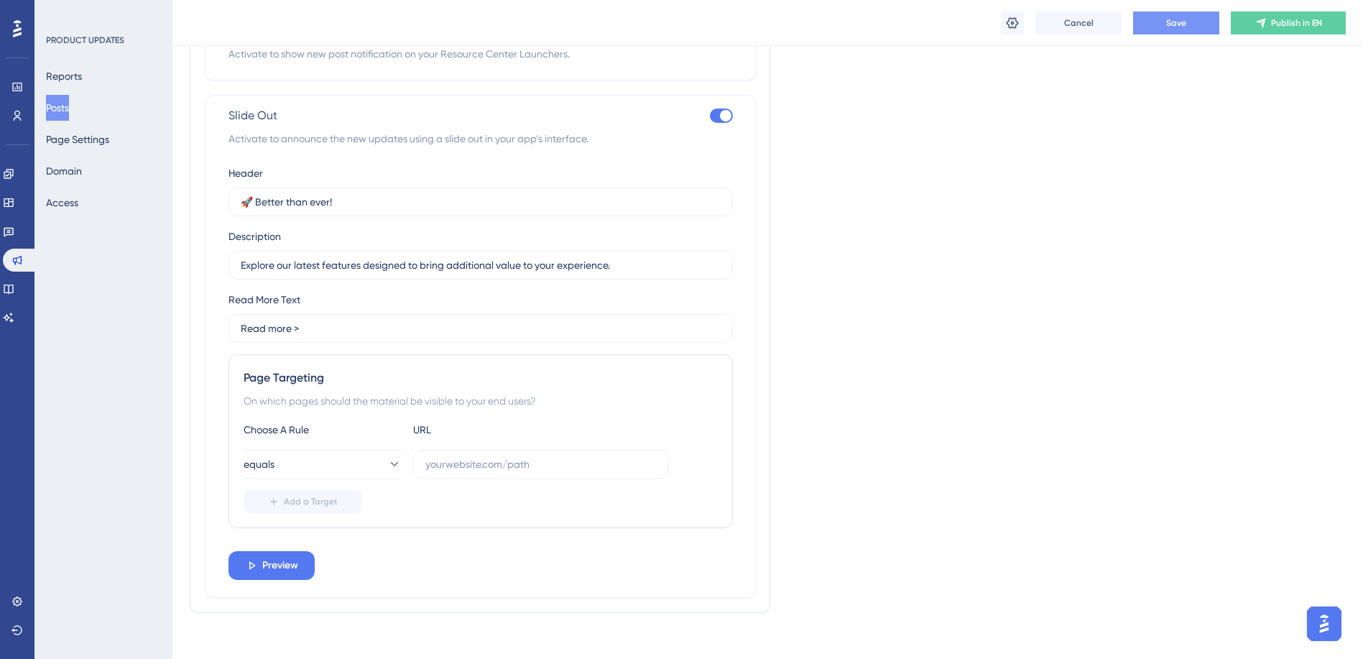
scroll to position [1456, 0]
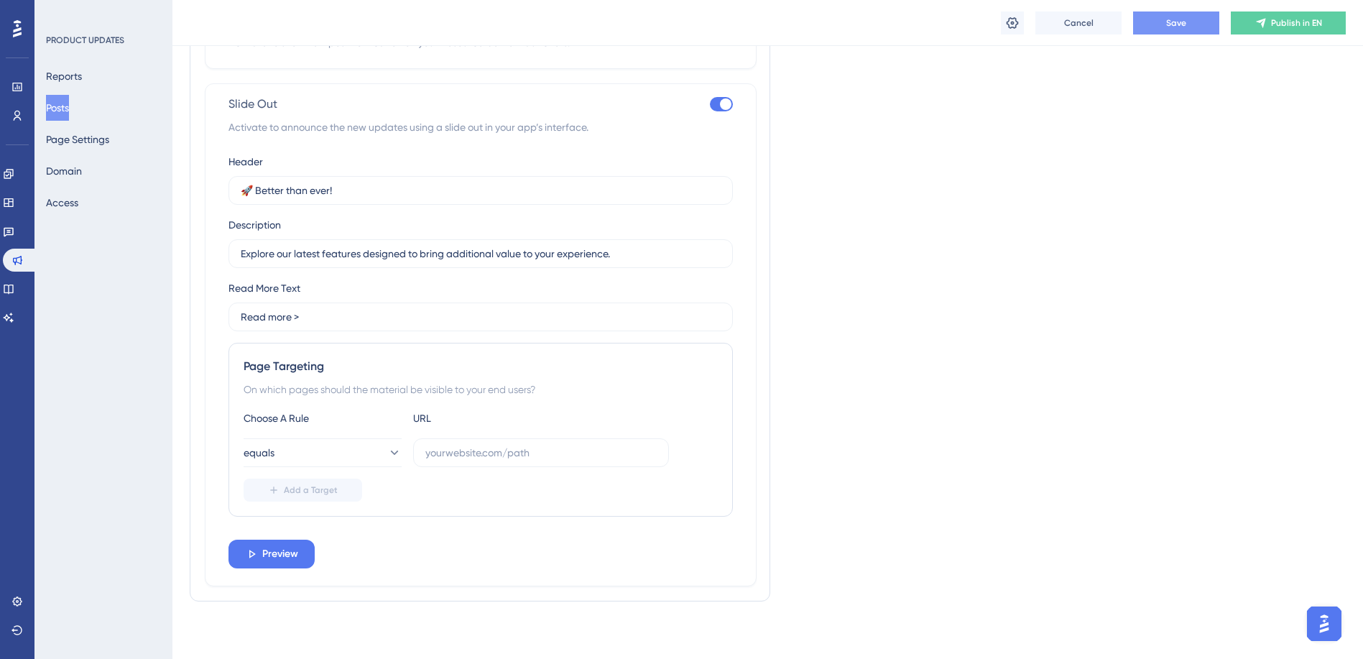
click at [724, 106] on div at bounding box center [725, 103] width 11 height 11
click at [710, 104] on input "checkbox" at bounding box center [709, 103] width 1 height 1
checkbox input "false"
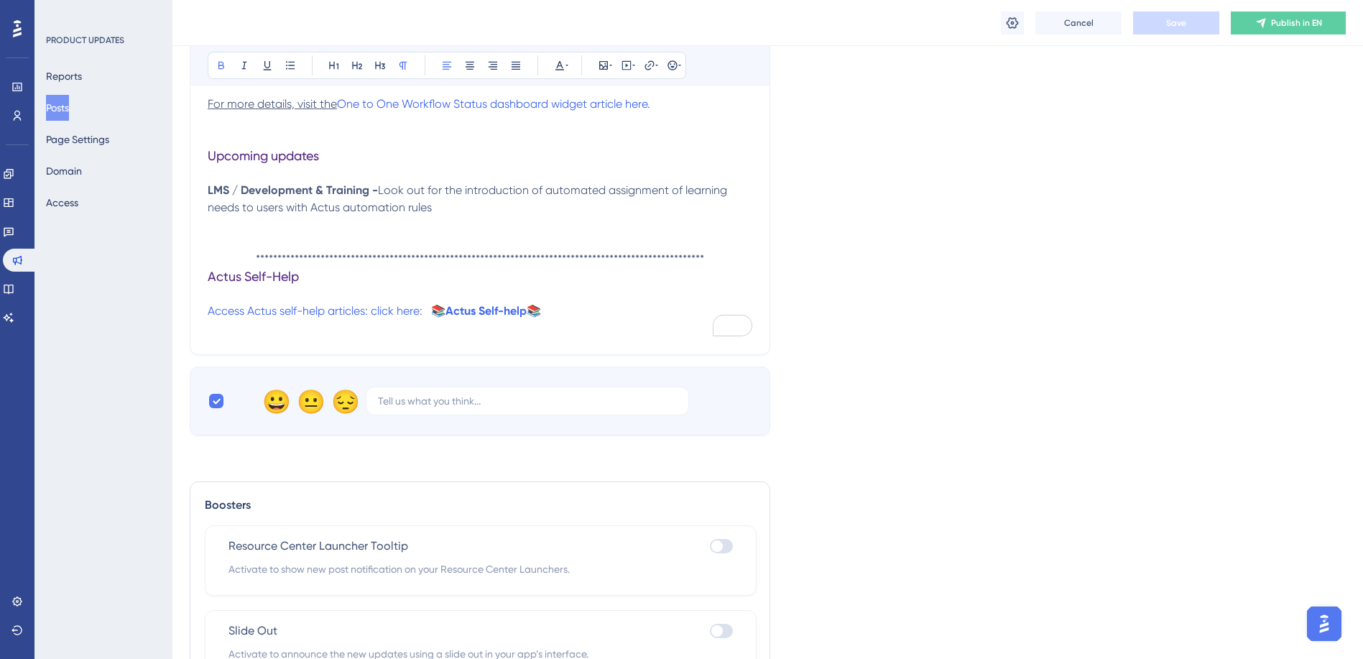
scroll to position [1023, 0]
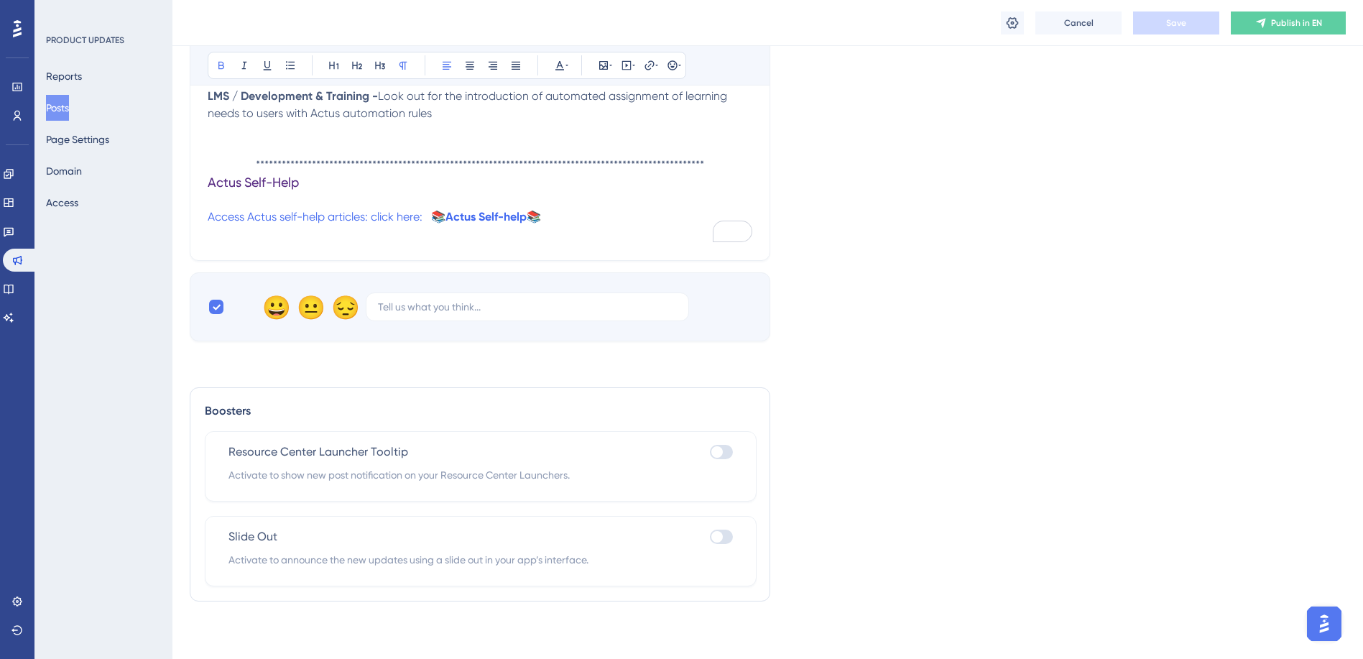
click at [719, 453] on div at bounding box center [716, 451] width 11 height 11
click at [710, 452] on input "checkbox" at bounding box center [709, 451] width 1 height 1
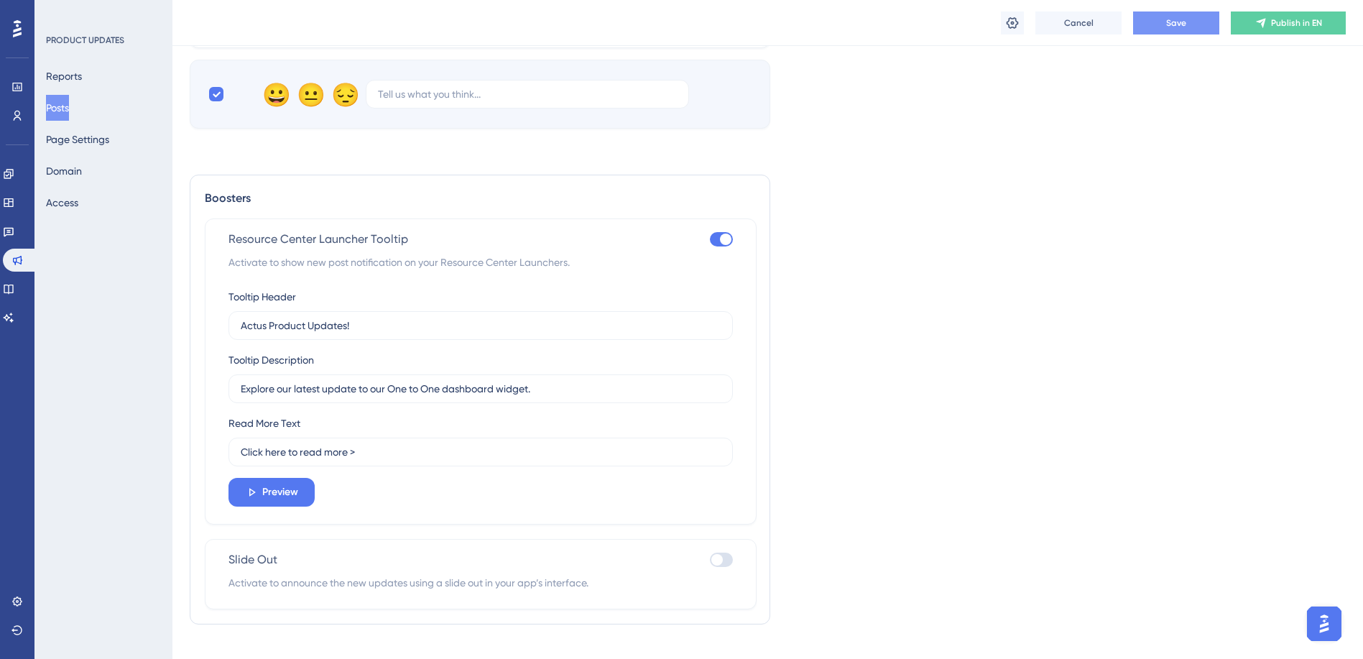
scroll to position [1259, 0]
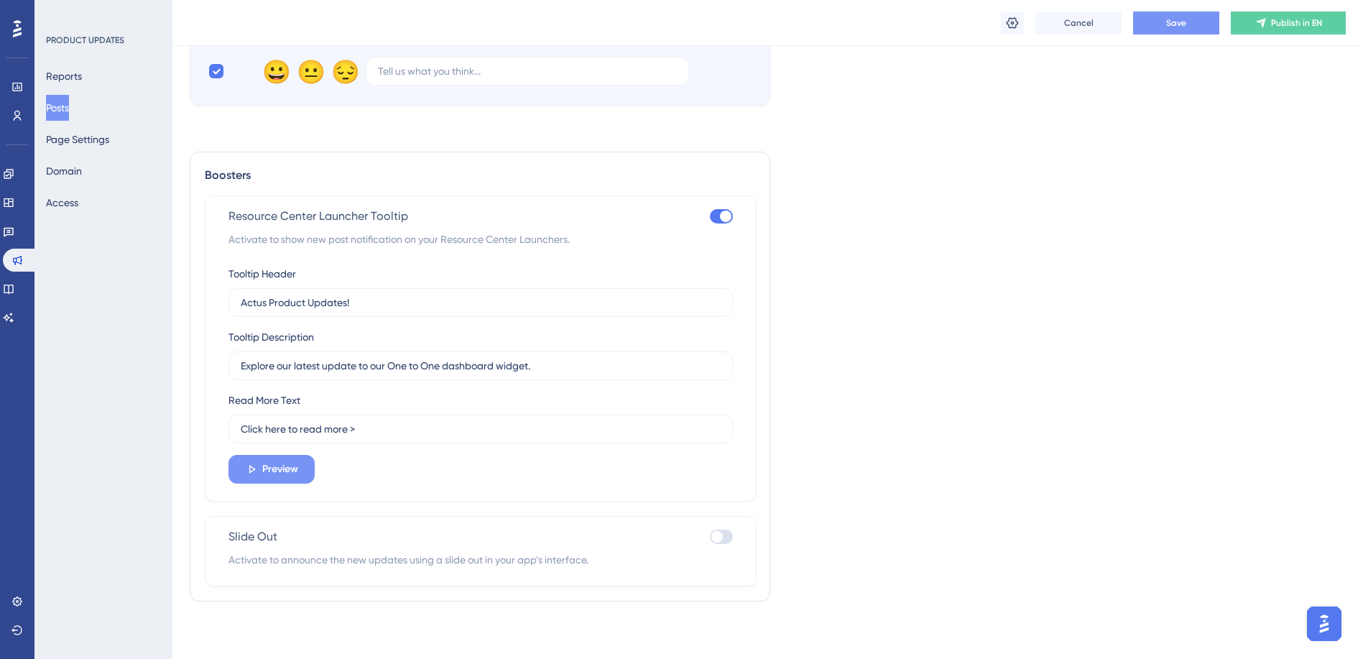
click at [270, 470] on span "Preview" at bounding box center [280, 469] width 36 height 17
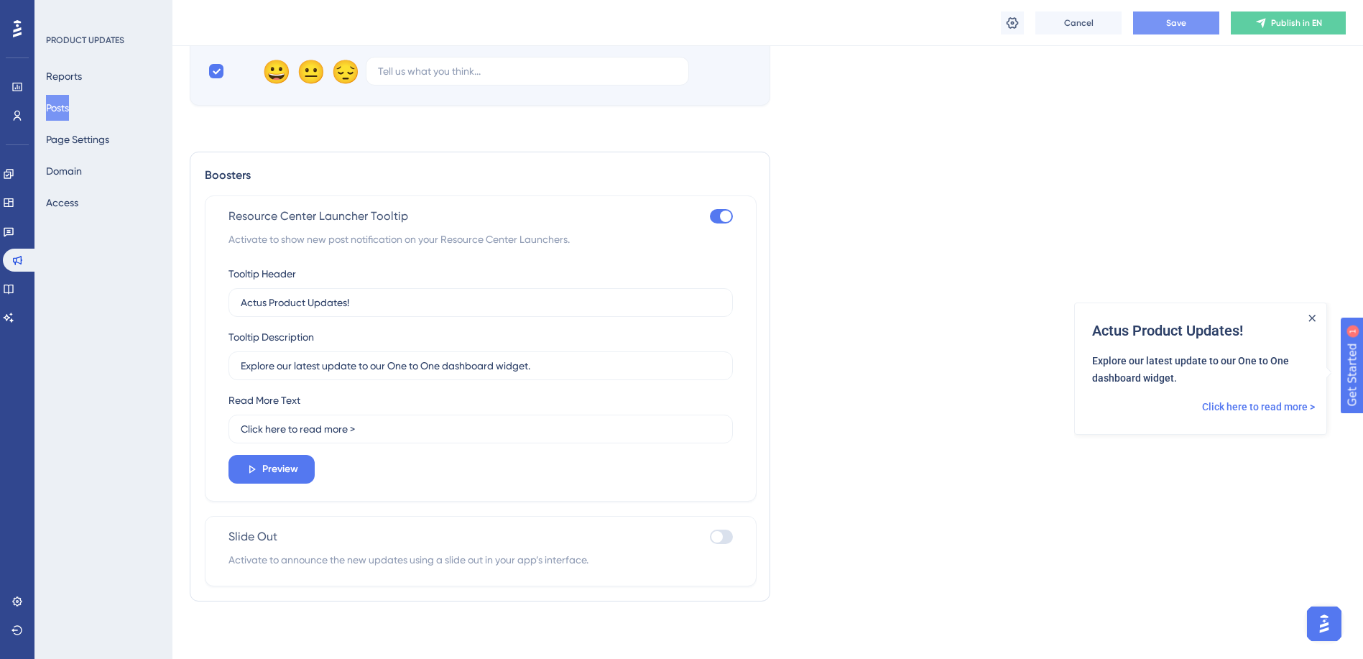
click at [716, 217] on div at bounding box center [721, 216] width 23 height 14
click at [710, 216] on input "checkbox" at bounding box center [709, 216] width 1 height 1
checkbox input "false"
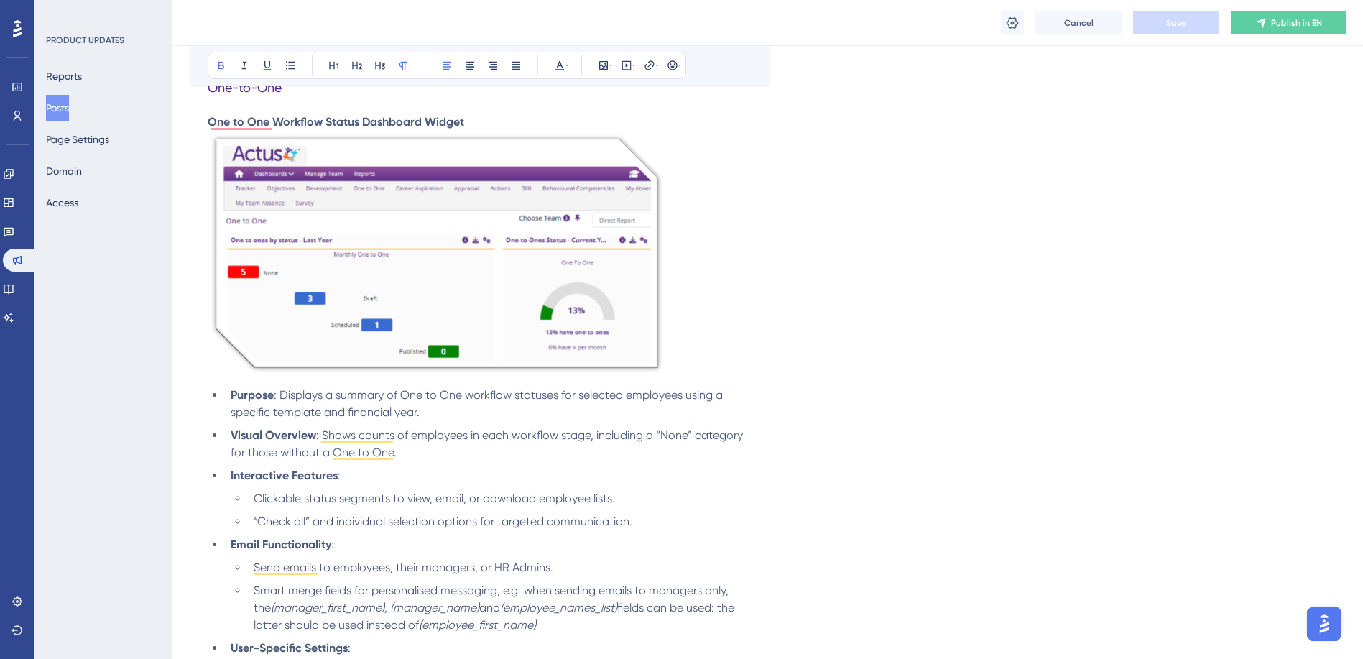
scroll to position [233, 0]
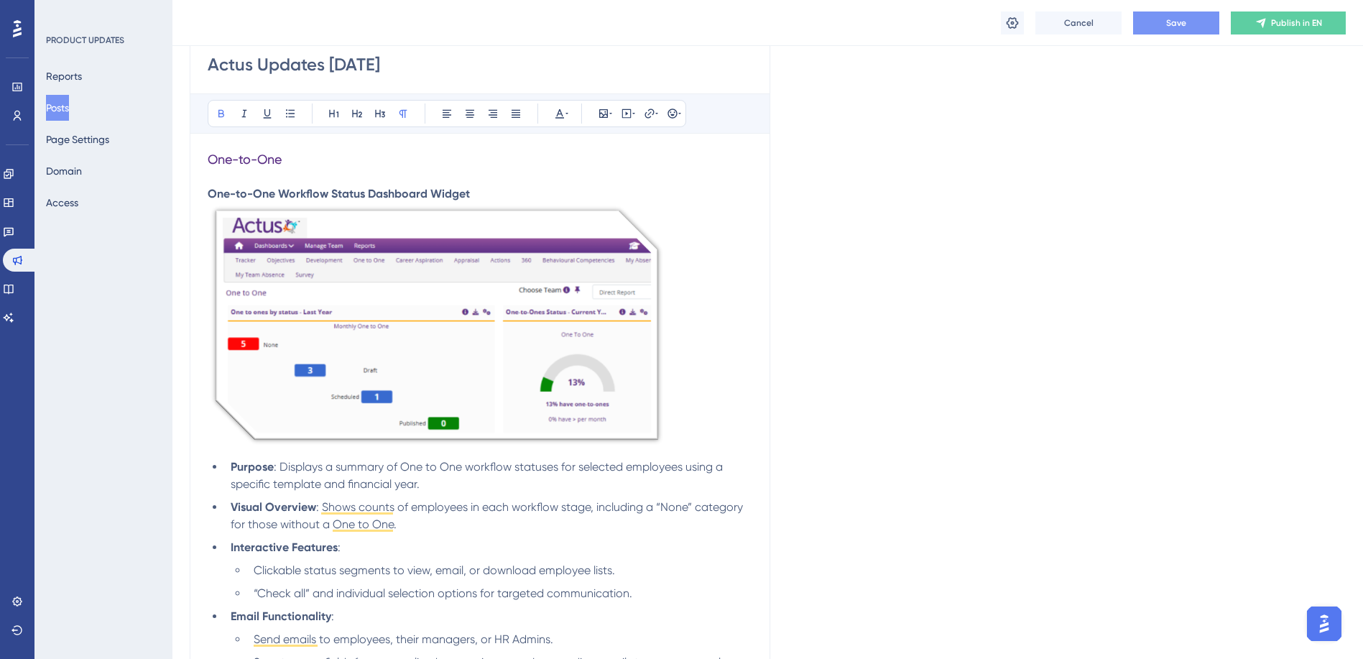
click at [1172, 16] on button "Save" at bounding box center [1176, 22] width 86 height 23
drag, startPoint x: 478, startPoint y: 197, endPoint x: 212, endPoint y: 192, distance: 265.9
click at [212, 192] on p "One-to-One Workflow Status Dashboard Widget" at bounding box center [480, 193] width 545 height 17
click at [216, 112] on icon at bounding box center [221, 113] width 11 height 11
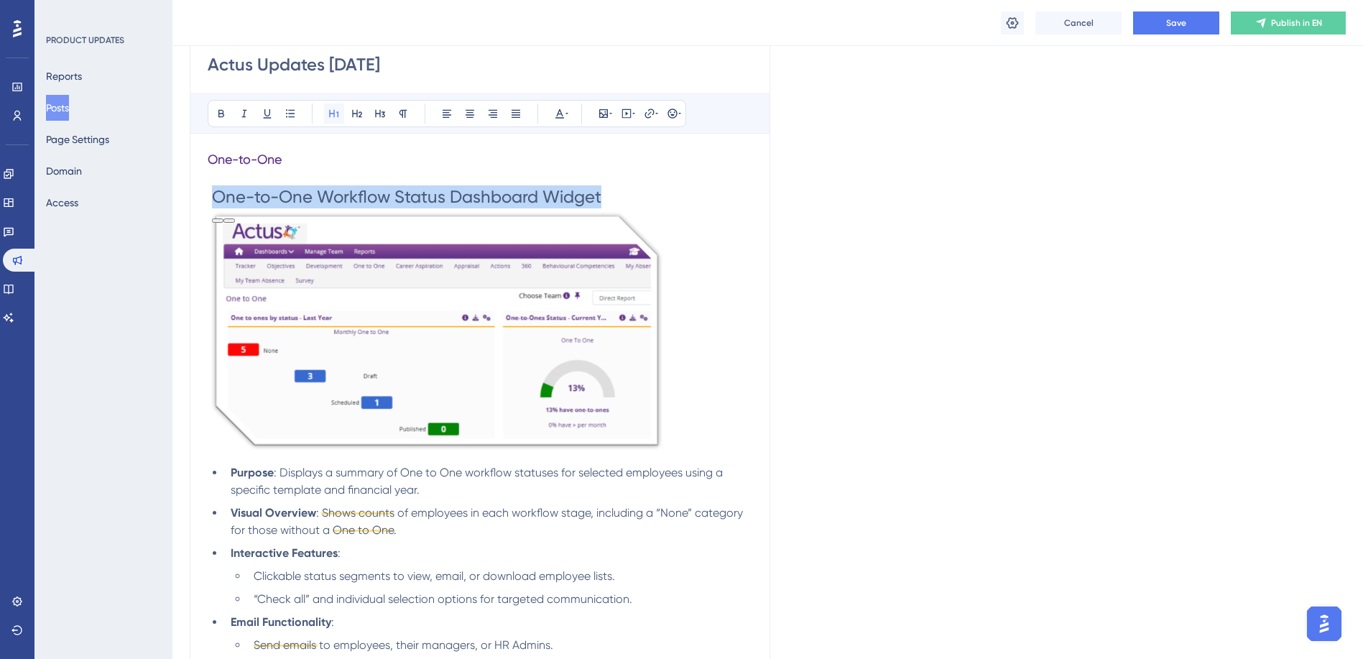
click at [339, 111] on icon at bounding box center [333, 113] width 11 height 11
click at [353, 111] on icon at bounding box center [357, 114] width 10 height 8
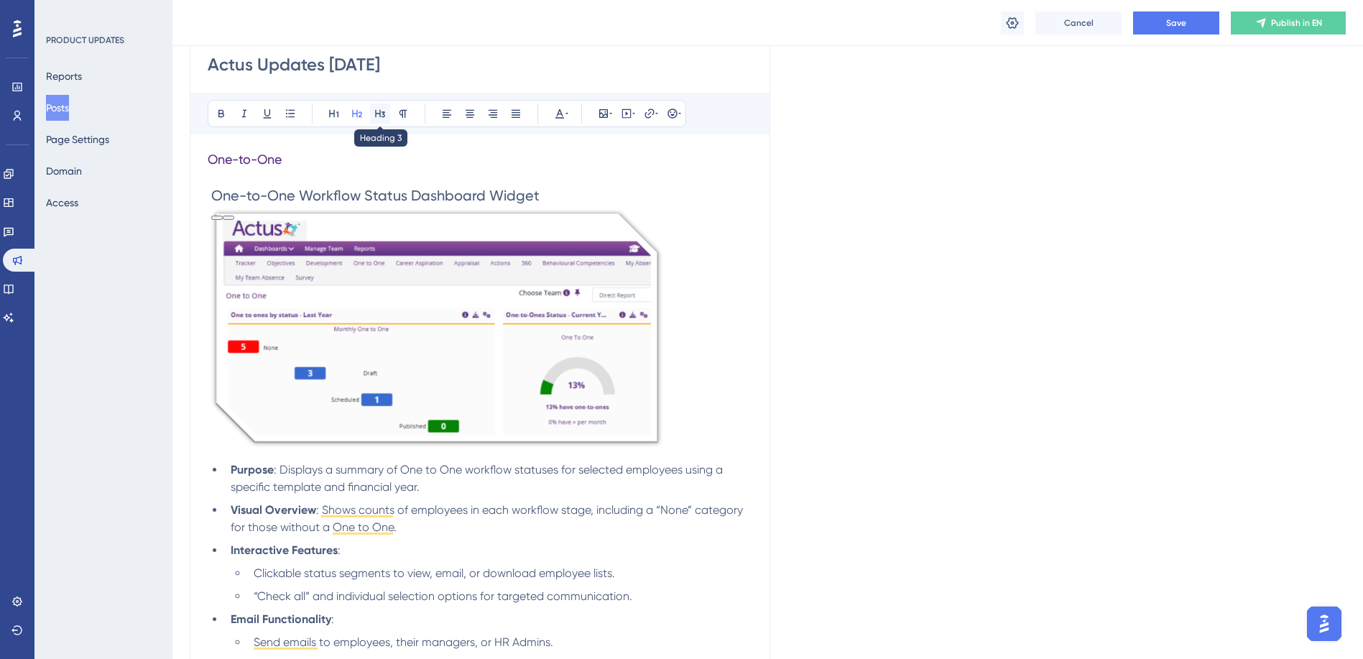
click at [374, 113] on button at bounding box center [380, 113] width 20 height 20
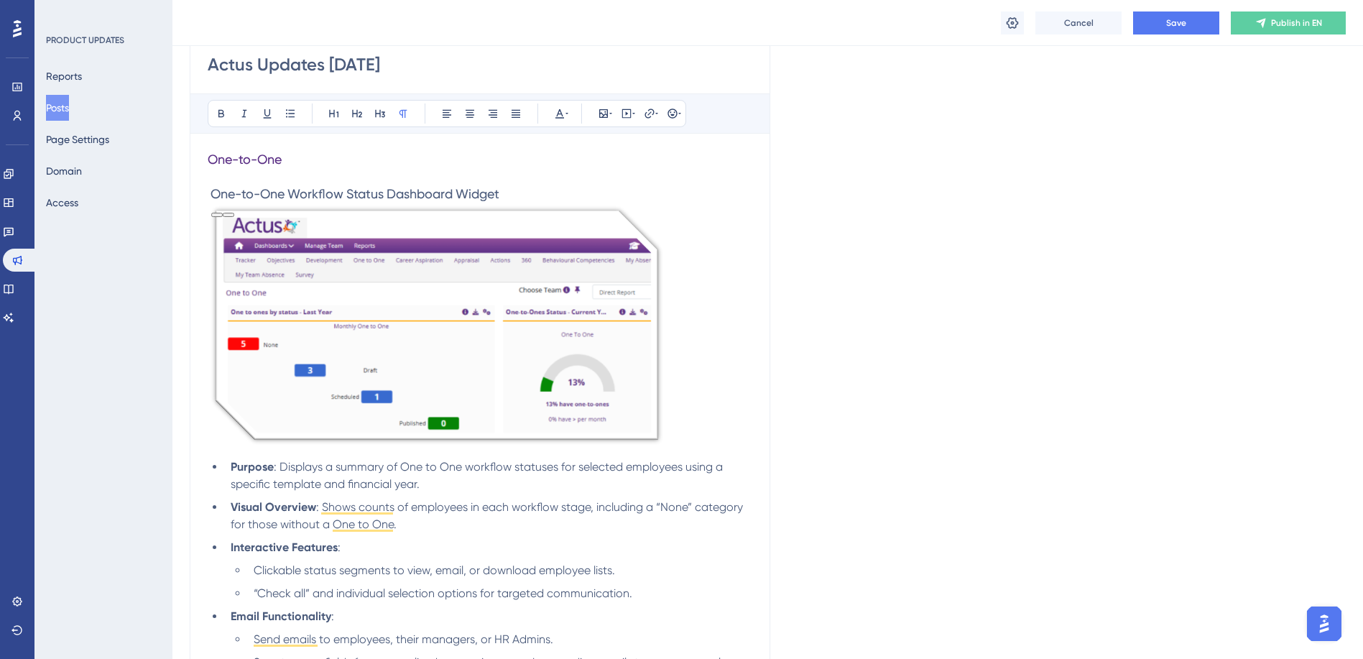
click at [529, 183] on p "To enrich screen reader interactions, please activate Accessibility in Grammarl…" at bounding box center [480, 176] width 545 height 17
click at [1158, 24] on button "Save" at bounding box center [1176, 22] width 86 height 23
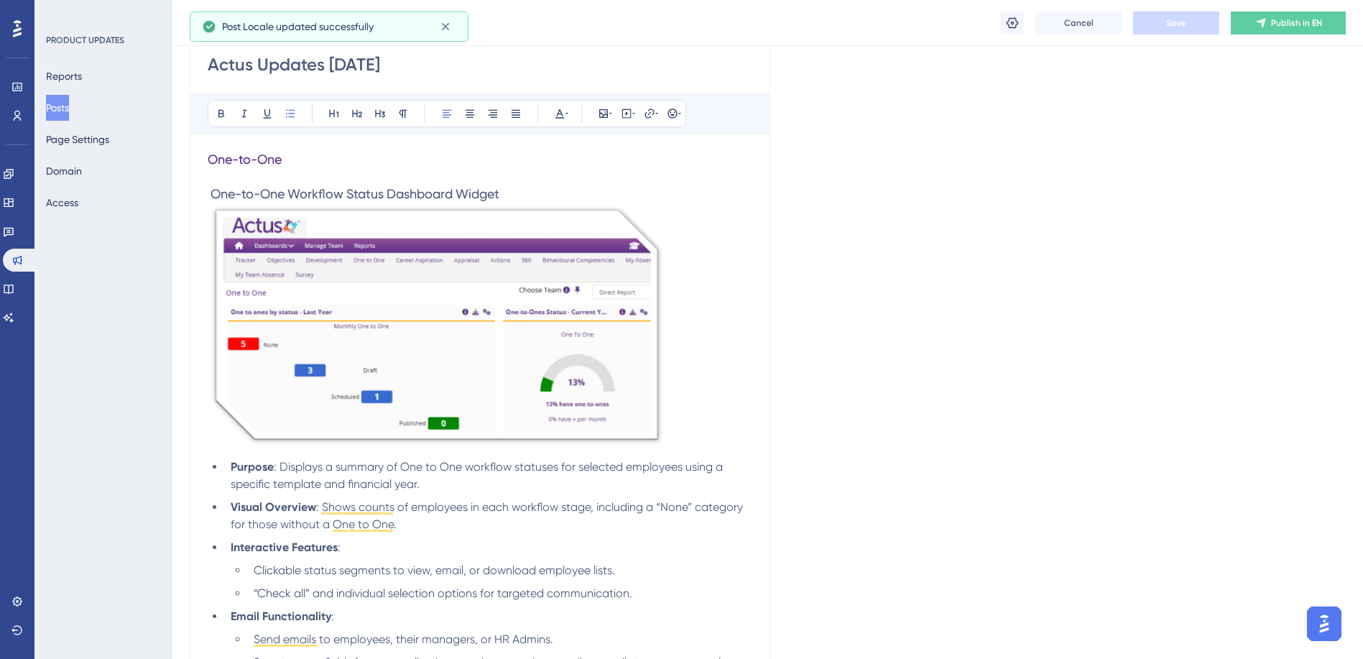
click at [305, 475] on li "Purpose : Displays a summary of One to One workflow statuses for selected emplo…" at bounding box center [488, 475] width 527 height 34
click at [246, 472] on strong "Purpose" at bounding box center [252, 467] width 43 height 14
click at [384, 484] on span ": Displays a summary of One to One workflow statuses for selected employees usi…" at bounding box center [478, 475] width 495 height 31
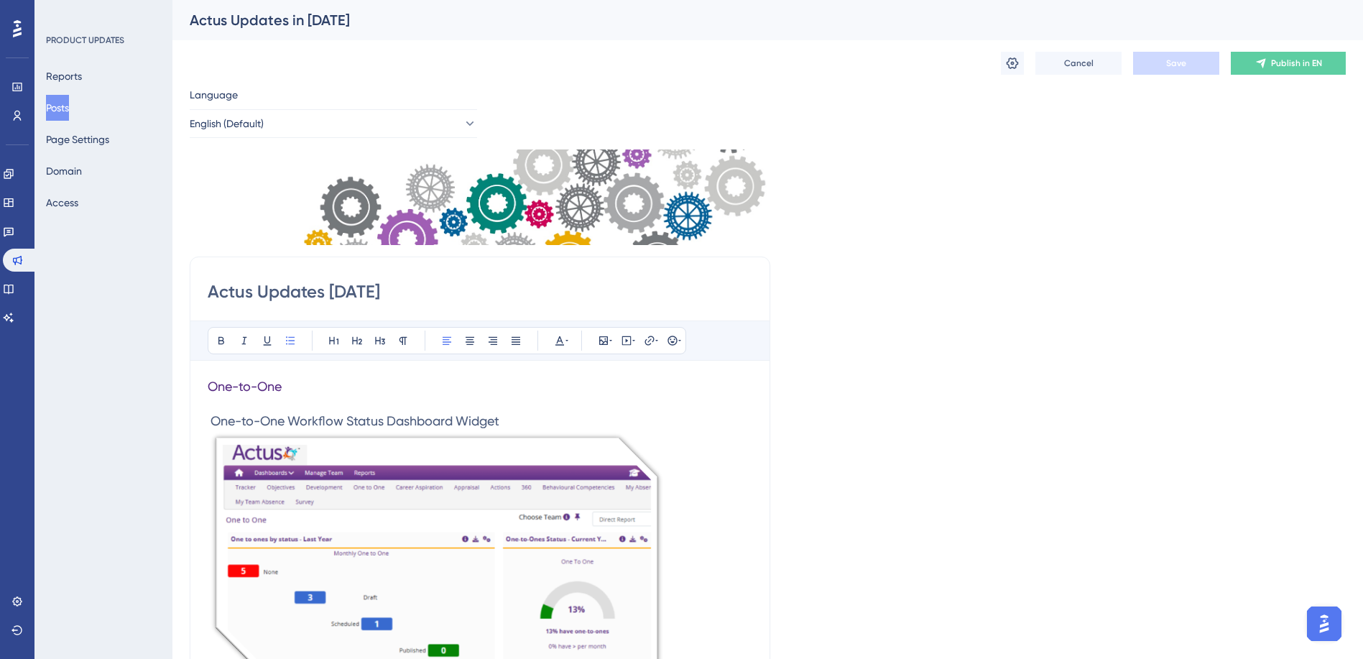
scroll to position [72, 0]
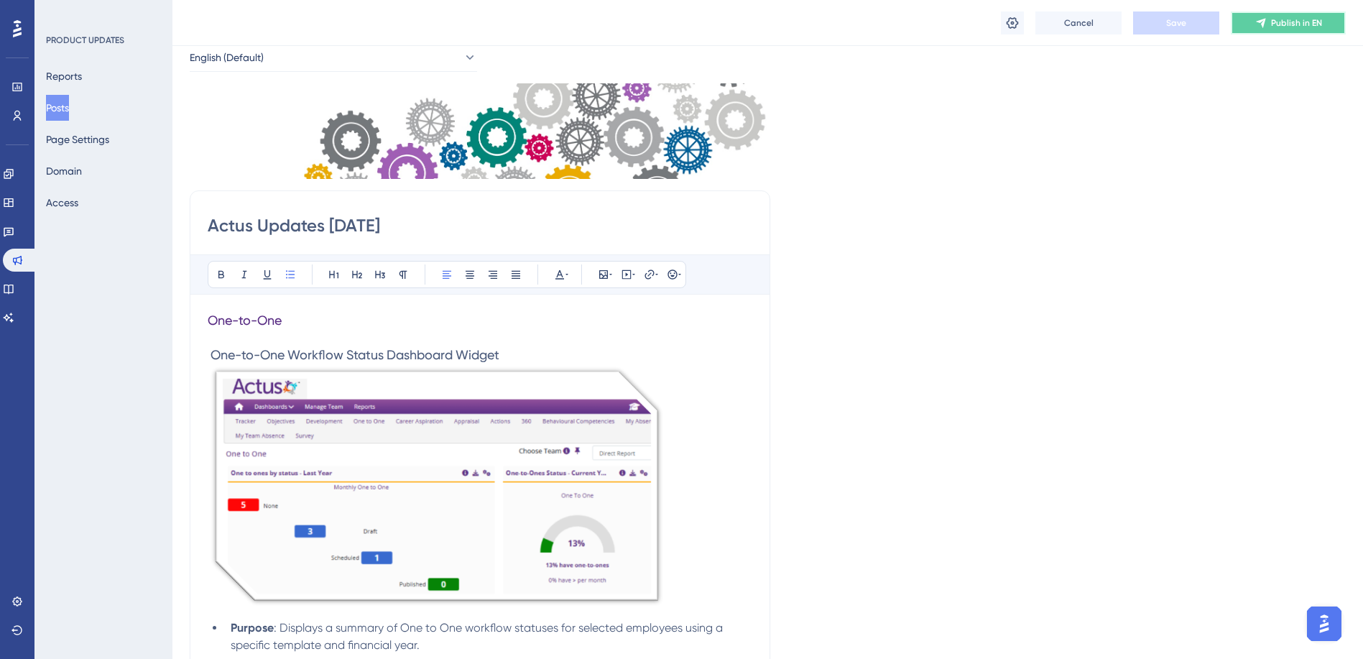
click at [1275, 21] on span "Publish in EN" at bounding box center [1296, 22] width 51 height 11
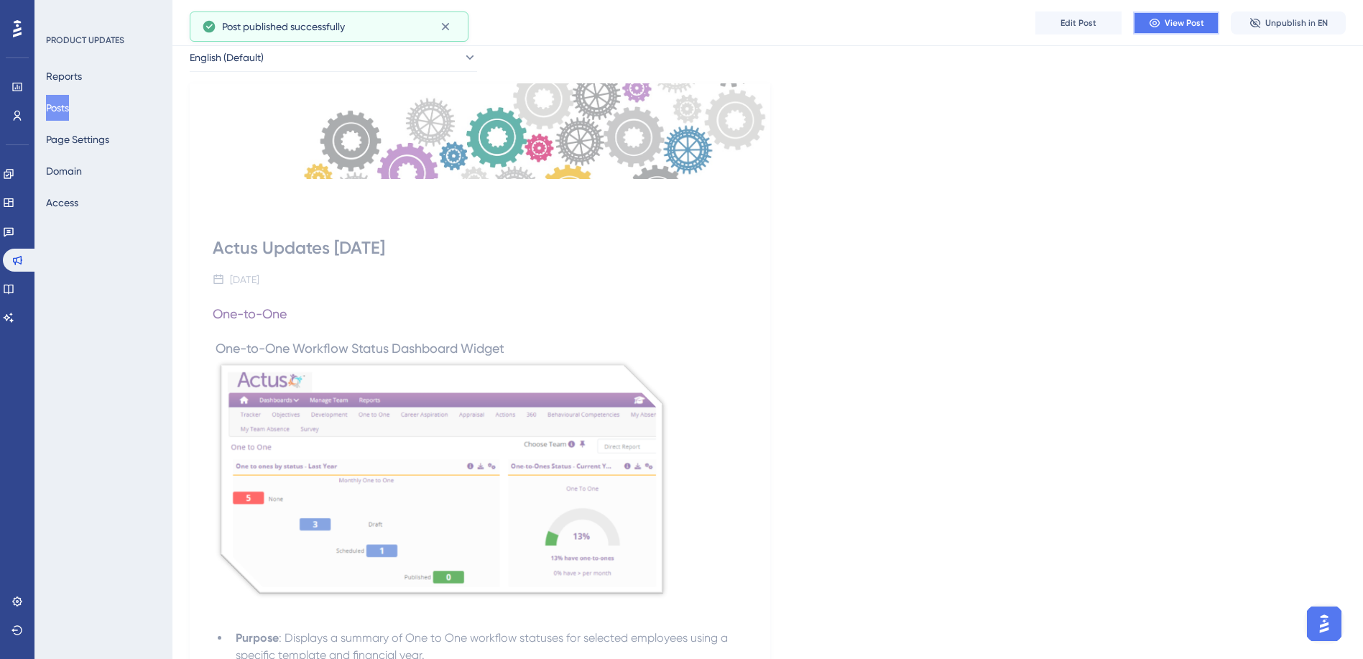
click at [1168, 22] on span "View Post" at bounding box center [1185, 22] width 40 height 11
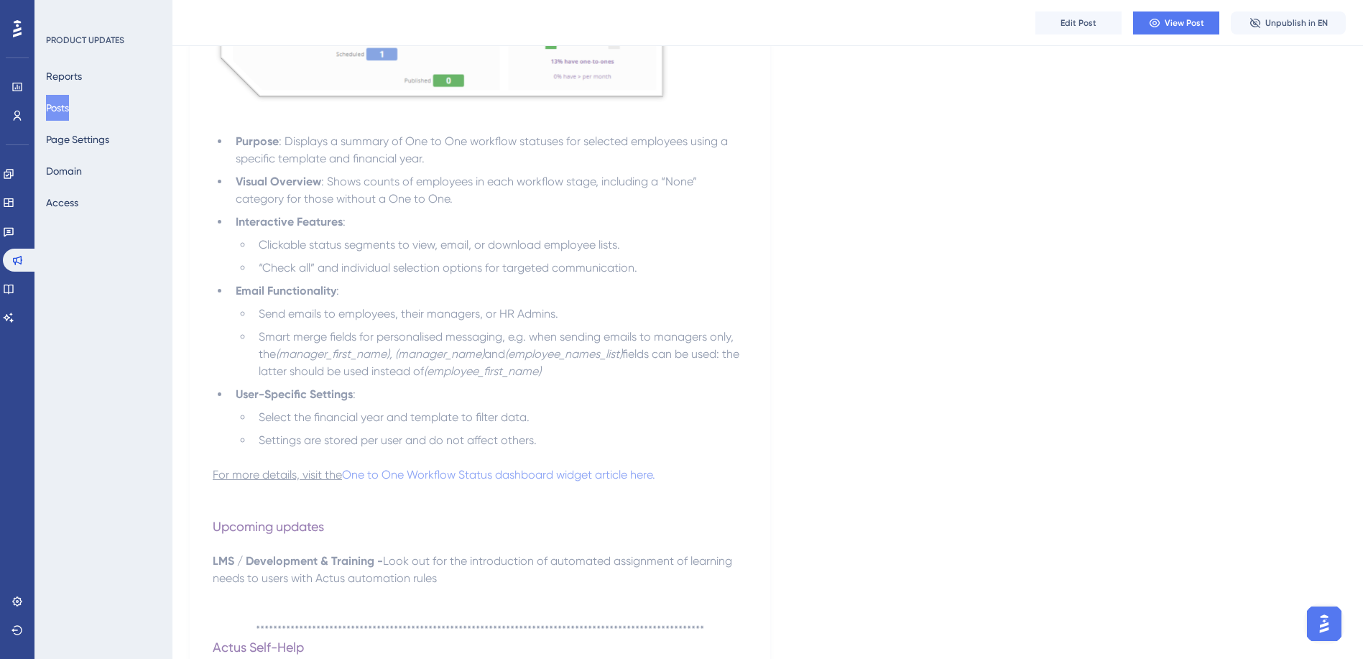
scroll to position [747, 0]
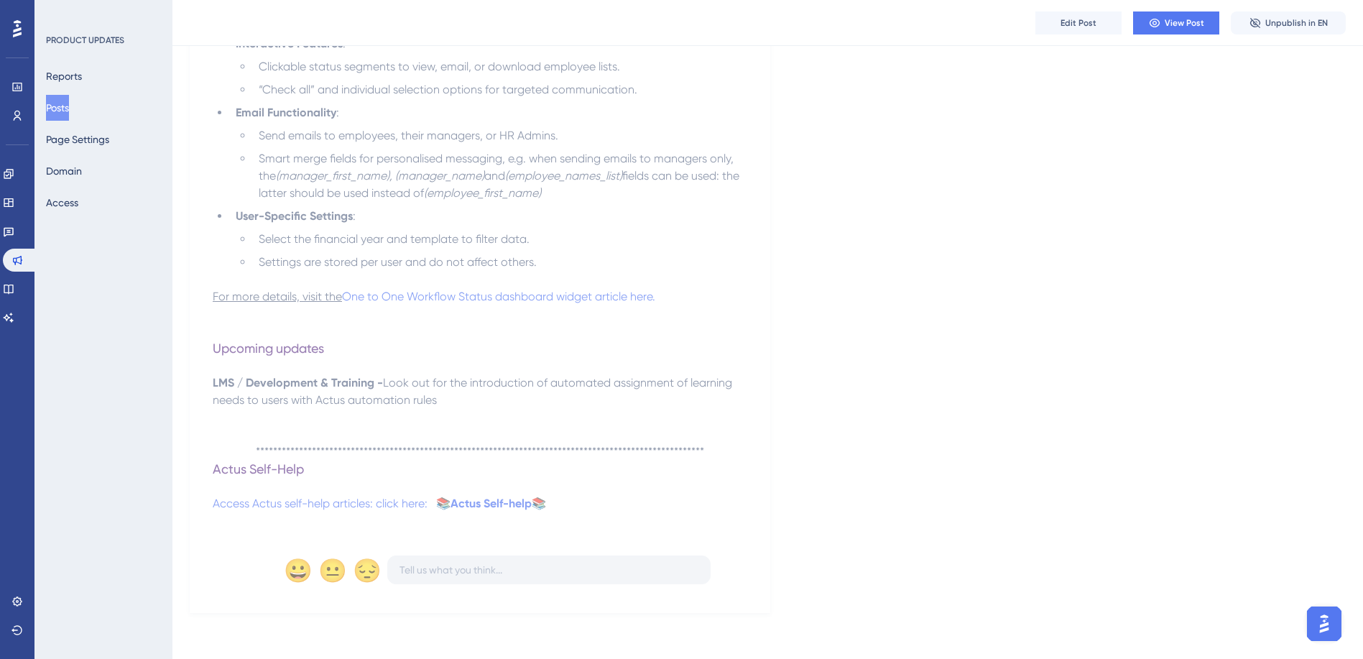
click at [451, 401] on p "LMS / Development & Training - Look out for the introduction of automated assig…" at bounding box center [480, 391] width 535 height 34
click at [1086, 26] on span "Edit Post" at bounding box center [1079, 22] width 36 height 11
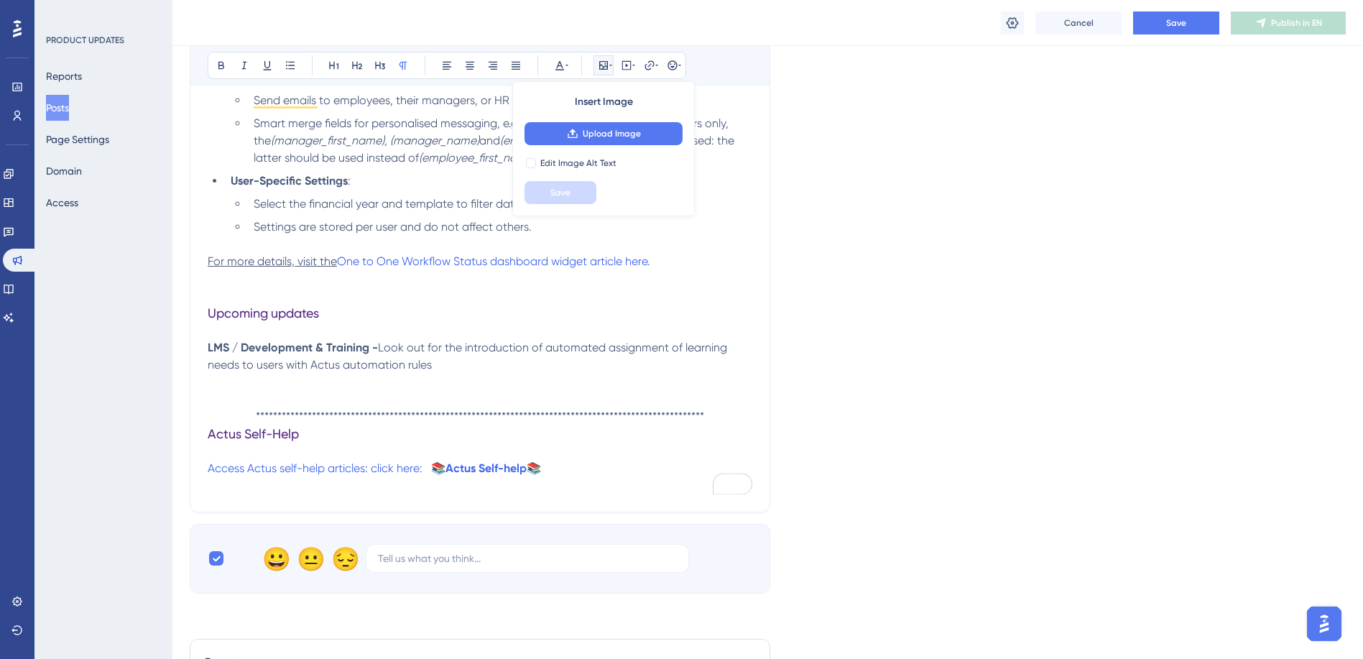
click at [456, 368] on p "LMS / Development & Training - Look out for the introduction of automated assig…" at bounding box center [480, 356] width 545 height 34
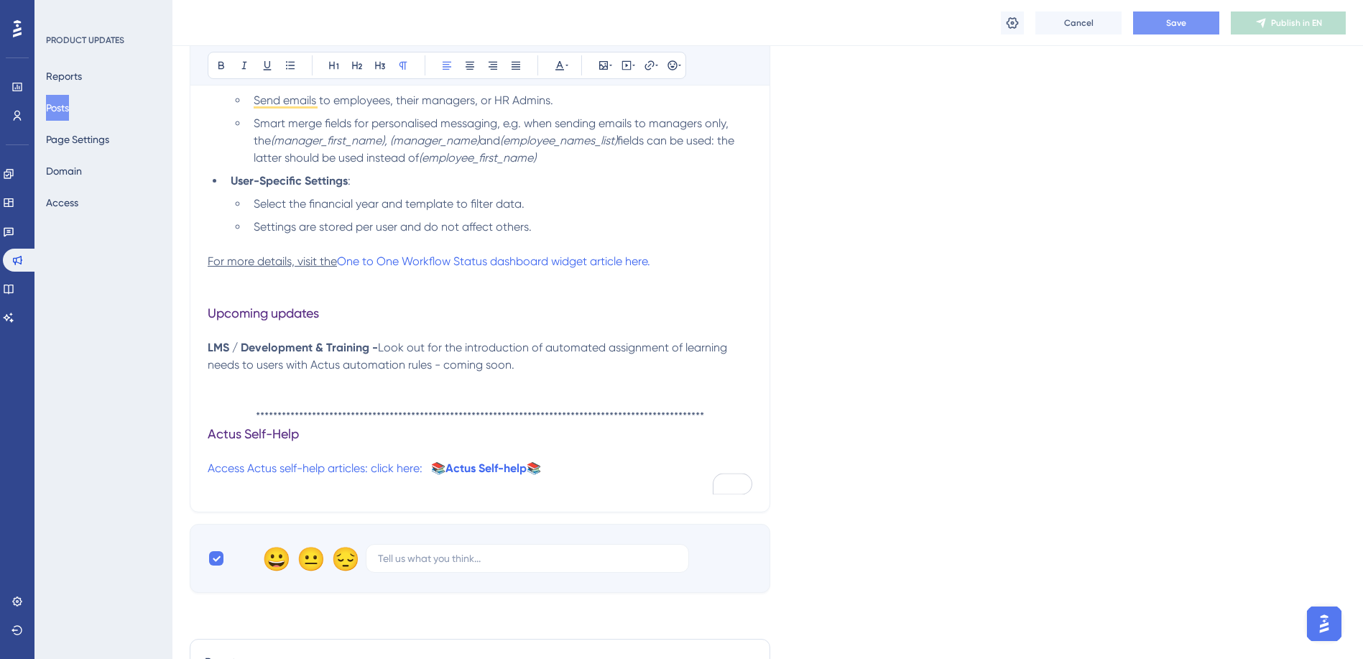
click at [1197, 32] on button "Save" at bounding box center [1176, 22] width 86 height 23
click at [1293, 28] on span "Publish in EN" at bounding box center [1296, 22] width 51 height 11
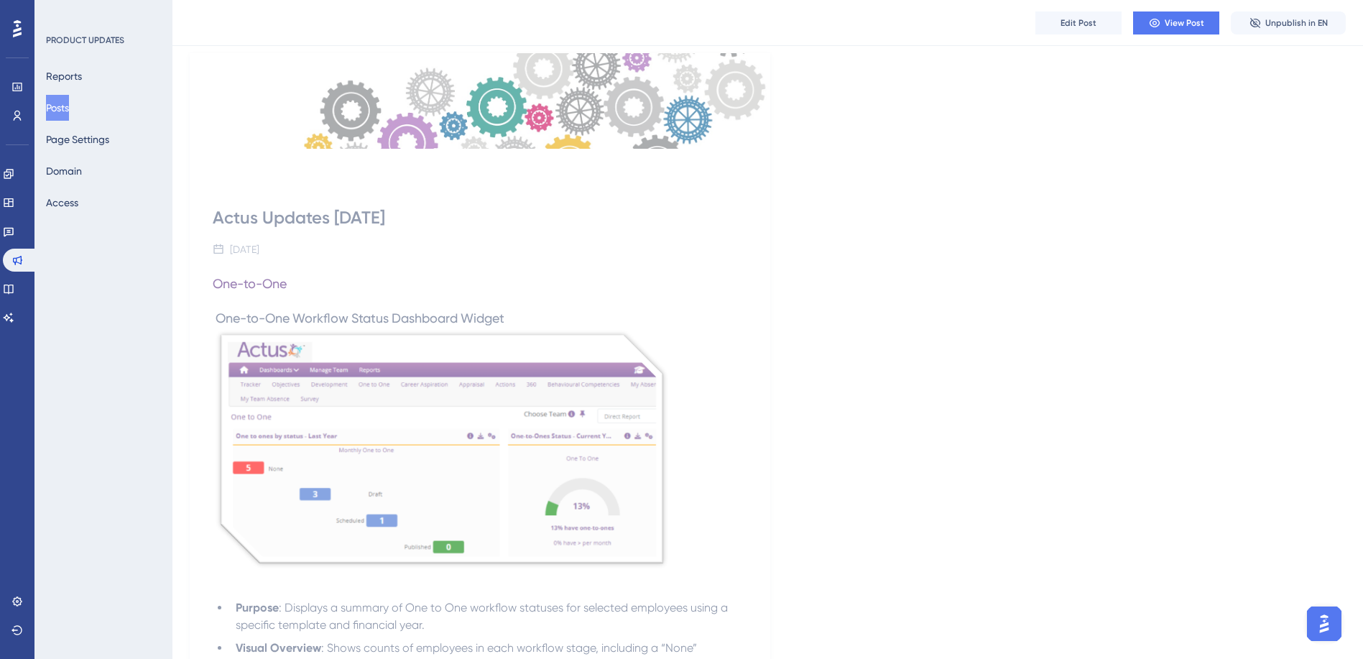
scroll to position [101, 0]
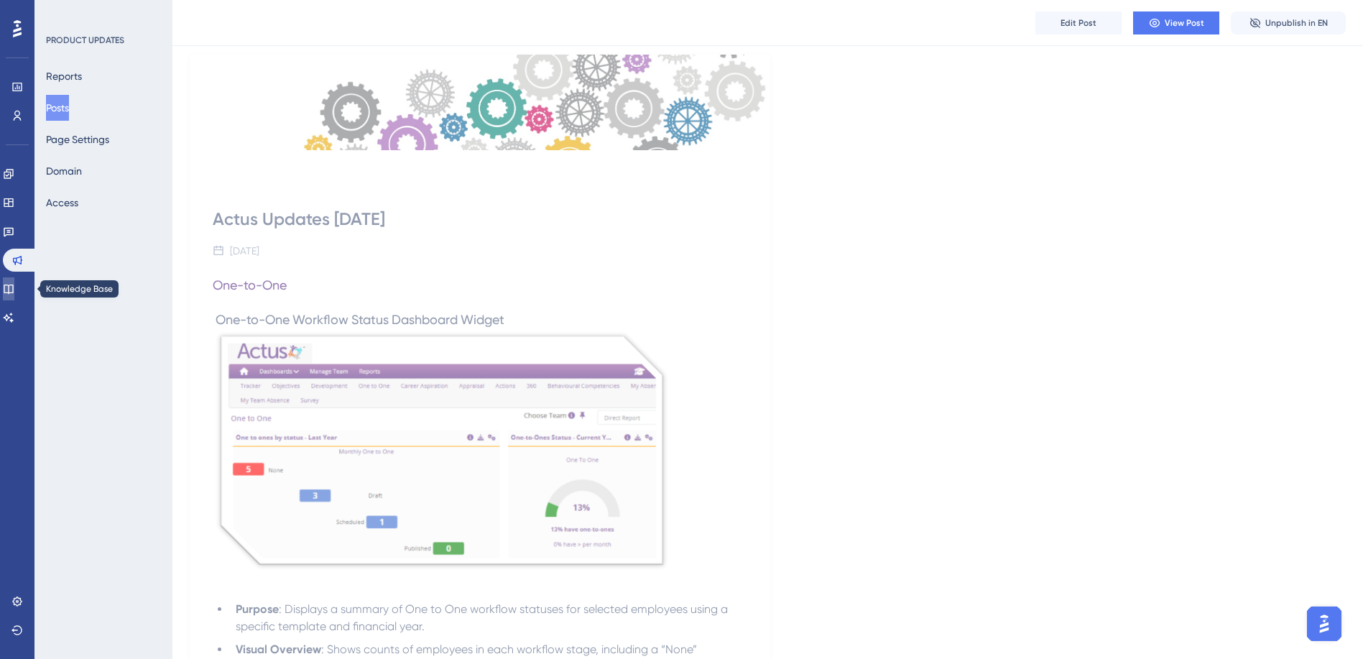
click at [13, 293] on icon at bounding box center [8, 289] width 9 height 9
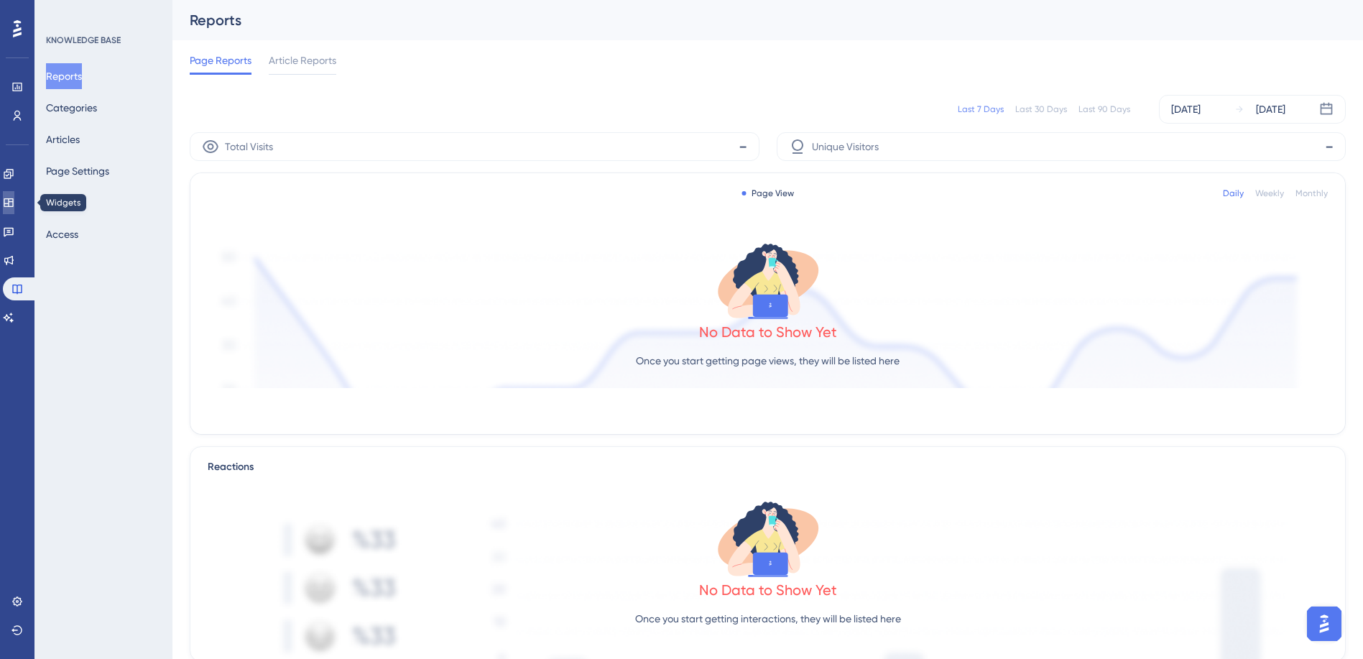
click at [14, 208] on link at bounding box center [8, 202] width 11 height 23
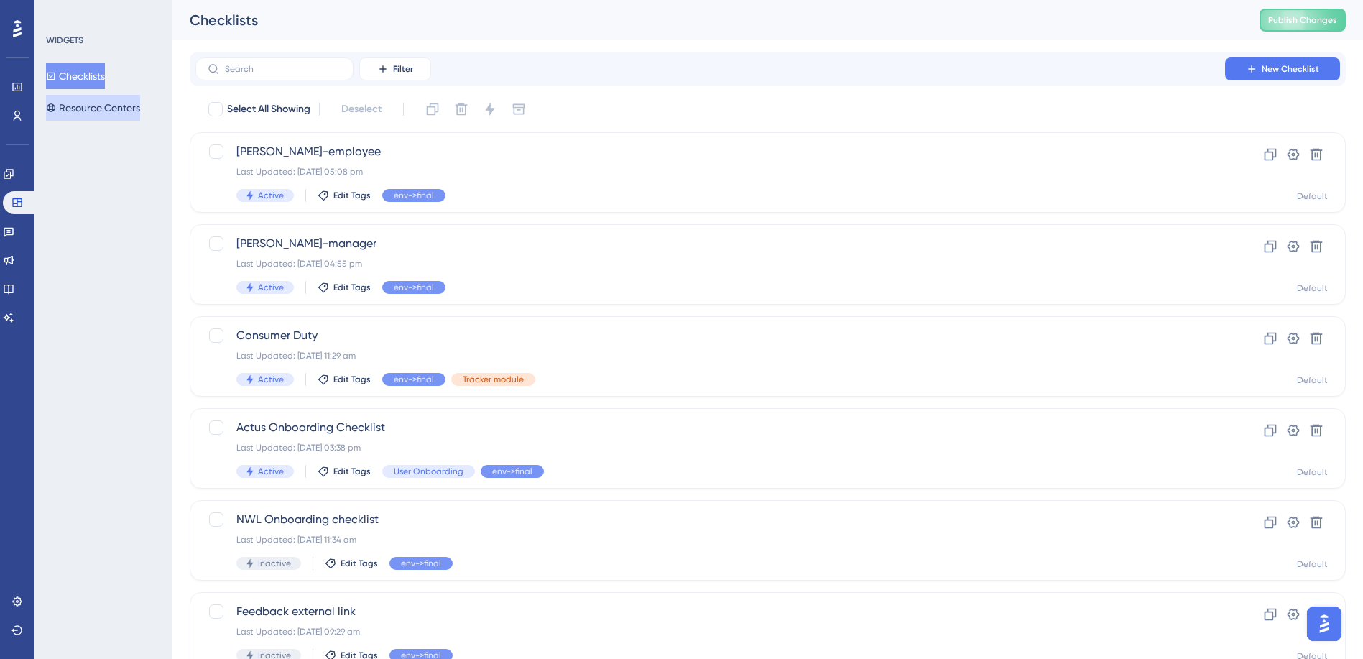
click at [103, 103] on button "Resource Centers" at bounding box center [93, 108] width 94 height 26
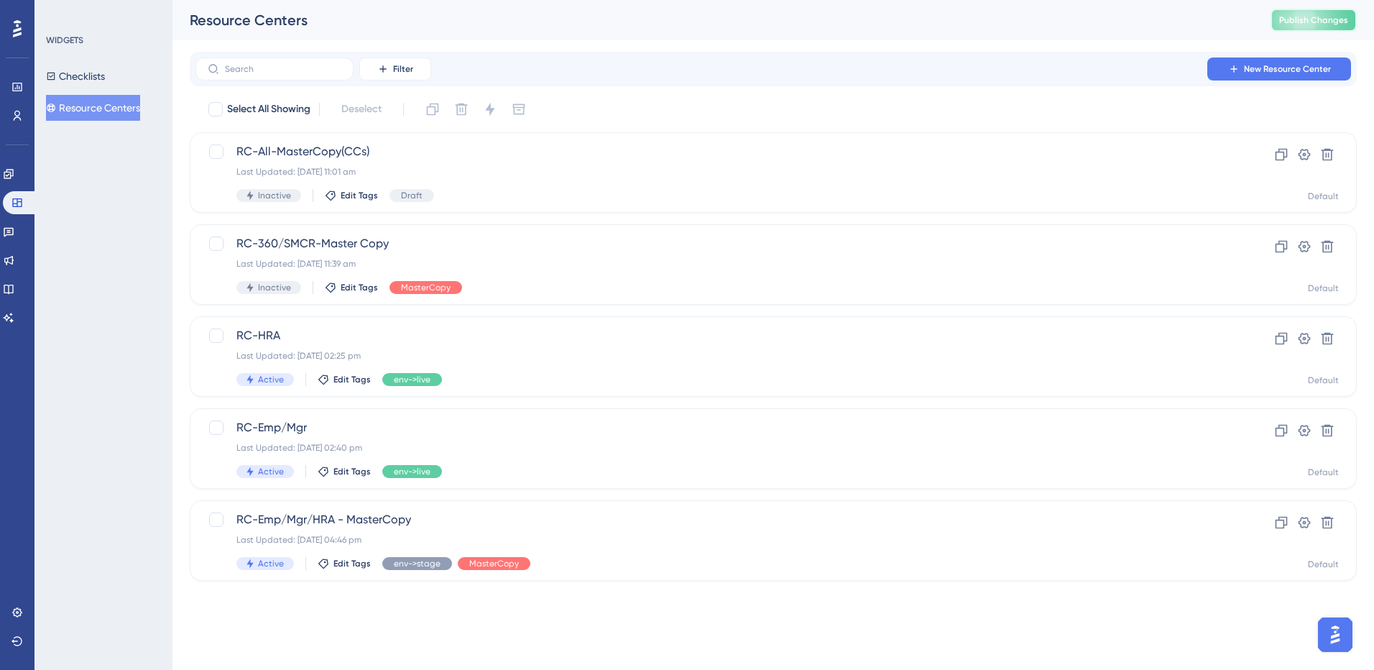
click at [1310, 19] on span "Publish Changes" at bounding box center [1313, 19] width 69 height 11
click at [368, 336] on span "RC-HRA" at bounding box center [715, 335] width 959 height 17
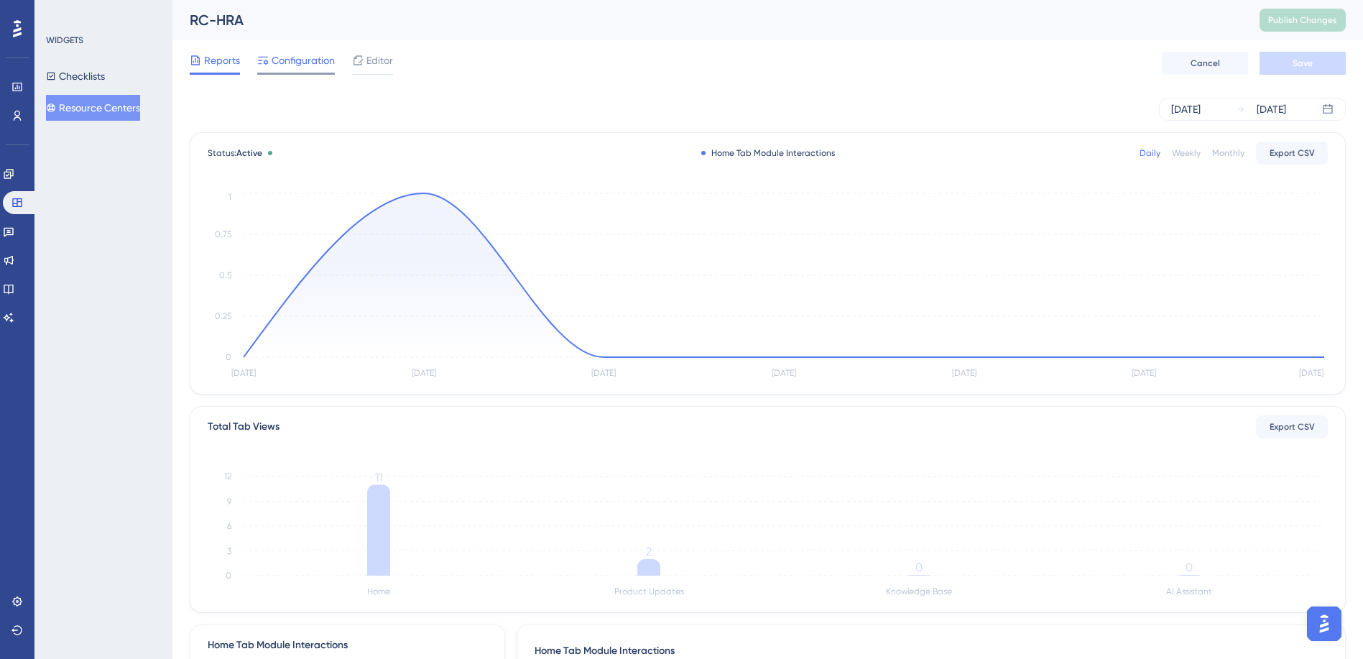
click at [299, 65] on span "Configuration" at bounding box center [303, 60] width 63 height 17
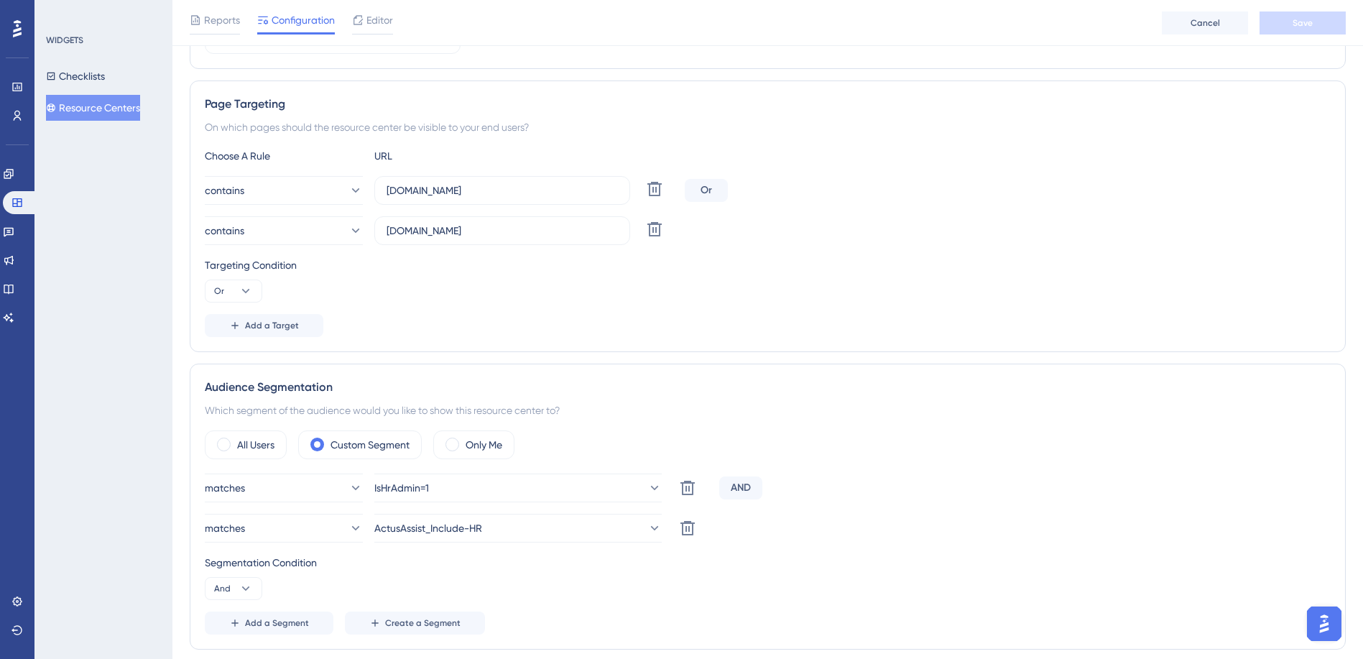
scroll to position [176, 0]
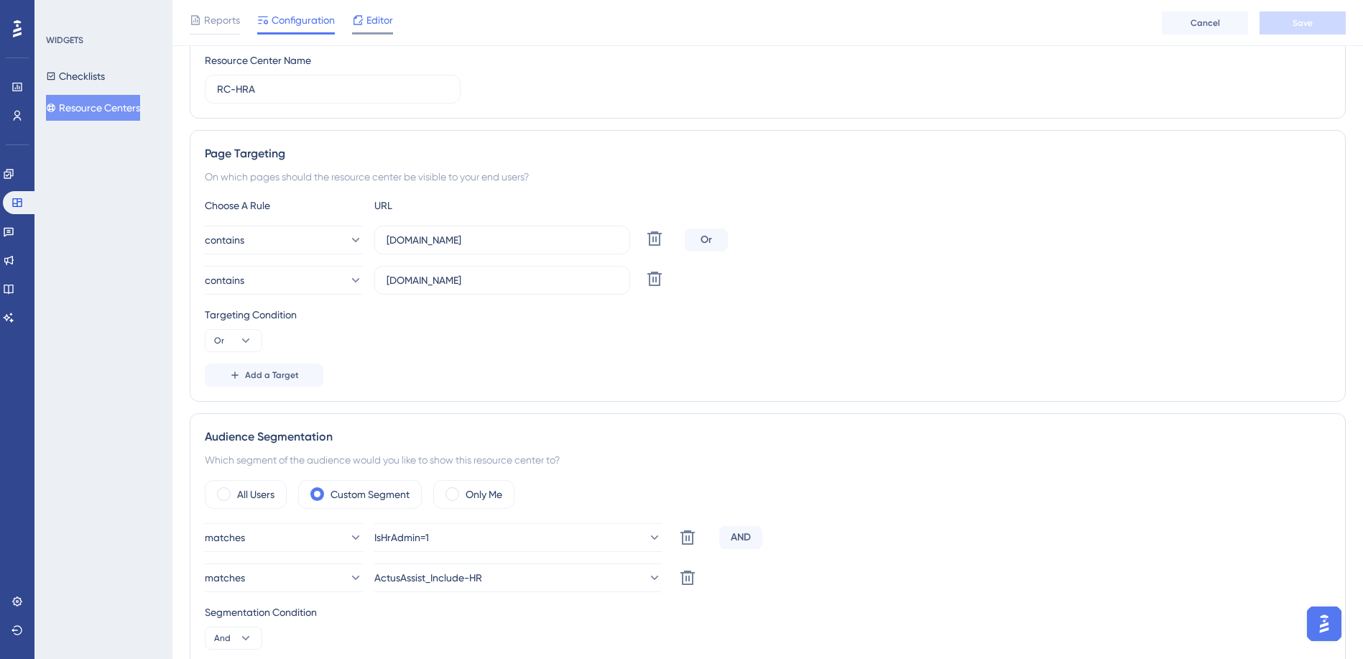
click at [381, 22] on span "Editor" at bounding box center [379, 19] width 27 height 17
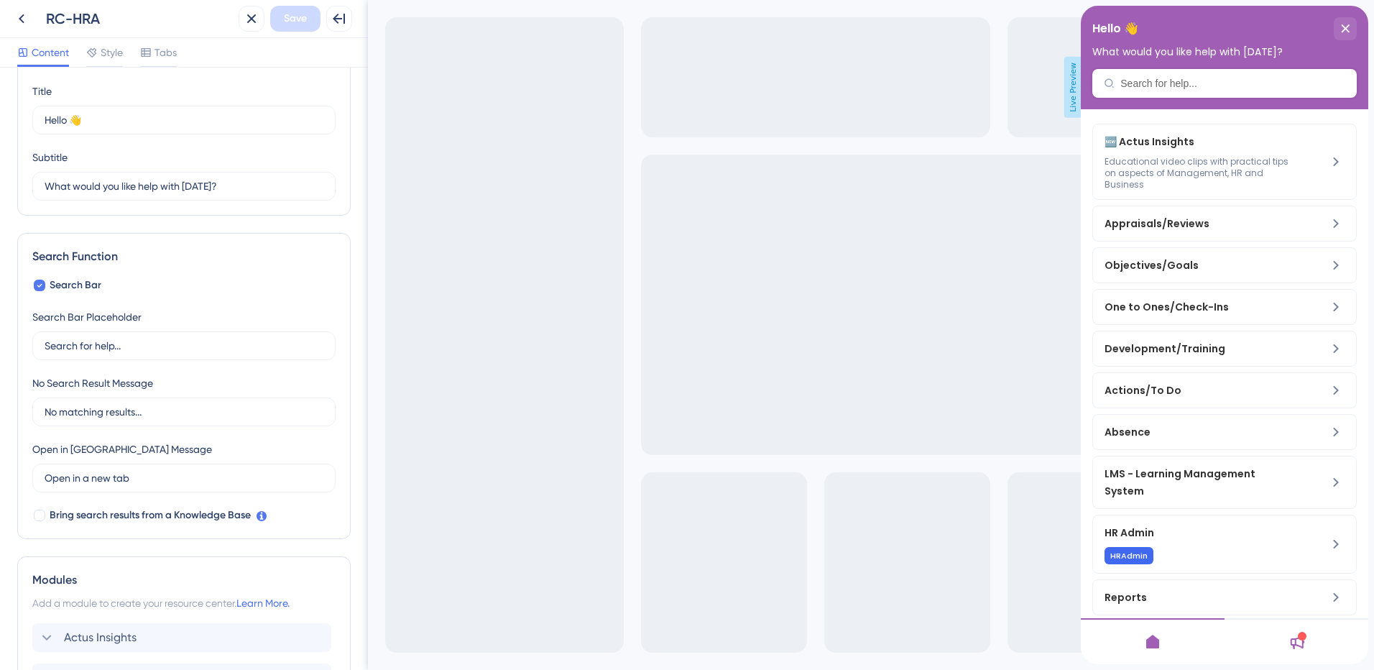
scroll to position [72, 0]
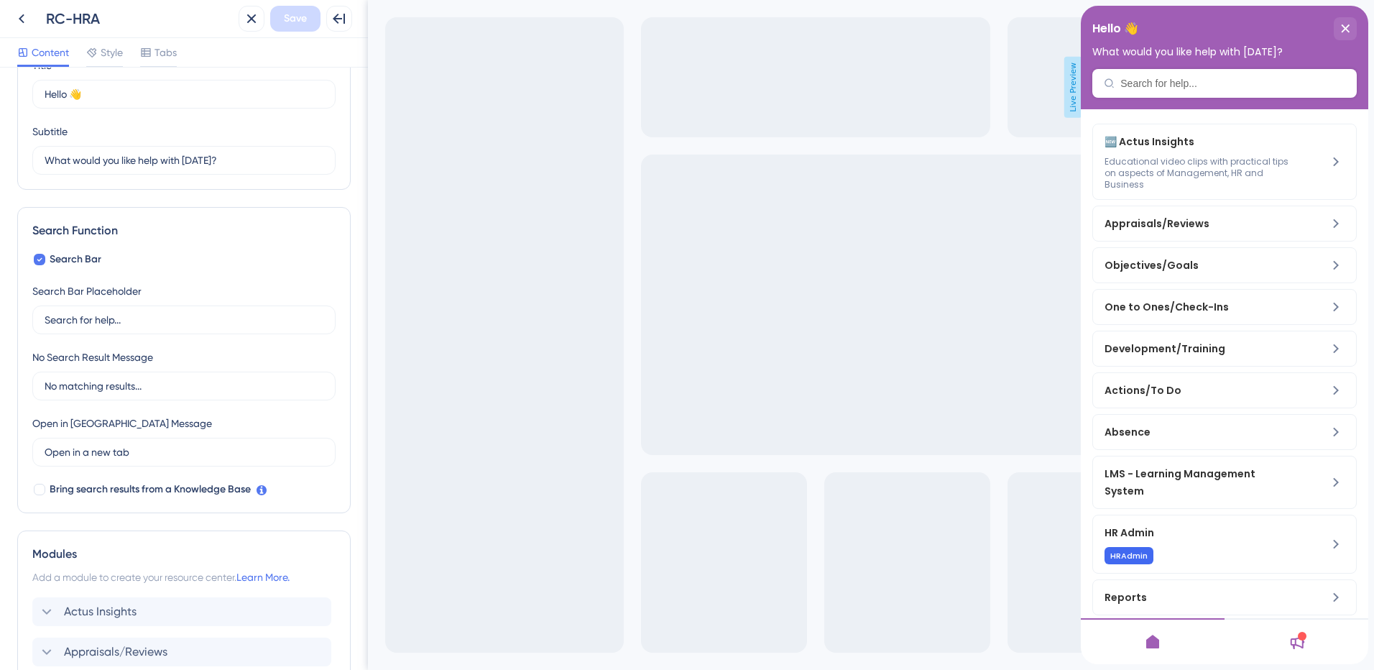
click at [1296, 636] on icon at bounding box center [1296, 641] width 17 height 17
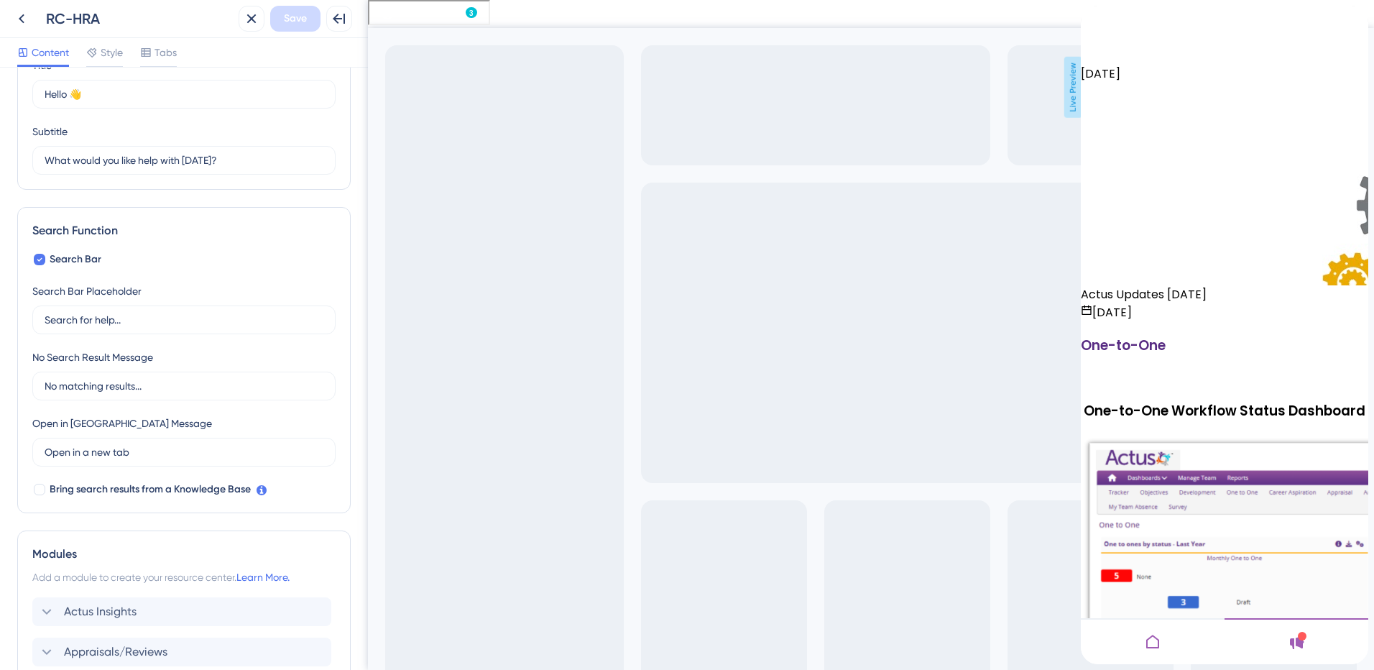
click at [1158, 645] on icon at bounding box center [1152, 642] width 13 height 14
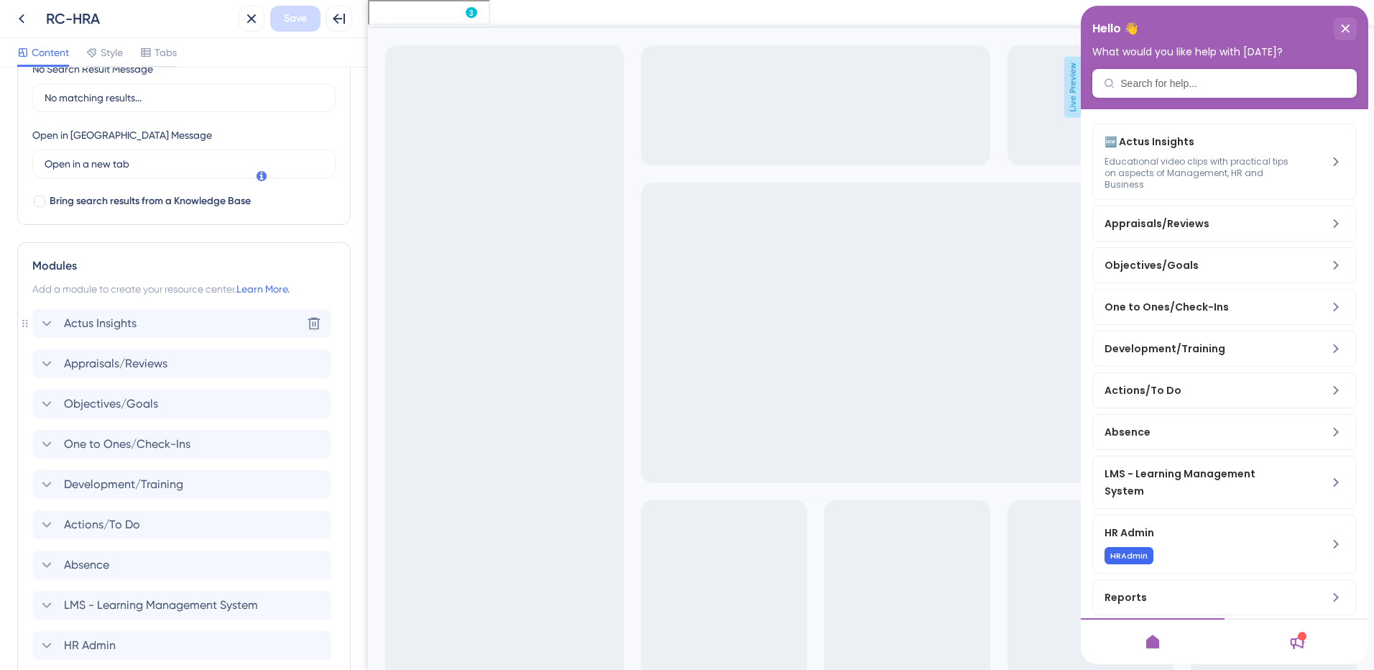
scroll to position [431, 0]
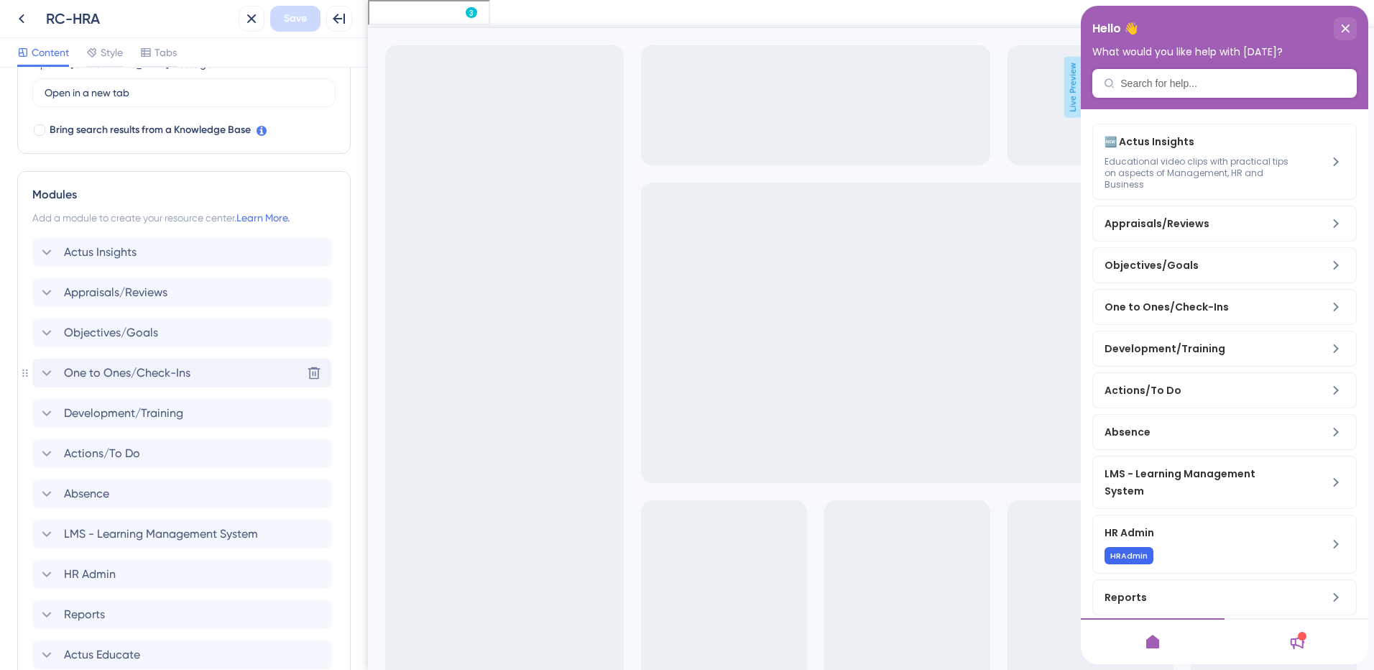
click at [46, 375] on icon at bounding box center [46, 372] width 17 height 17
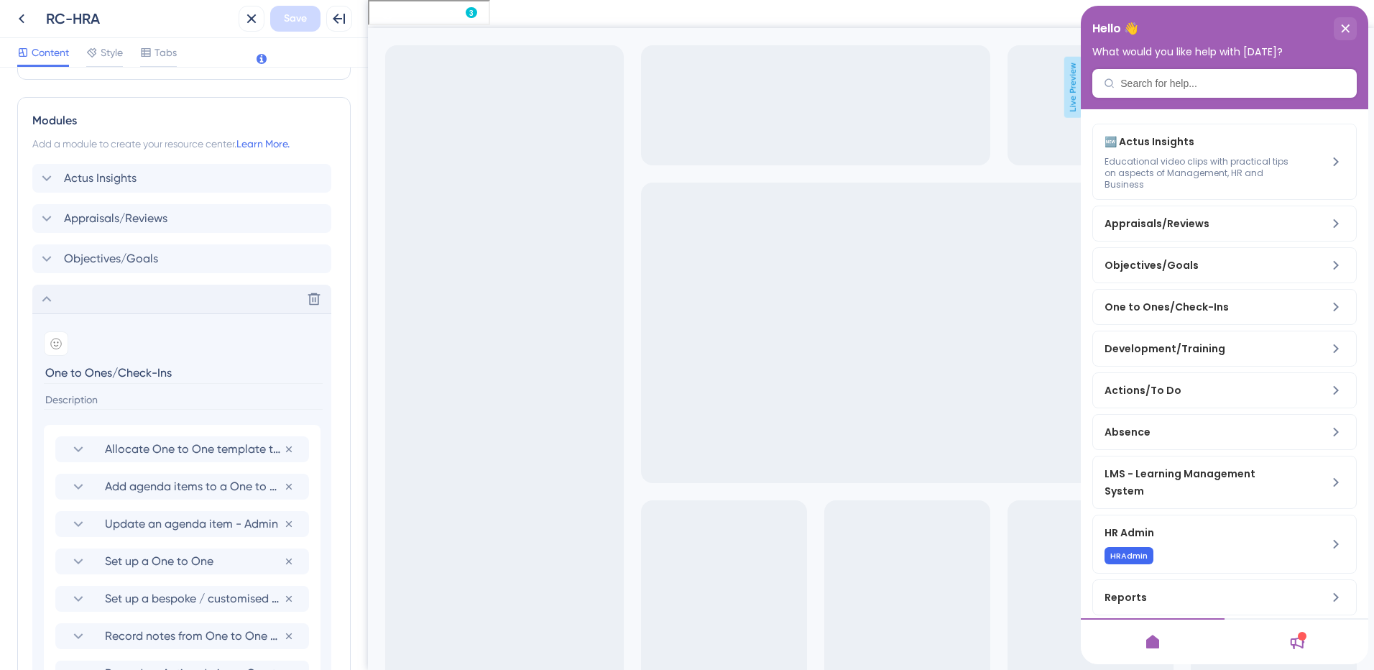
scroll to position [503, 0]
click at [47, 302] on icon at bounding box center [46, 300] width 17 height 17
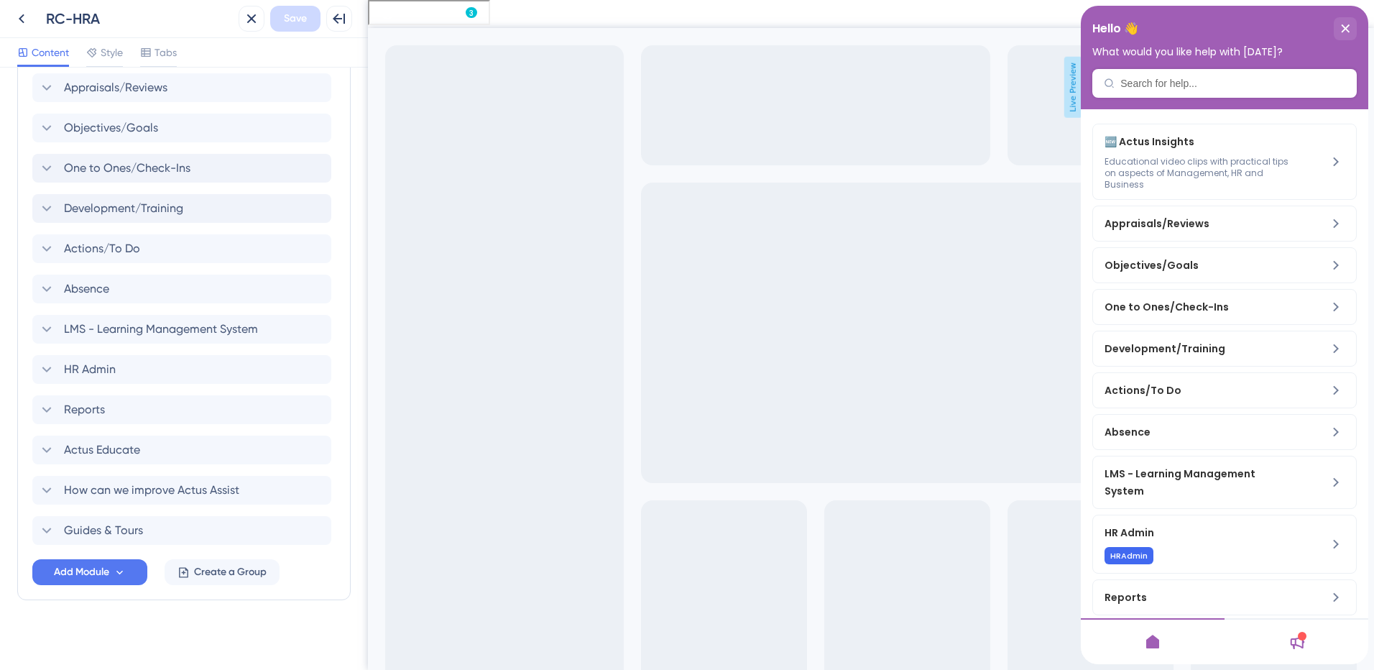
scroll to position [641, 0]
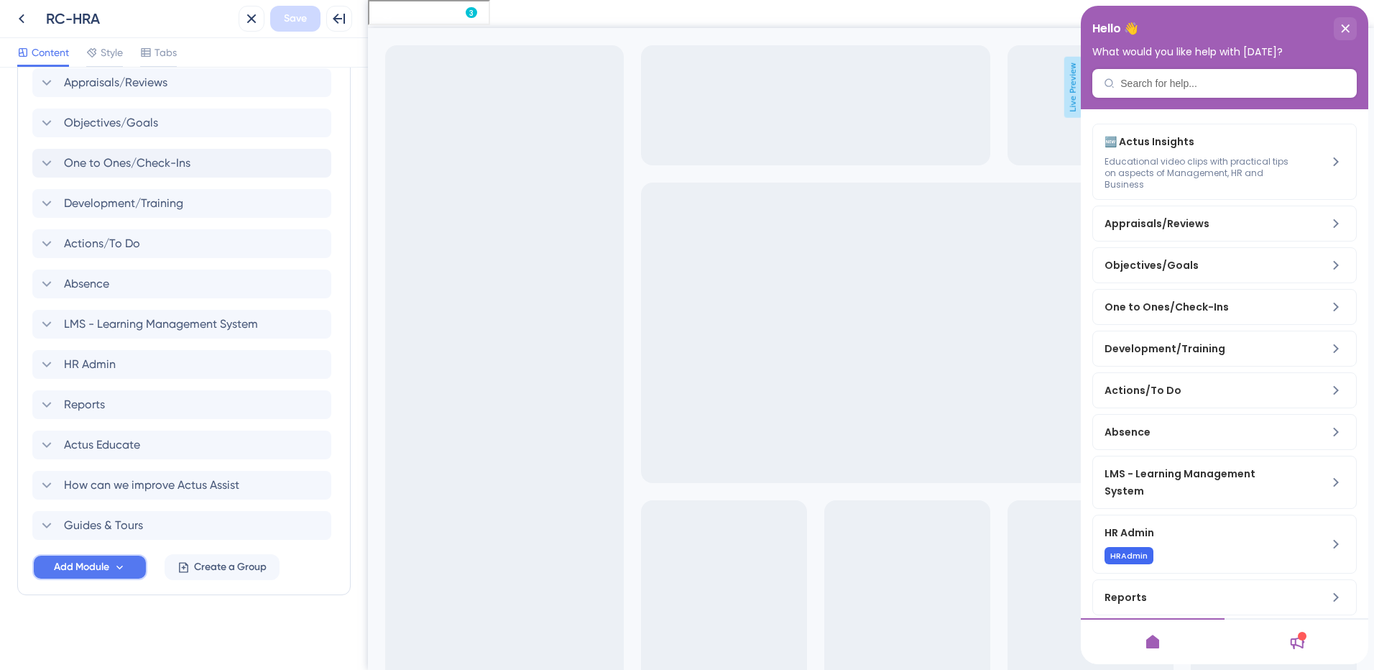
click at [127, 570] on button "Add Module" at bounding box center [89, 567] width 115 height 26
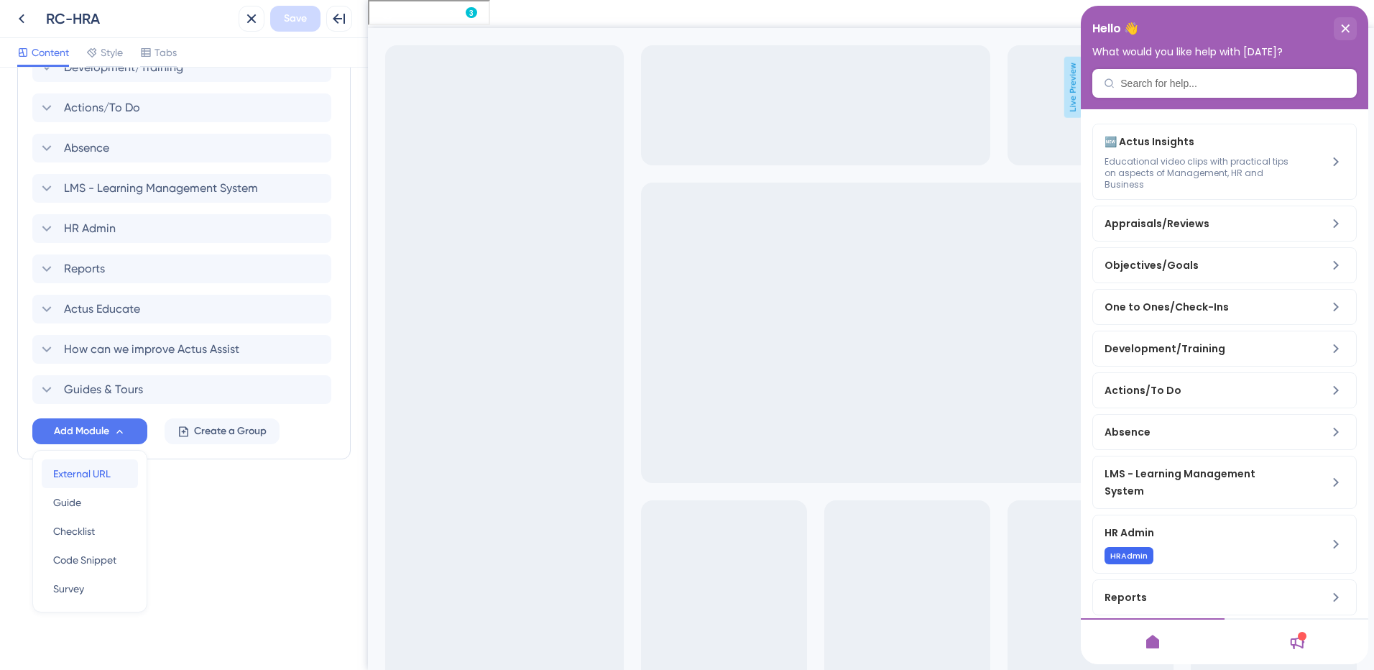
click at [90, 476] on span "External URL" at bounding box center [81, 473] width 57 height 17
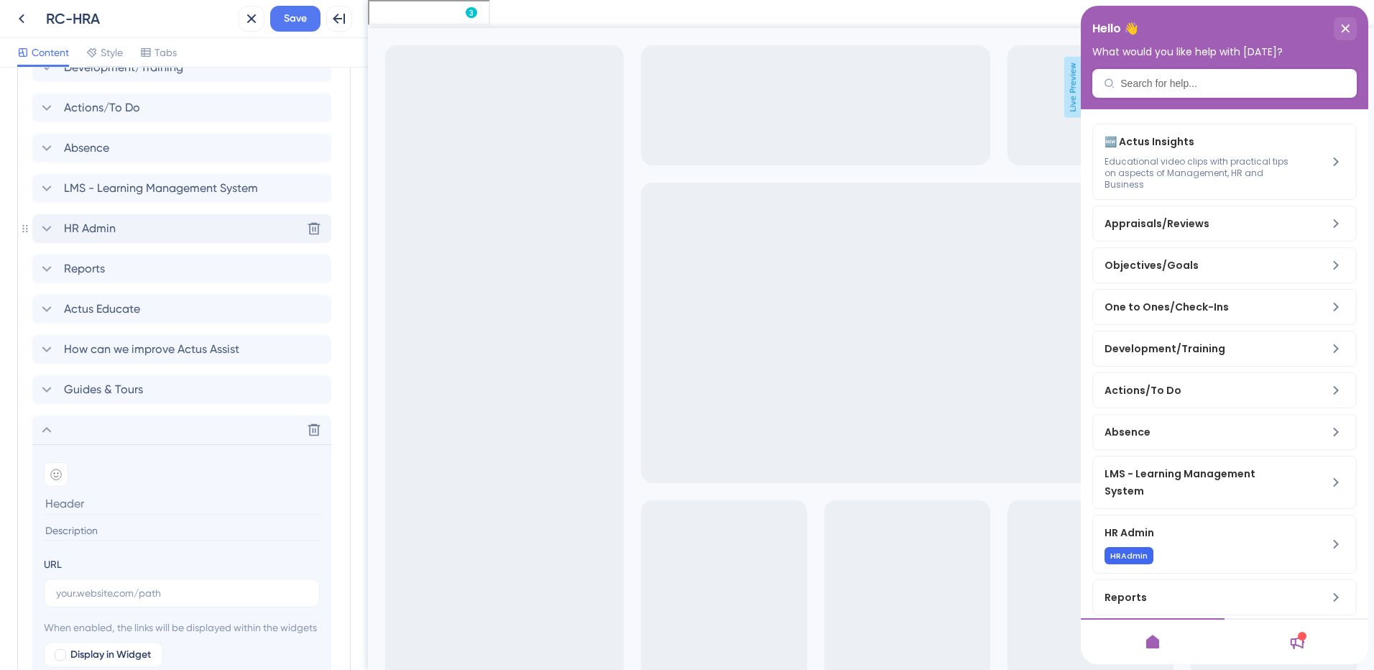
click at [46, 235] on icon at bounding box center [46, 228] width 17 height 17
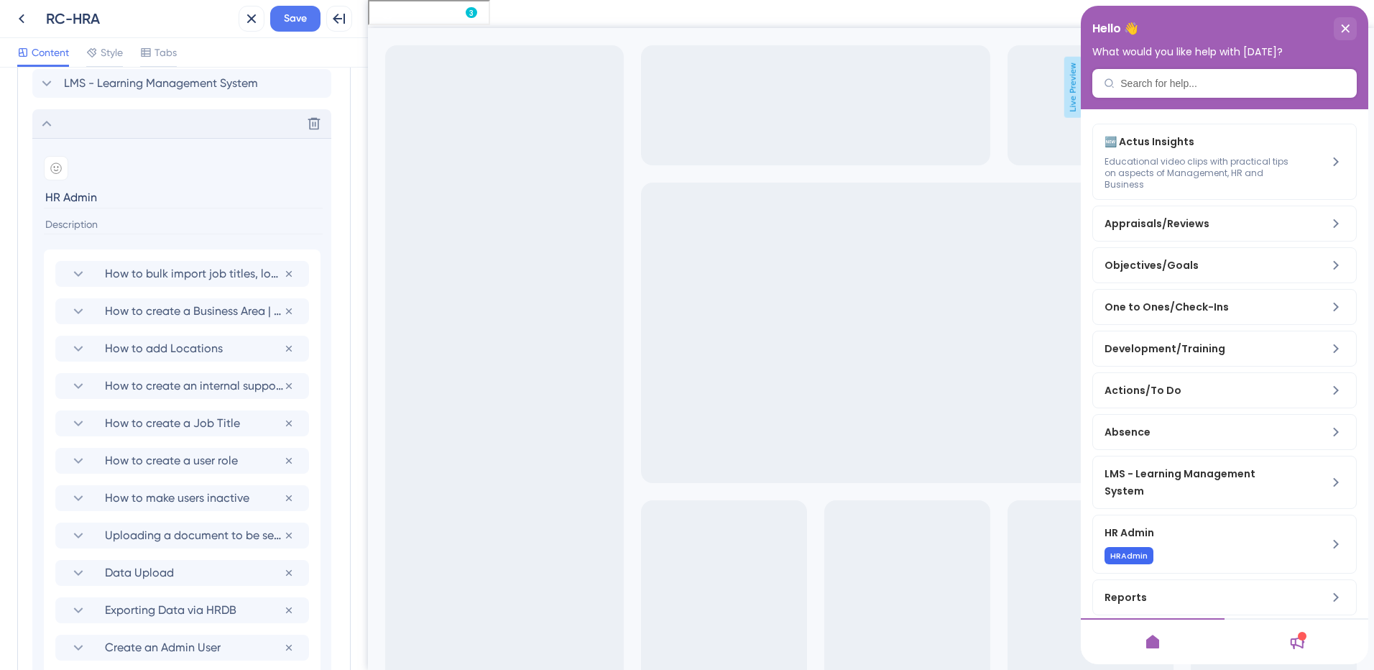
scroll to position [849, 0]
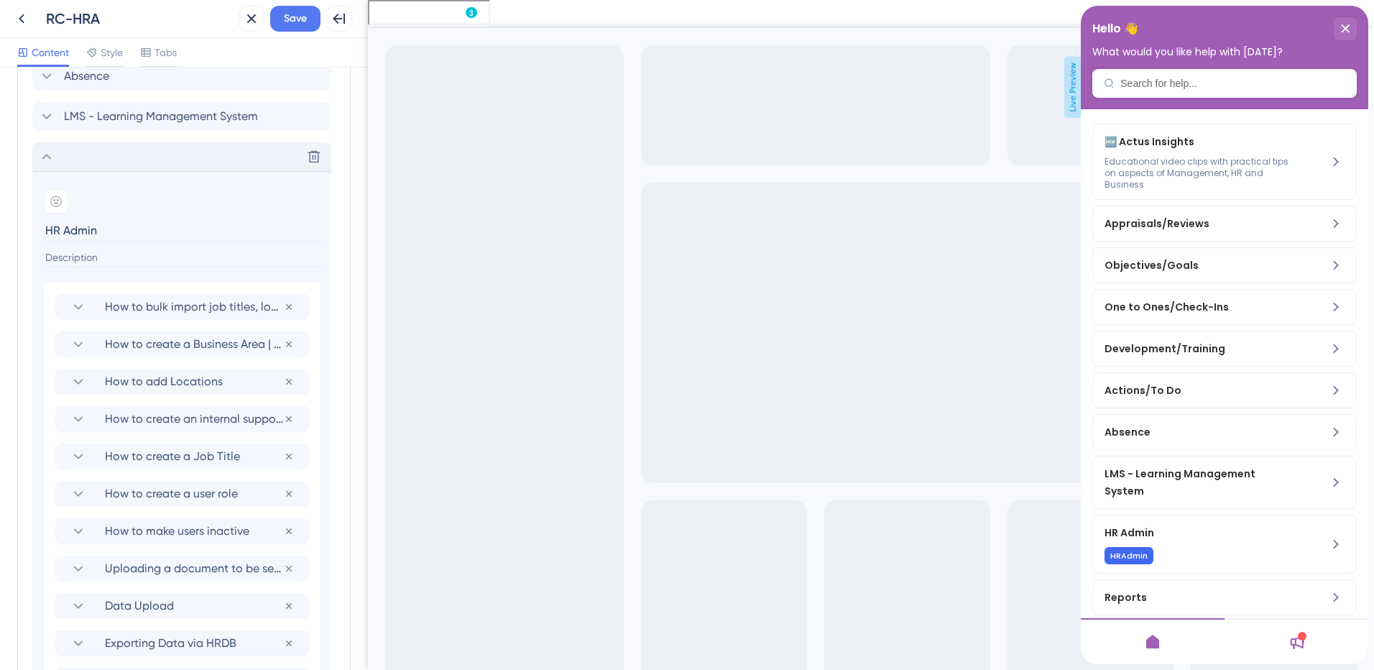
click at [51, 157] on icon at bounding box center [46, 156] width 17 height 17
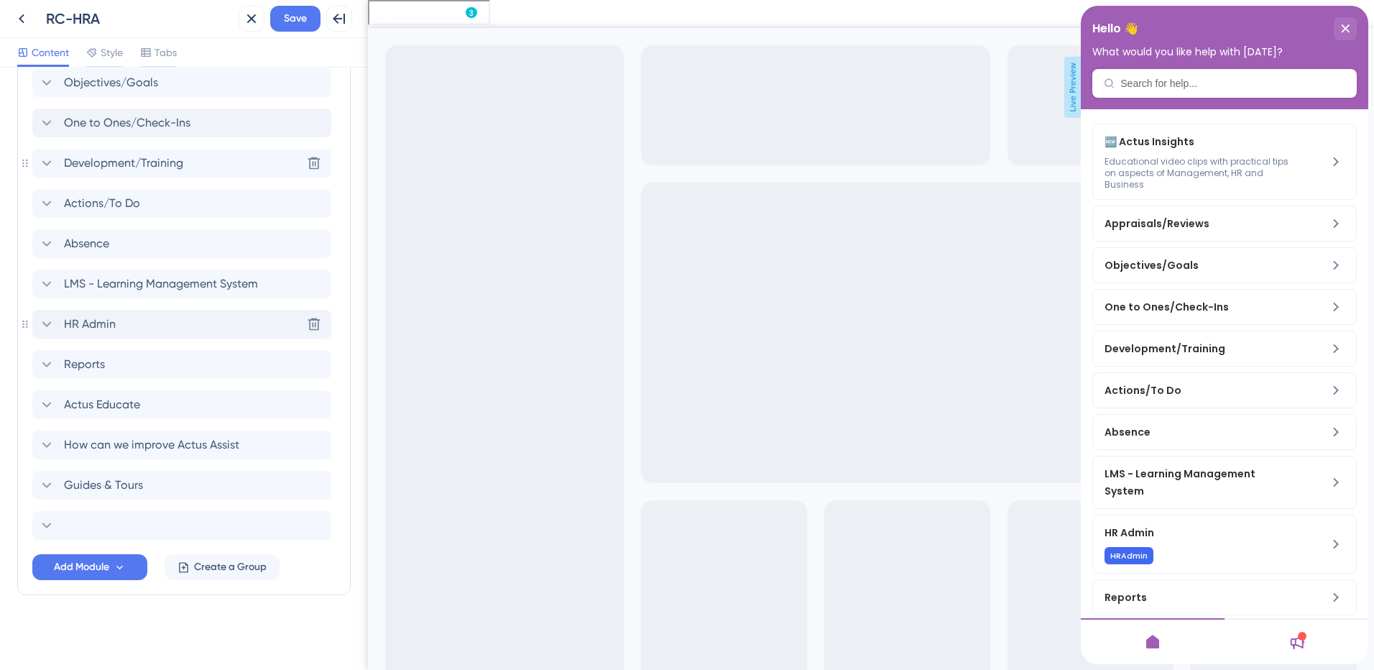
scroll to position [681, 0]
click at [53, 524] on icon at bounding box center [46, 525] width 17 height 17
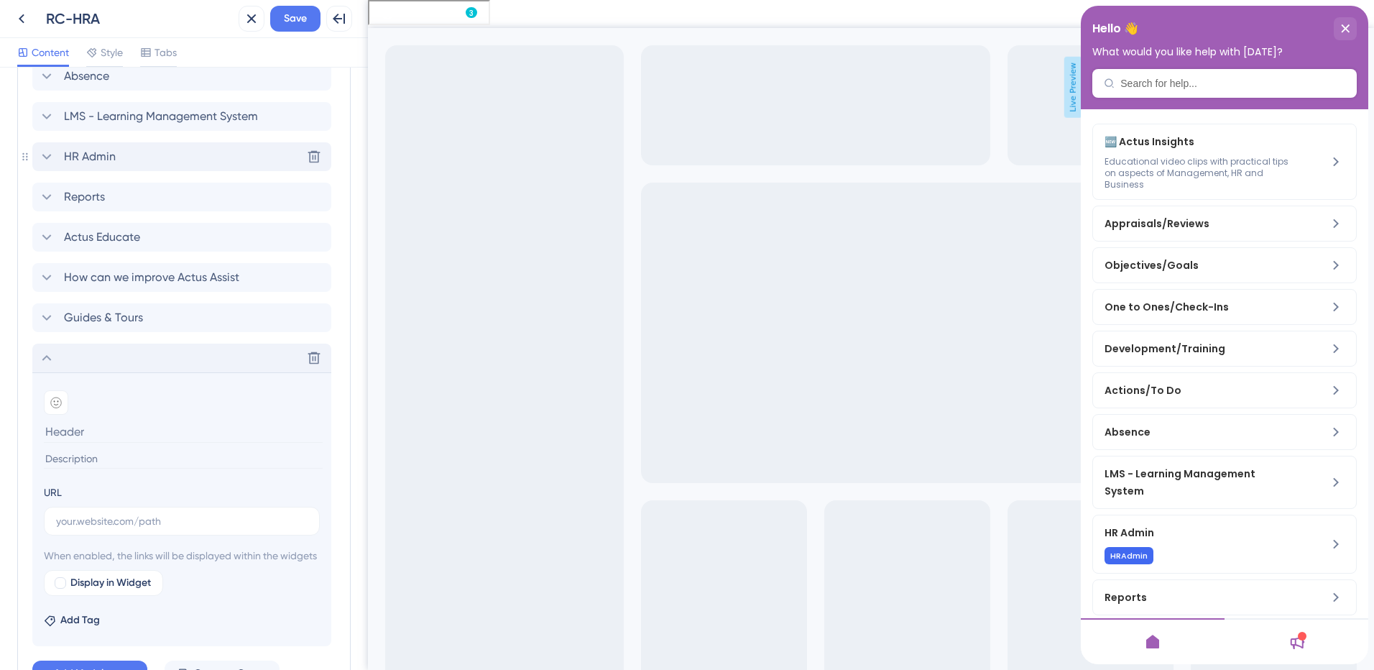
click at [50, 367] on div "Delete" at bounding box center [181, 357] width 299 height 29
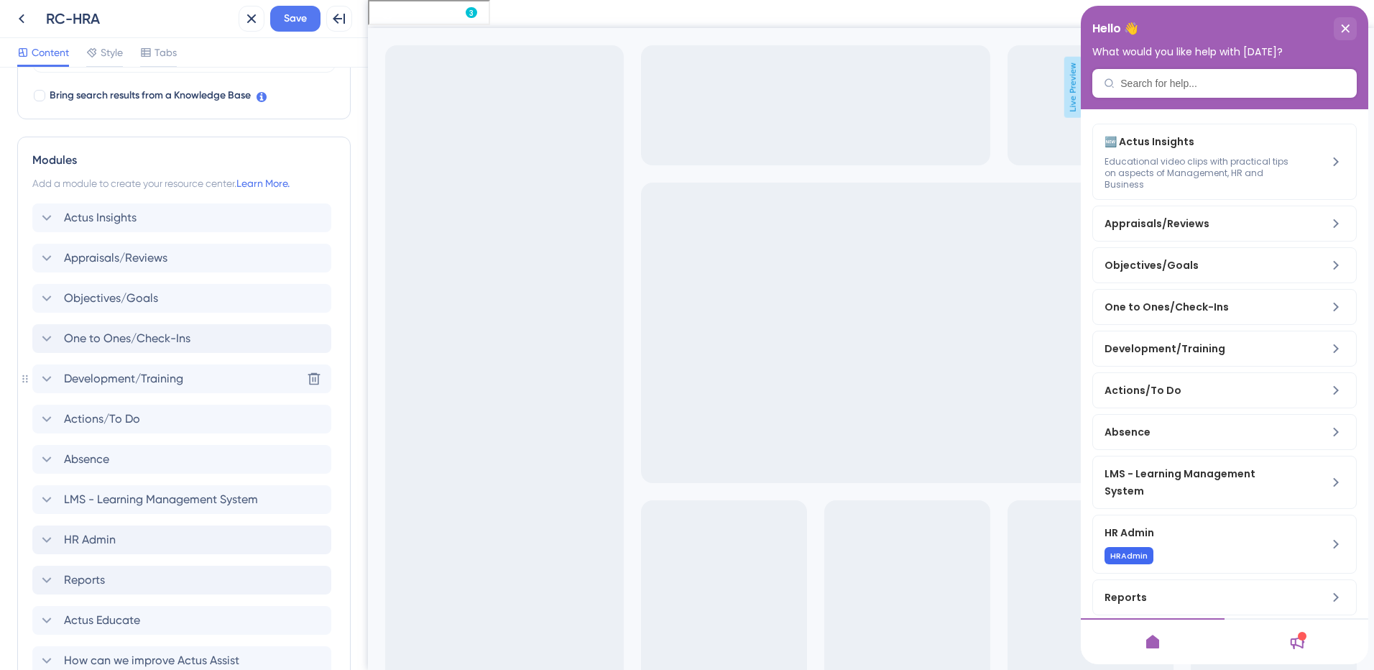
scroll to position [394, 0]
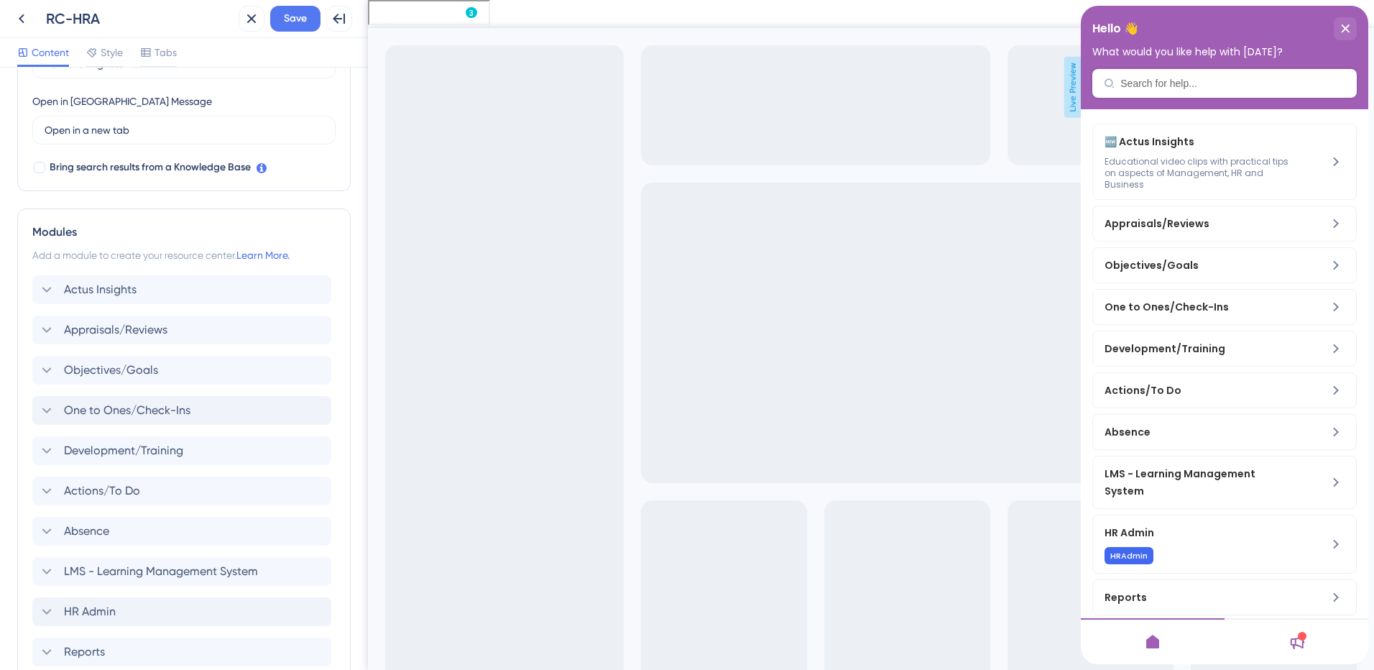
click at [1141, 83] on div "Hello 👋 What would you like help with [DATE]?" at bounding box center [1224, 57] width 287 height 103
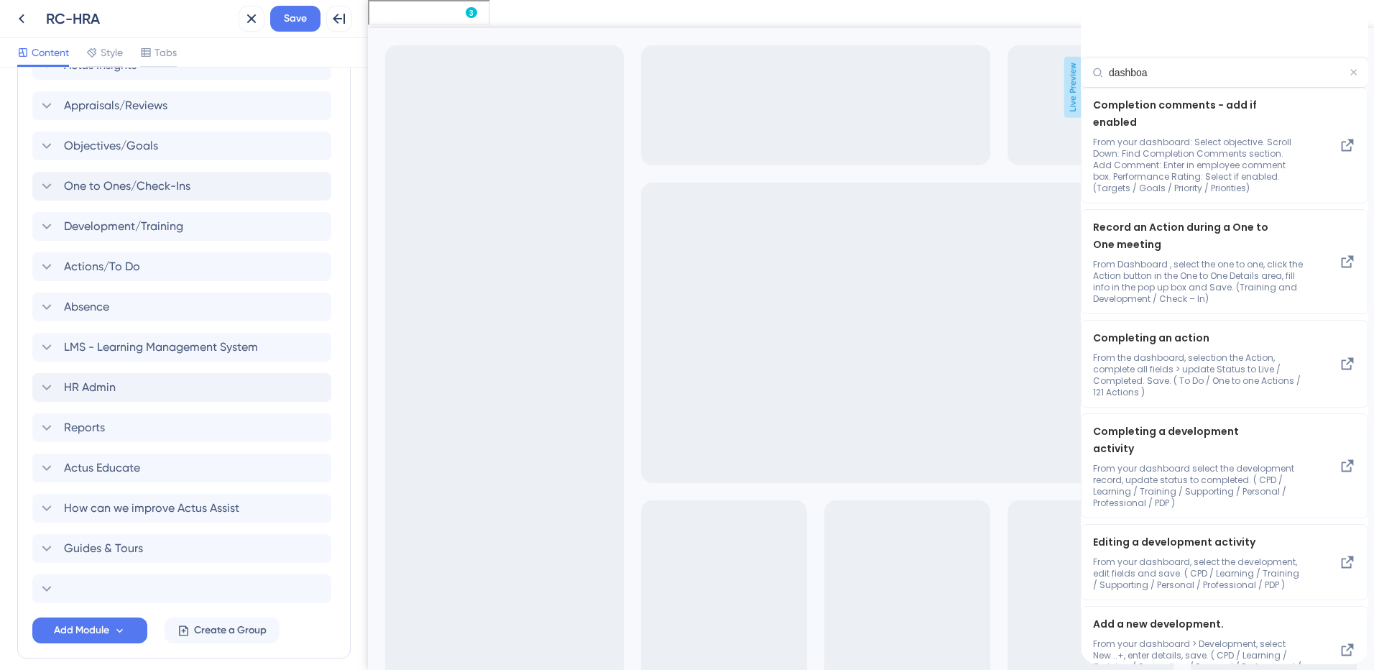
scroll to position [631, 0]
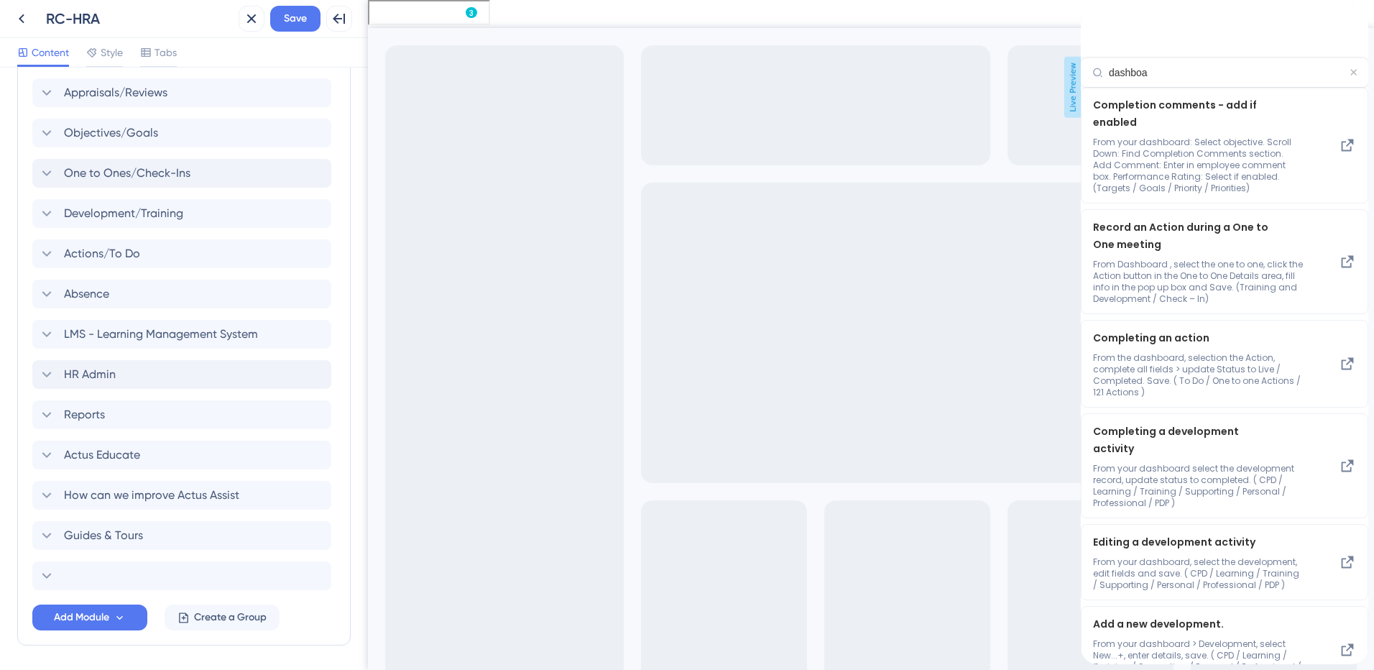
type input "dashboa"
click at [1095, 24] on div "back to header" at bounding box center [1092, 15] width 23 height 18
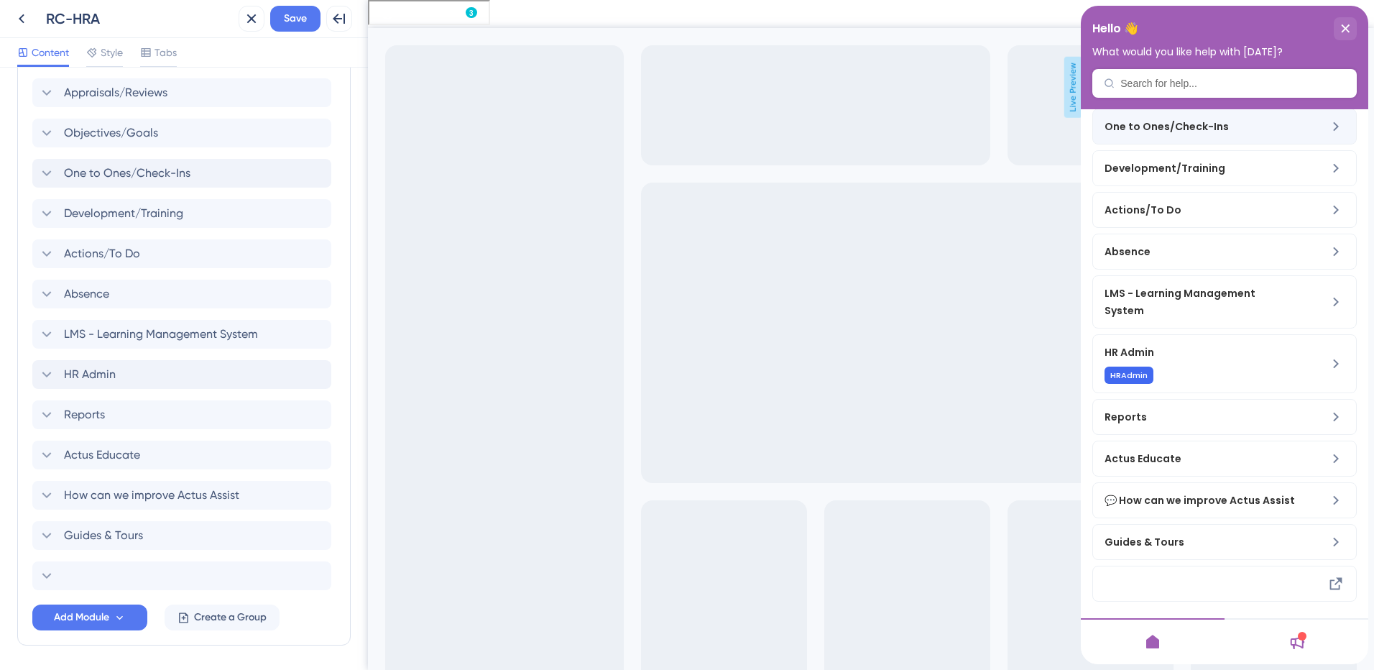
scroll to position [198, 0]
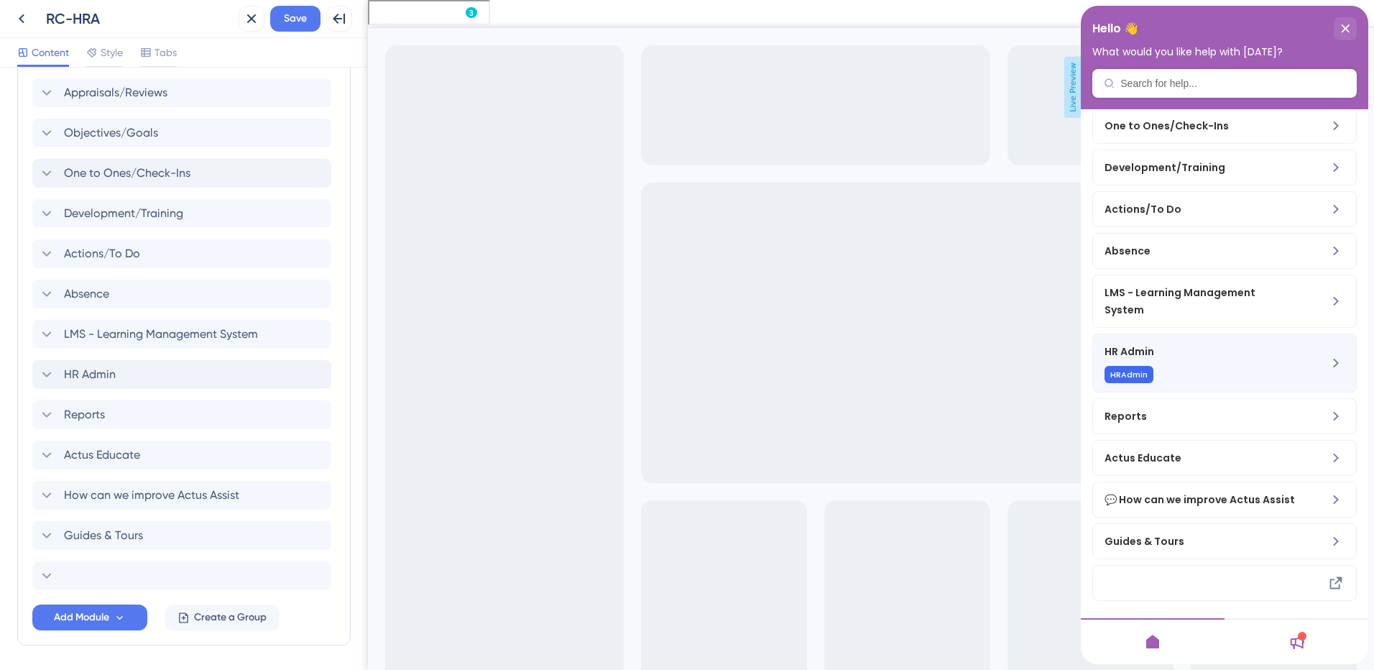
click at [1309, 333] on div "HR Admin HRAdmin" at bounding box center [1224, 362] width 264 height 59
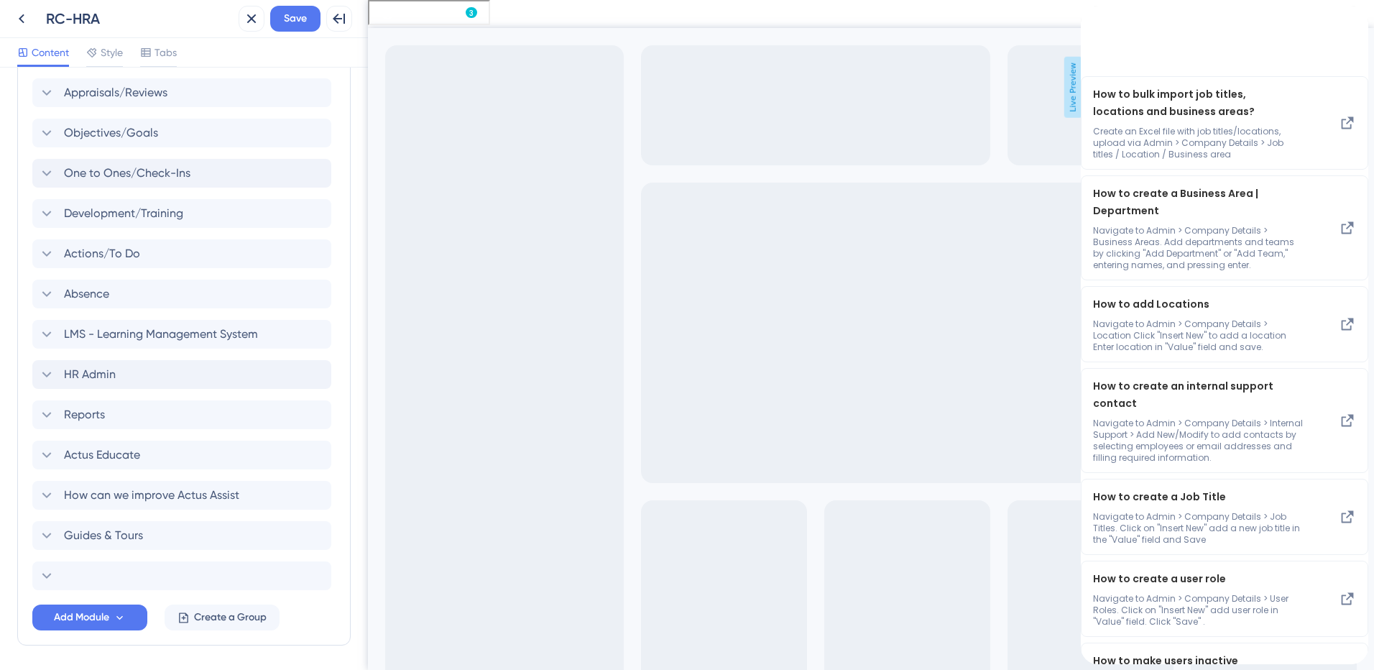
scroll to position [1953, 0]
click at [311, 577] on icon at bounding box center [314, 575] width 14 height 14
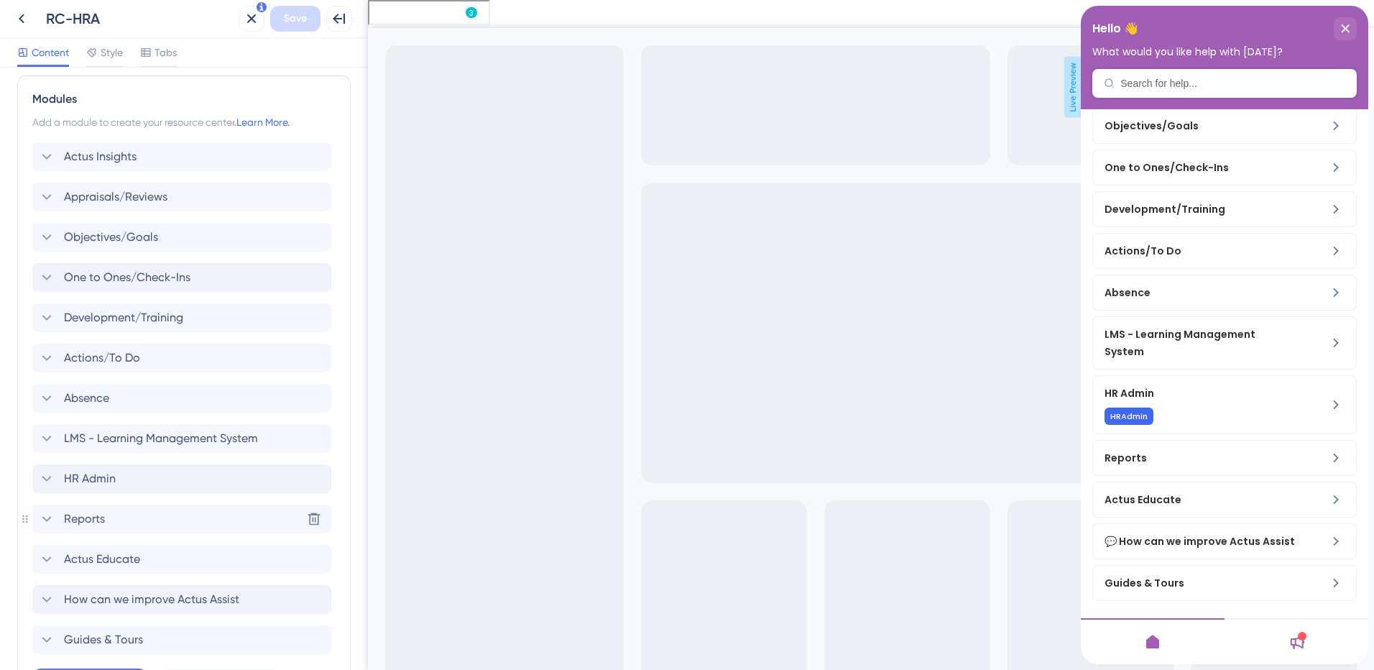
scroll to position [497, 0]
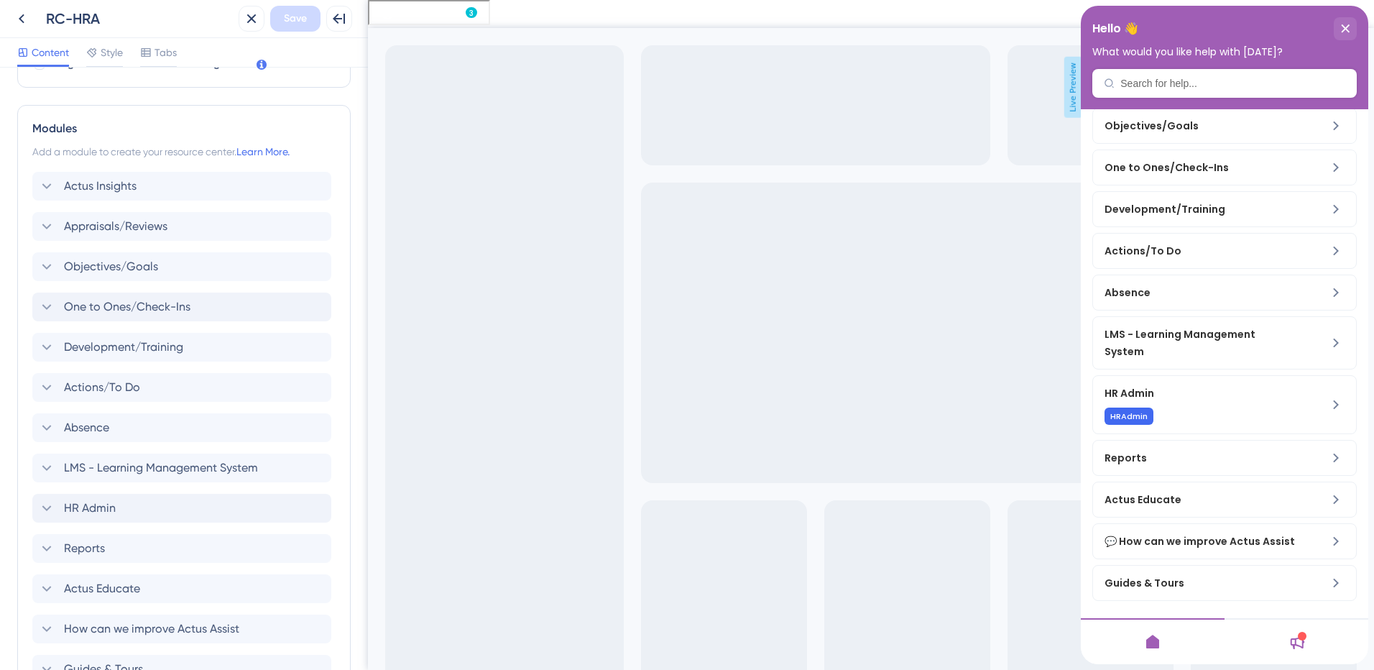
click at [1308, 643] on div at bounding box center [1296, 641] width 144 height 46
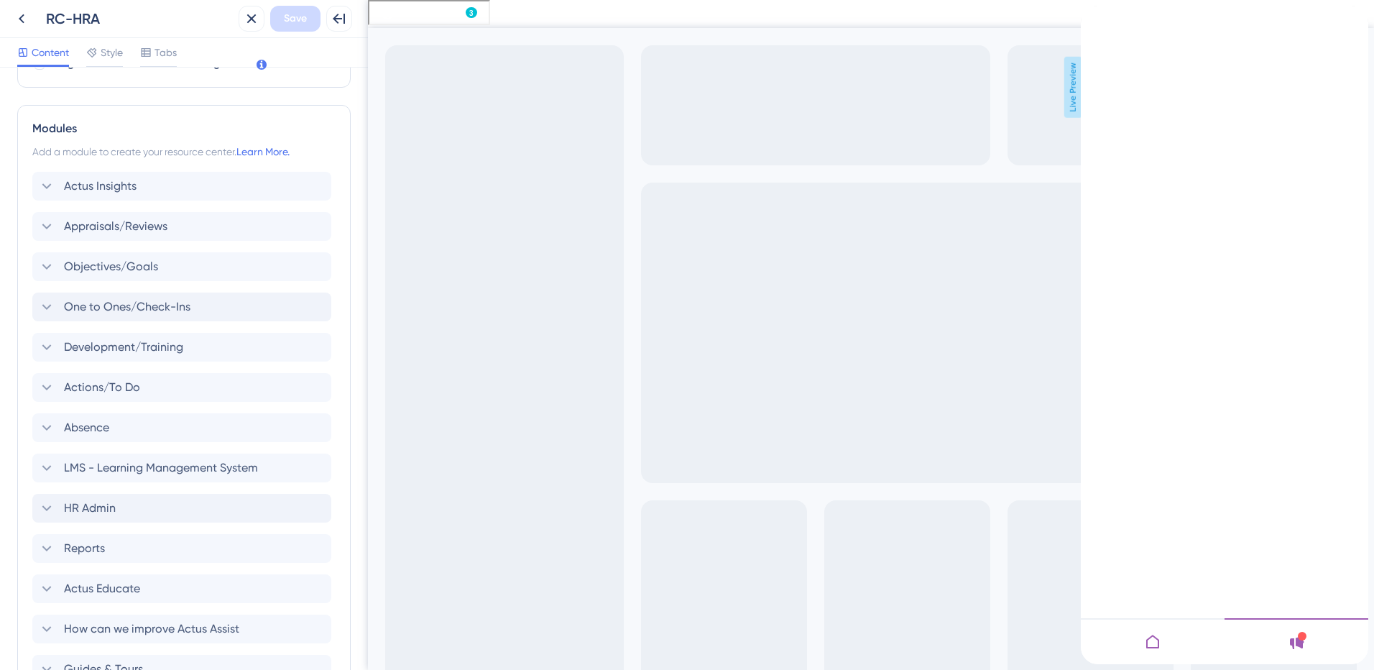
click at [1308, 643] on div at bounding box center [1296, 641] width 144 height 46
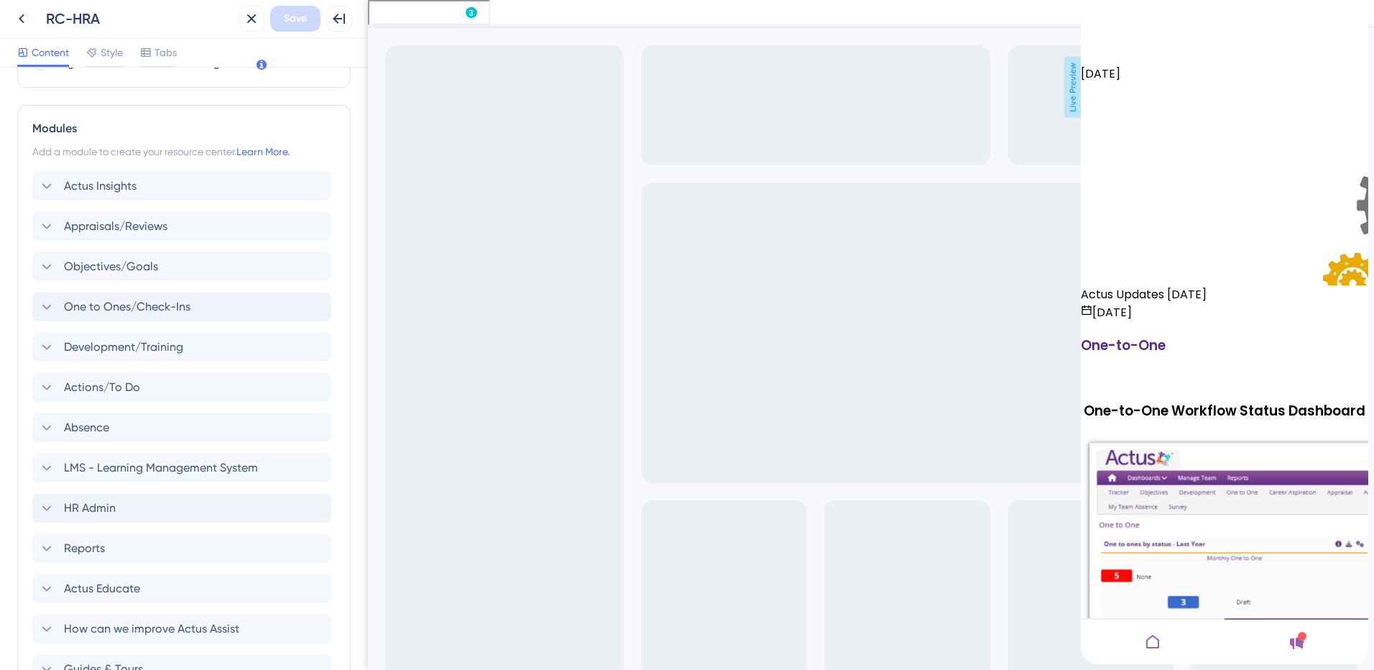
click at [1104, 42] on div "close resource center" at bounding box center [1092, 53] width 23 height 23
